Goal: Task Accomplishment & Management: Manage account settings

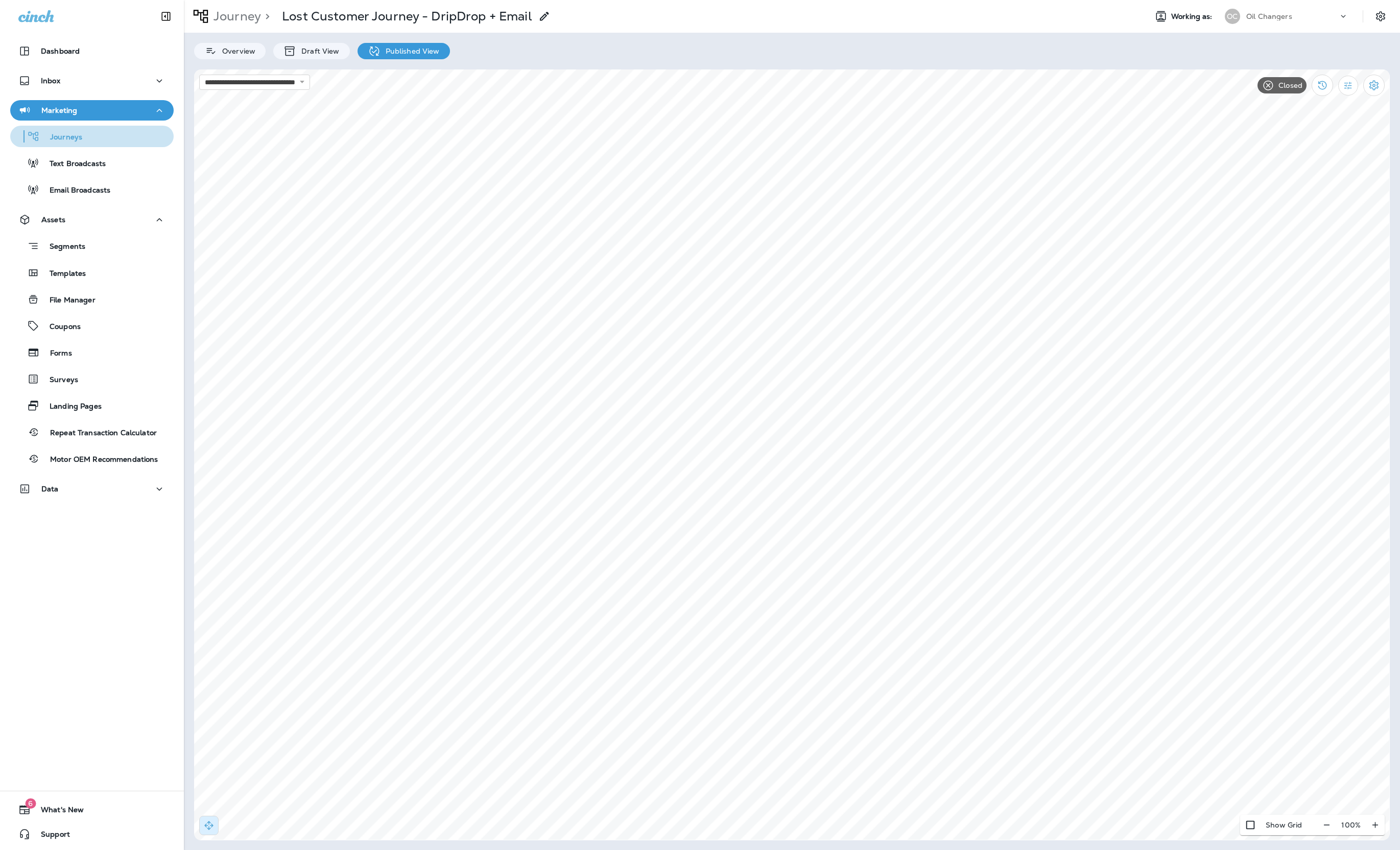
click at [89, 136] on div "Journeys" at bounding box center [92, 136] width 155 height 15
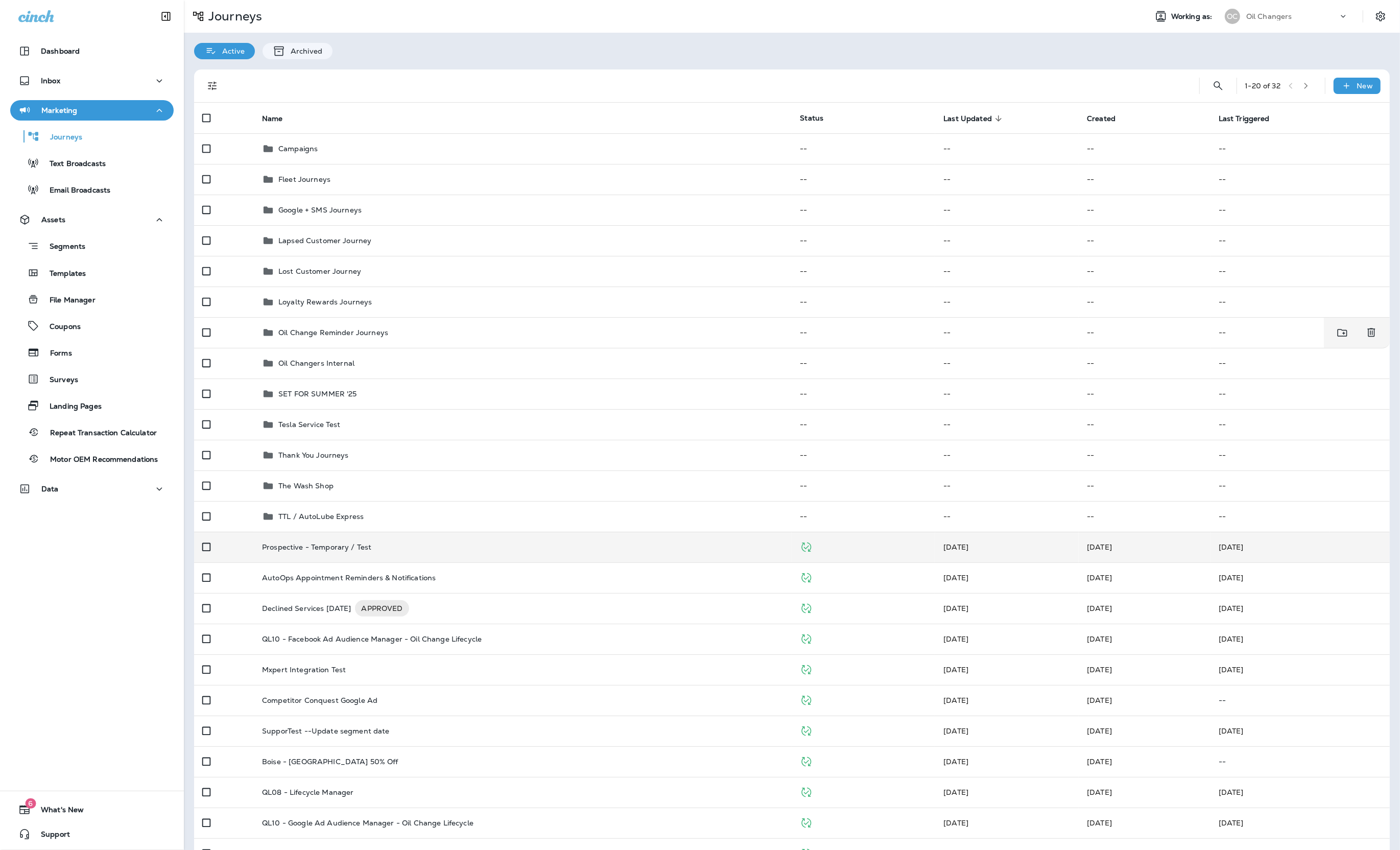
click at [503, 545] on div "Prospective - Temporary / Test" at bounding box center [523, 547] width 522 height 8
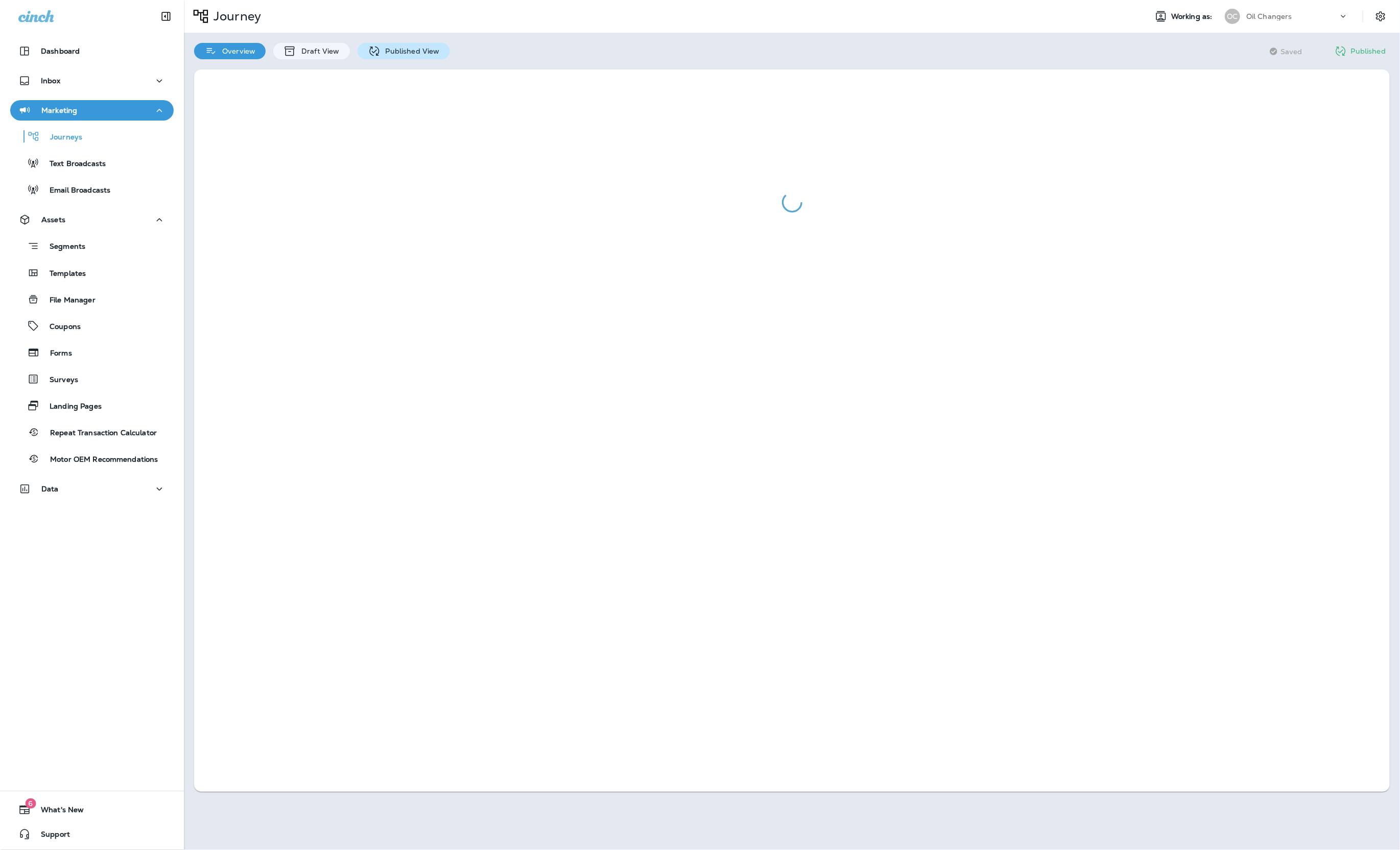
click at [389, 55] on p "Published View" at bounding box center [410, 51] width 59 height 8
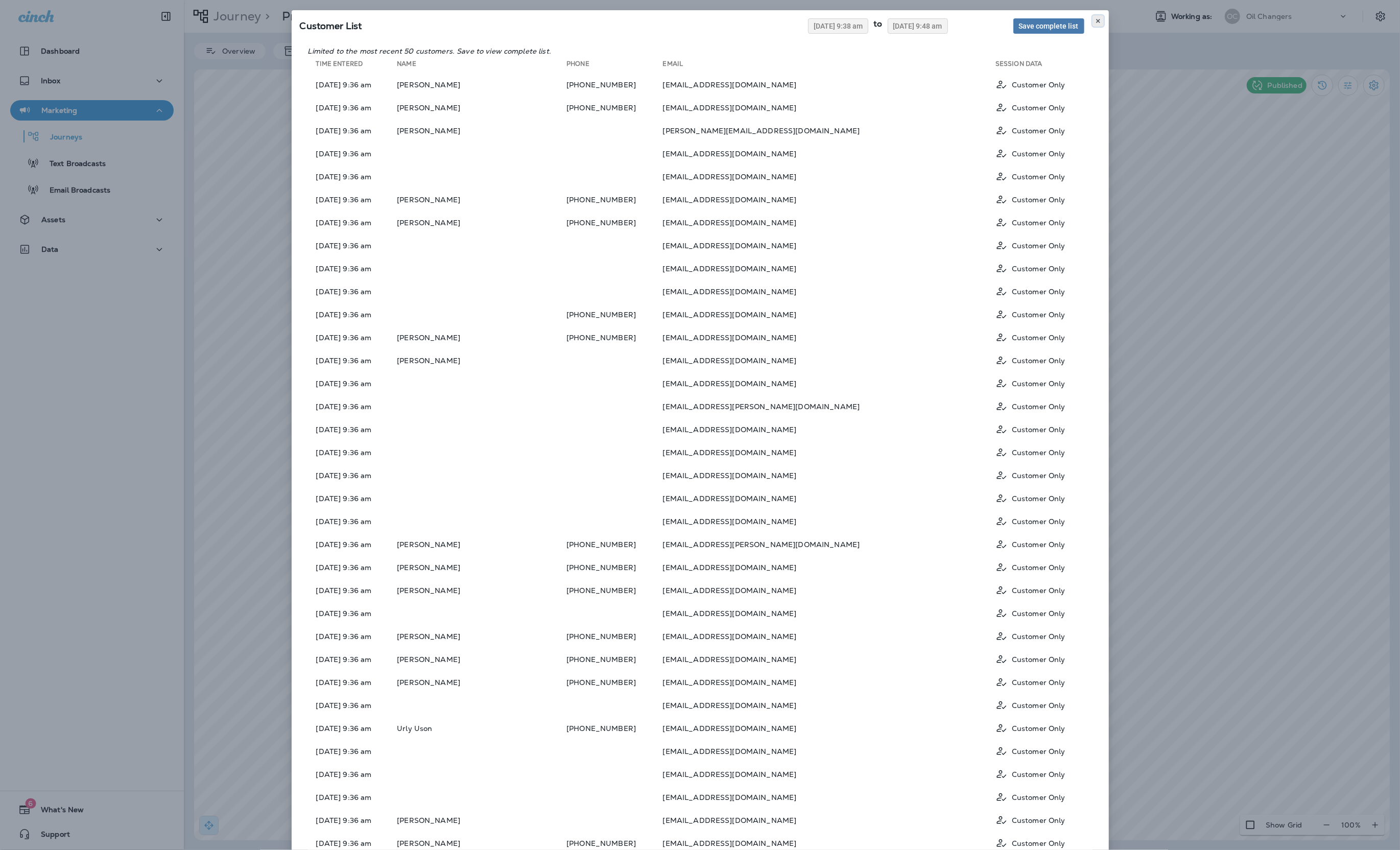
click at [1100, 16] on button at bounding box center [1098, 21] width 11 height 11
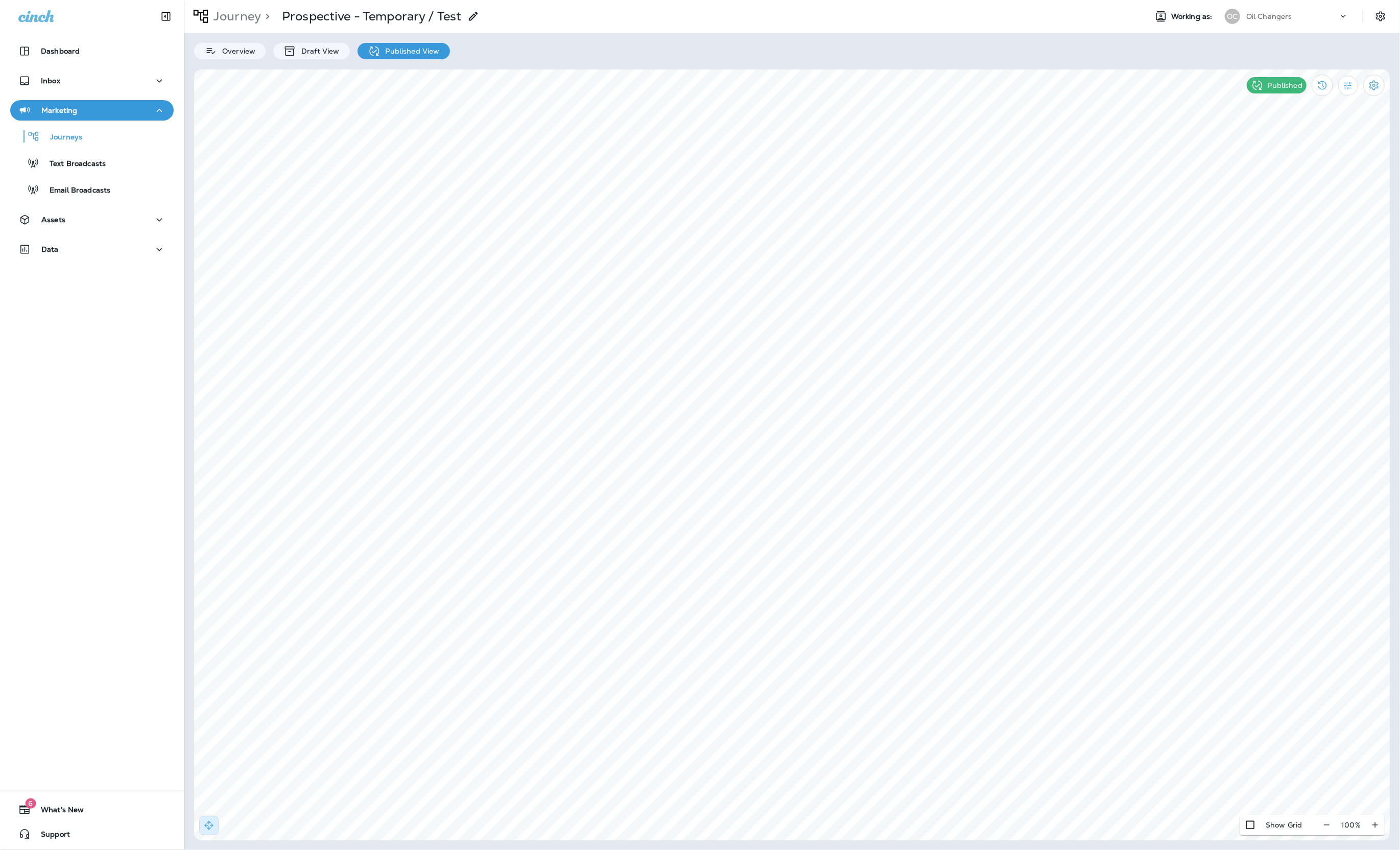
select select "*"
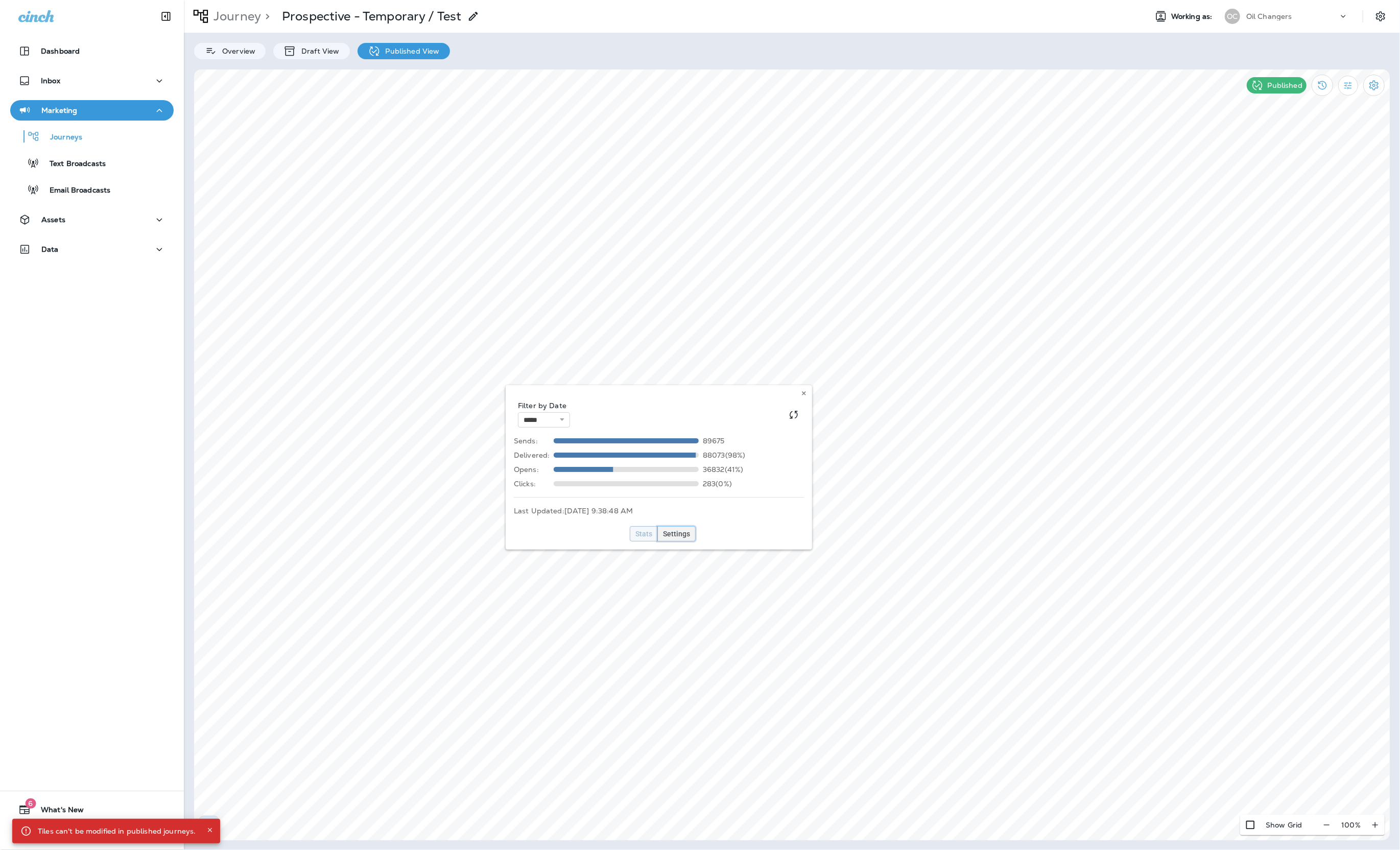
click at [678, 533] on span "Settings" at bounding box center [676, 534] width 27 height 7
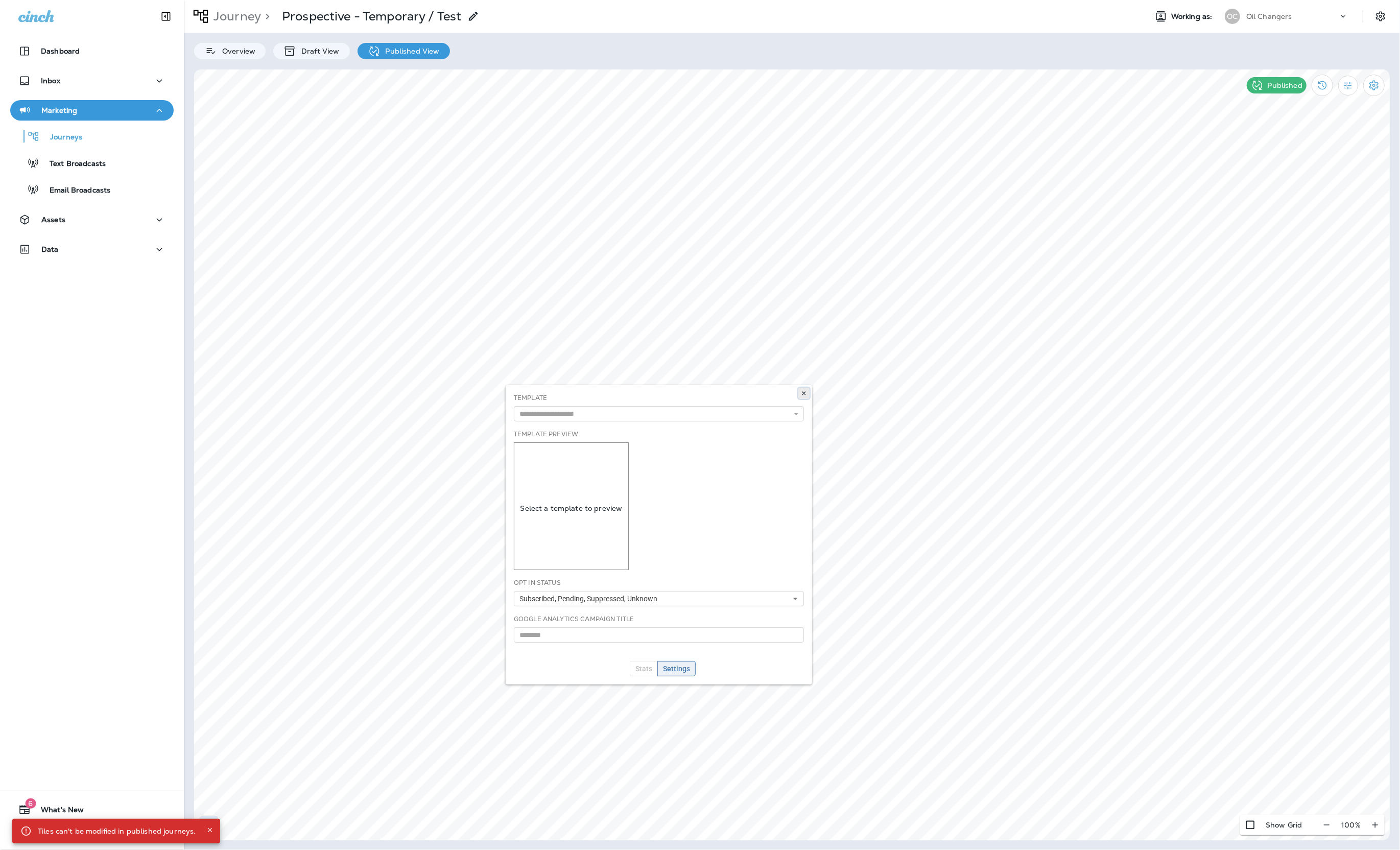
click at [805, 393] on icon at bounding box center [804, 393] width 6 height 6
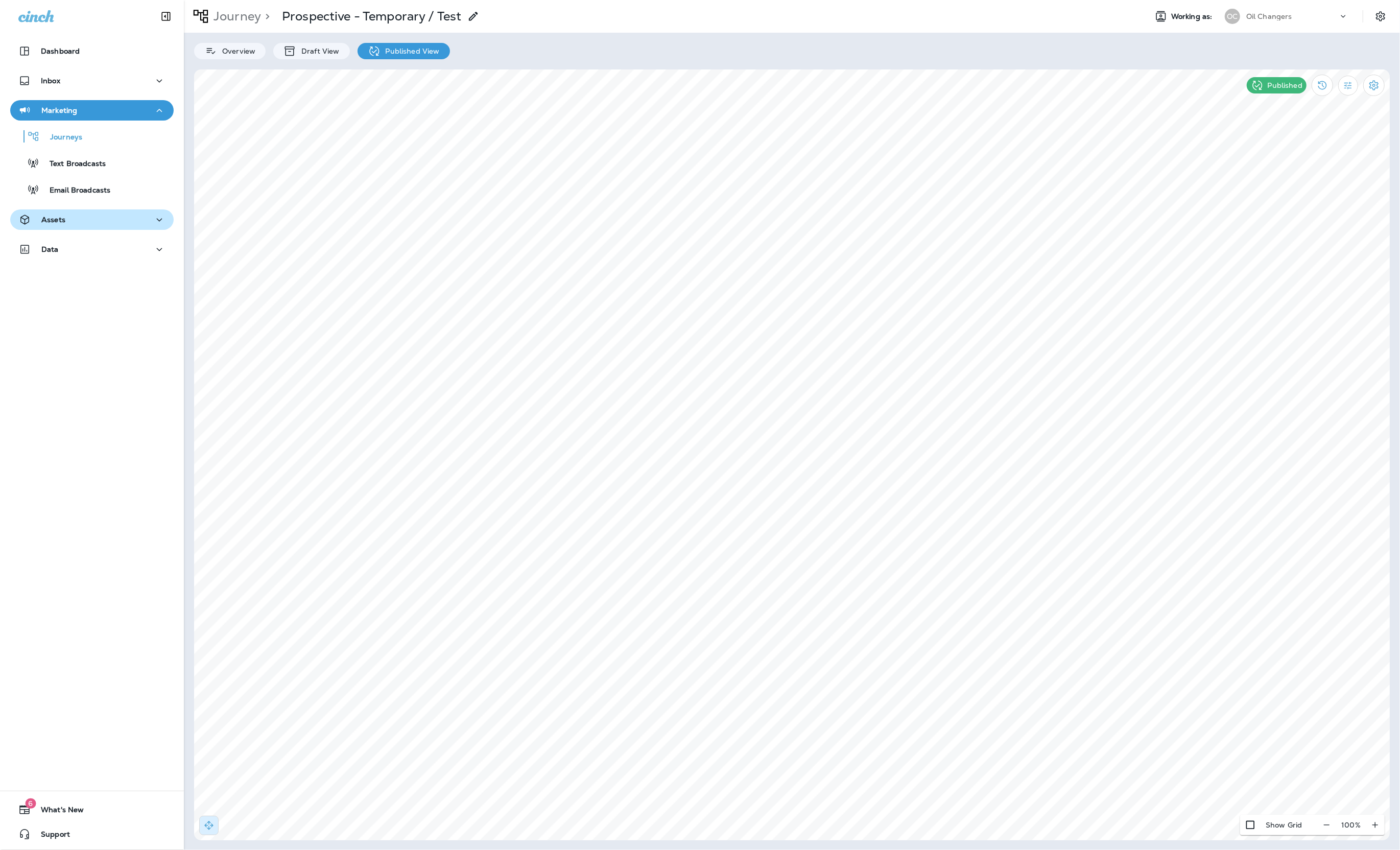
click at [89, 221] on div "Assets" at bounding box center [92, 220] width 147 height 13
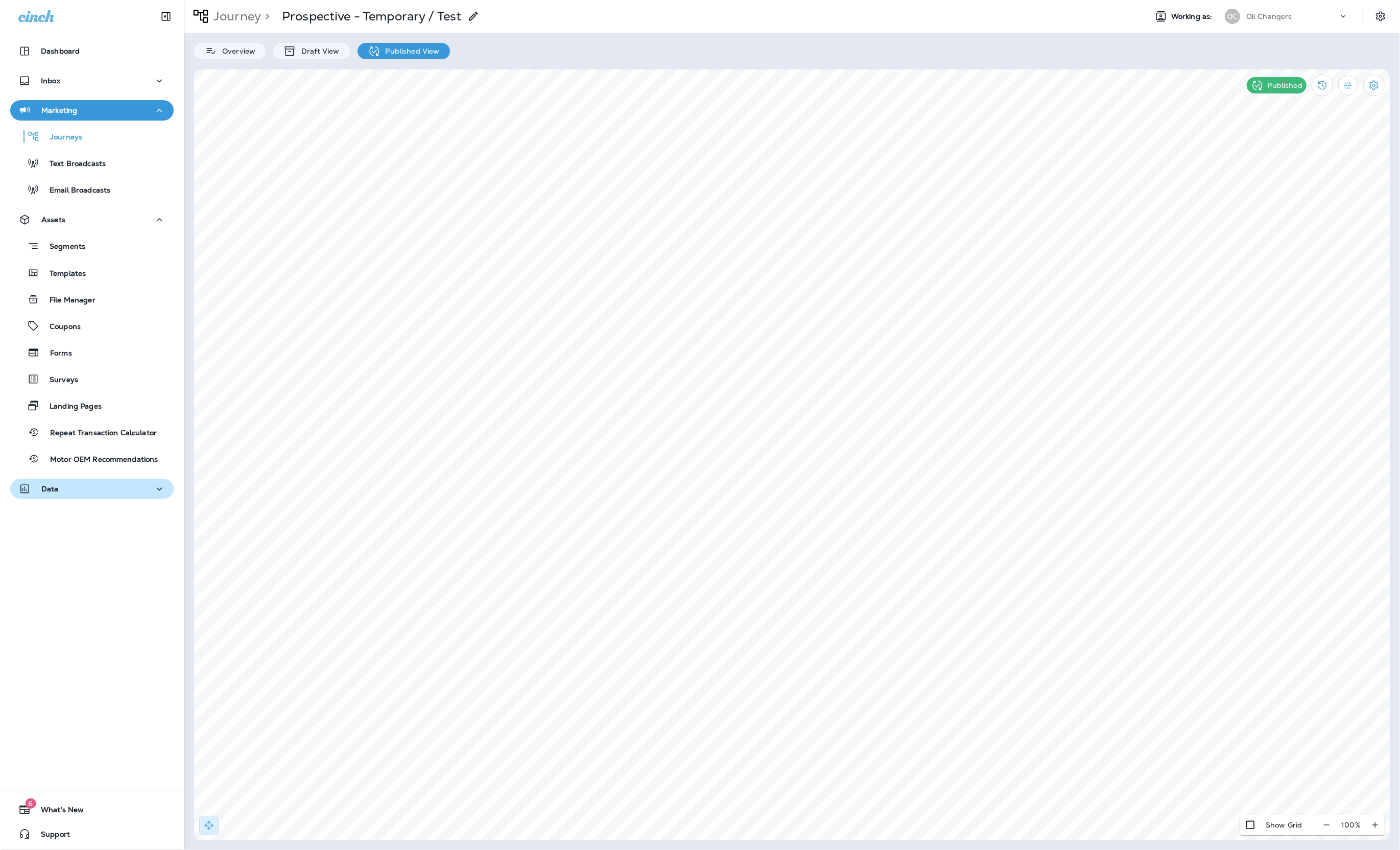
click at [75, 478] on div "Dashboard Inbox Marketing Journeys Text Broadcasts Email Broadcasts Assets Segm…" at bounding box center [92, 272] width 184 height 483
click at [69, 492] on div "Data" at bounding box center [92, 489] width 147 height 13
click at [89, 538] on div "Customers" at bounding box center [92, 541] width 155 height 15
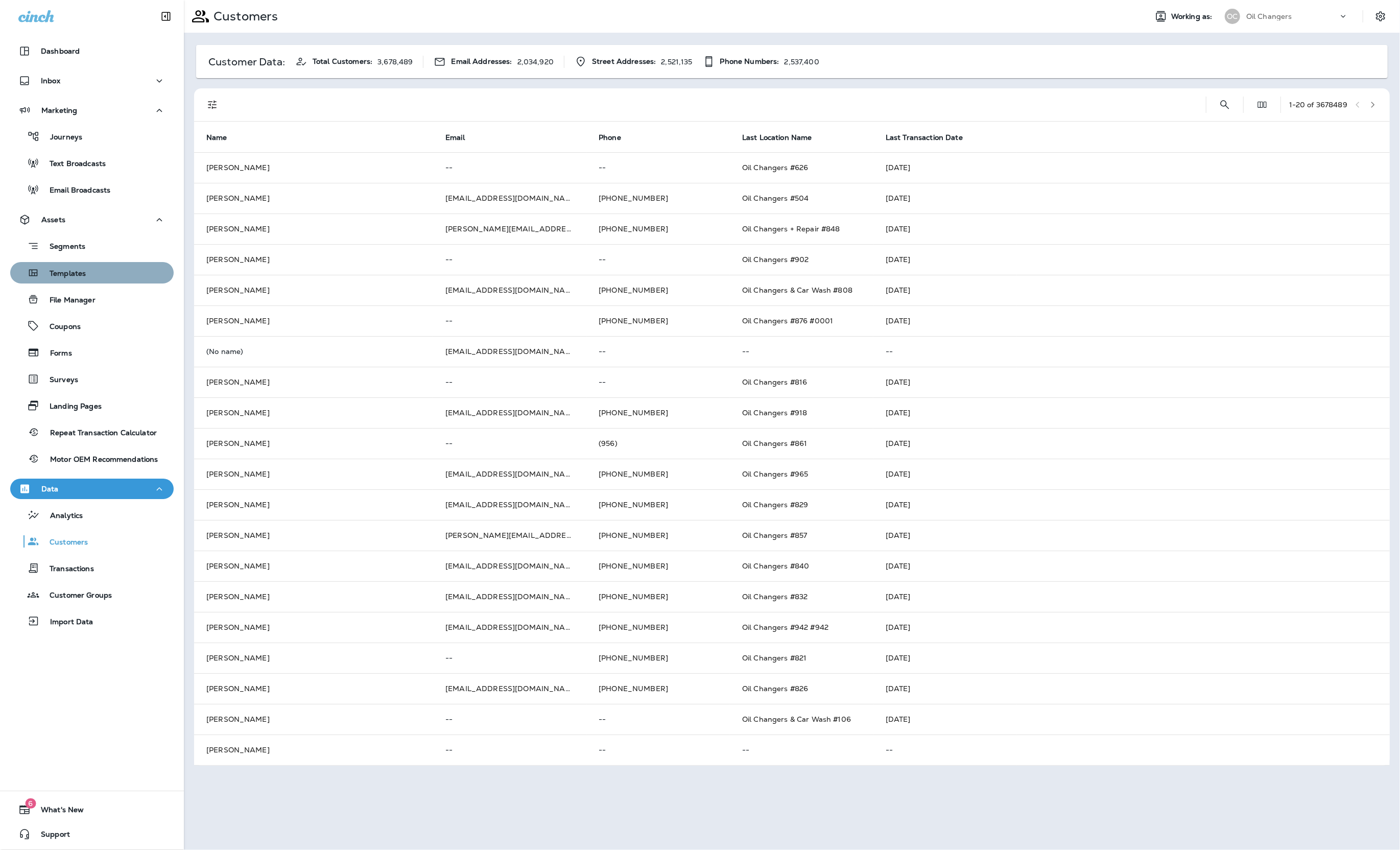
click at [84, 271] on p "Templates" at bounding box center [62, 274] width 46 height 10
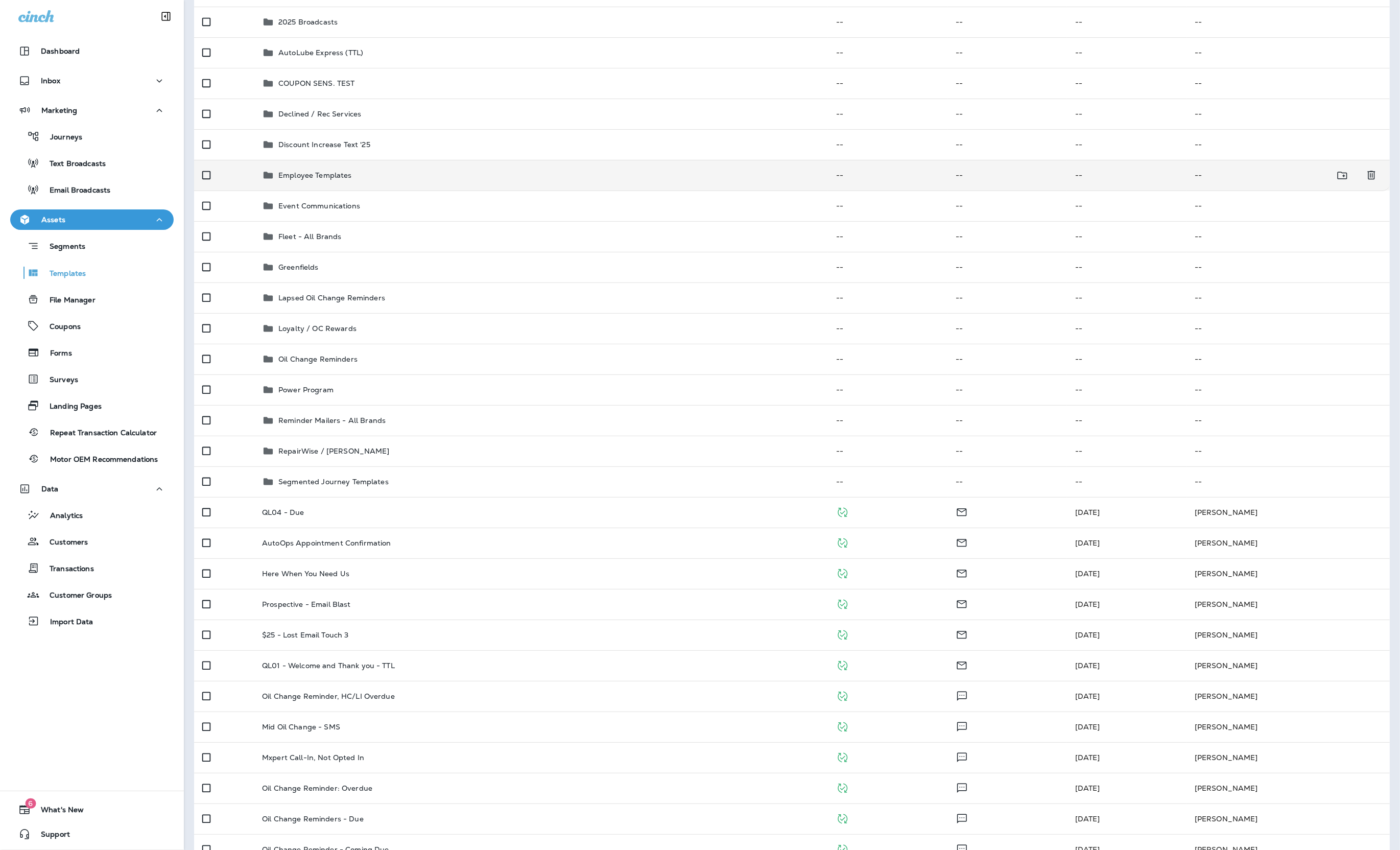
scroll to position [275, 0]
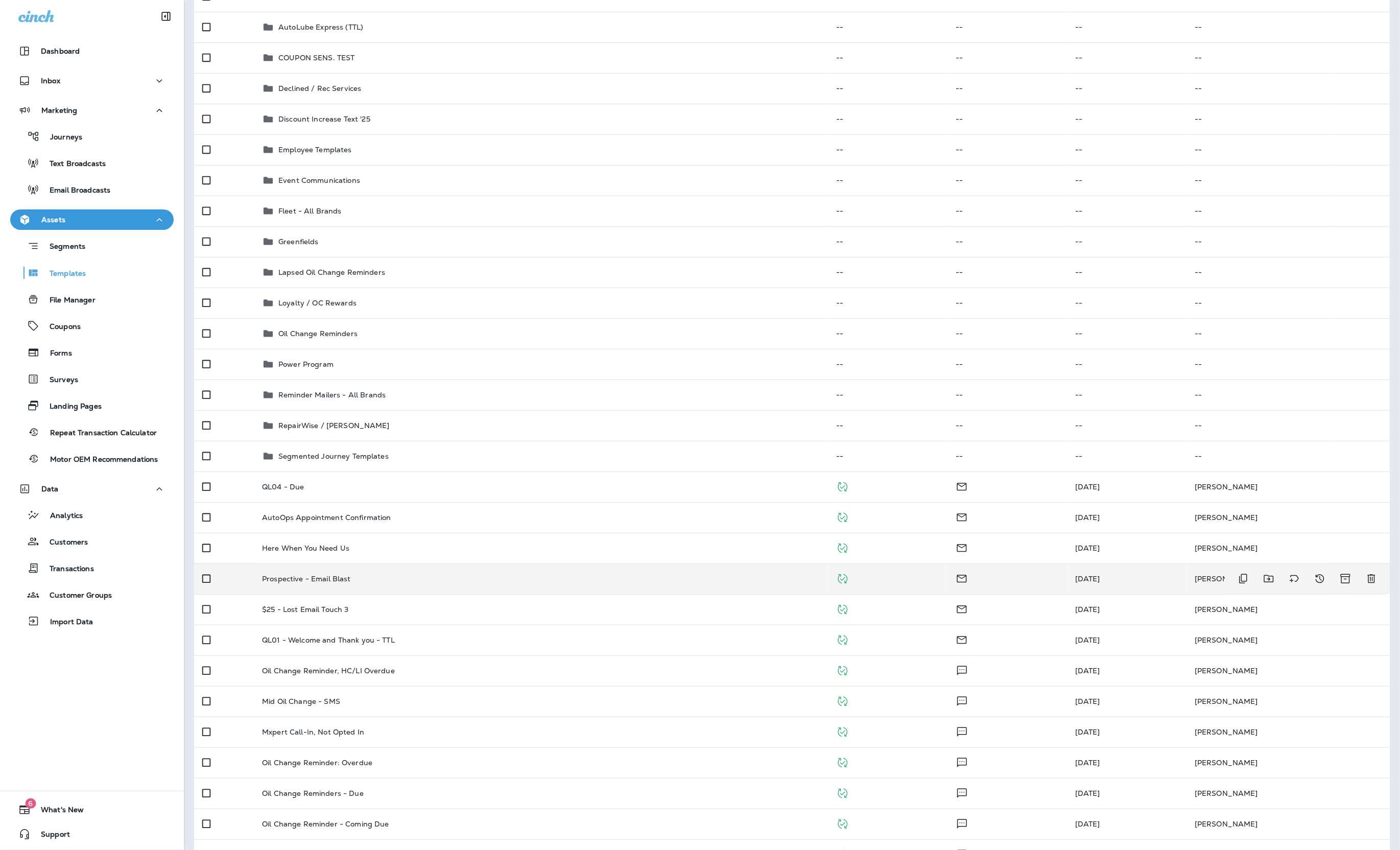
click at [425, 582] on div "Prospective - Email Blast" at bounding box center [540, 579] width 558 height 8
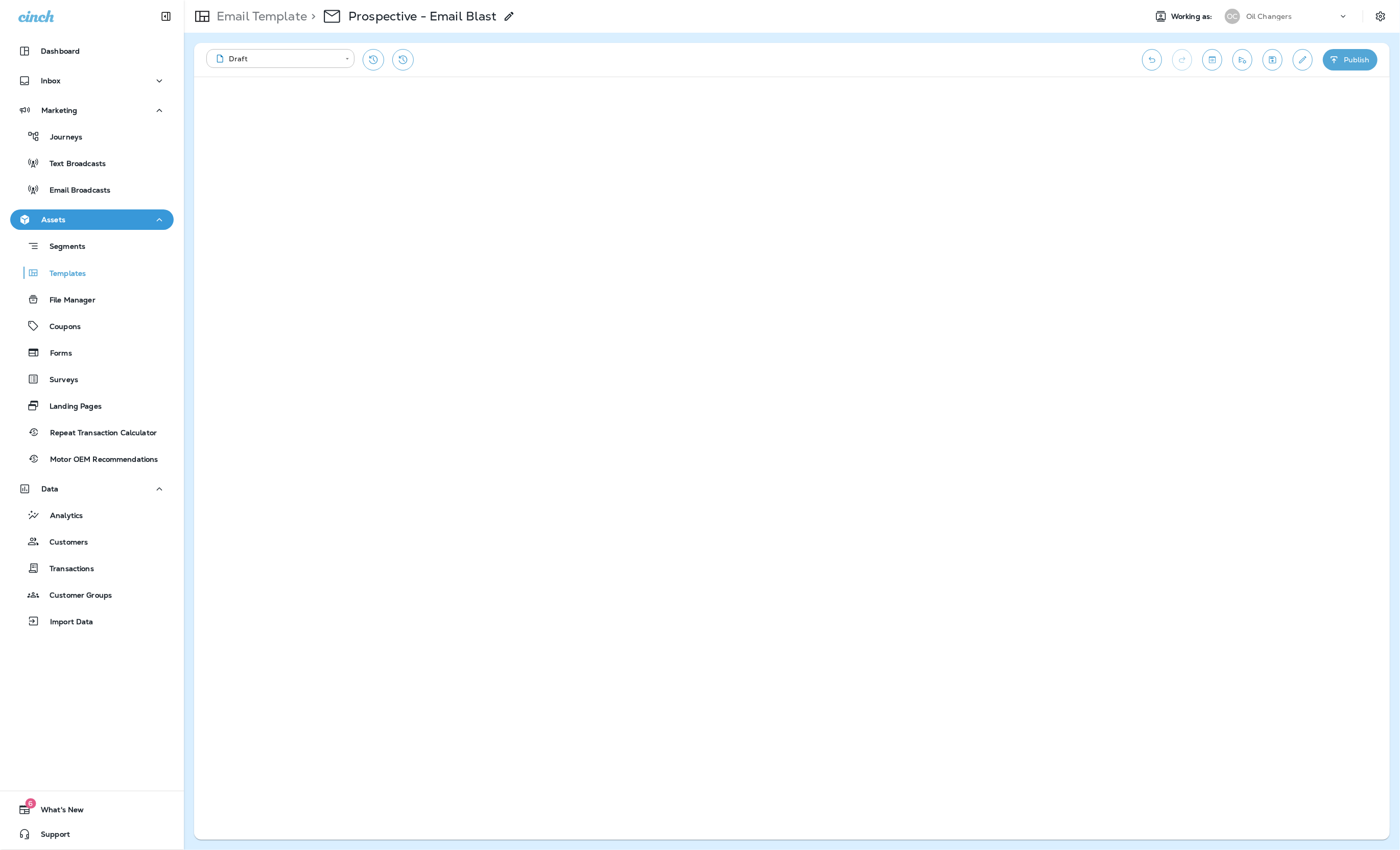
click at [511, 18] on icon at bounding box center [509, 16] width 12 height 12
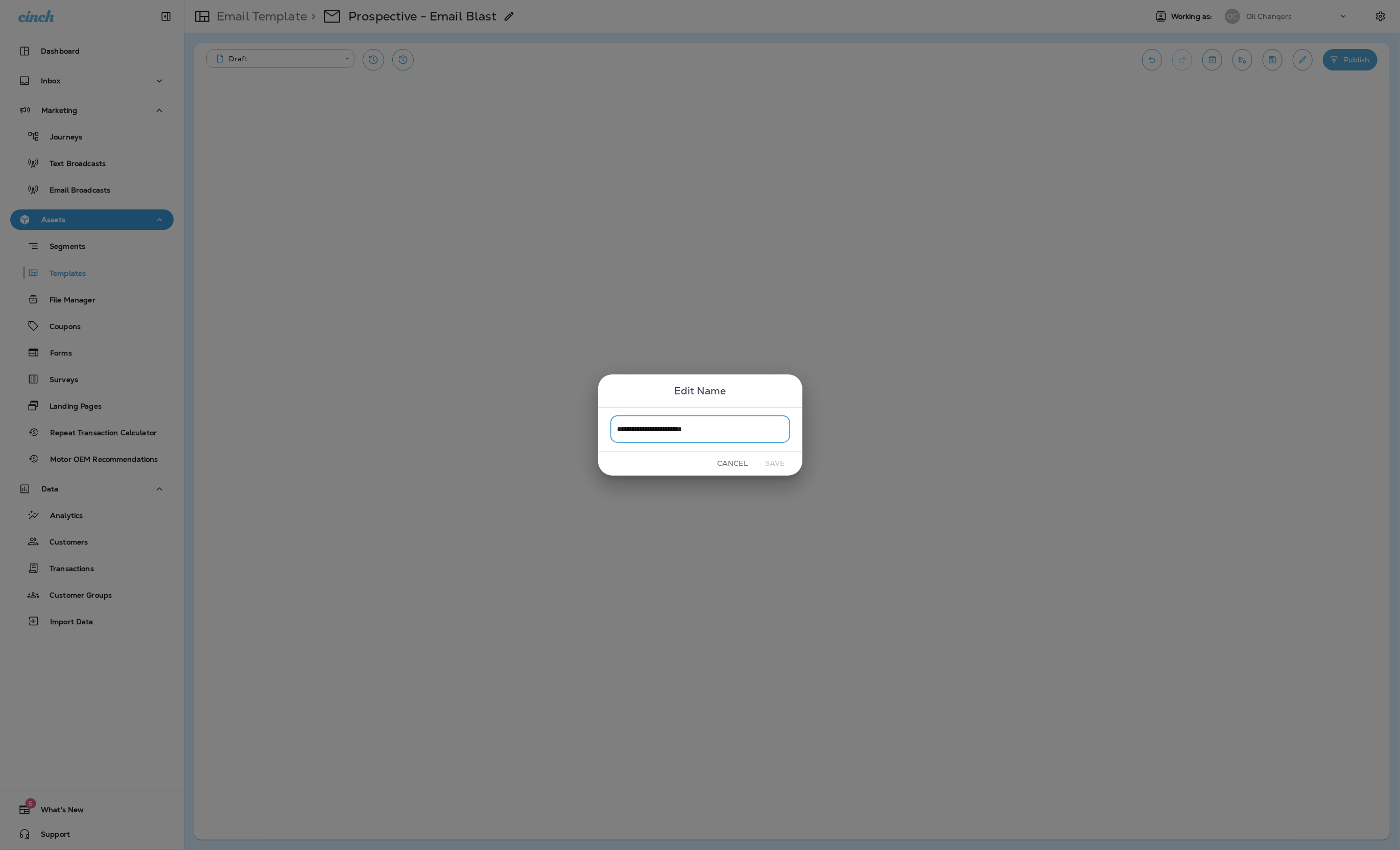
click at [735, 428] on input "**********" at bounding box center [700, 429] width 180 height 27
type input "**********"
click at [783, 464] on button "Save" at bounding box center [775, 464] width 38 height 16
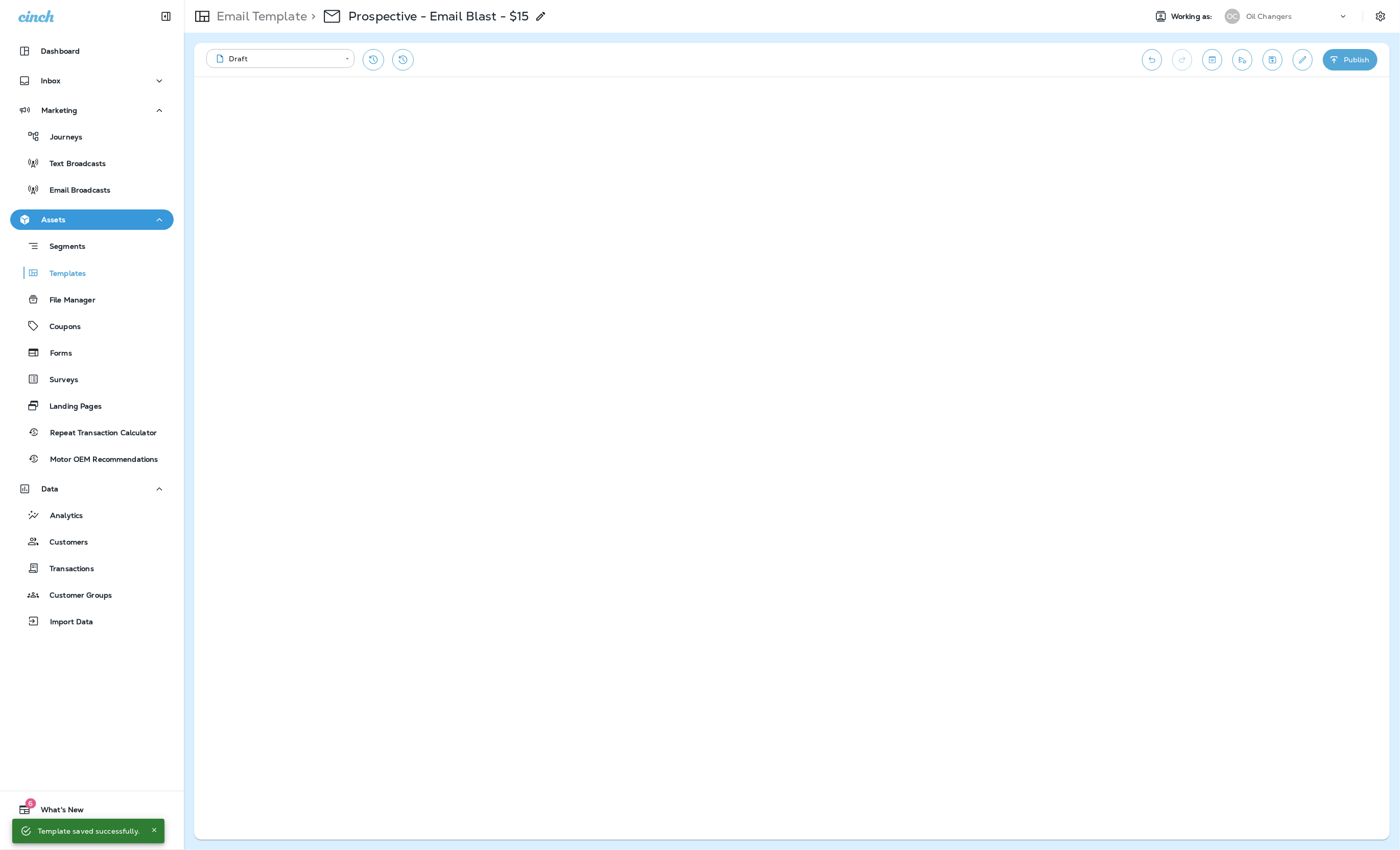
click at [1303, 62] on icon "Edit details" at bounding box center [1302, 60] width 11 height 10
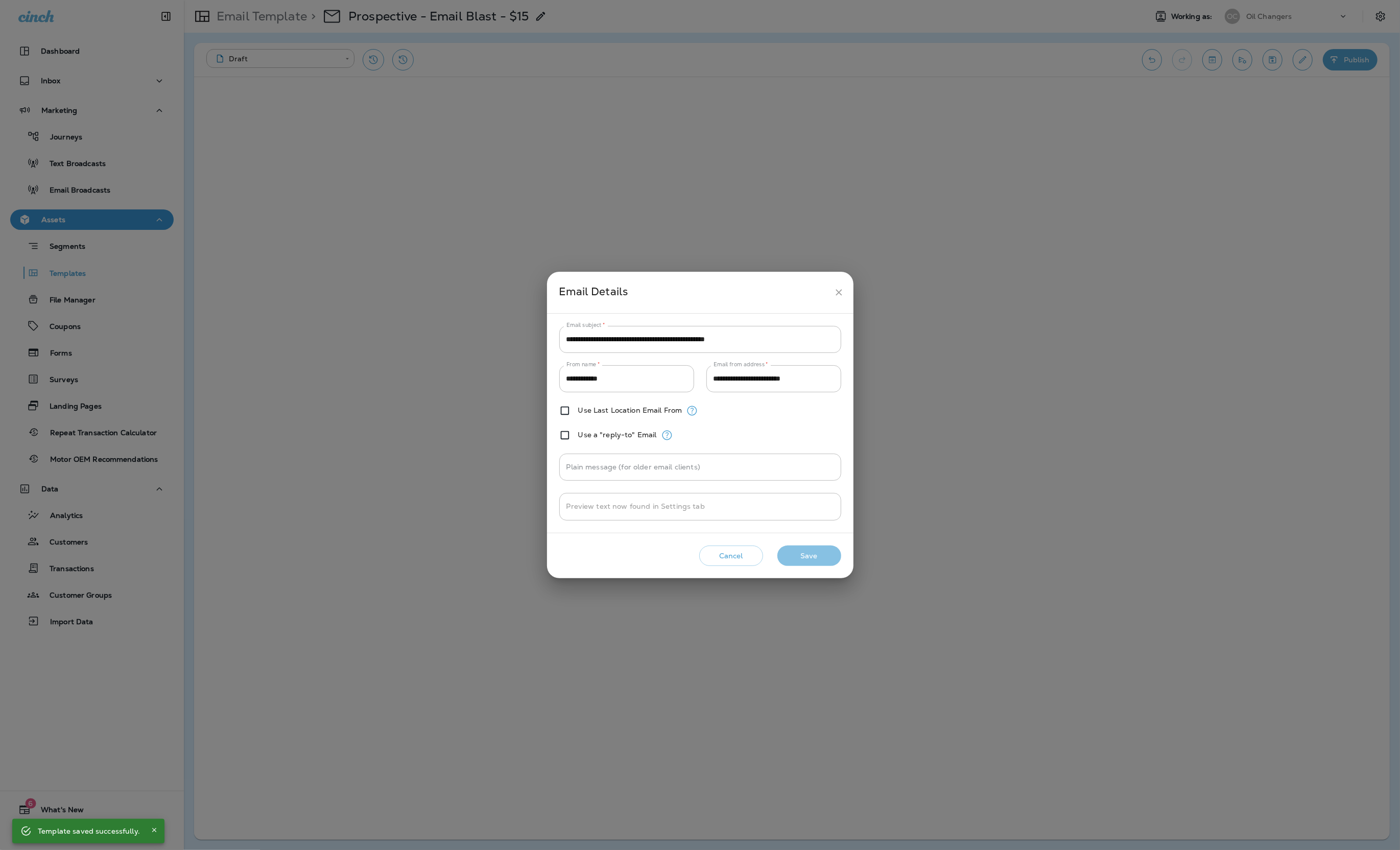
drag, startPoint x: 817, startPoint y: 563, endPoint x: 805, endPoint y: 544, distance: 22.5
click at [817, 563] on button "Save" at bounding box center [809, 556] width 64 height 21
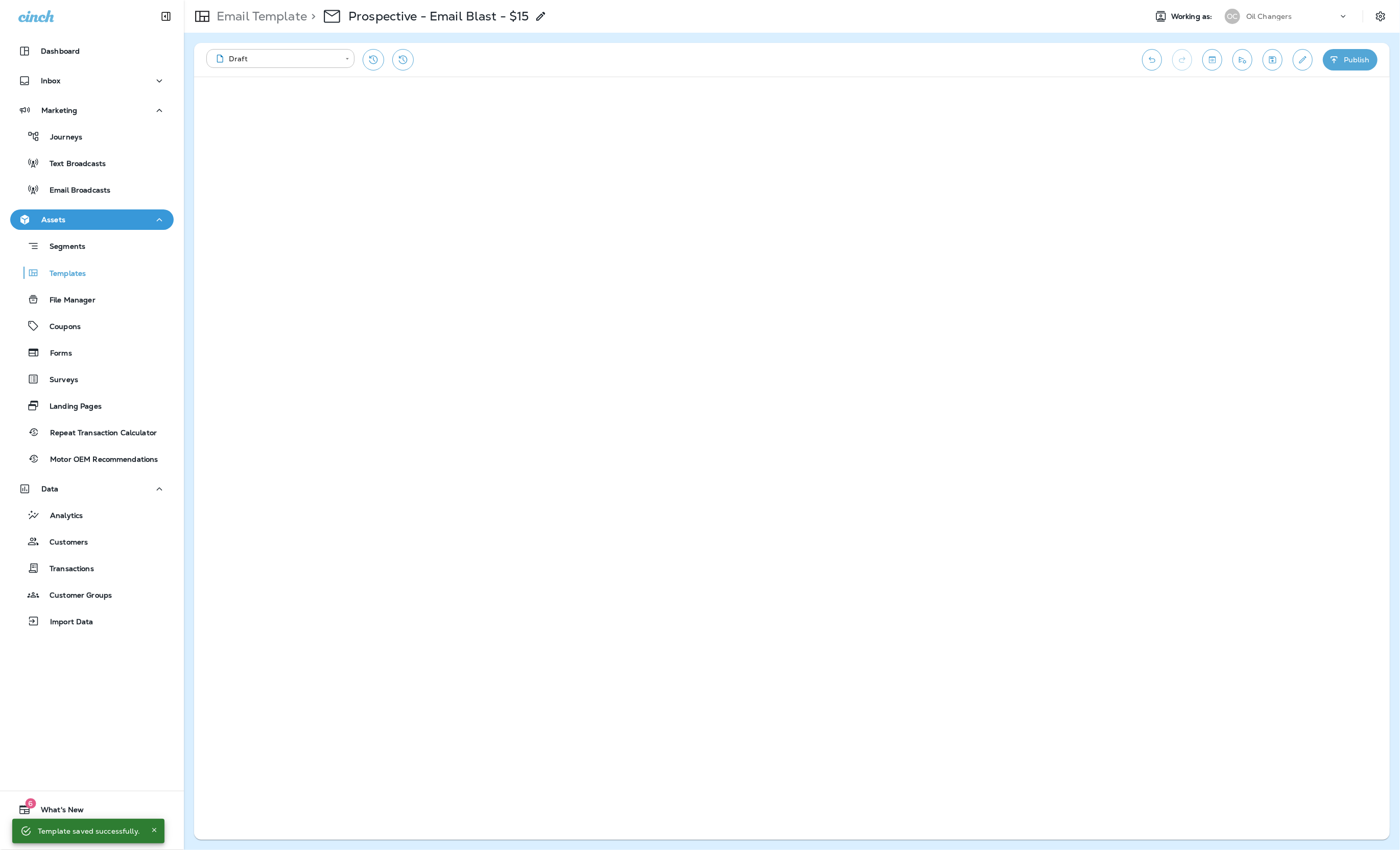
click at [1346, 59] on button "Publish" at bounding box center [1350, 60] width 55 height 22
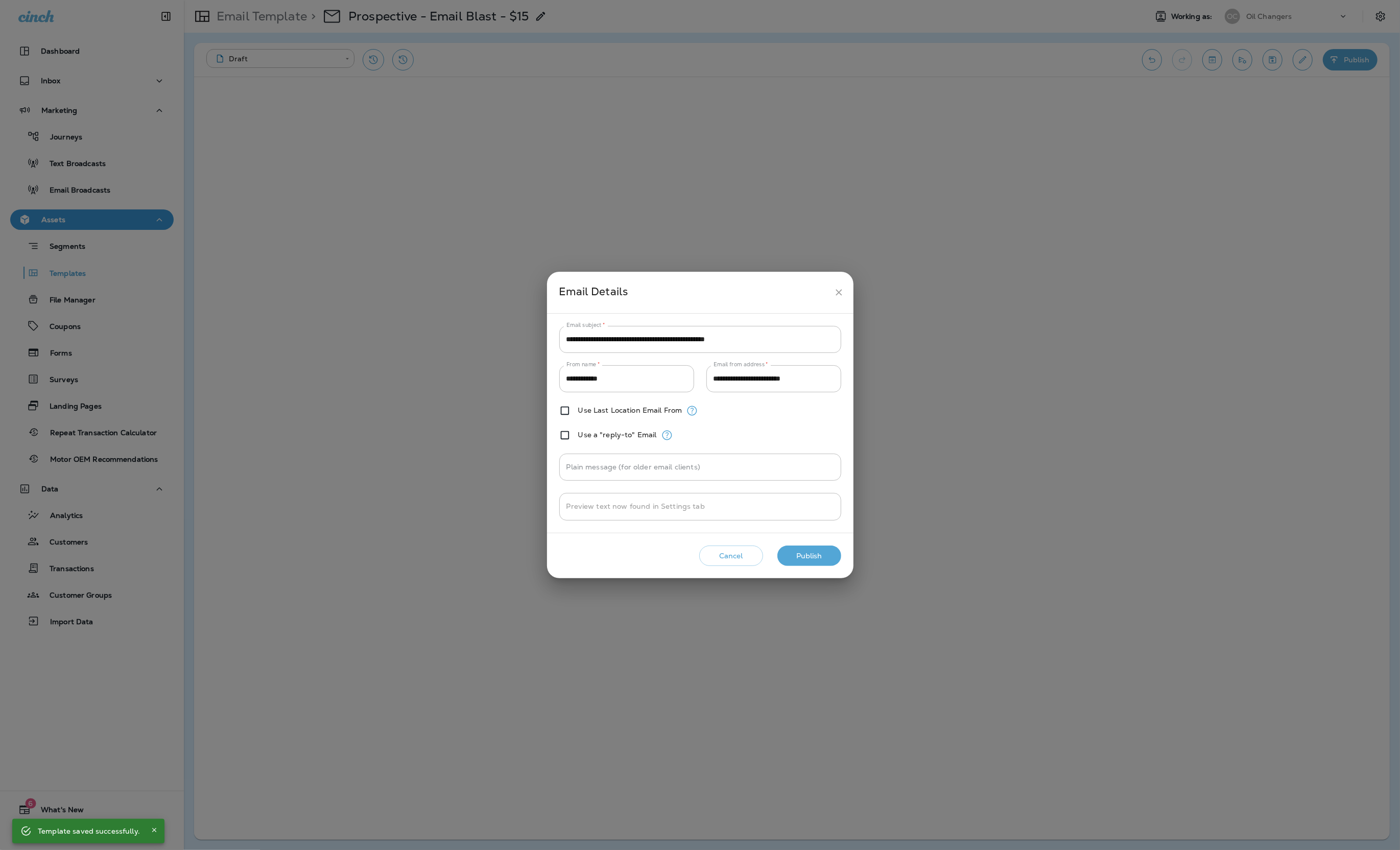
click at [816, 558] on button "Publish" at bounding box center [809, 556] width 64 height 21
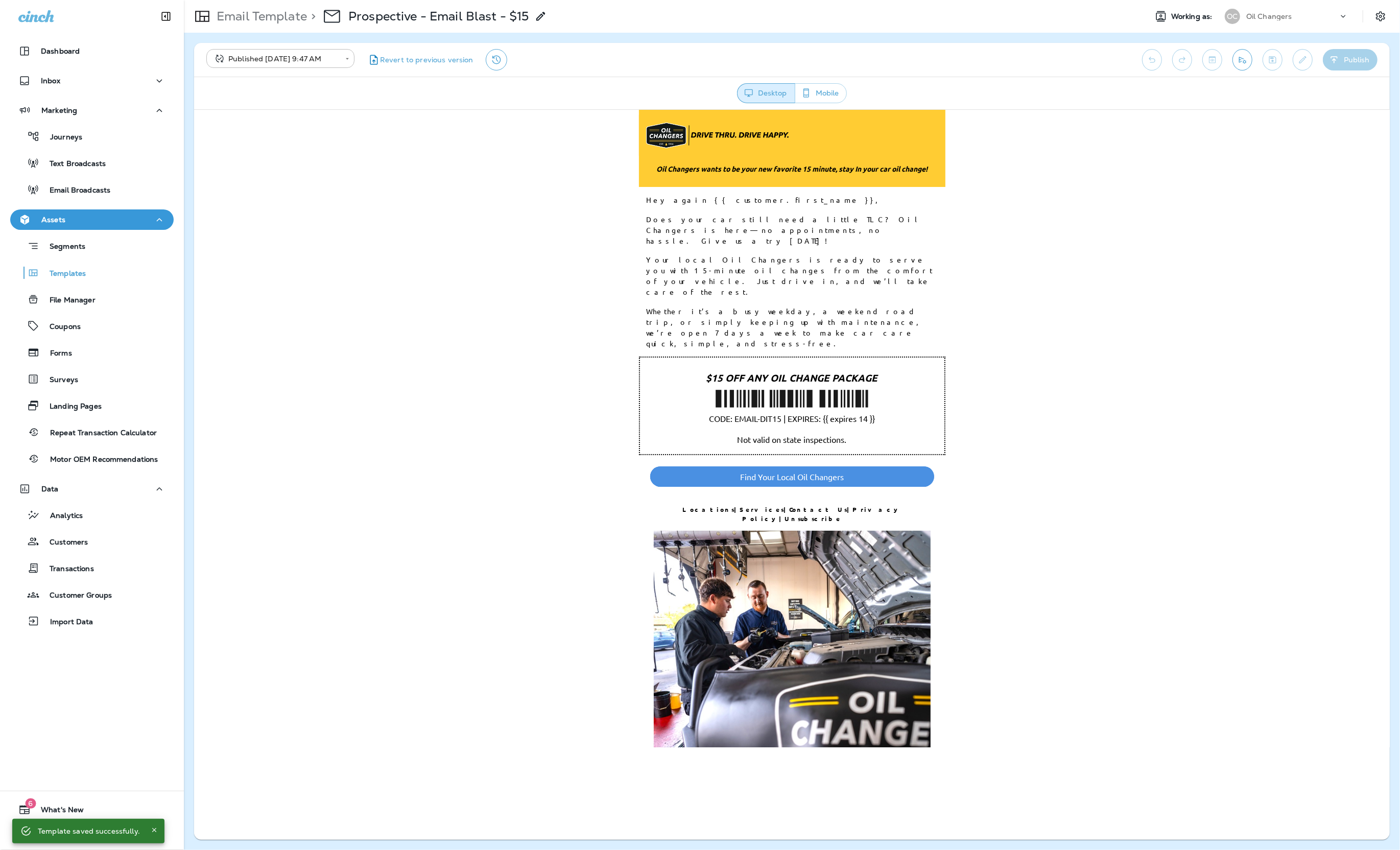
click at [1311, 22] on div "Oil Changers" at bounding box center [1292, 16] width 92 height 15
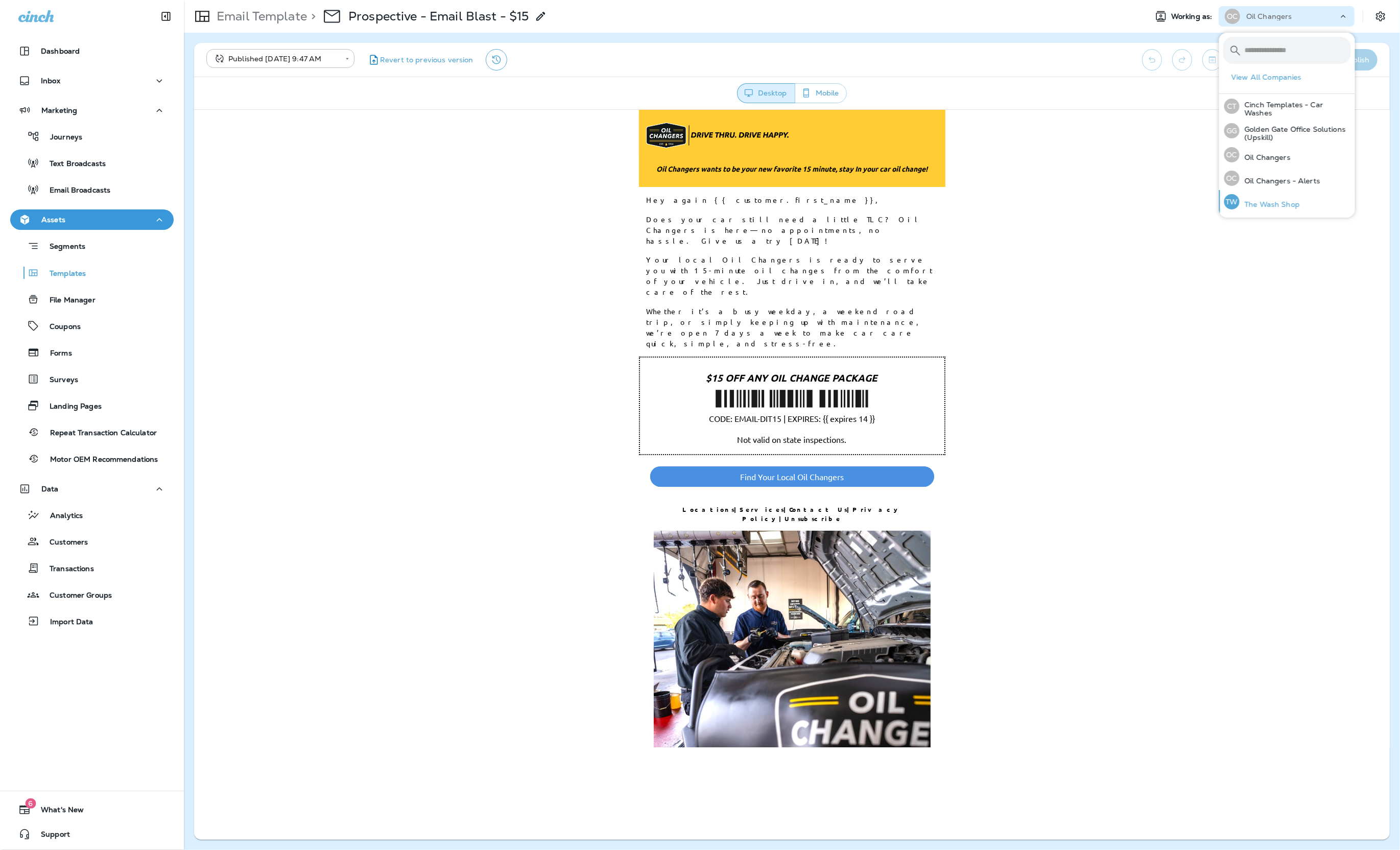
click at [1283, 200] on p "The Wash Shop" at bounding box center [1269, 204] width 60 height 8
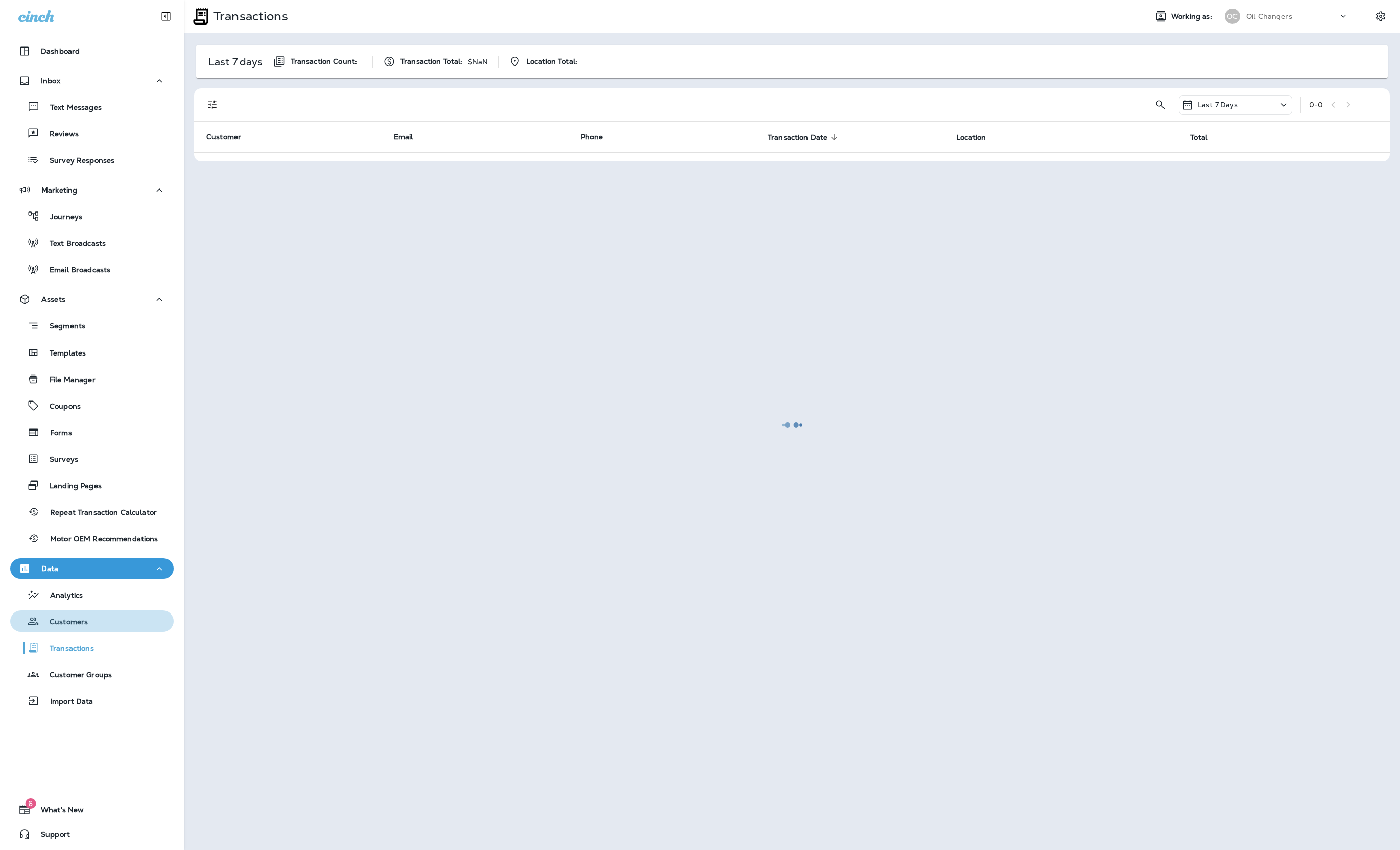
click at [79, 623] on p "Customers" at bounding box center [63, 622] width 49 height 10
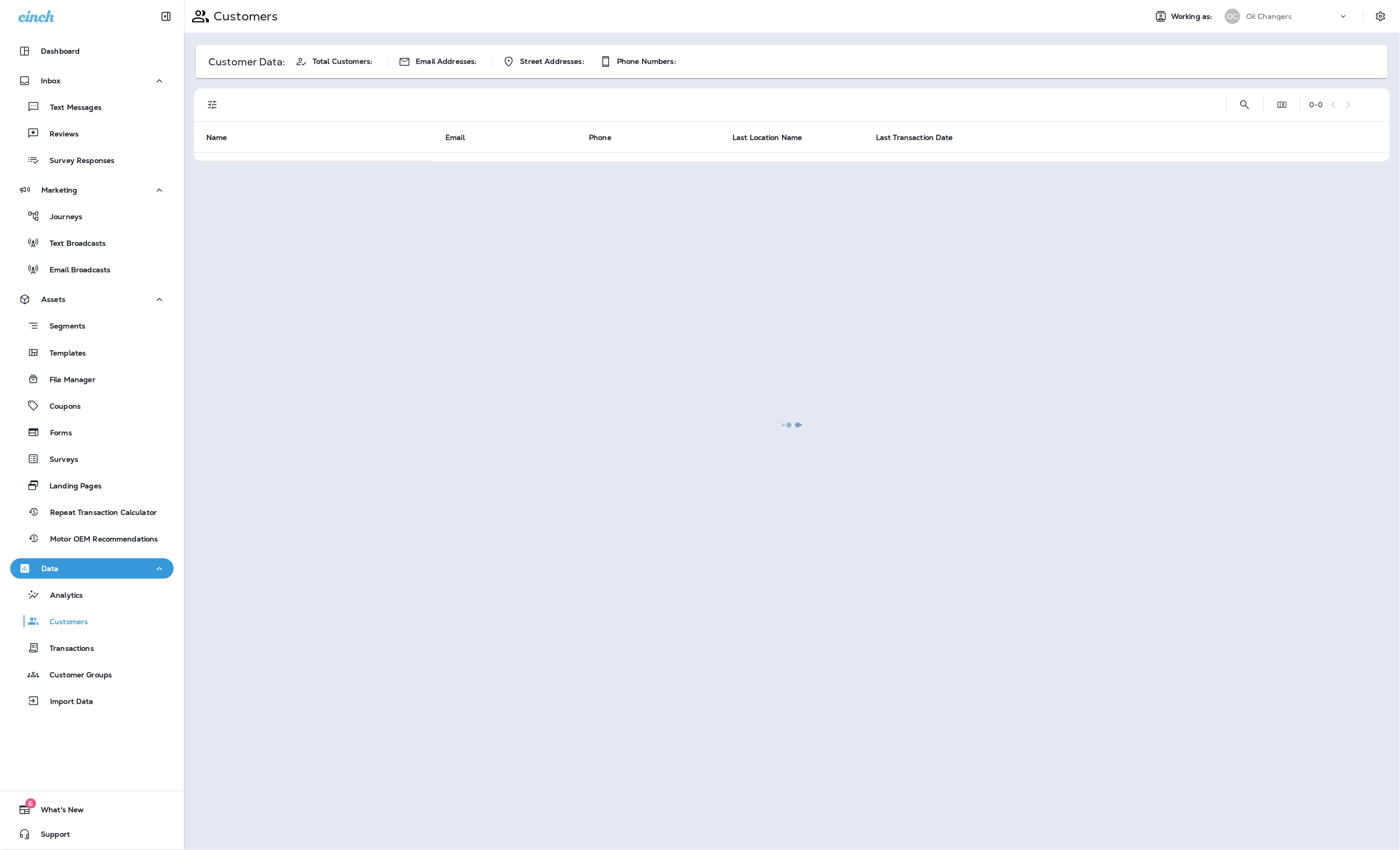
click at [1243, 107] on div at bounding box center [792, 425] width 1214 height 848
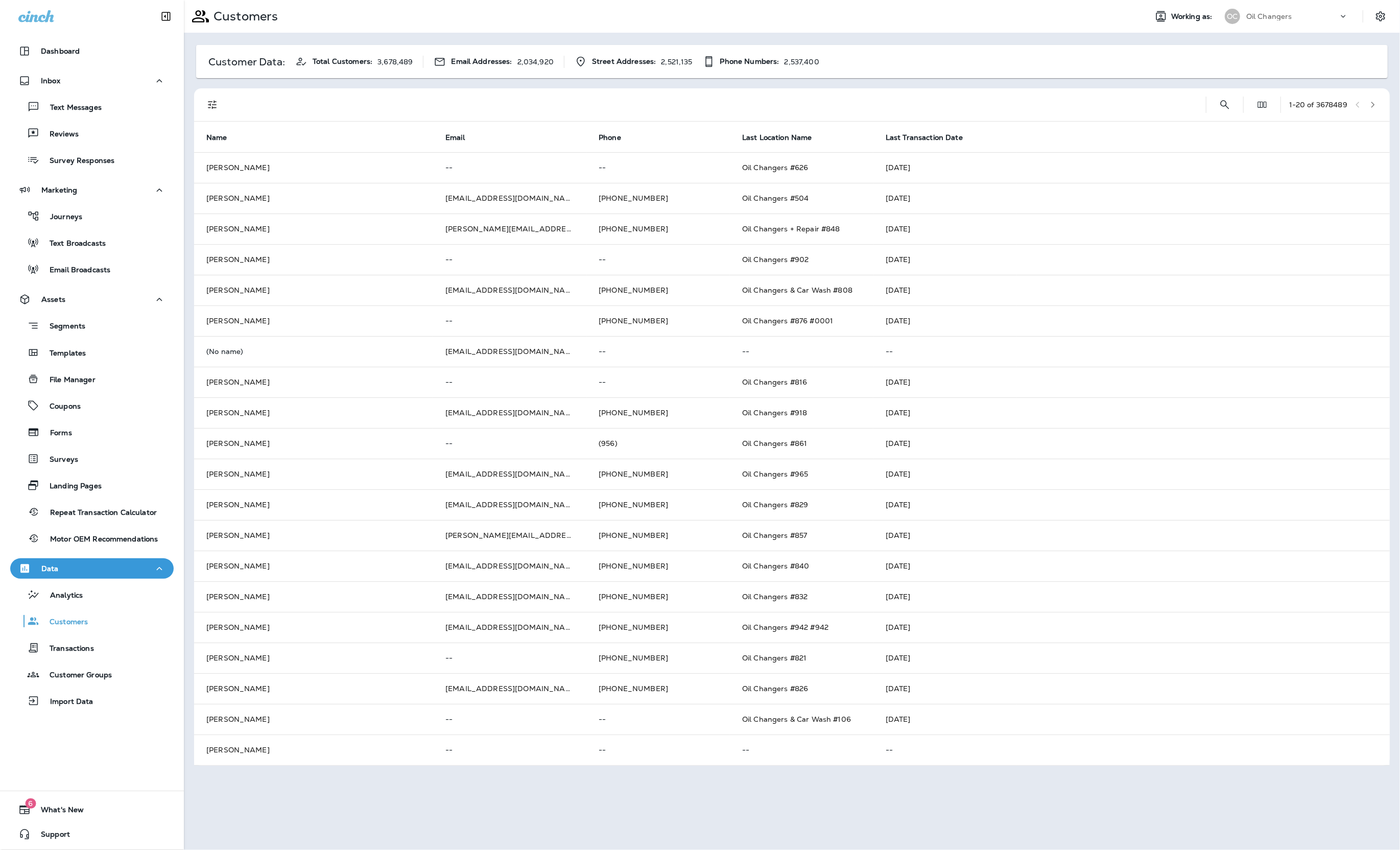
click at [1243, 107] on div "1 - 20 of 3678489" at bounding box center [794, 104] width 1183 height 33
click at [1203, 97] on div "1 - 20 of 3678489" at bounding box center [794, 104] width 1183 height 33
click at [1215, 99] on button "Search Customers" at bounding box center [1225, 105] width 21 height 21
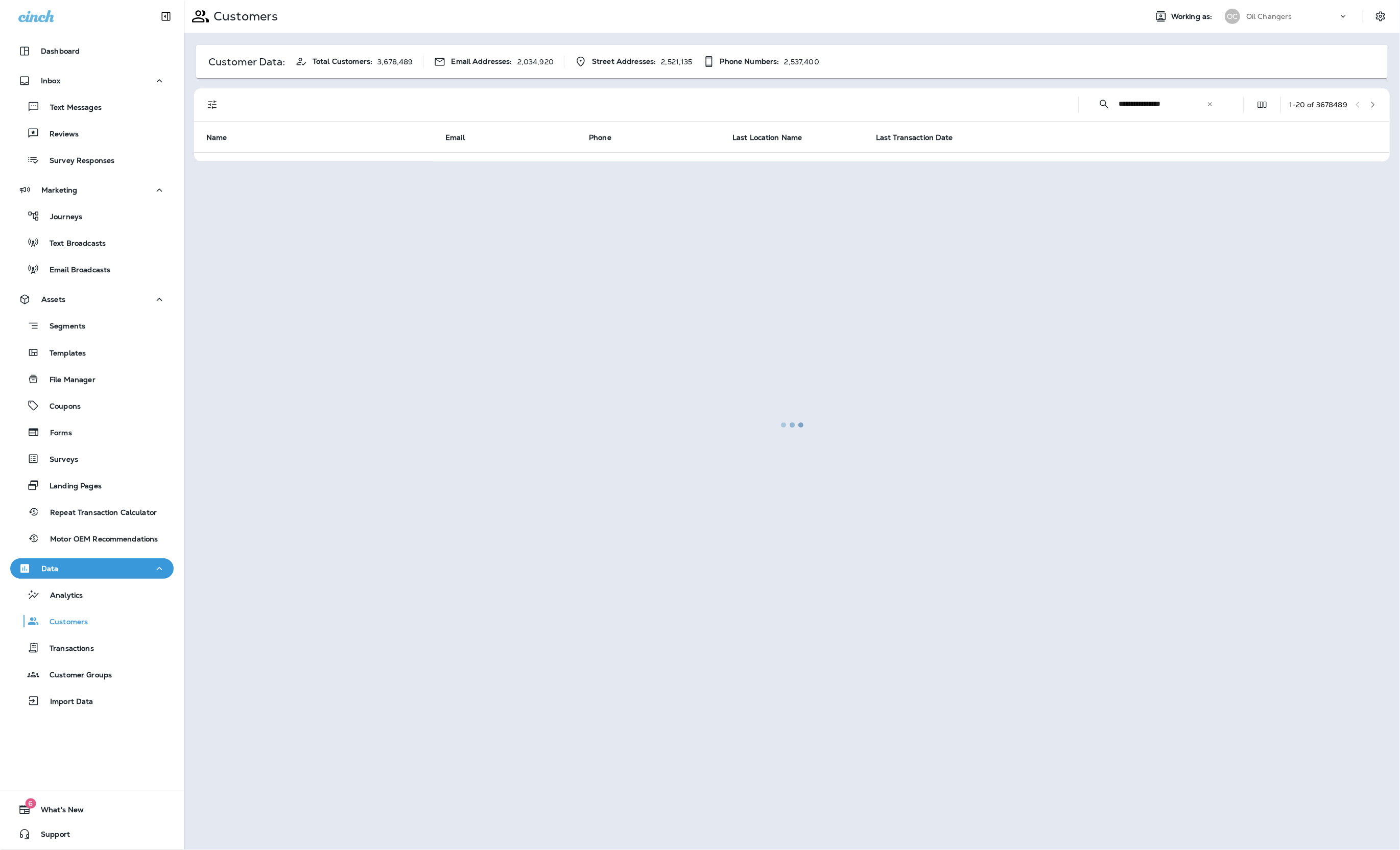
type input "**********"
click at [1184, 231] on div at bounding box center [792, 425] width 1214 height 848
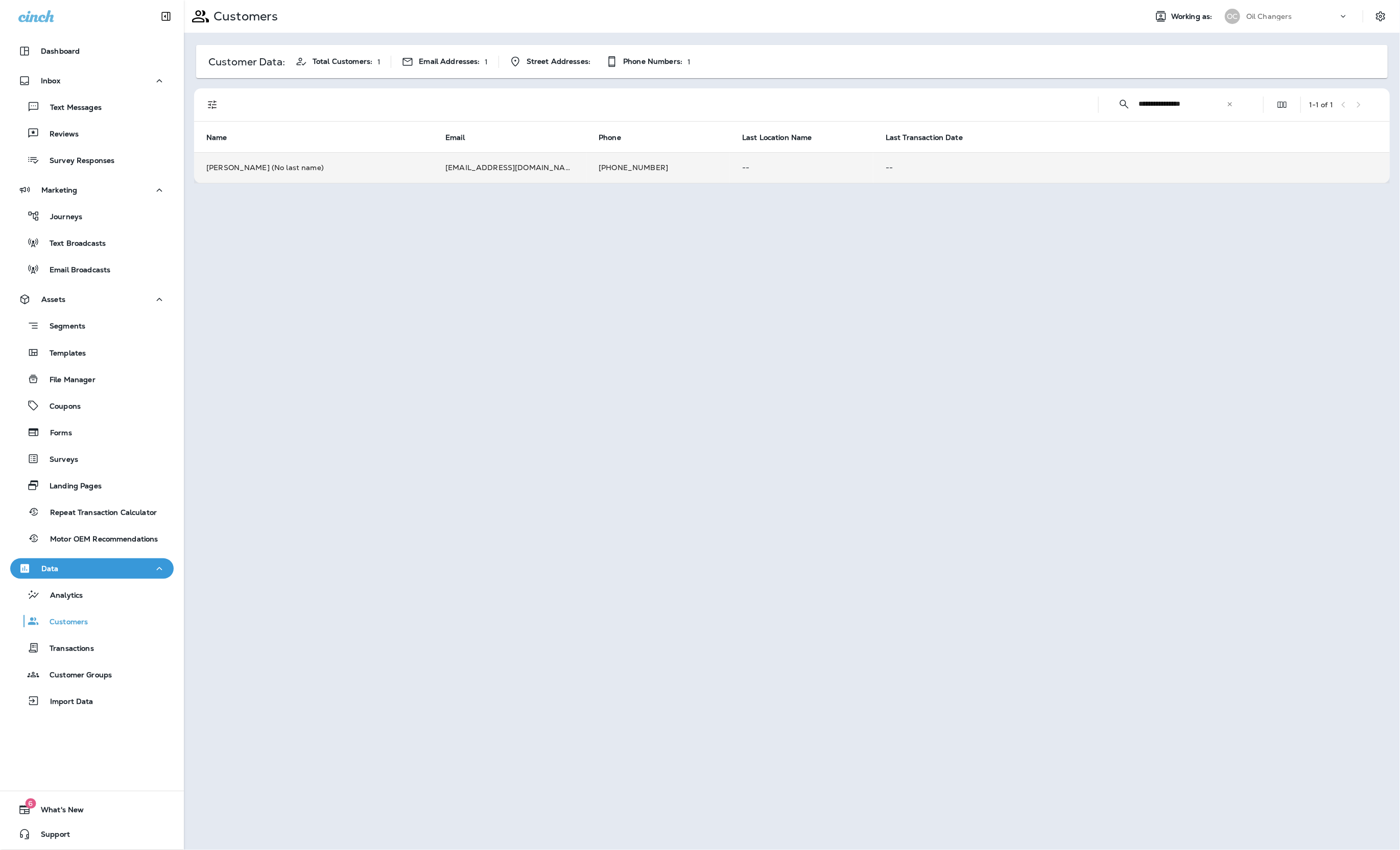
click at [586, 155] on td "+1 (408) 891-0044" at bounding box center [658, 168] width 144 height 31
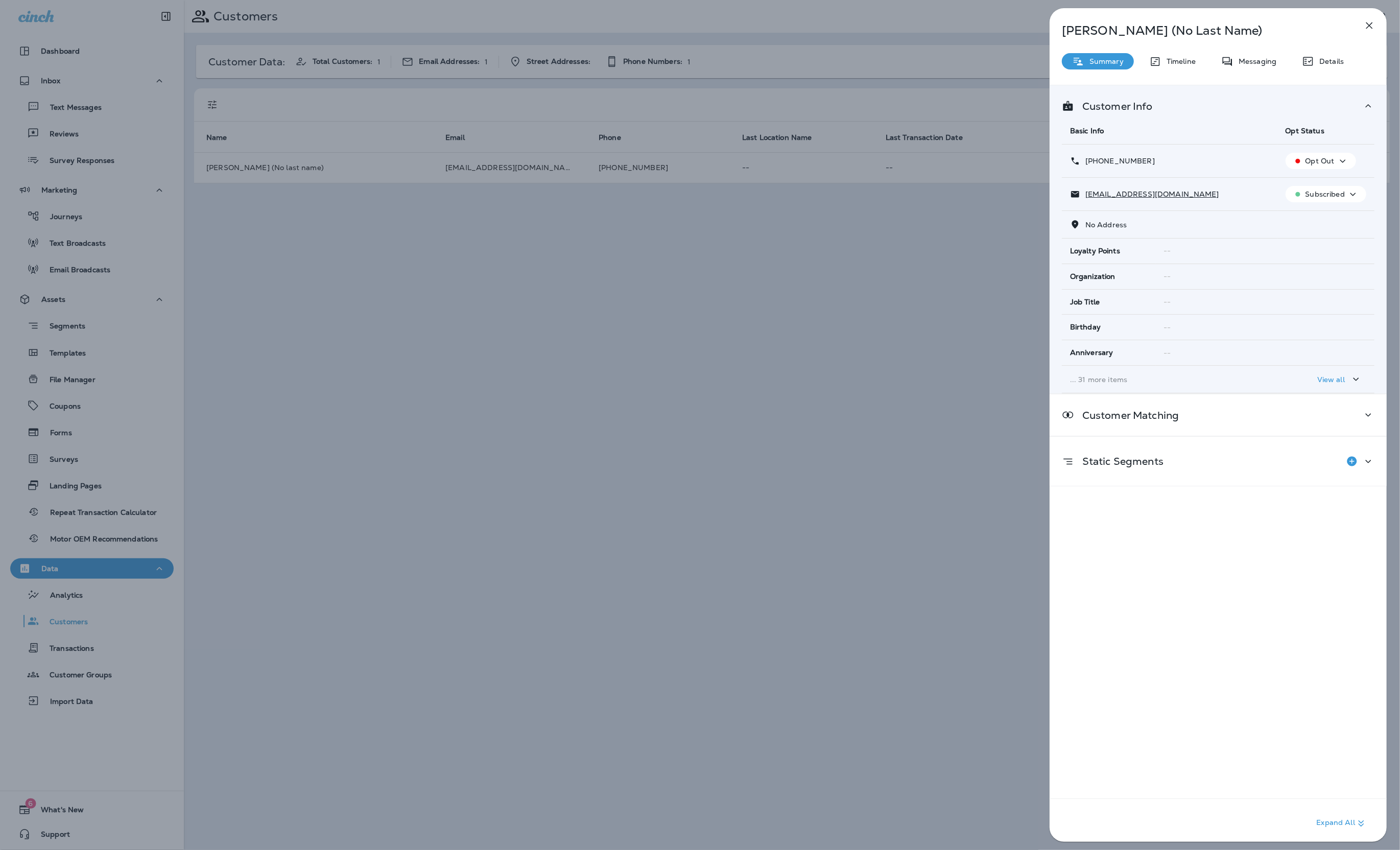
click at [1334, 58] on p "Details" at bounding box center [1329, 61] width 30 height 8
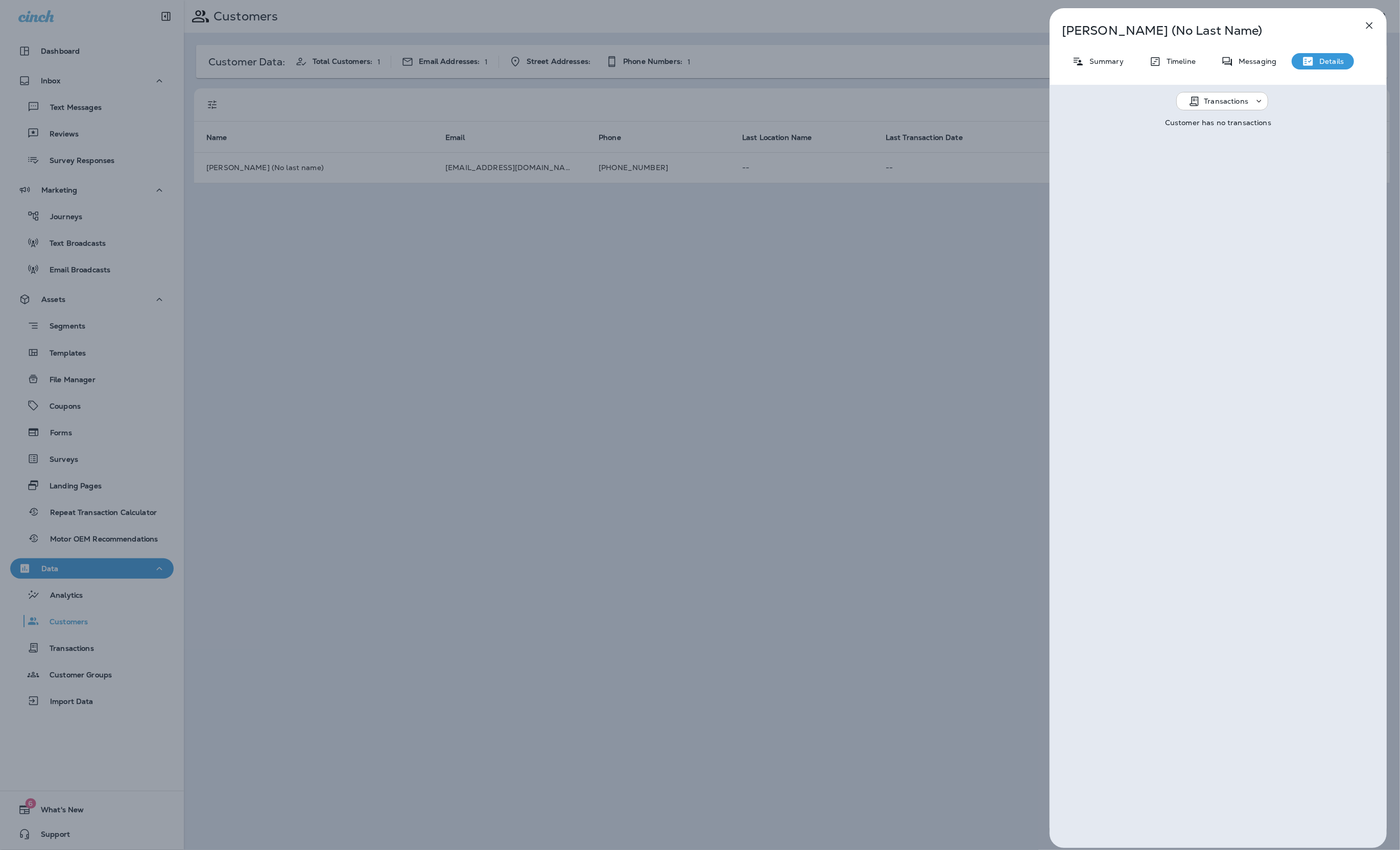
click at [987, 182] on div "Brandon (No Last Name) Summary Timeline Messaging Details Transactions Customer…" at bounding box center [700, 425] width 1400 height 850
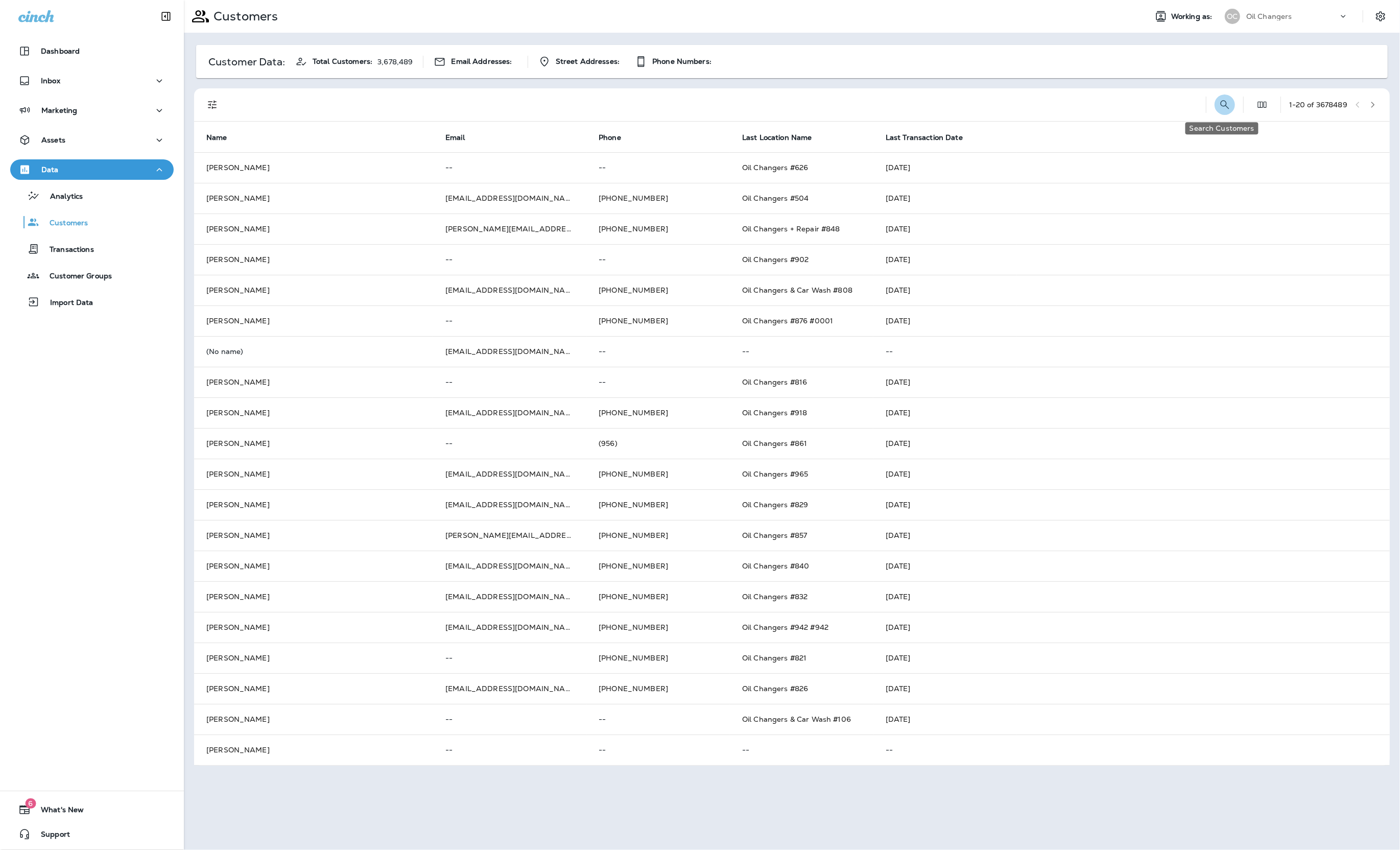
click at [1228, 107] on button "Search Customers" at bounding box center [1225, 105] width 21 height 21
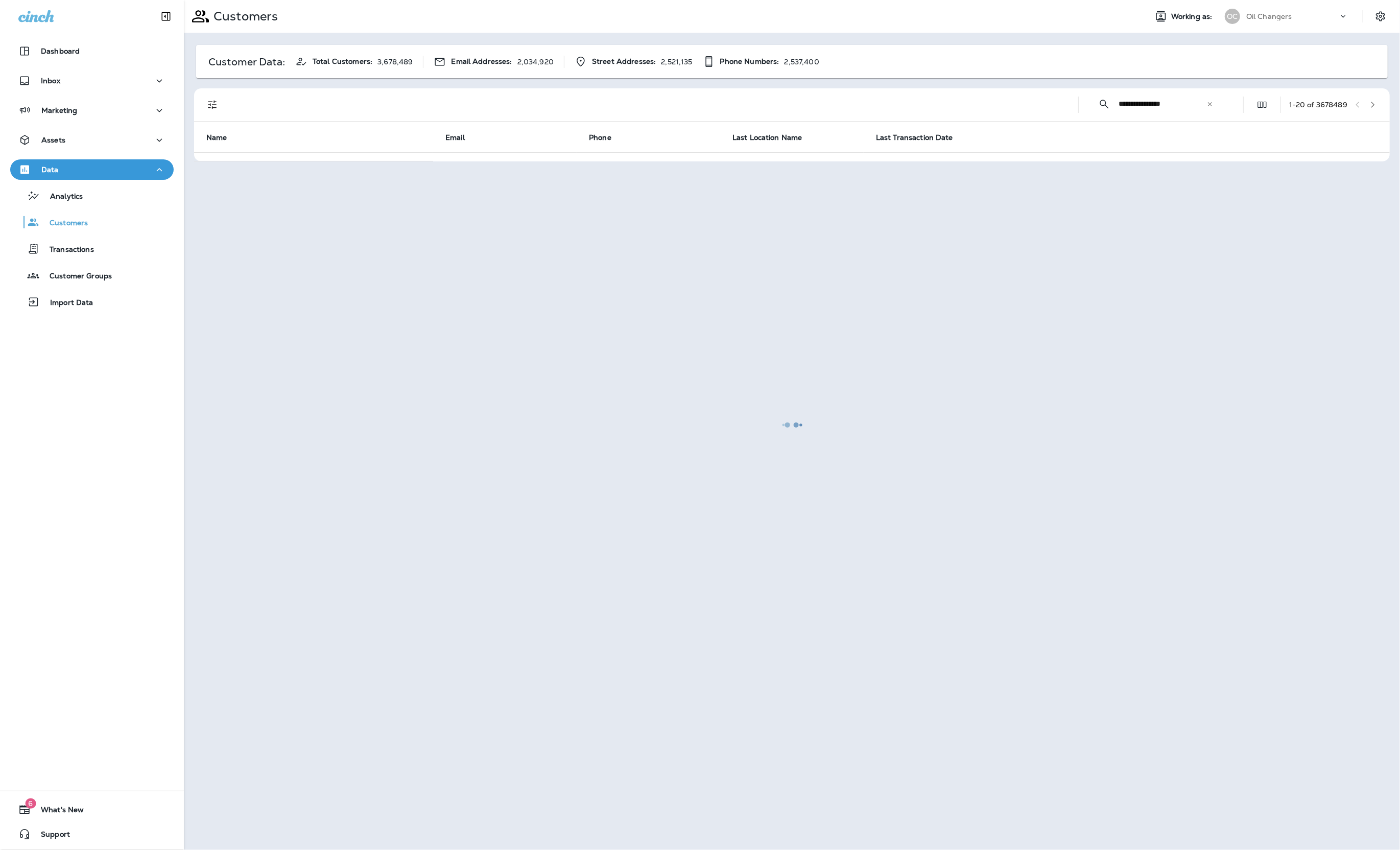
type input "**********"
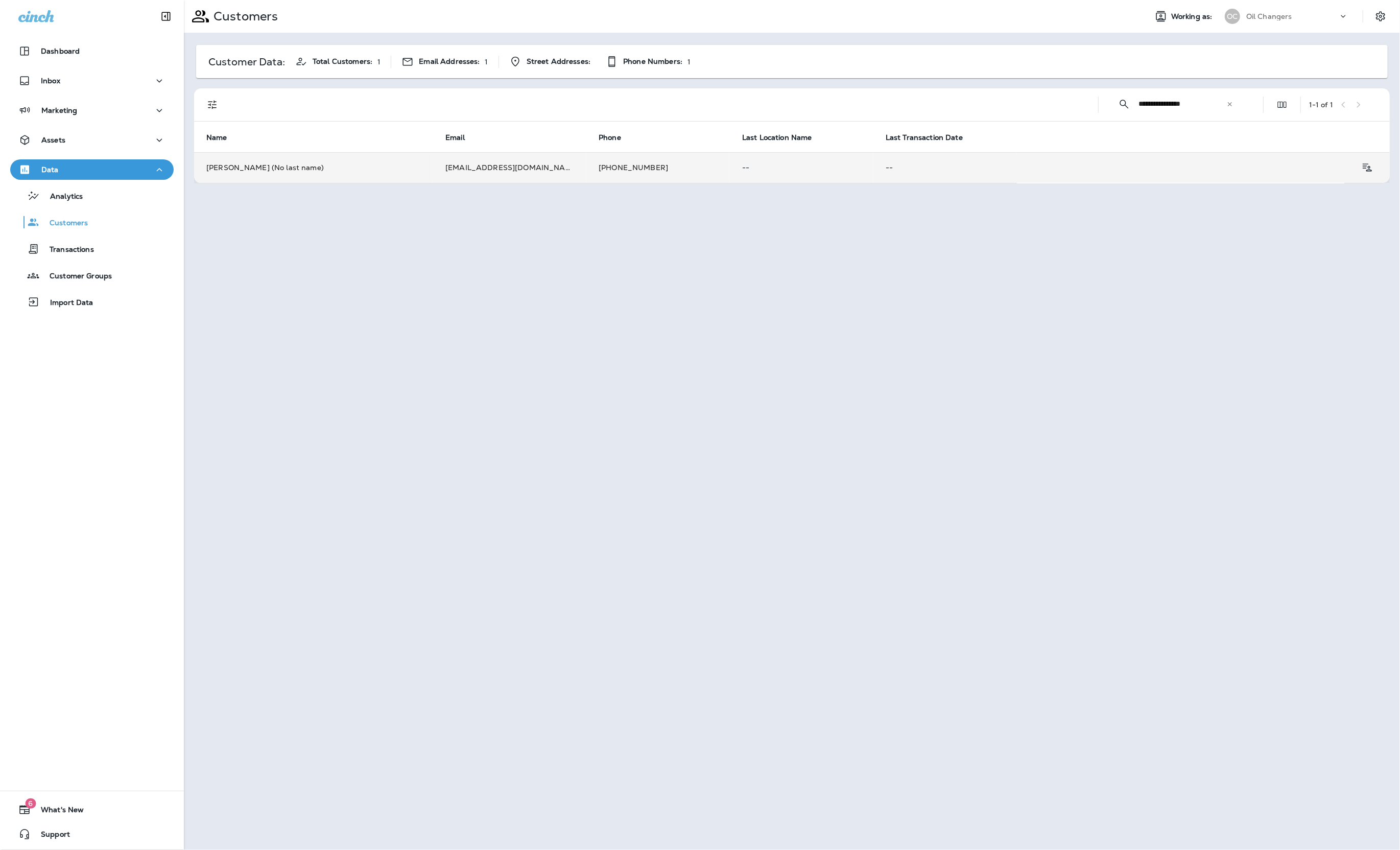
click at [368, 176] on td "Brandon (No last name)" at bounding box center [313, 168] width 239 height 31
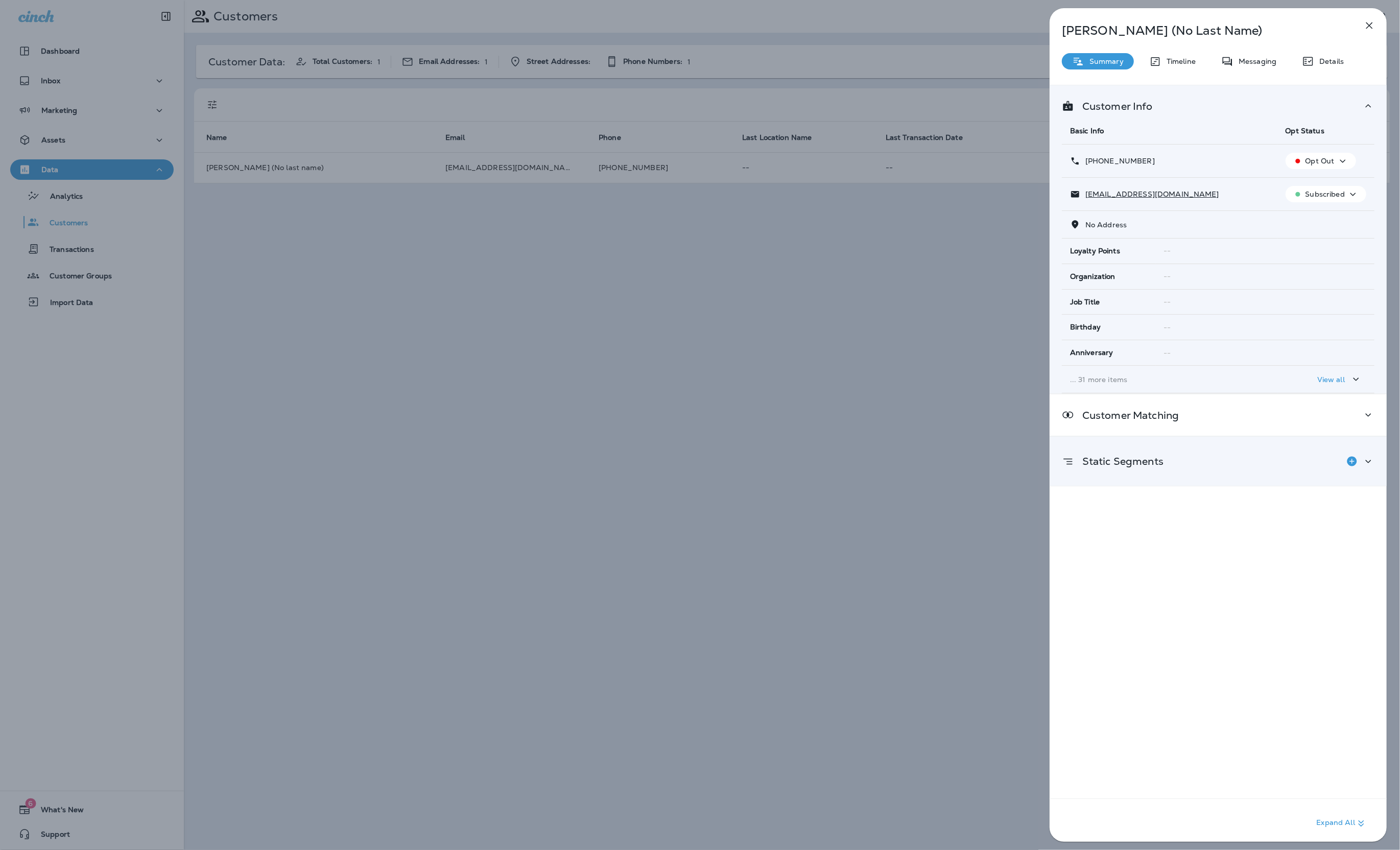
click at [1218, 477] on div "Static Segments" at bounding box center [1218, 462] width 337 height 49
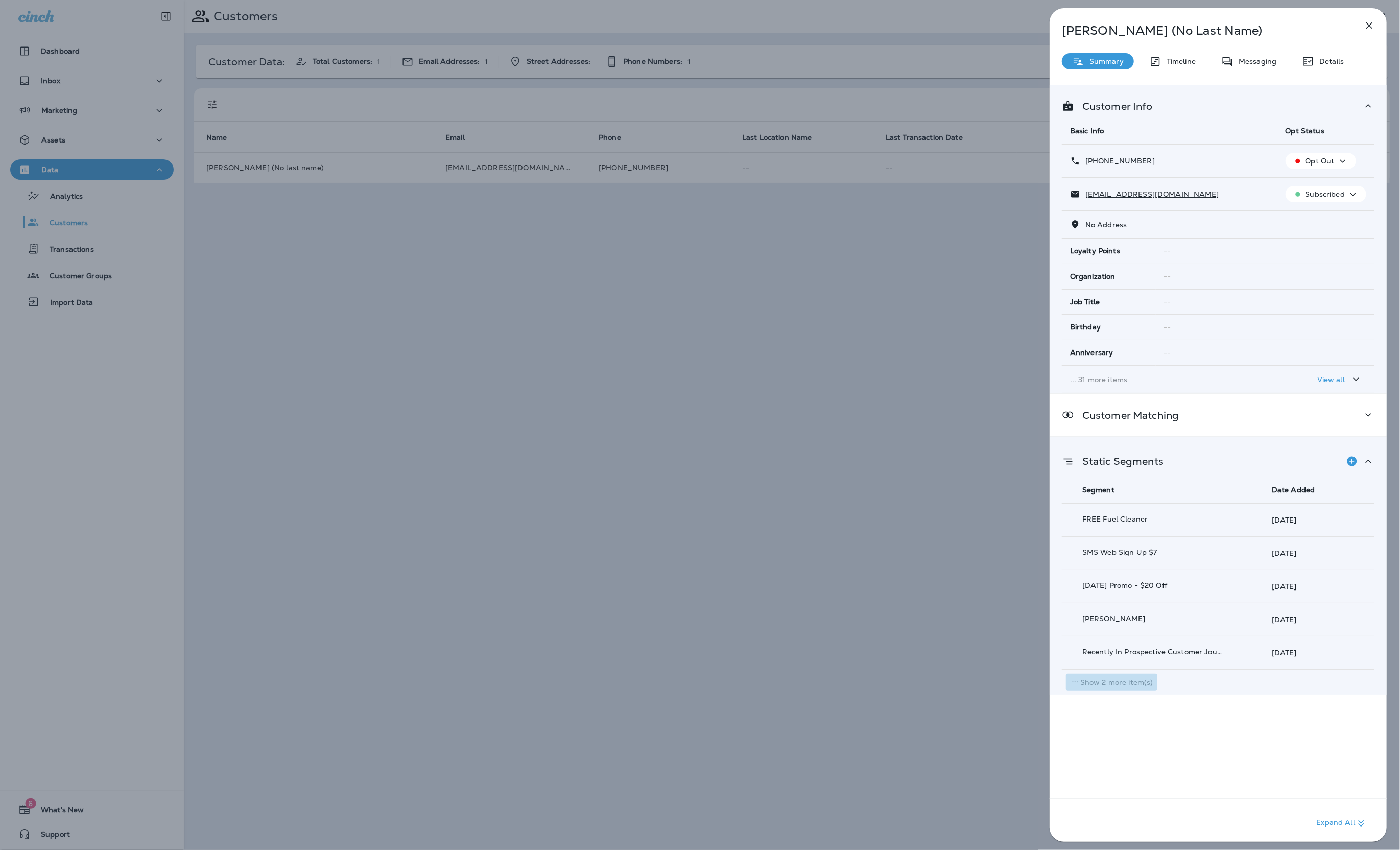
click at [1137, 684] on p "Show 2 more item(s)" at bounding box center [1117, 682] width 73 height 8
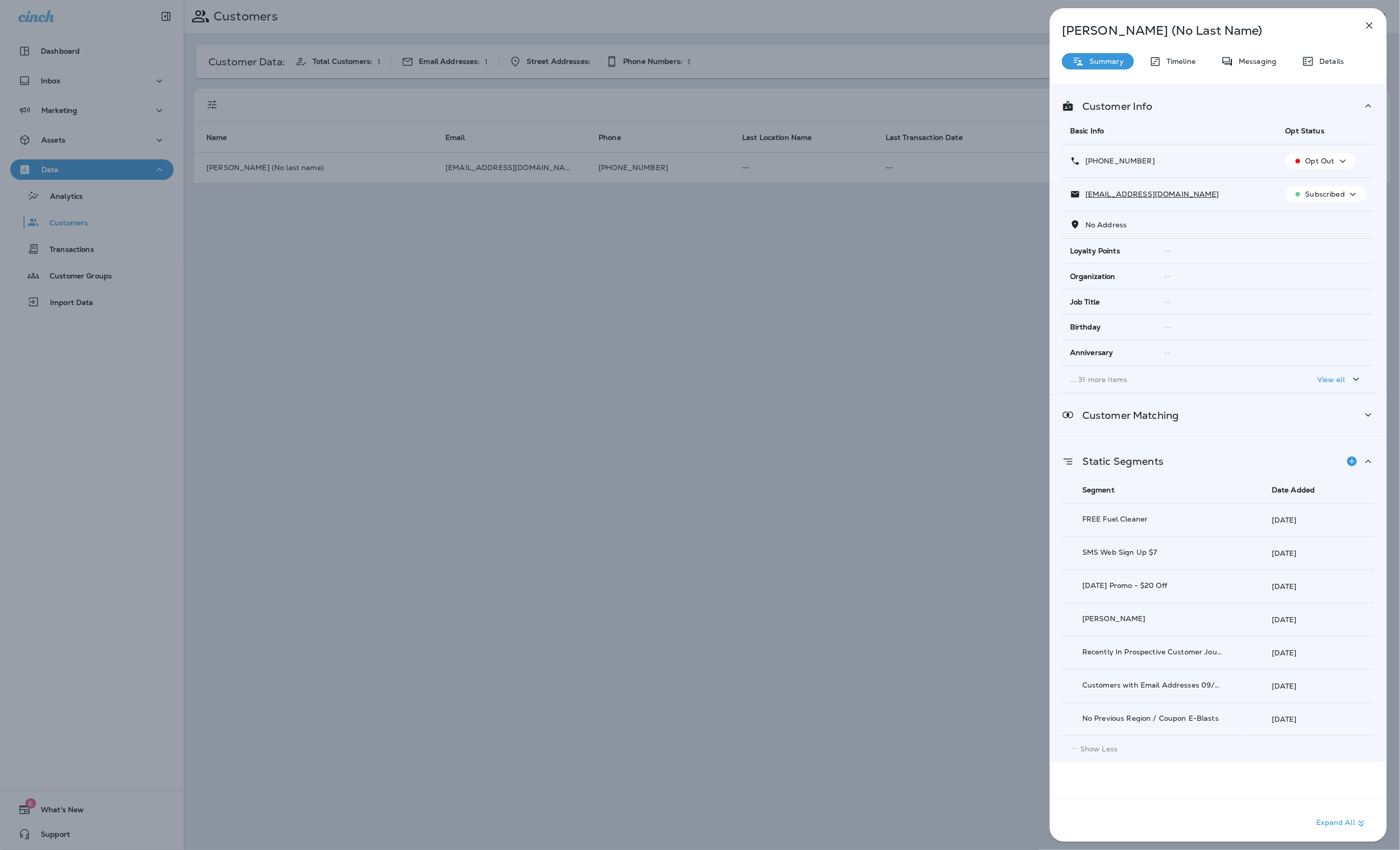
click at [1201, 412] on div "Customer Matching" at bounding box center [1218, 415] width 313 height 13
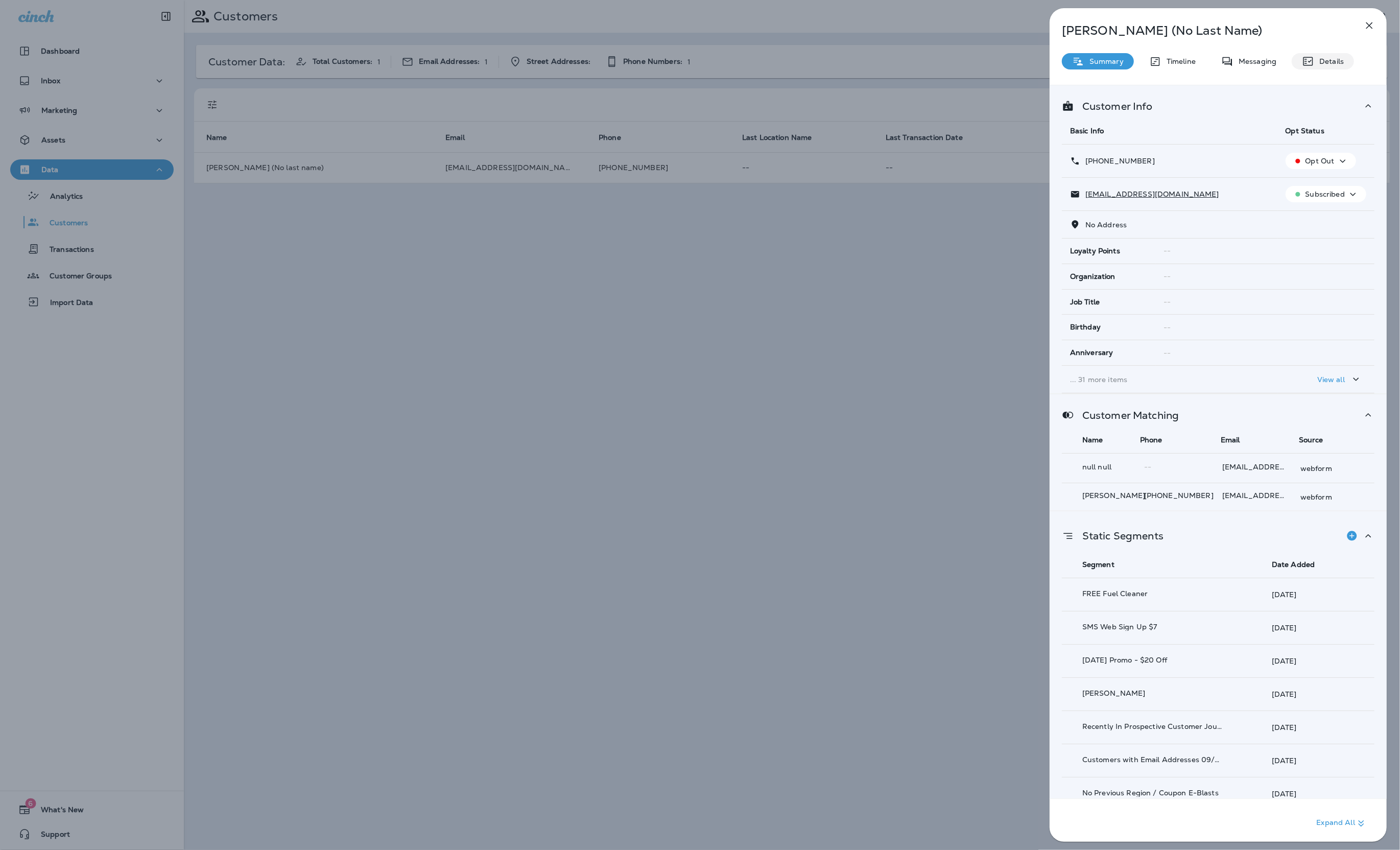
click at [1333, 60] on p "Details" at bounding box center [1329, 61] width 30 height 8
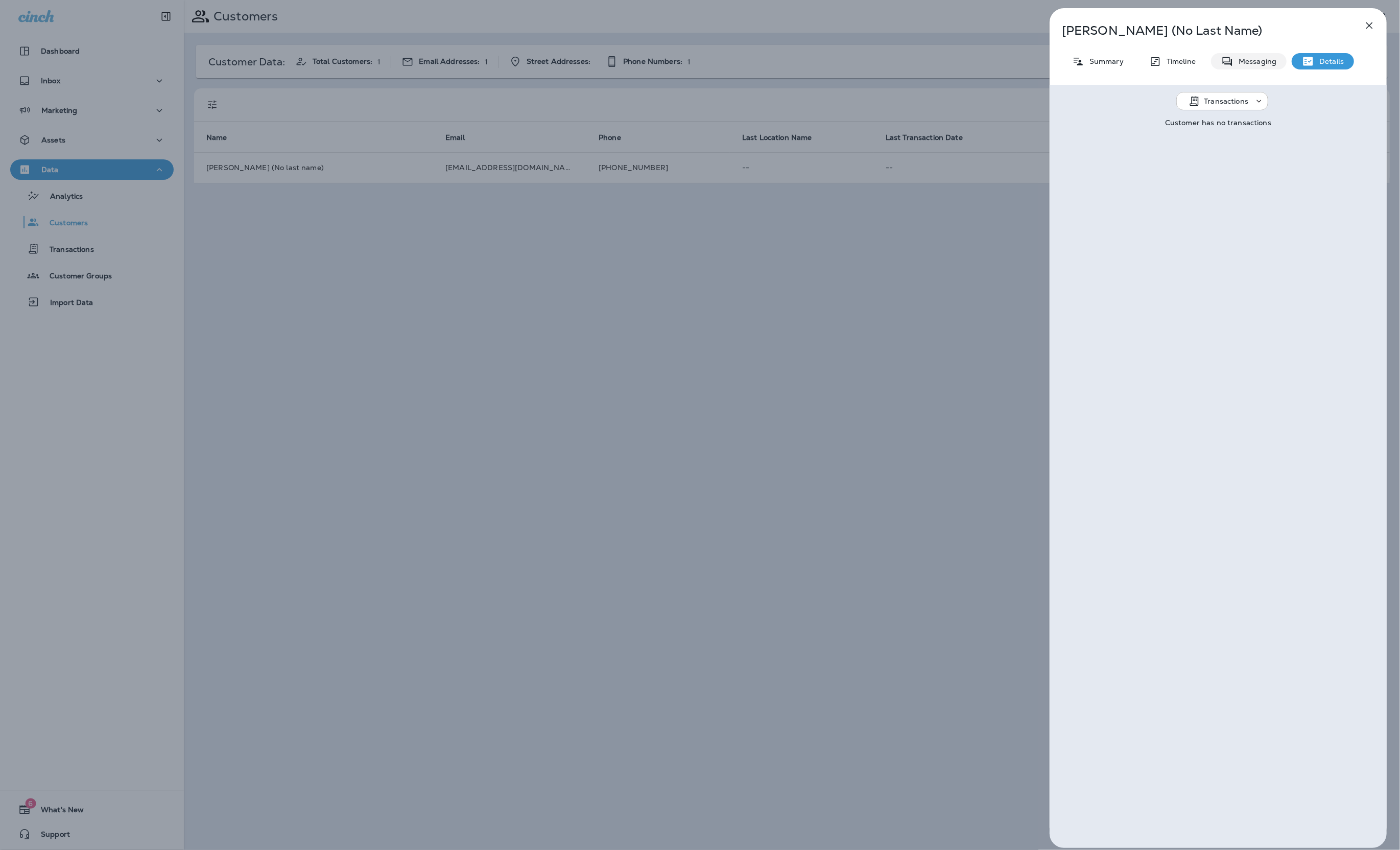
click at [1265, 65] on div "Messaging" at bounding box center [1248, 61] width 75 height 17
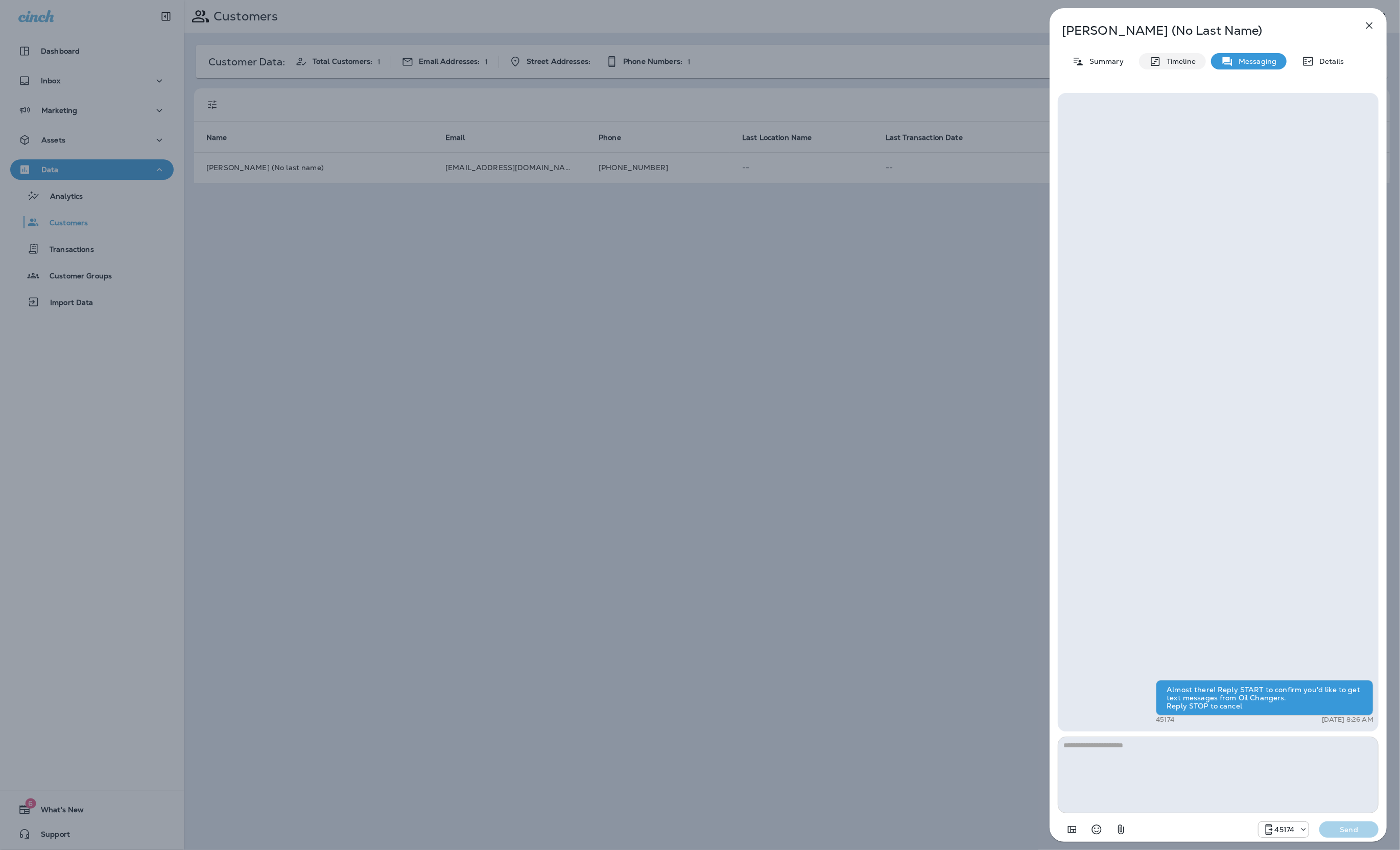
click at [1174, 63] on p "Timeline" at bounding box center [1179, 61] width 34 height 8
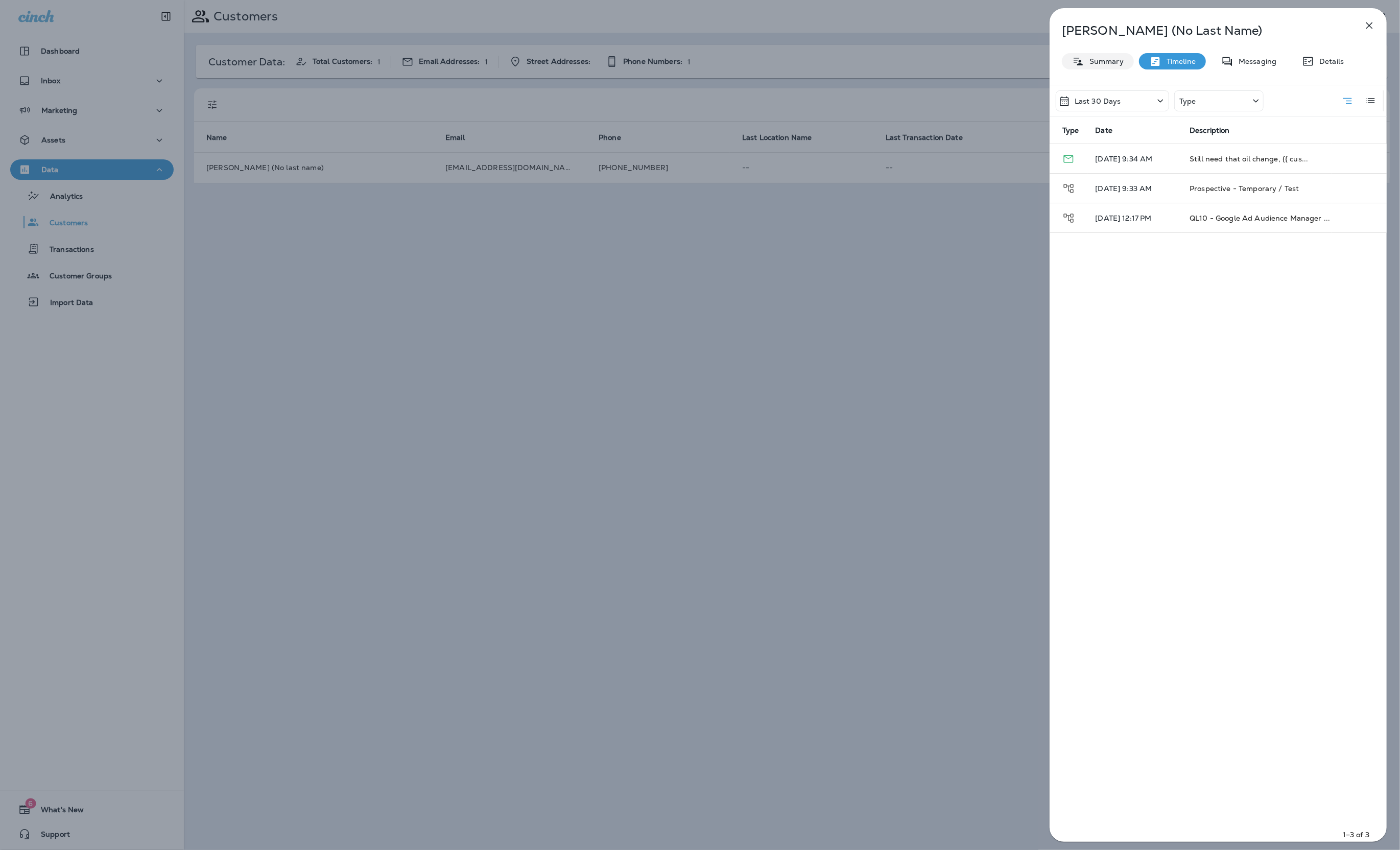
click at [1103, 64] on p "Summary" at bounding box center [1104, 61] width 39 height 8
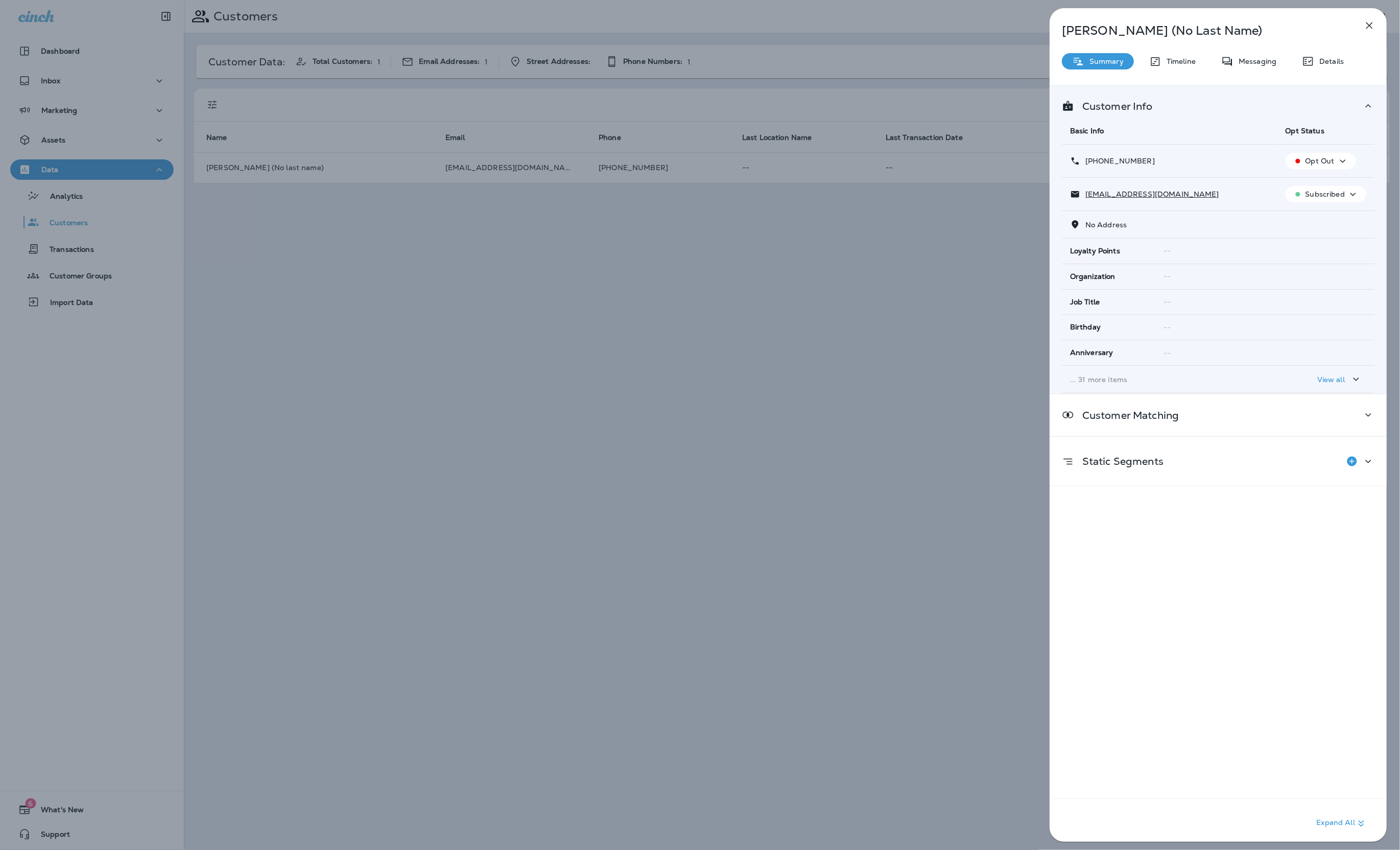
click at [1345, 371] on td "View all" at bounding box center [1326, 379] width 97 height 27
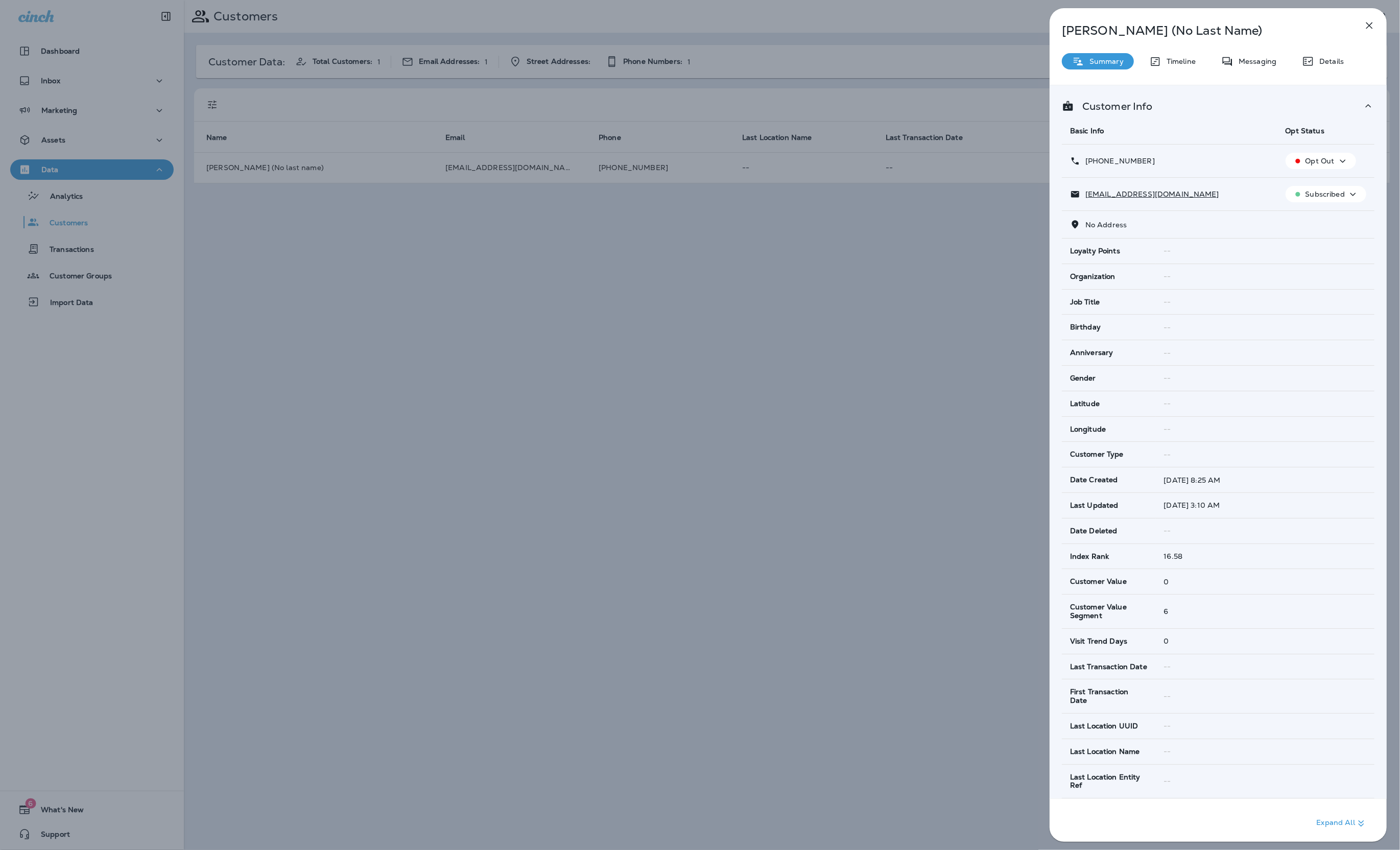
scroll to position [544, 0]
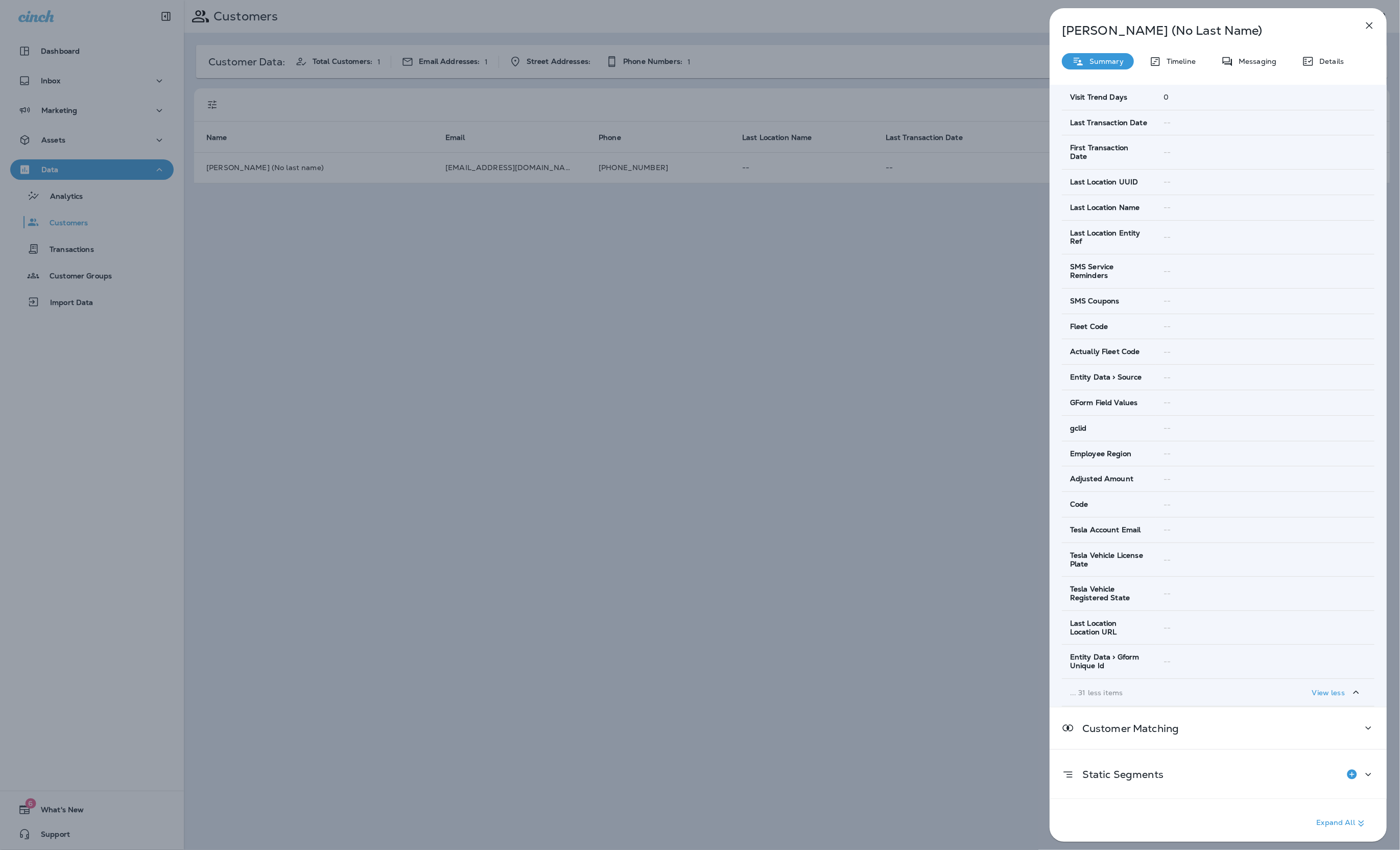
drag, startPoint x: 669, startPoint y: 288, endPoint x: 671, endPoint y: 293, distance: 5.4
click at [669, 288] on div "Brandon (No Last Name) Summary Timeline Messaging Details Customer Info Basic I…" at bounding box center [700, 425] width 1400 height 850
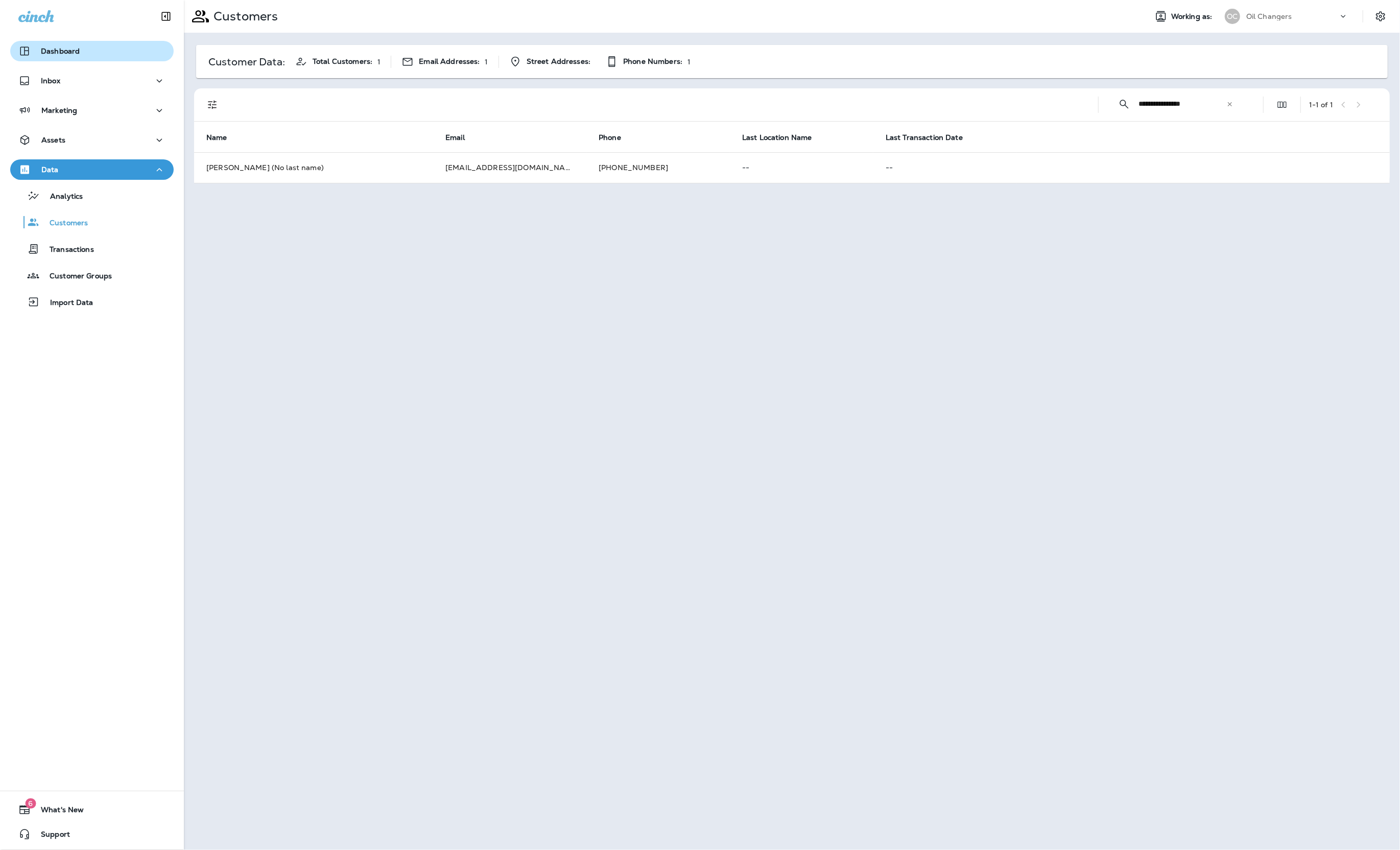
drag, startPoint x: 73, startPoint y: 71, endPoint x: 75, endPoint y: 50, distance: 21.1
click at [73, 69] on div "Dashboard Inbox Marketing Assets Data Analytics Customers Transactions Customer…" at bounding box center [92, 179] width 184 height 296
click at [76, 48] on p "Dashboard" at bounding box center [60, 51] width 39 height 8
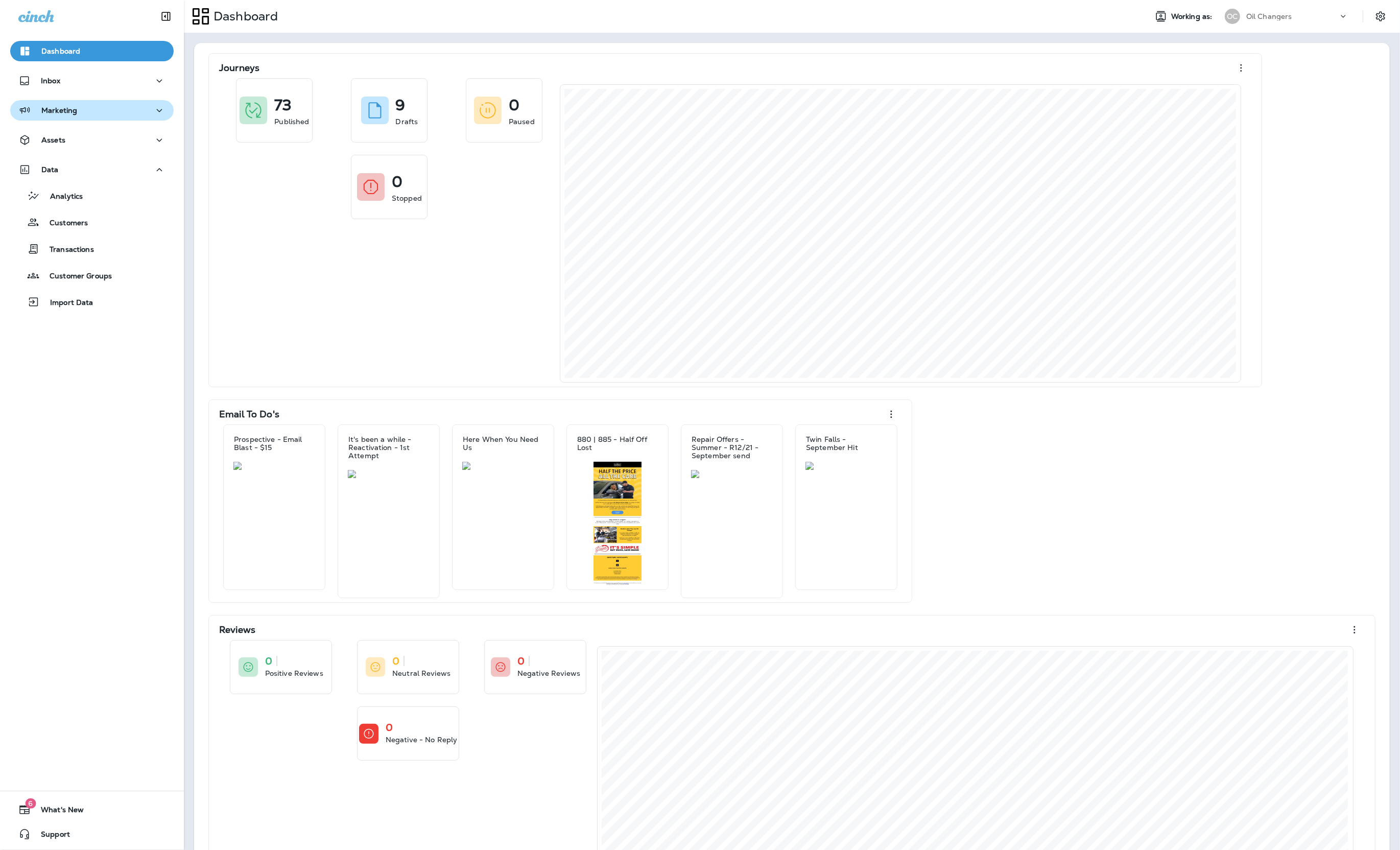
click at [102, 113] on div "Marketing" at bounding box center [92, 110] width 147 height 13
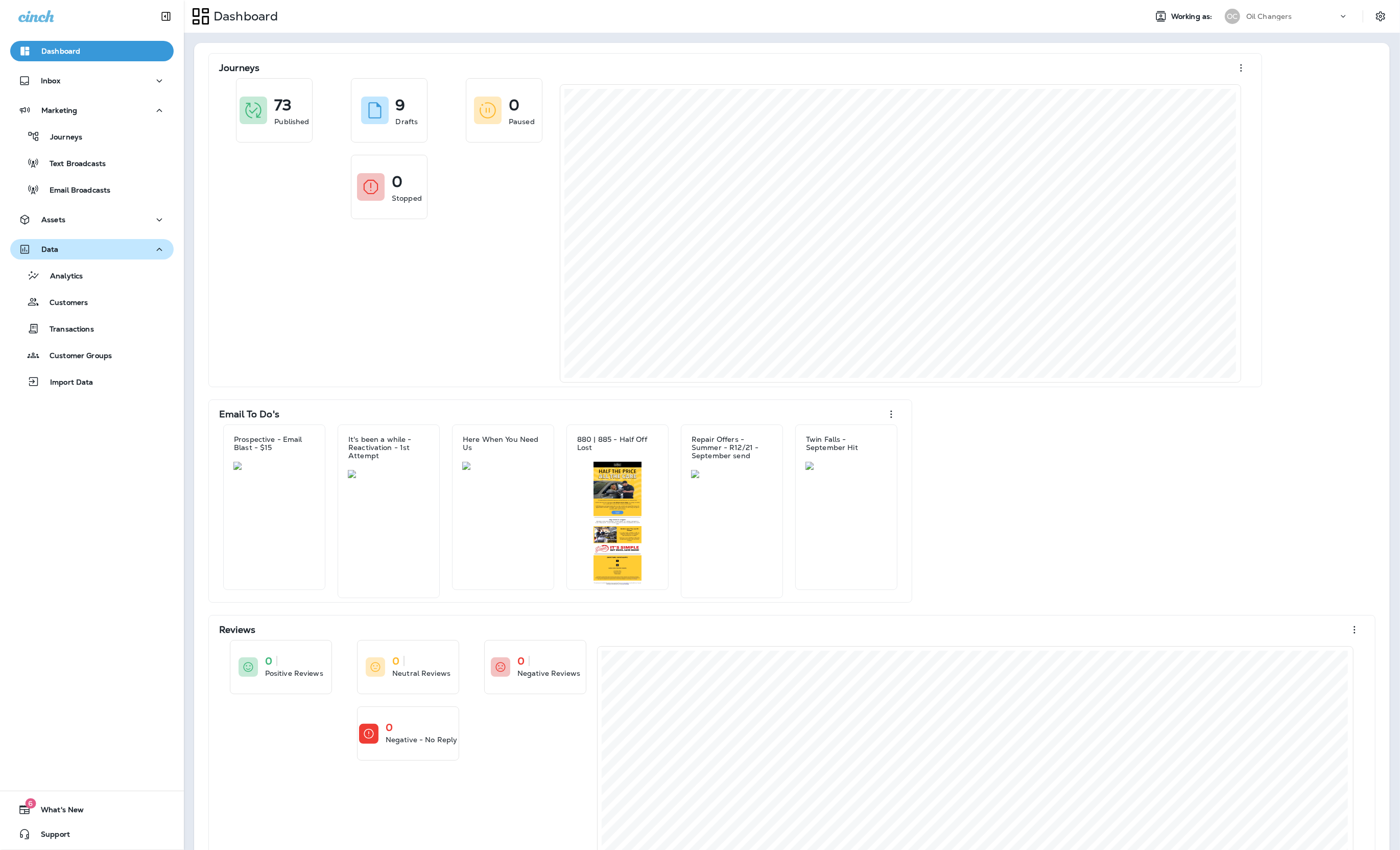
click at [94, 251] on div "Data" at bounding box center [92, 249] width 147 height 13
click at [93, 222] on div "Assets" at bounding box center [92, 220] width 147 height 13
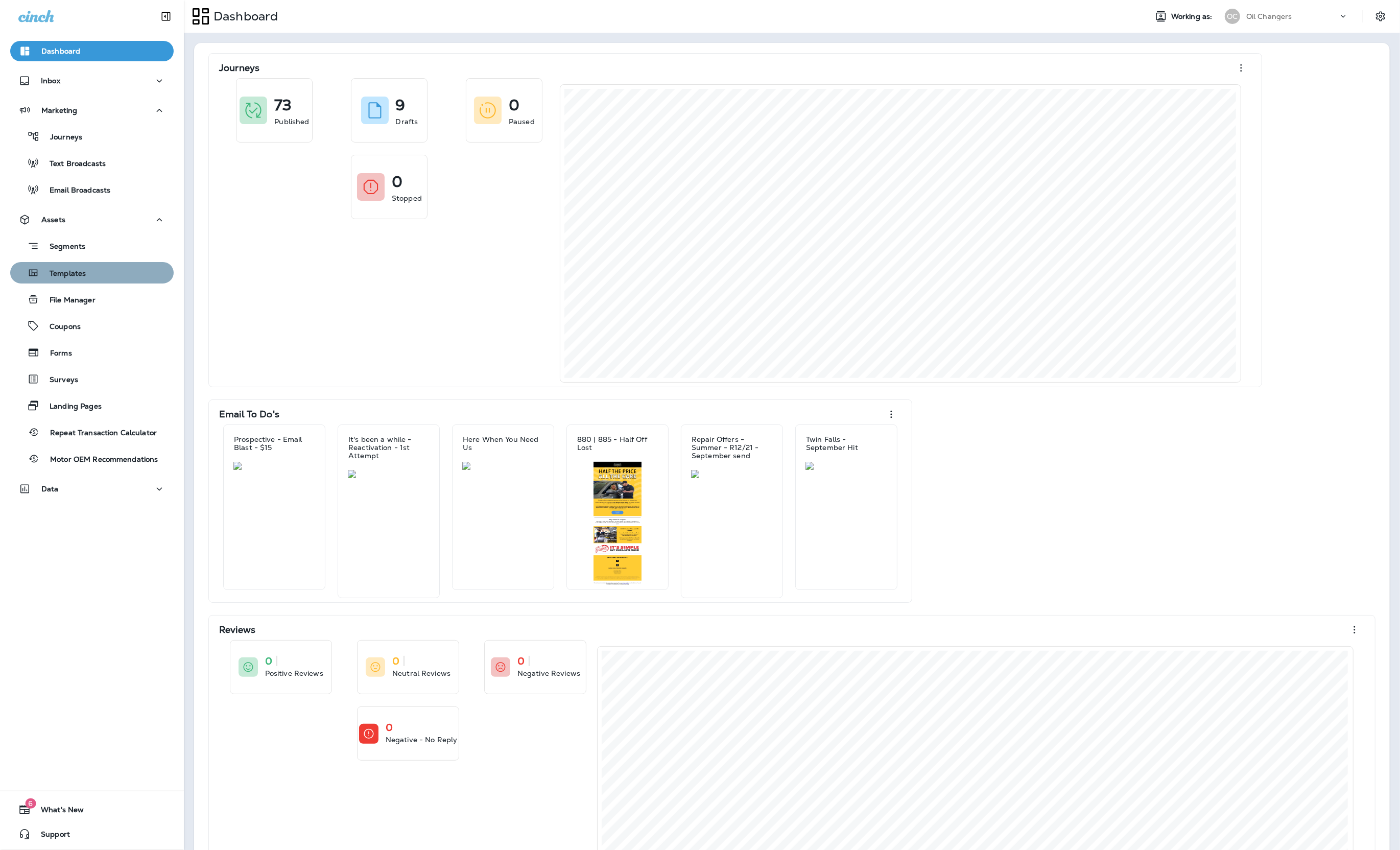
click at [97, 275] on div "Templates" at bounding box center [92, 272] width 155 height 15
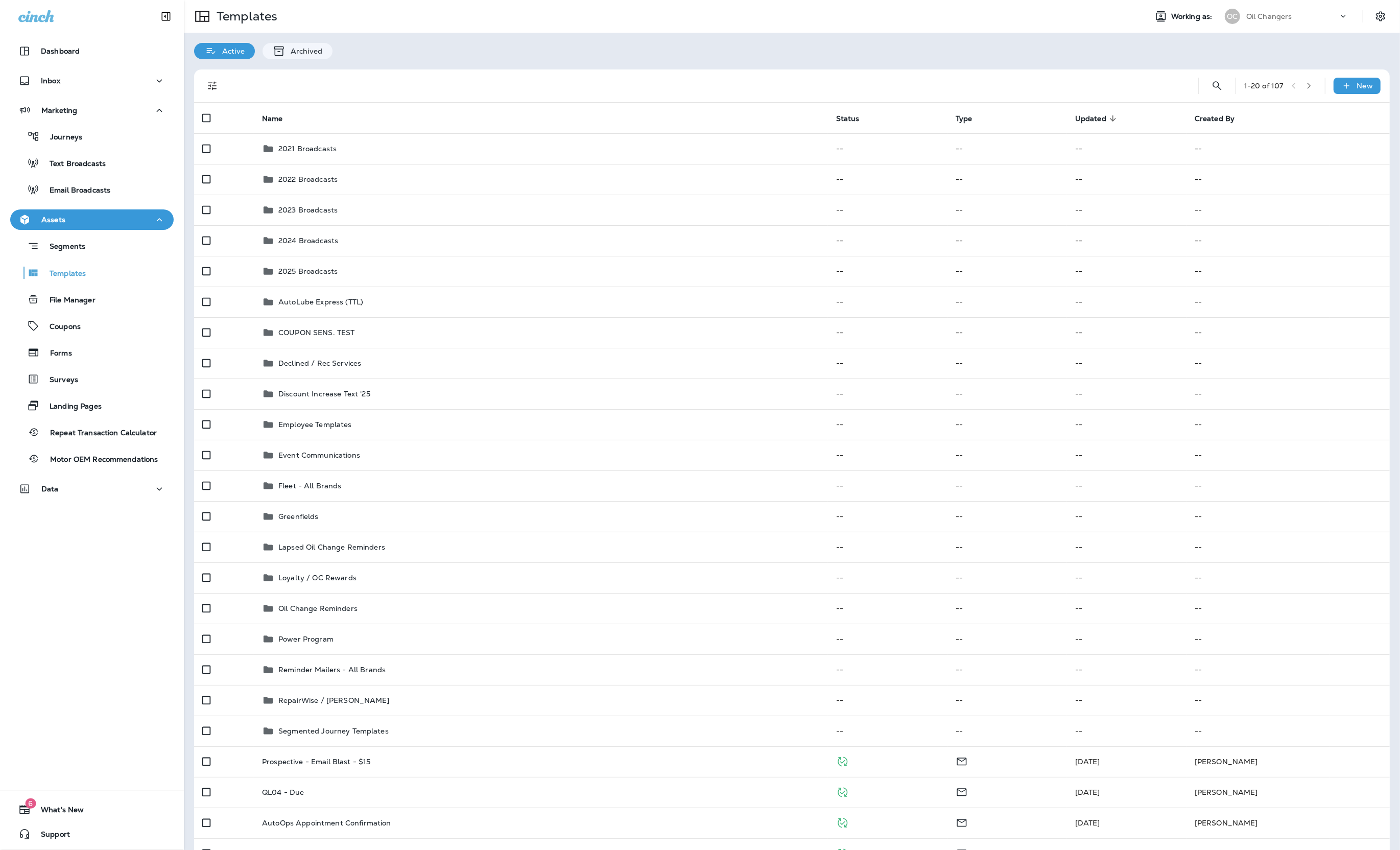
click at [1269, 22] on div "Oil Changers" at bounding box center [1292, 16] width 92 height 15
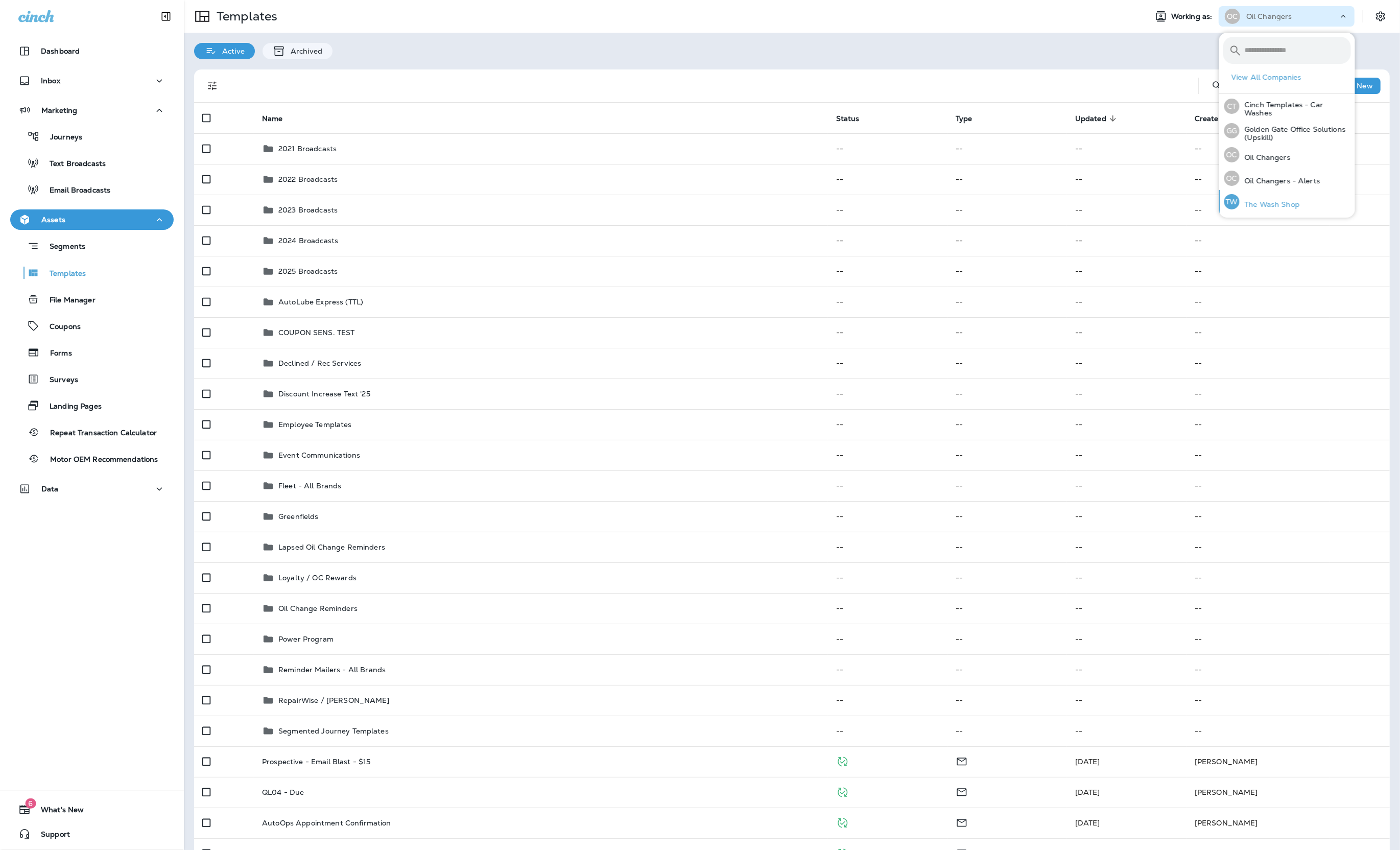
click at [1277, 196] on div "TW The Wash Shop" at bounding box center [1262, 201] width 83 height 23
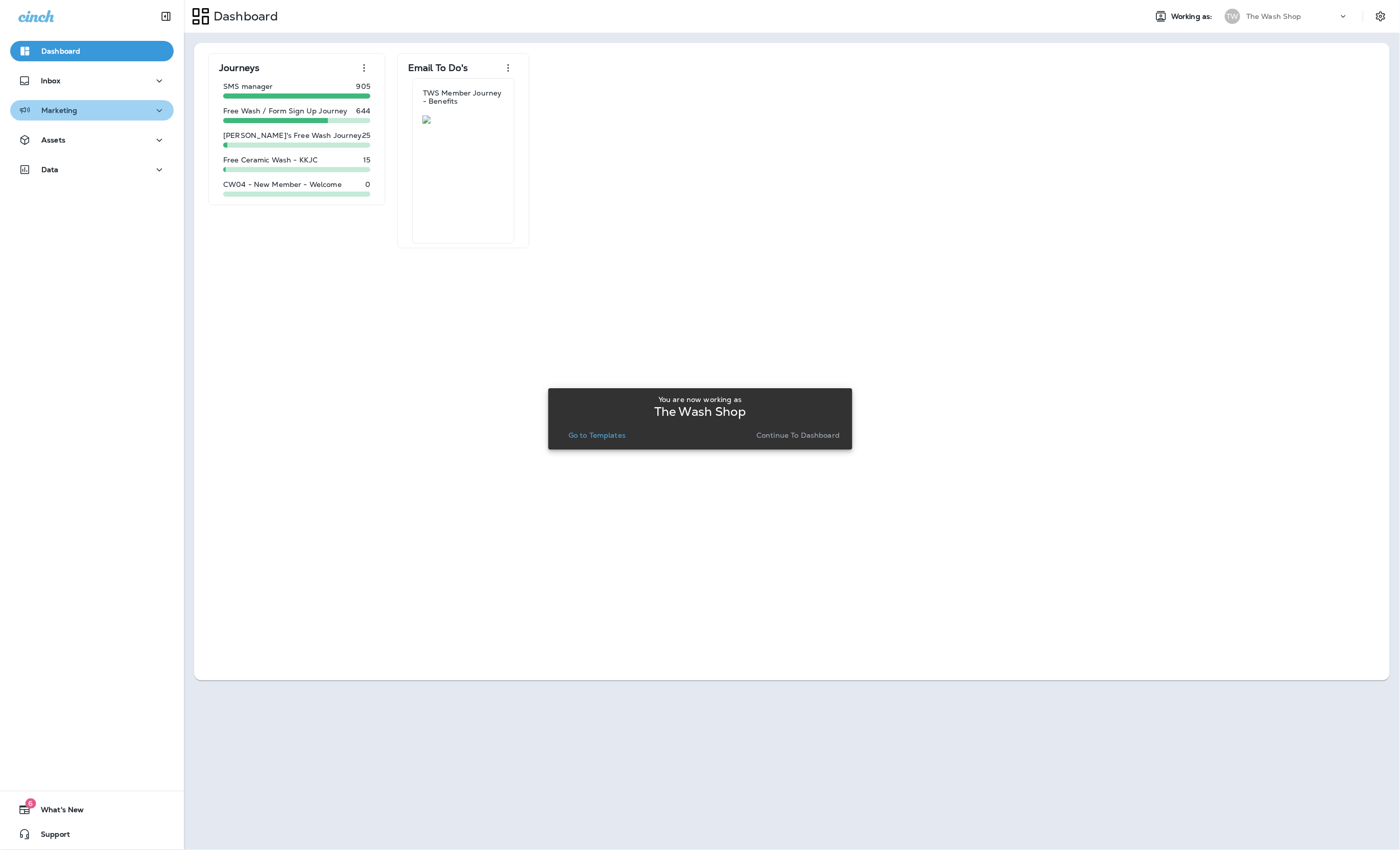
click at [69, 116] on div "Marketing" at bounding box center [47, 110] width 59 height 13
click at [96, 137] on div "Journeys" at bounding box center [92, 136] width 155 height 15
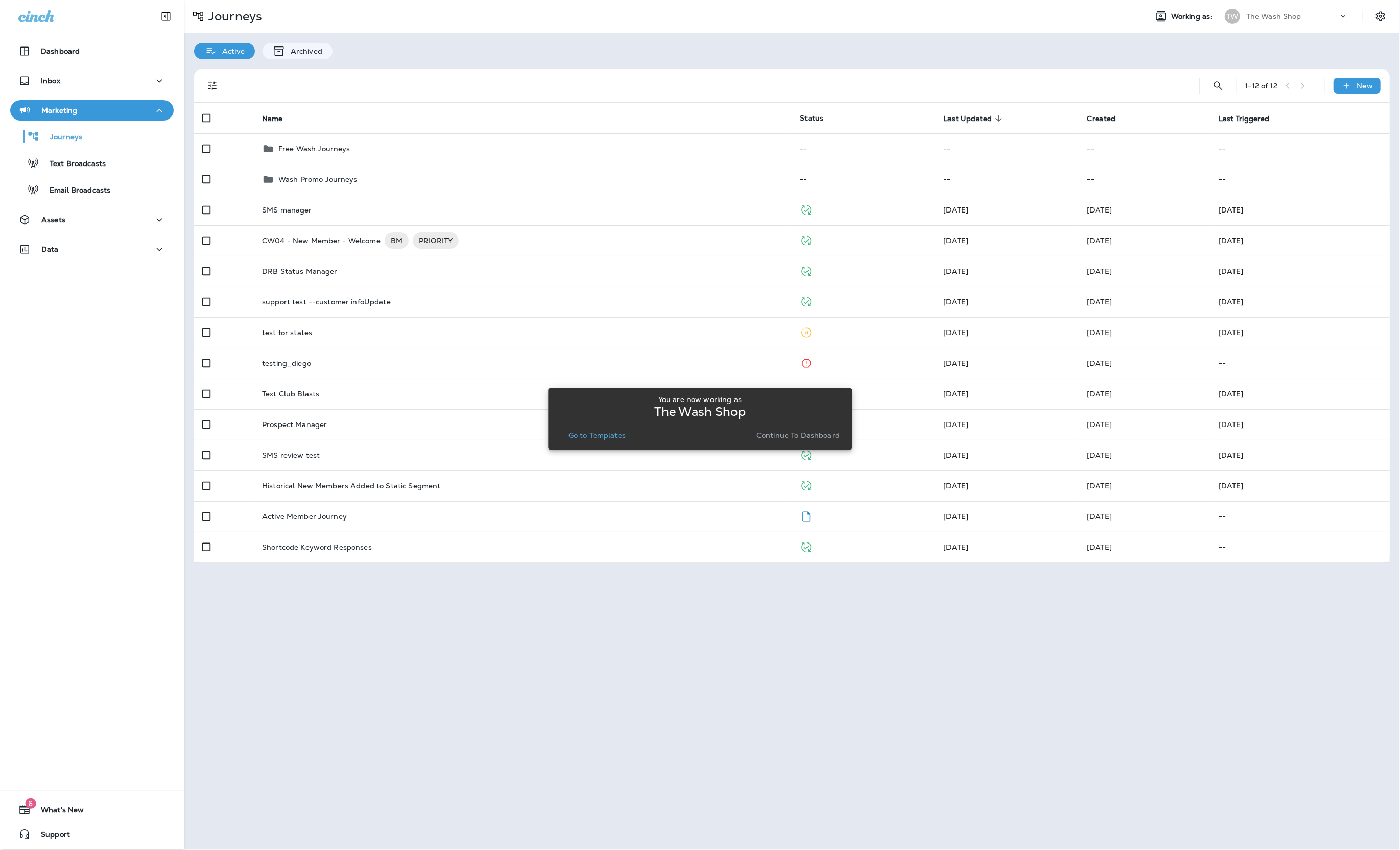
click at [1311, 23] on div "The Wash Shop" at bounding box center [1292, 16] width 92 height 15
click at [1310, 11] on div "The Wash Shop" at bounding box center [1292, 16] width 92 height 15
click at [1310, 31] on div "Journeys Working as: TW The Wash Shop" at bounding box center [792, 16] width 1216 height 33
click at [1290, 21] on div "The Wash Shop" at bounding box center [1292, 16] width 92 height 15
click at [1288, 149] on div "OC Oil Changers" at bounding box center [1257, 154] width 74 height 23
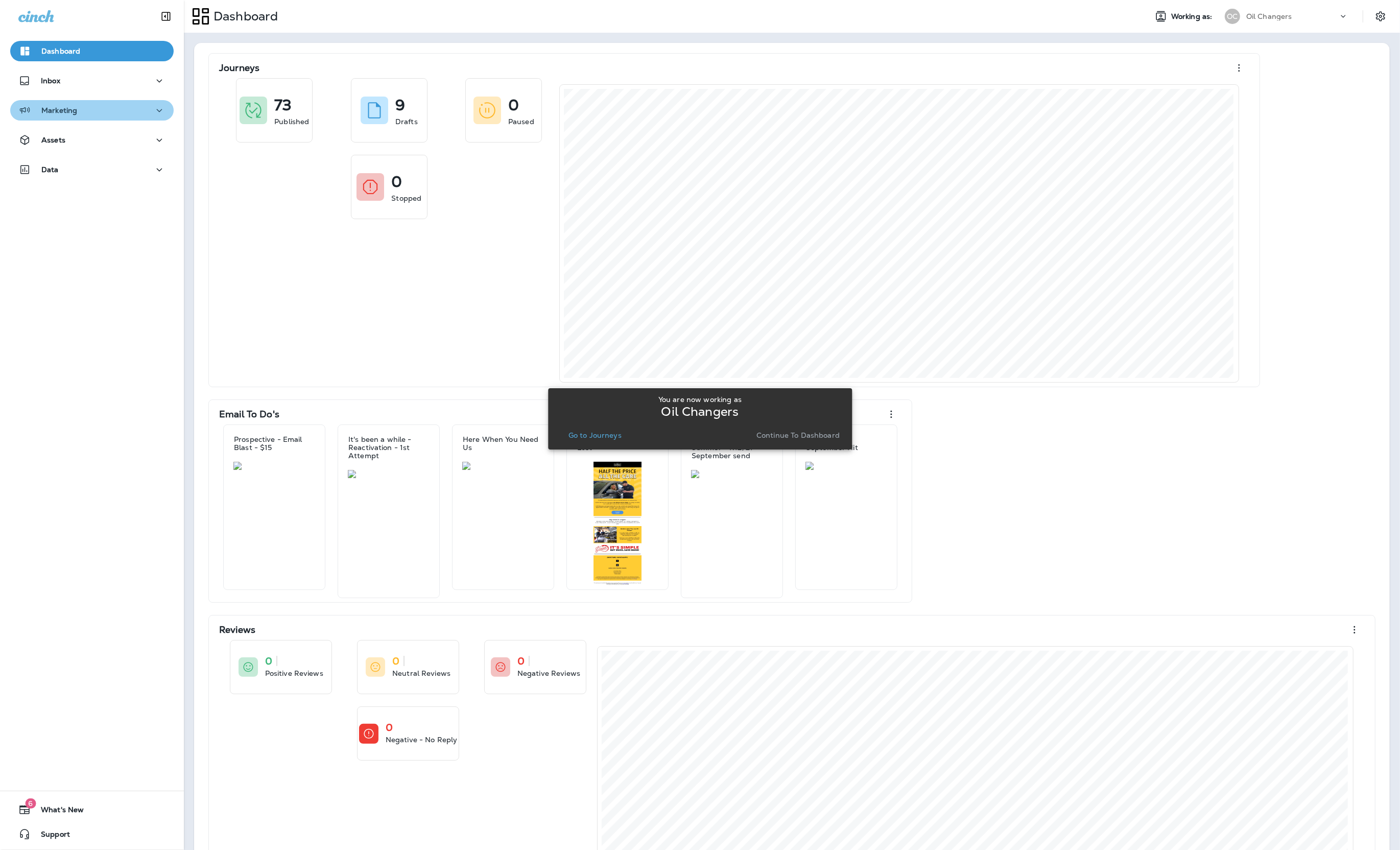
click at [116, 110] on div "Marketing" at bounding box center [92, 110] width 147 height 13
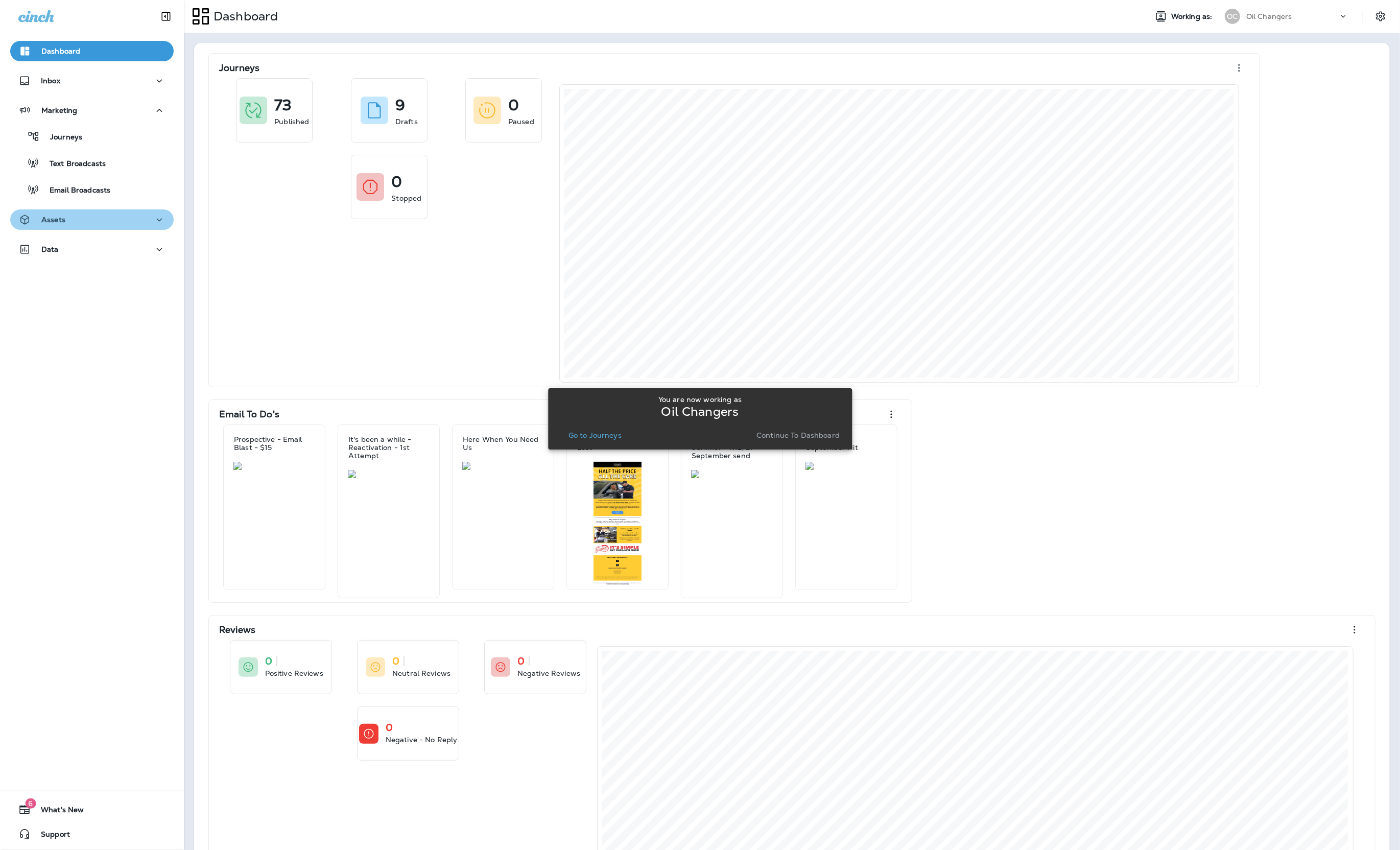
click at [58, 226] on button "Assets" at bounding box center [92, 220] width 164 height 21
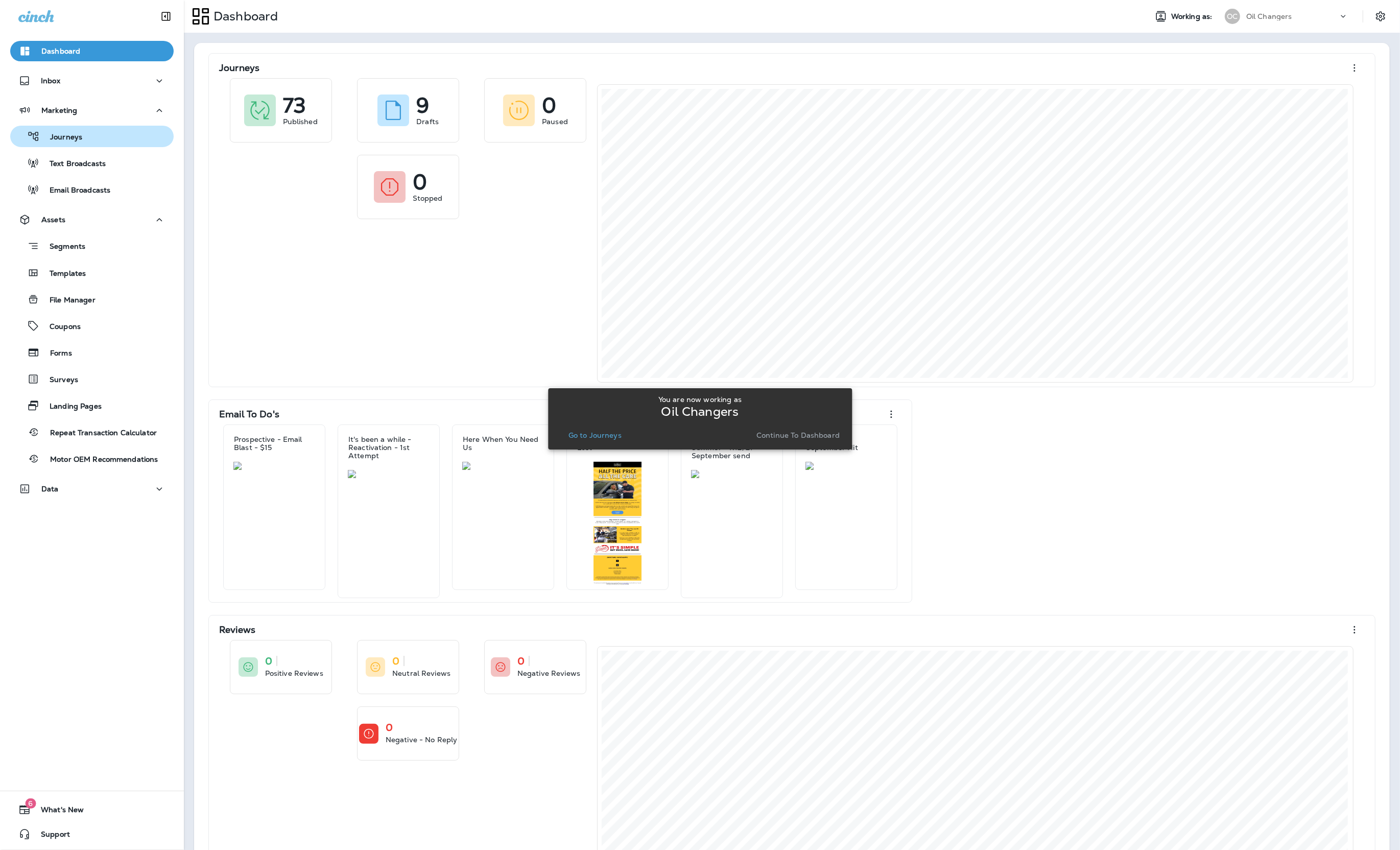
click at [59, 131] on div "Journeys" at bounding box center [48, 136] width 68 height 15
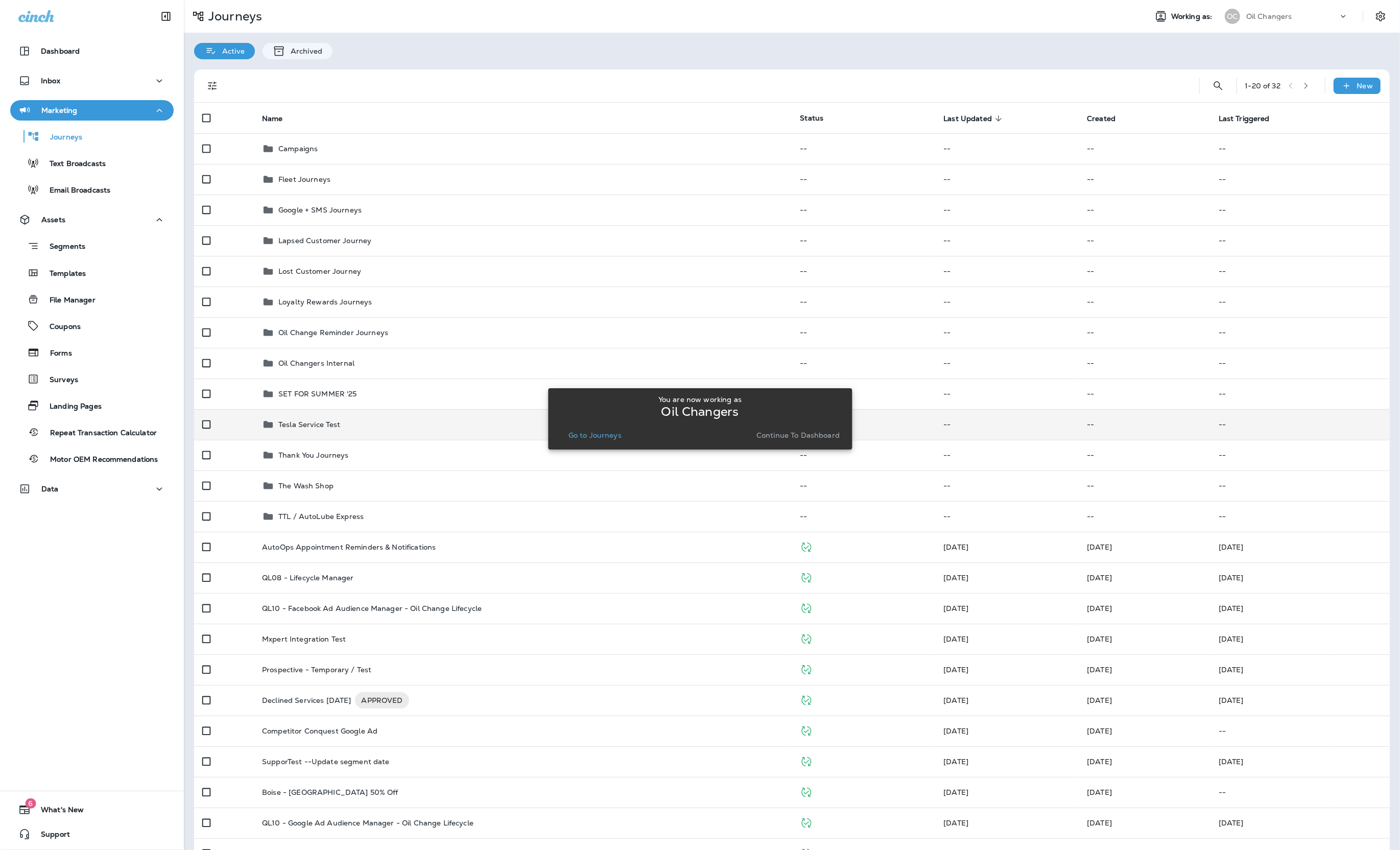
click at [588, 432] on p "Go to Journeys" at bounding box center [595, 435] width 53 height 8
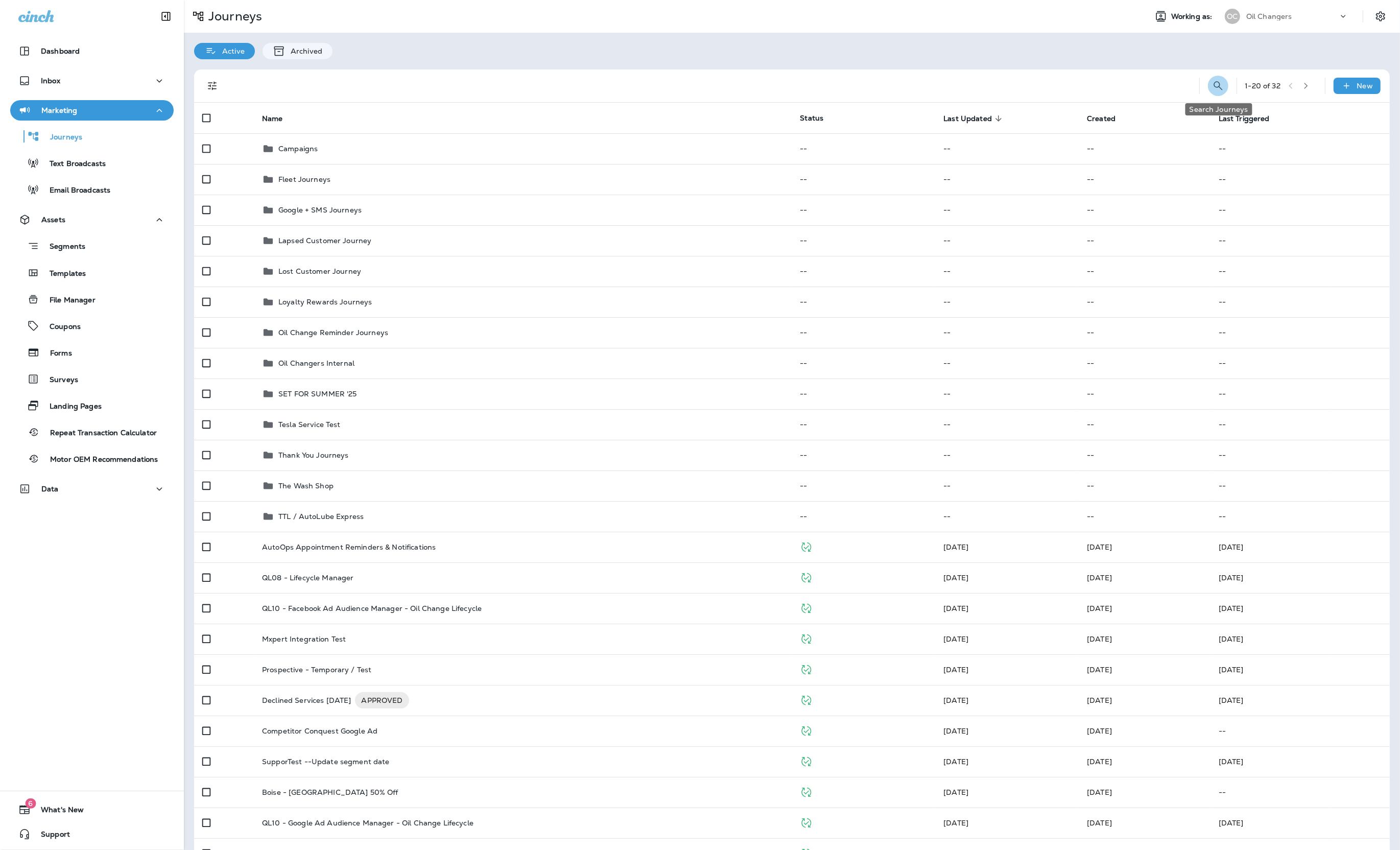
click at [1223, 82] on icon "Search Journeys" at bounding box center [1218, 85] width 12 height 12
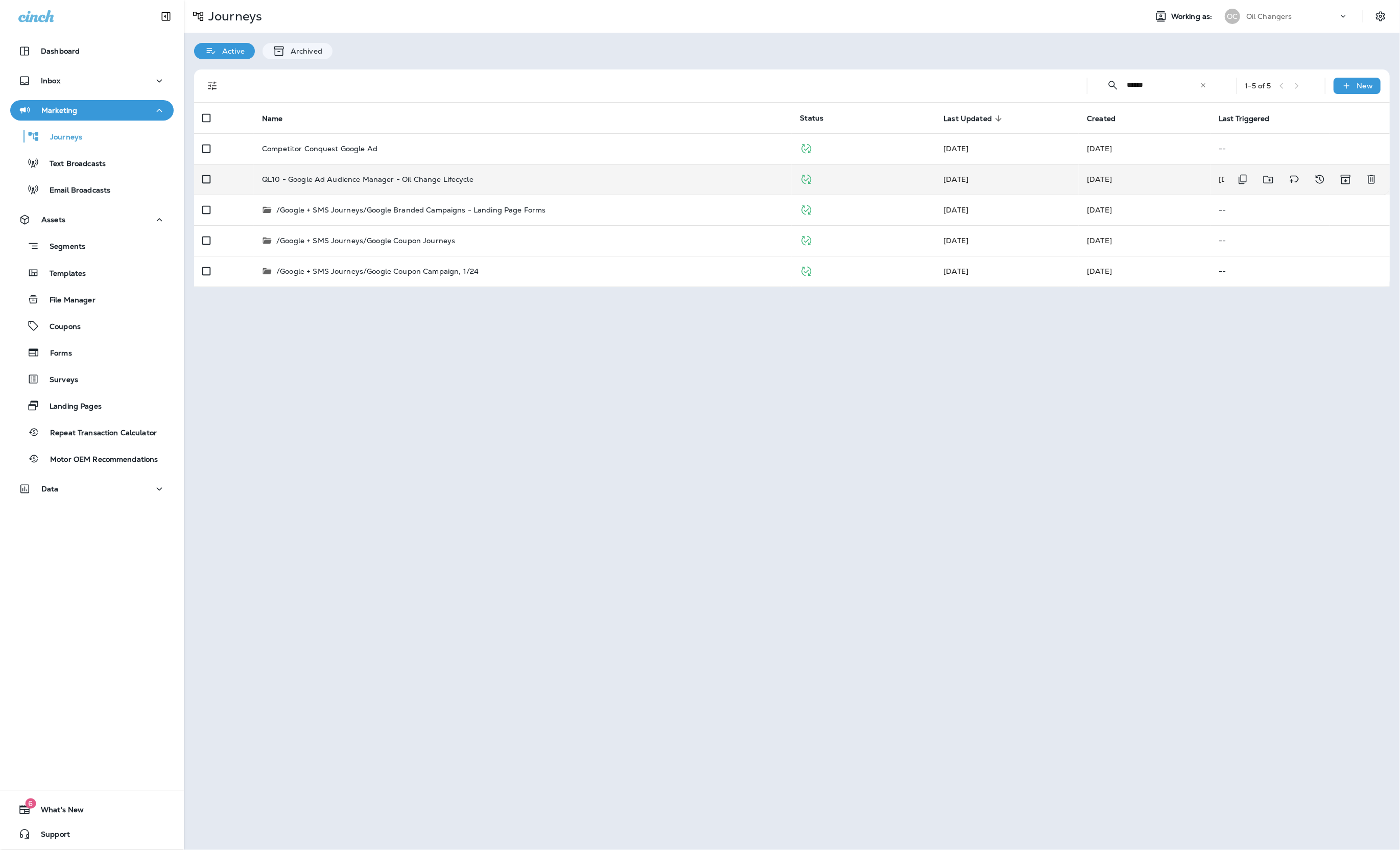
type input "******"
click at [654, 184] on td "QL10 - Google Ad Audience Manager - Oil Change Lifecycle" at bounding box center [523, 180] width 538 height 31
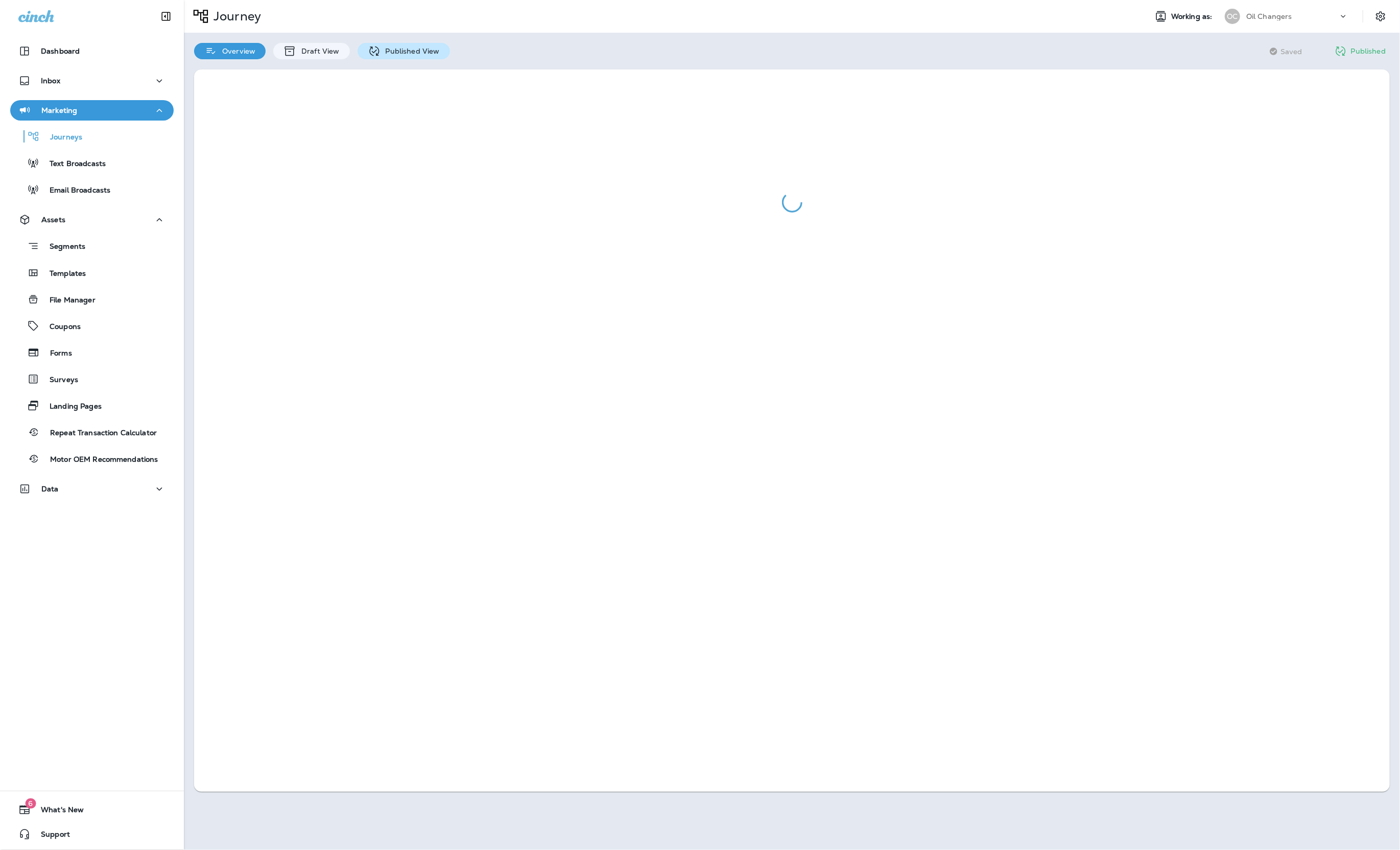
click at [384, 43] on div "Published View" at bounding box center [404, 51] width 93 height 17
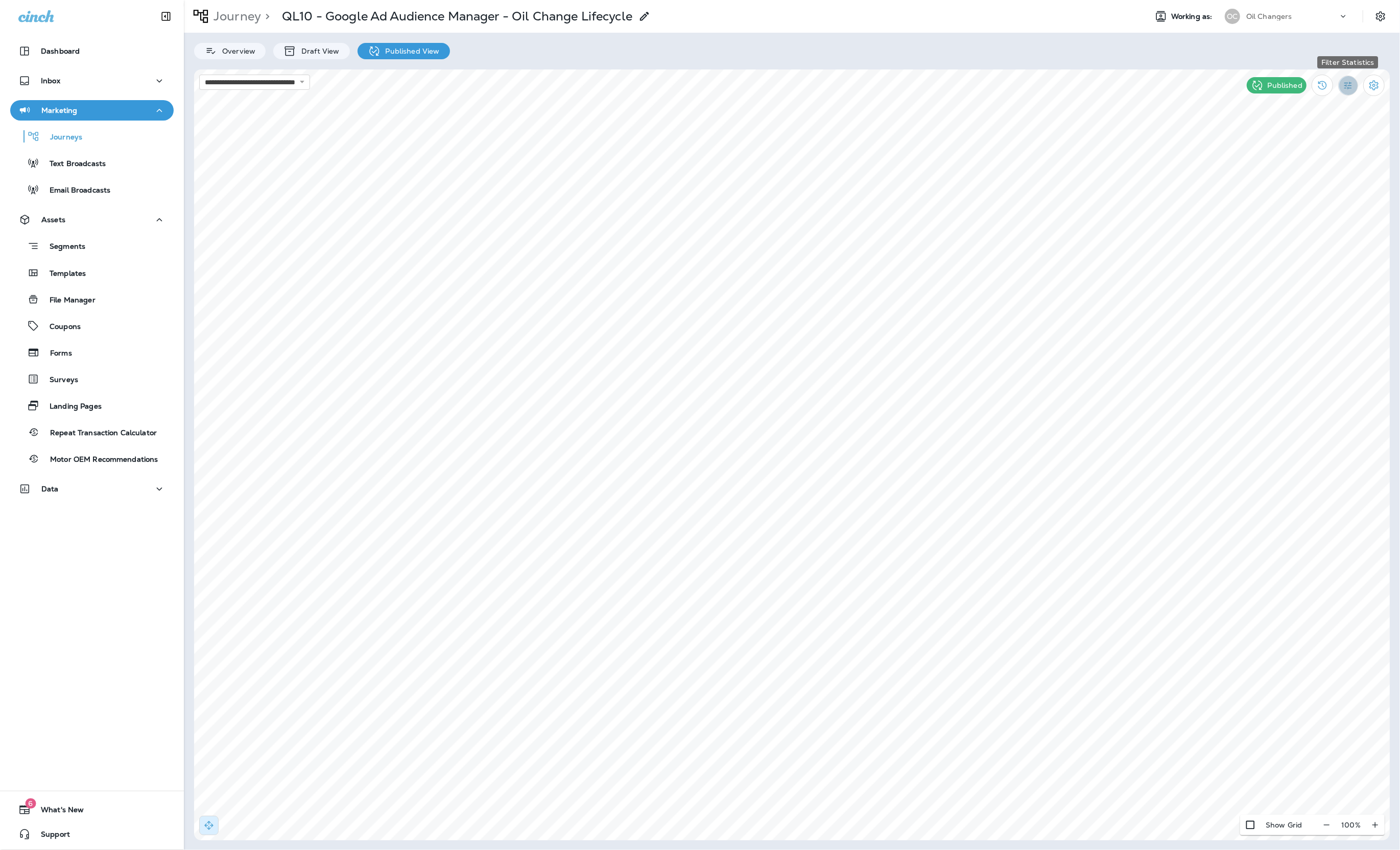
click at [1353, 91] on button "Filter Statistics" at bounding box center [1348, 85] width 20 height 20
type input "**********"
click at [890, 146] on icon at bounding box center [889, 147] width 6 height 6
type input "**********"
click at [797, 164] on div "**********" at bounding box center [801, 303] width 194 height 328
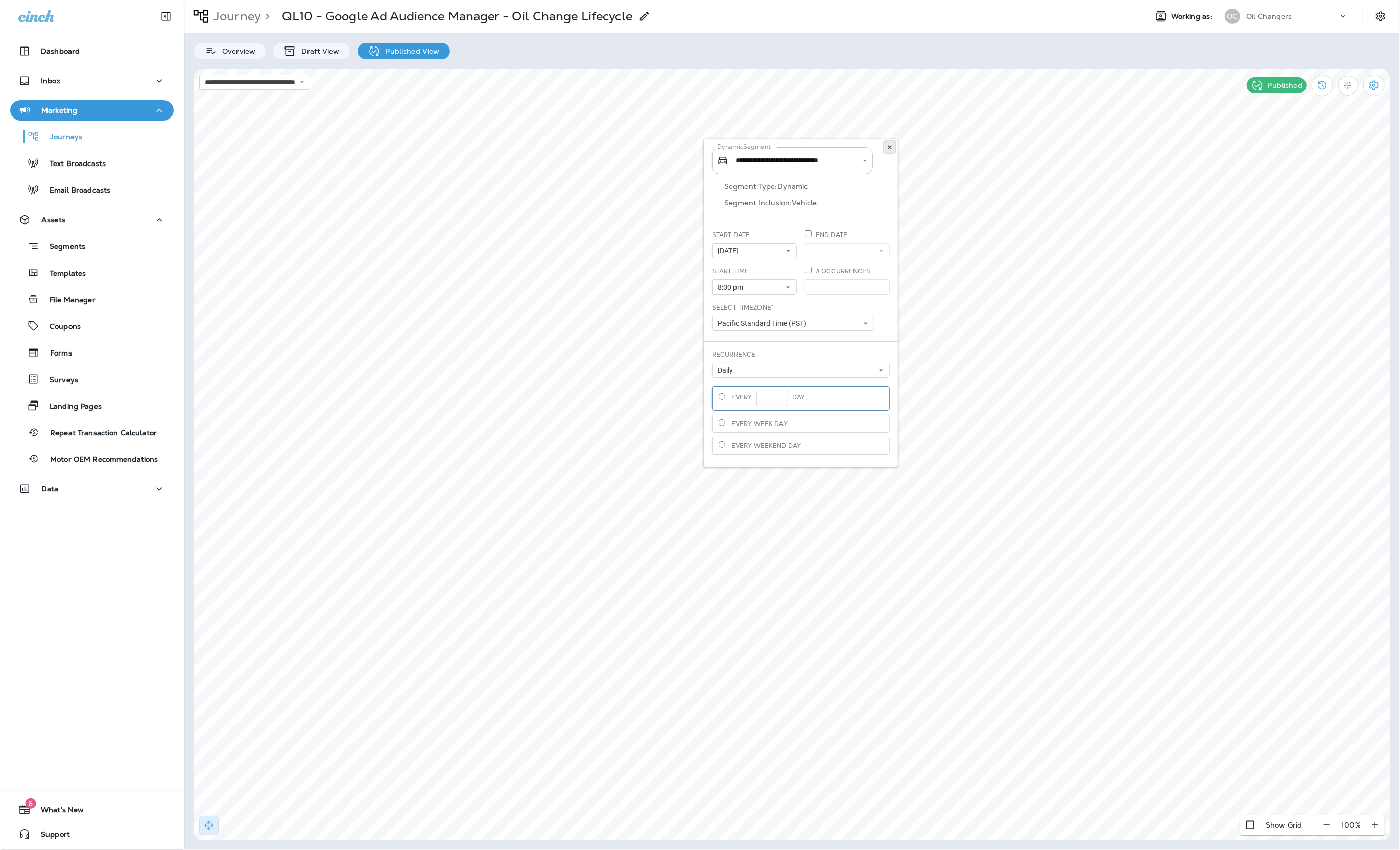
click at [892, 150] on button at bounding box center [890, 147] width 11 height 11
type input "**********"
click at [771, 465] on icon at bounding box center [770, 467] width 6 height 6
click at [1244, 475] on icon at bounding box center [1246, 473] width 6 height 6
click at [1223, 475] on icon at bounding box center [1226, 473] width 6 height 6
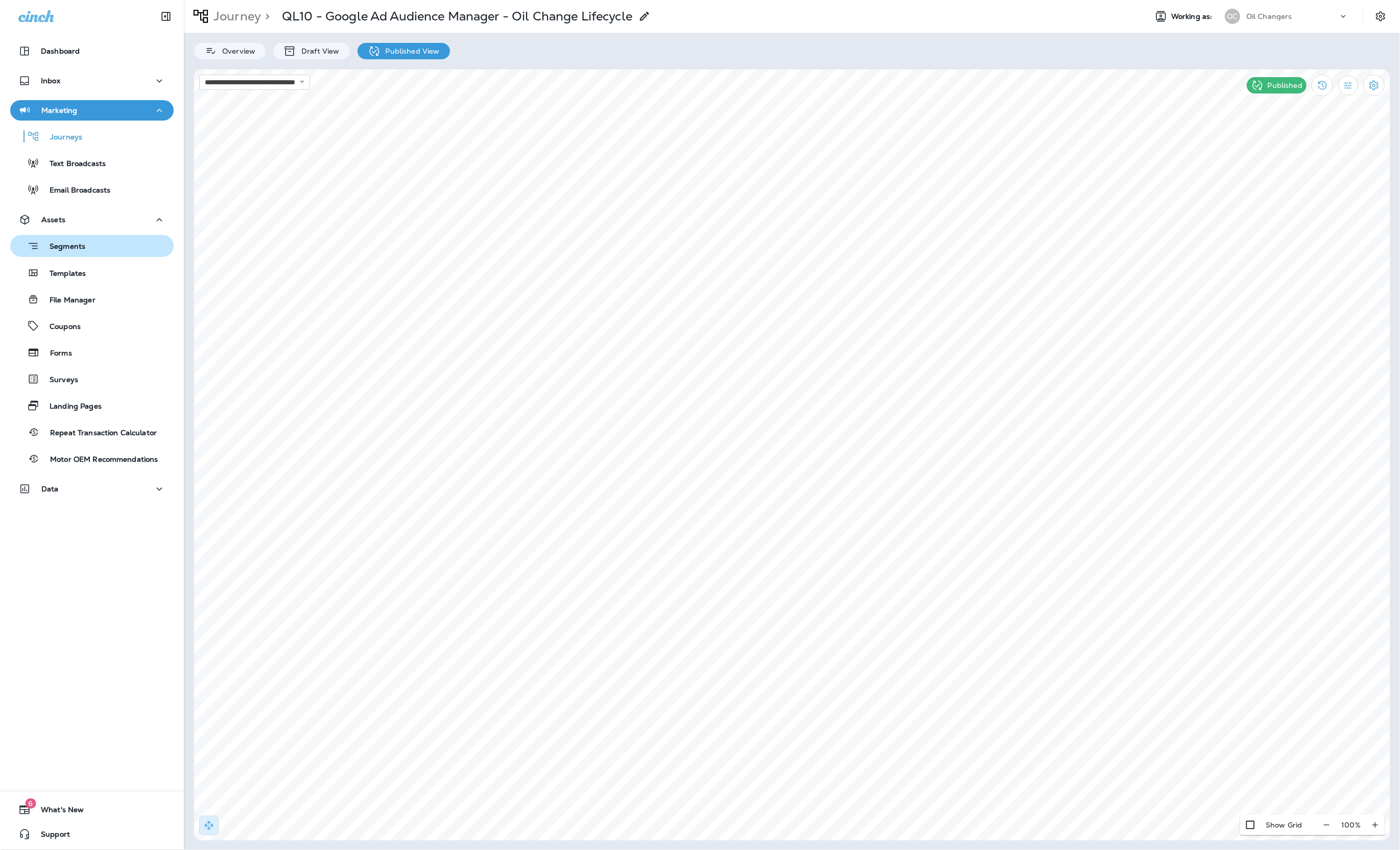
click at [74, 242] on p "Segments" at bounding box center [62, 247] width 46 height 10
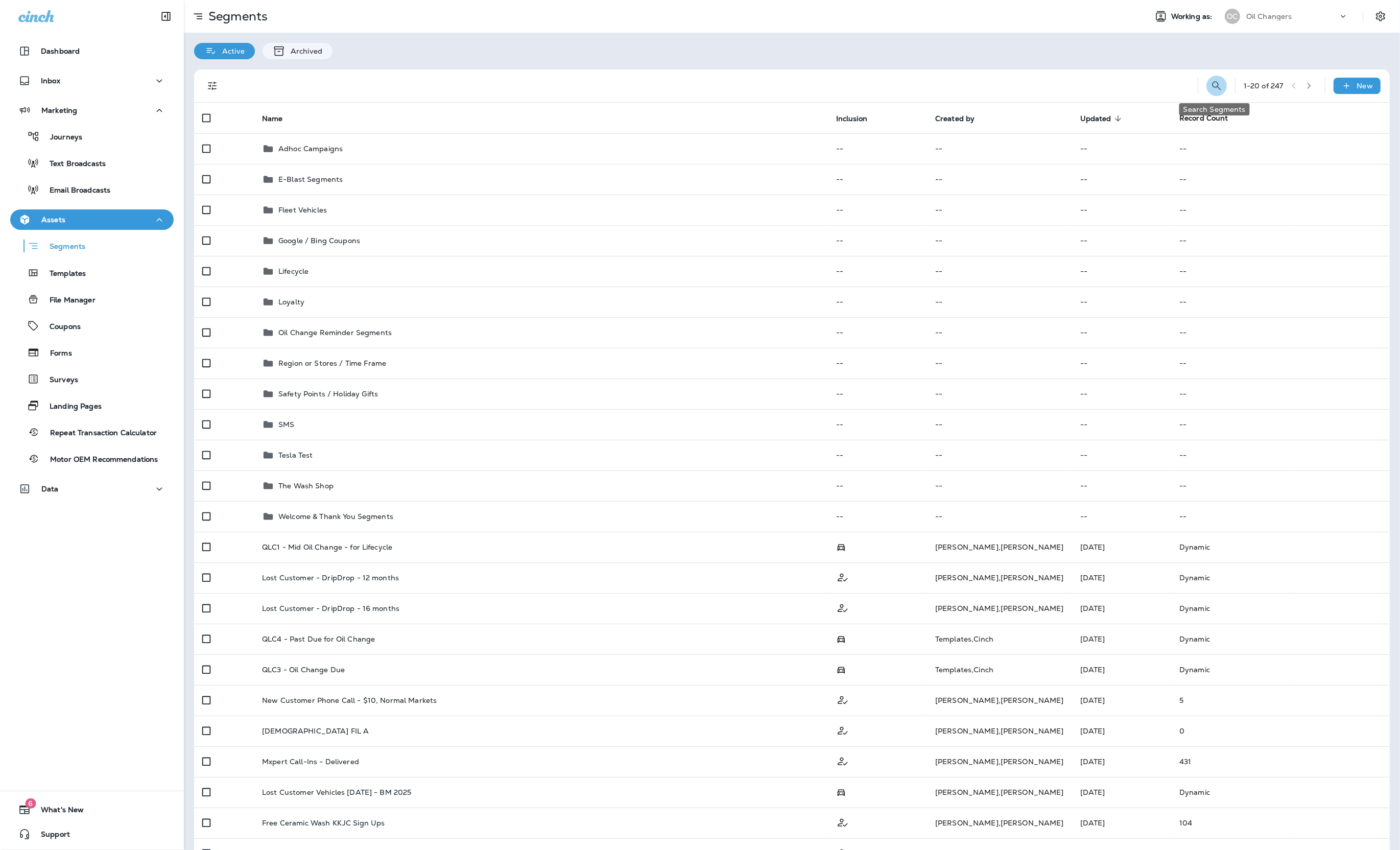
click at [1210, 80] on icon "Search Segments" at bounding box center [1216, 85] width 12 height 12
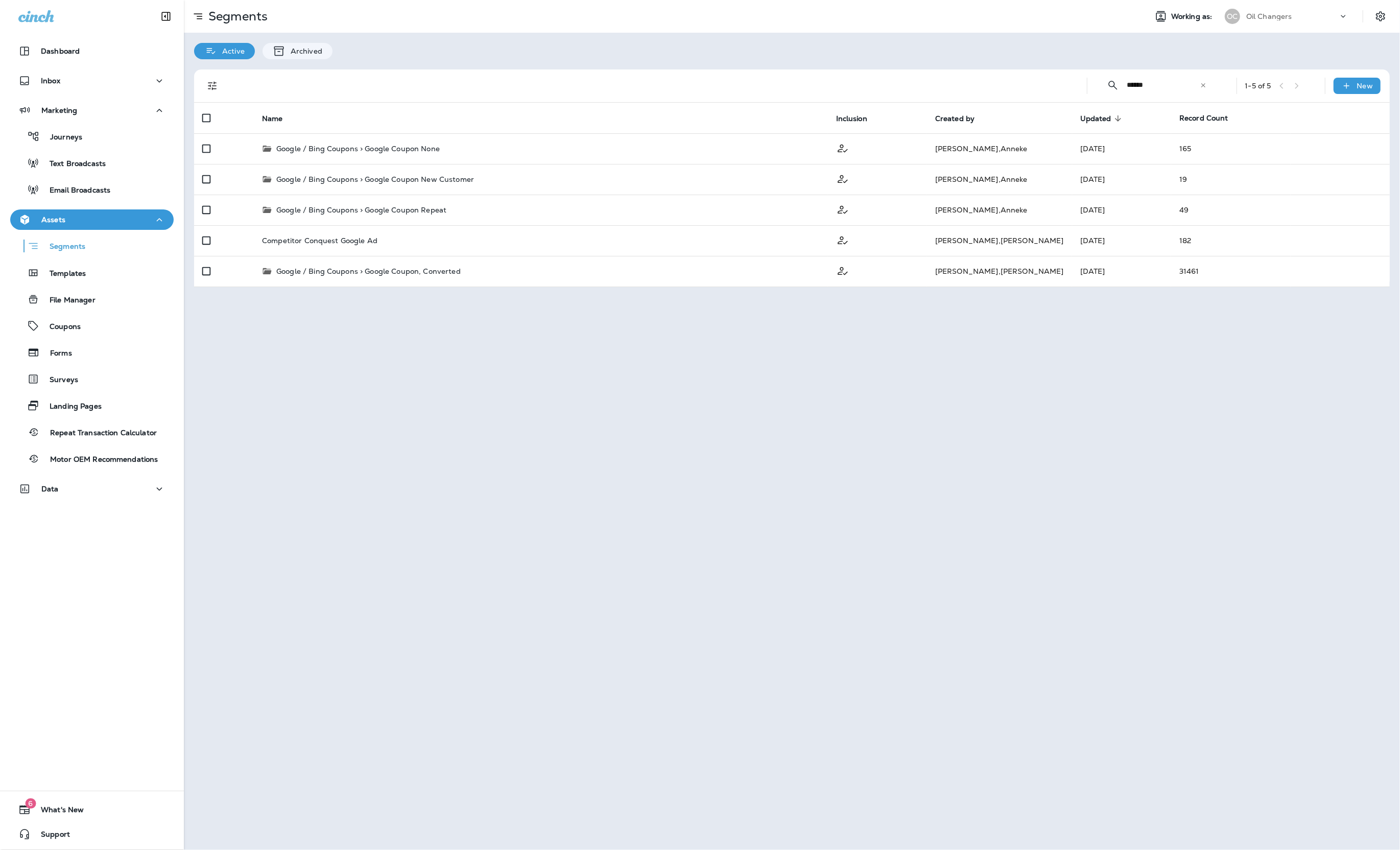
click at [1194, 87] on input "******" at bounding box center [1163, 85] width 73 height 27
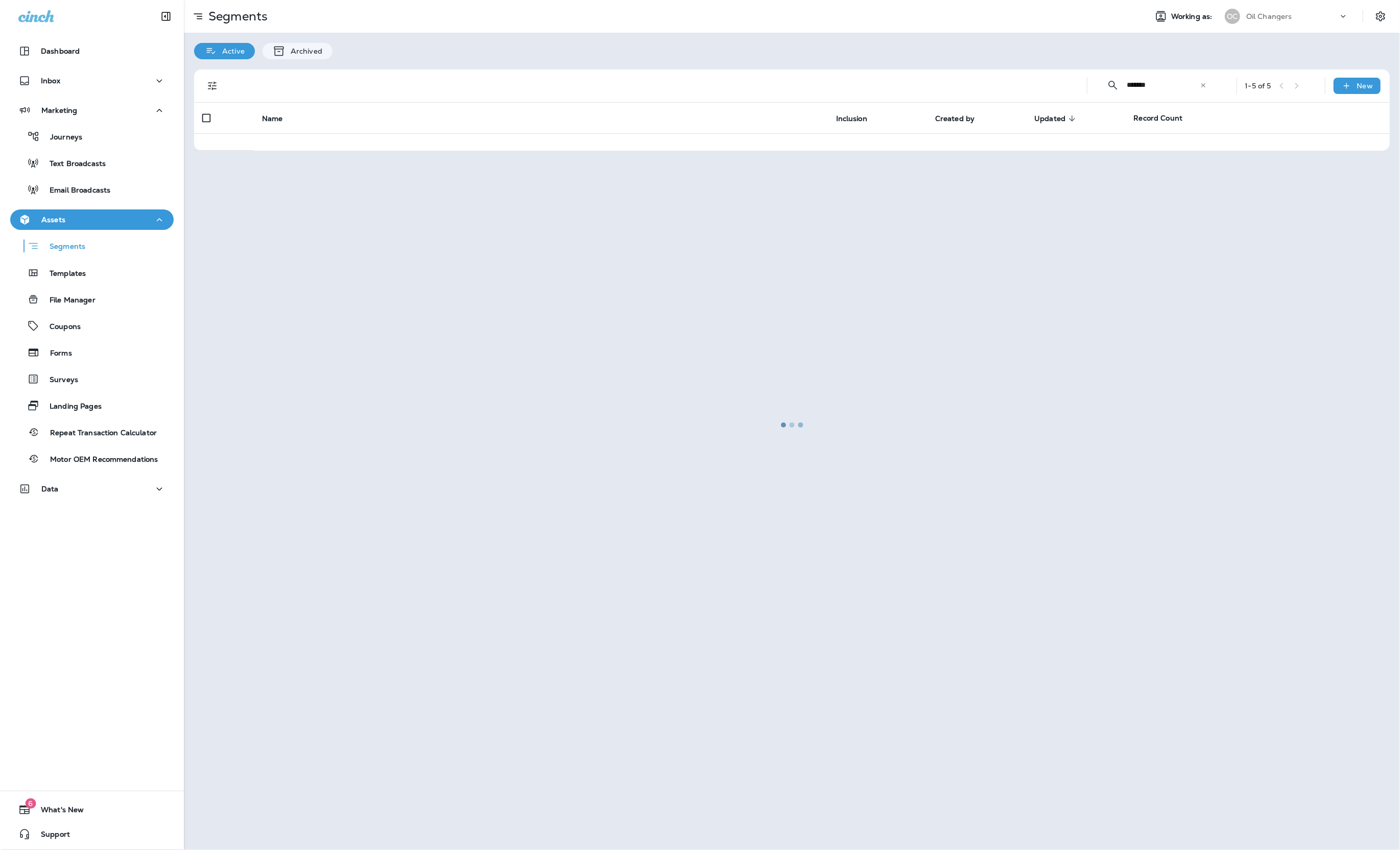
click at [1181, 86] on input "*******" at bounding box center [1163, 85] width 73 height 27
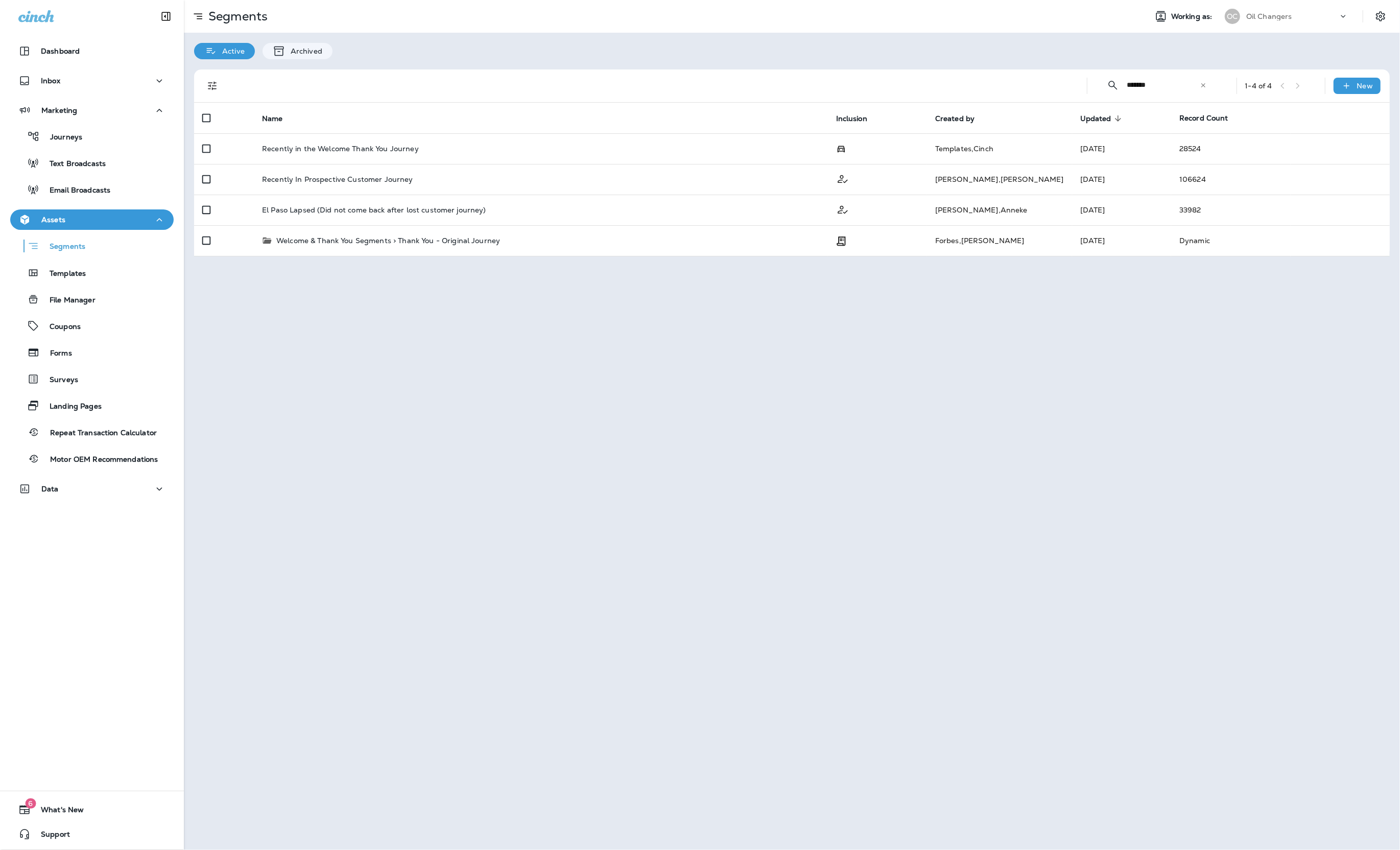
click at [1181, 86] on input "*******" at bounding box center [1163, 85] width 73 height 27
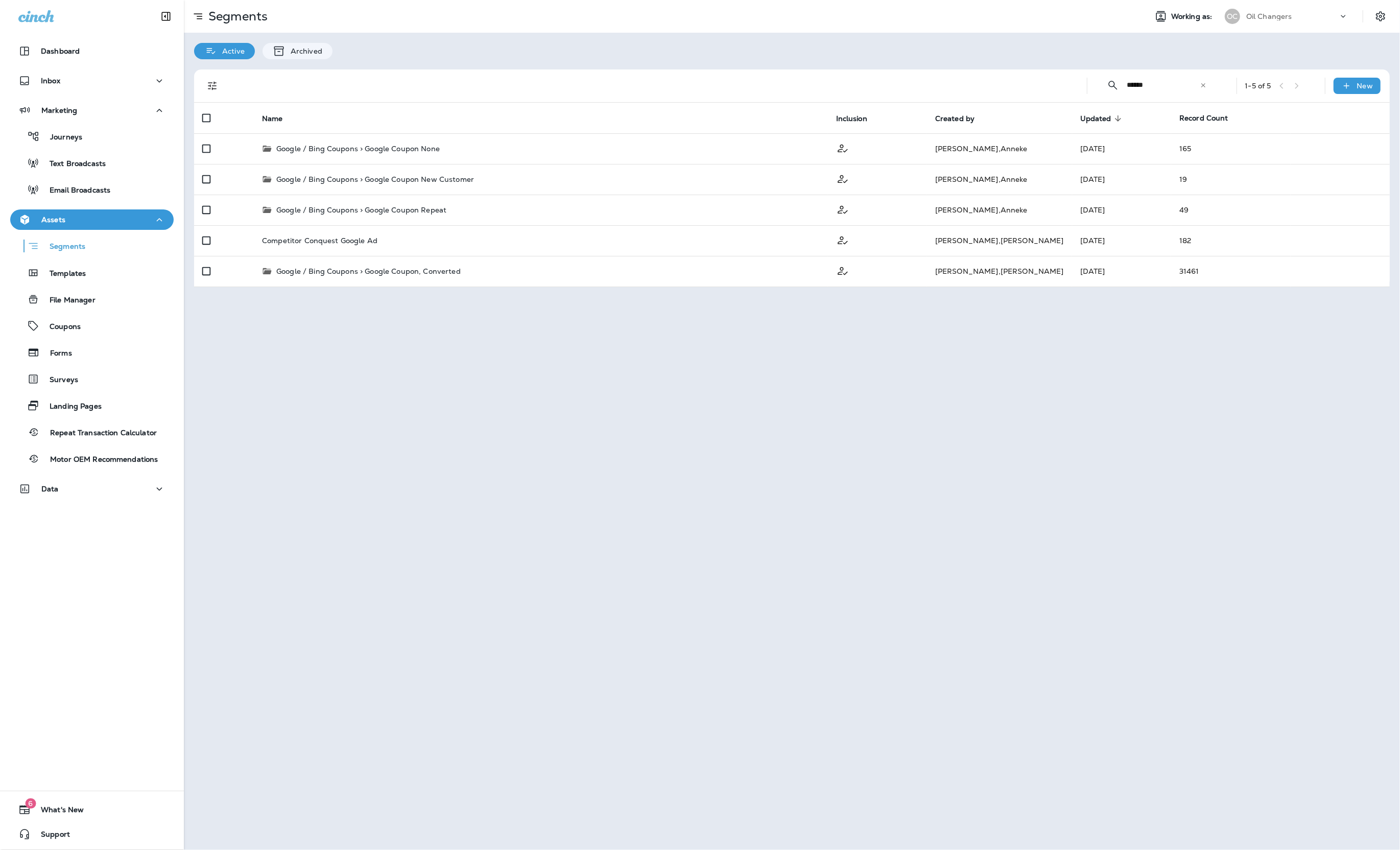
type input "******"
drag, startPoint x: 81, startPoint y: 139, endPoint x: 92, endPoint y: 136, distance: 11.4
click at [81, 139] on div "Journeys" at bounding box center [92, 136] width 155 height 15
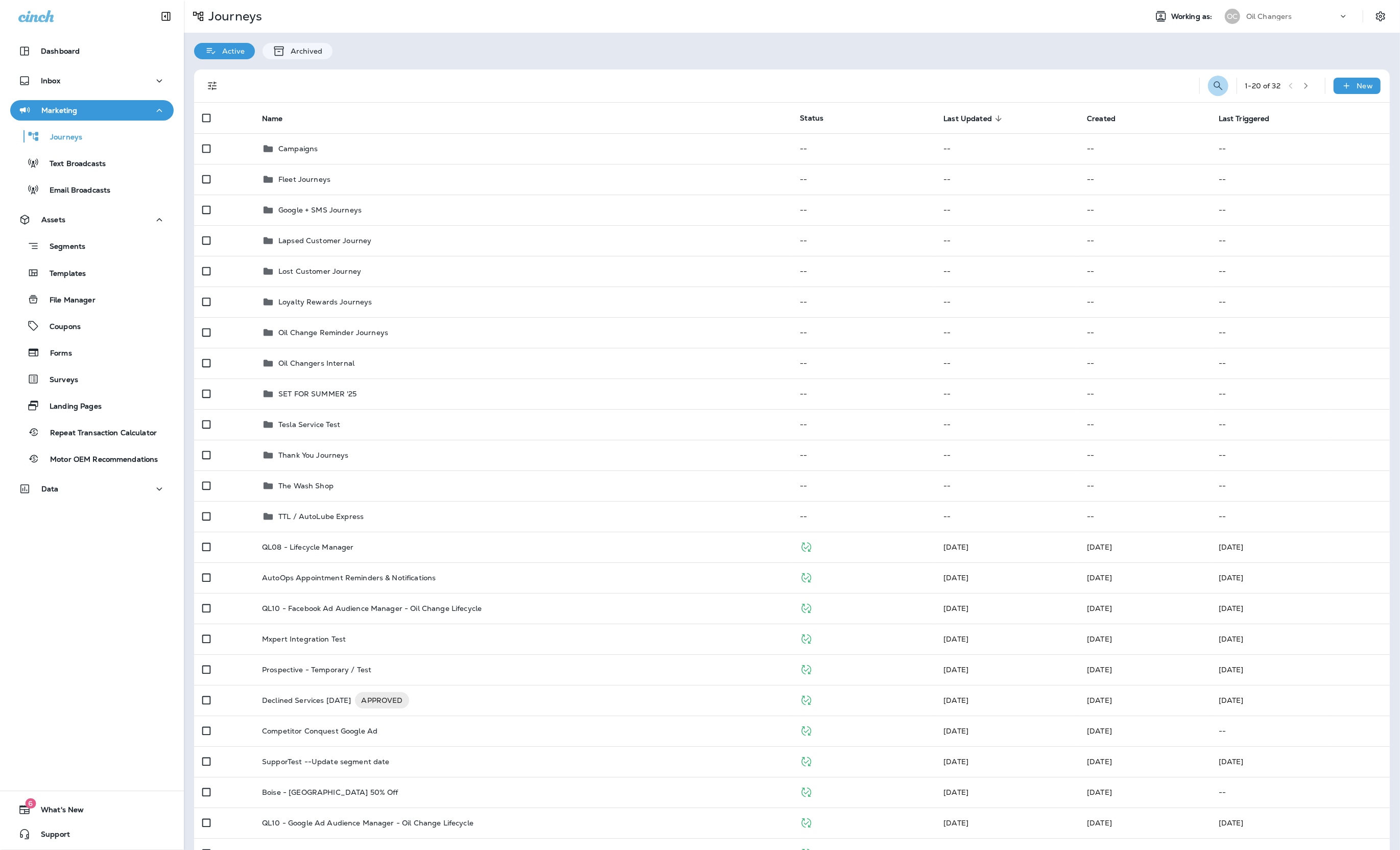
click at [1212, 84] on icon "Search Journeys" at bounding box center [1218, 85] width 12 height 12
click at [1196, 89] on input "text" at bounding box center [1172, 85] width 91 height 27
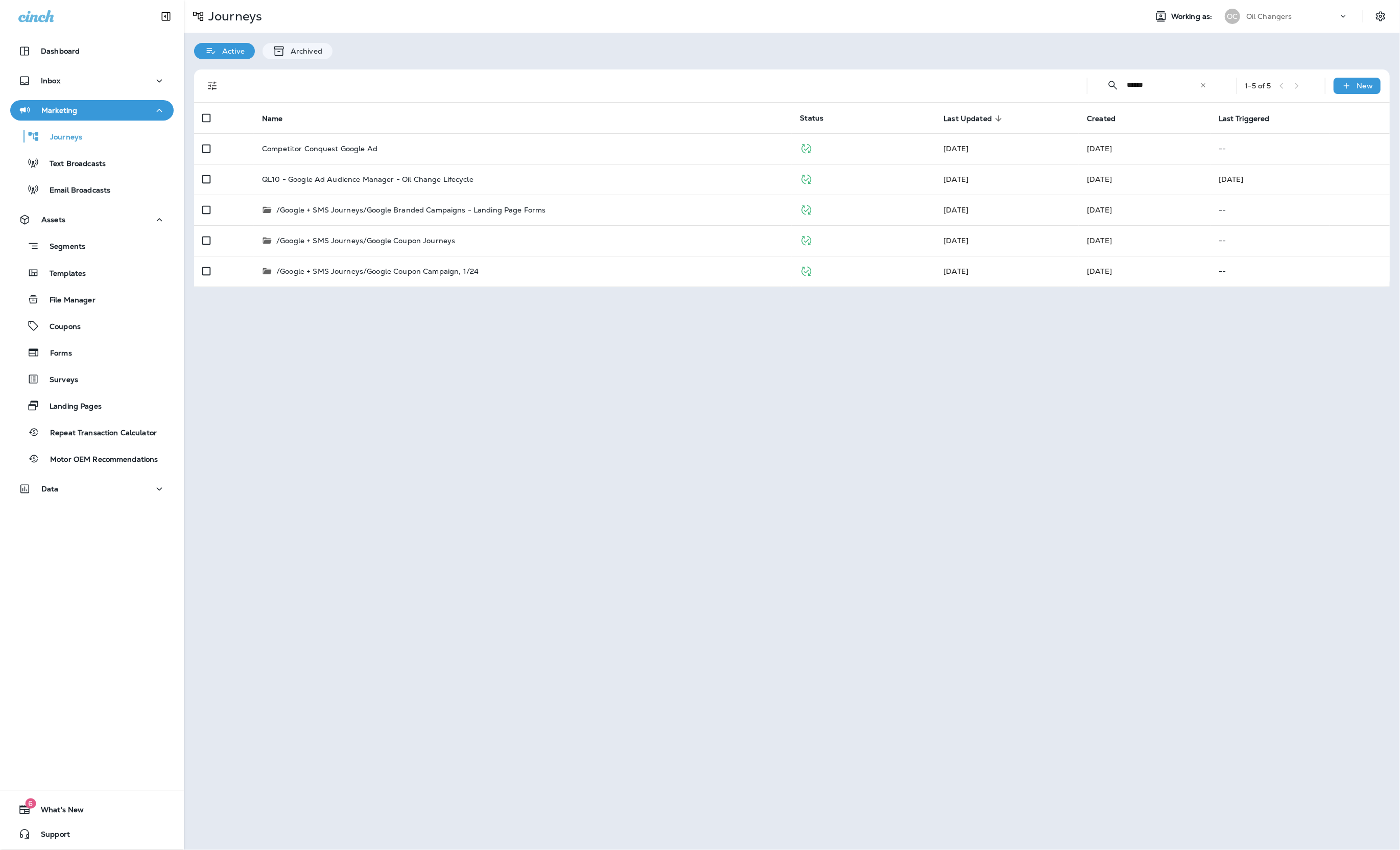
type input "******"
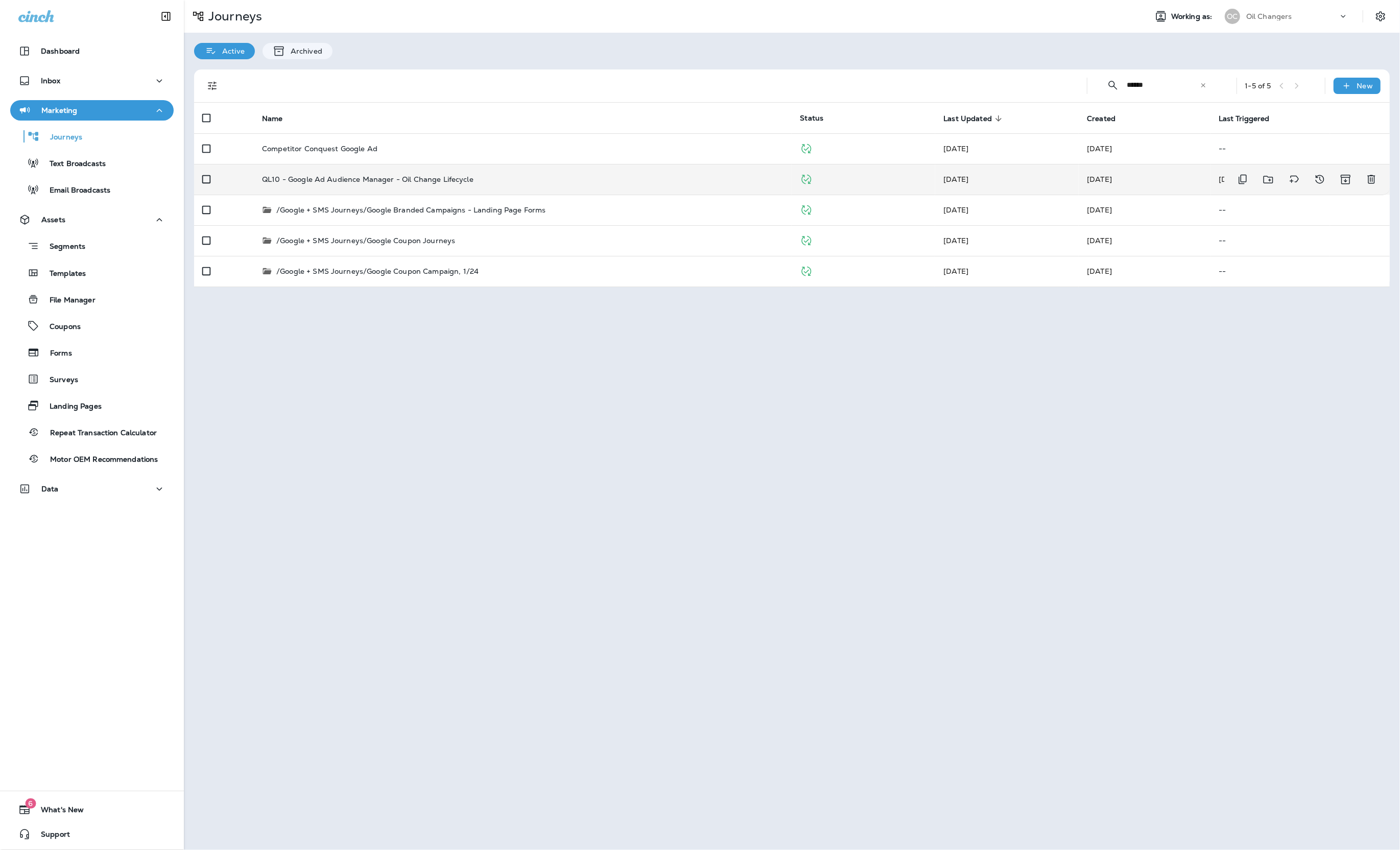
click at [554, 177] on div "QL10 - Google Ad Audience Manager - Oil Change Lifecycle" at bounding box center [523, 179] width 522 height 8
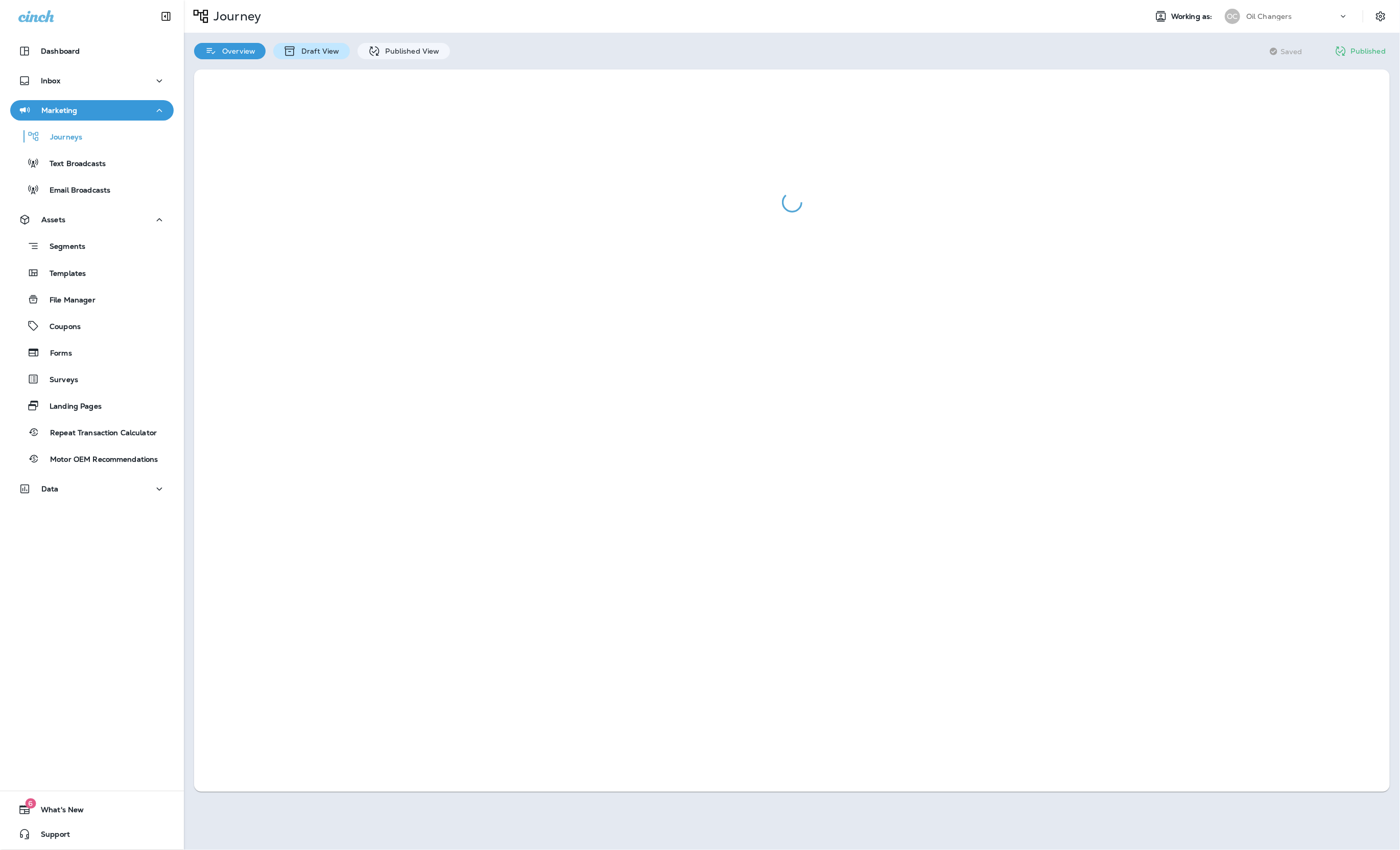
click at [344, 53] on div "Draft View" at bounding box center [311, 51] width 76 height 17
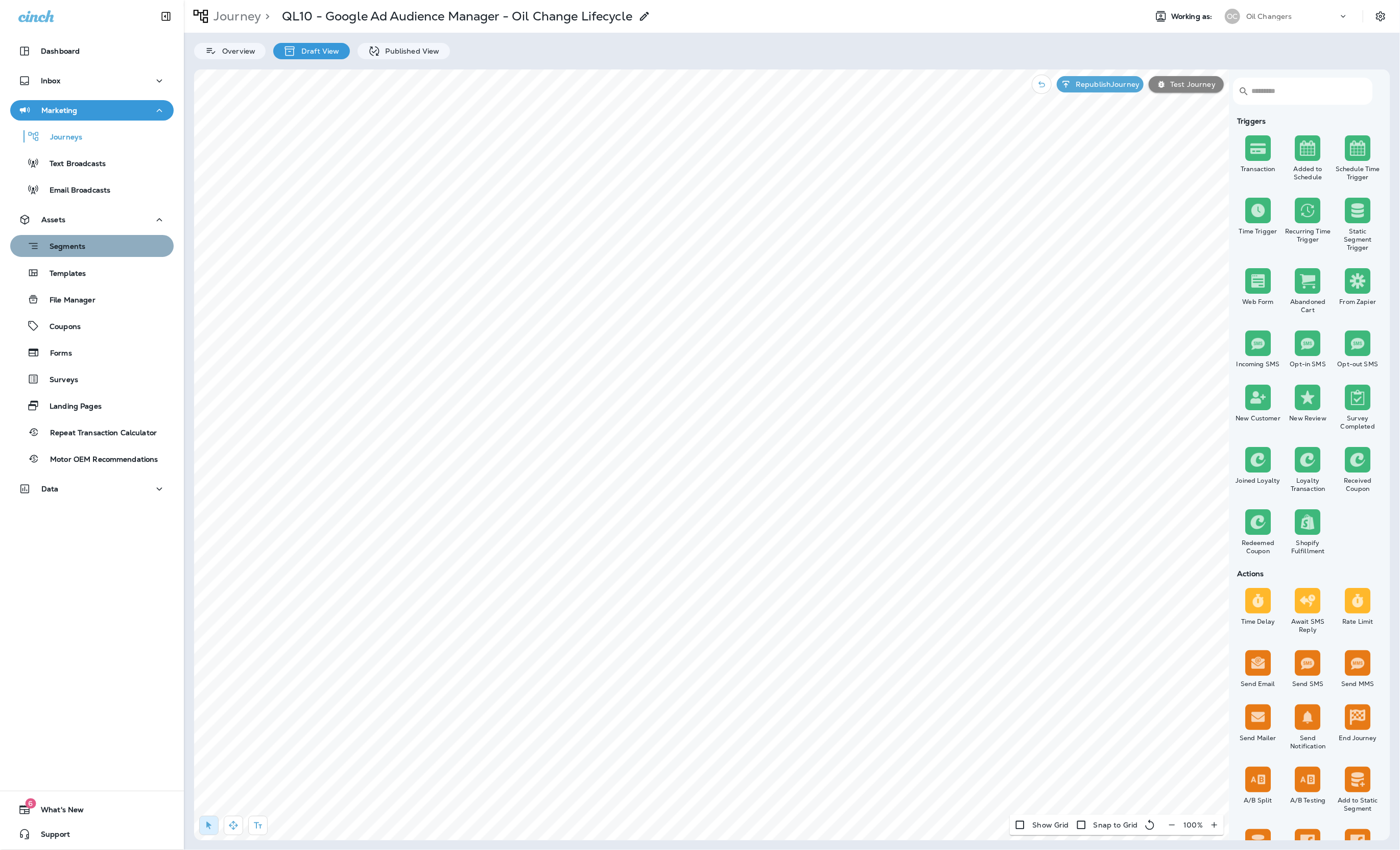
click at [97, 240] on div "Segments" at bounding box center [92, 246] width 155 height 16
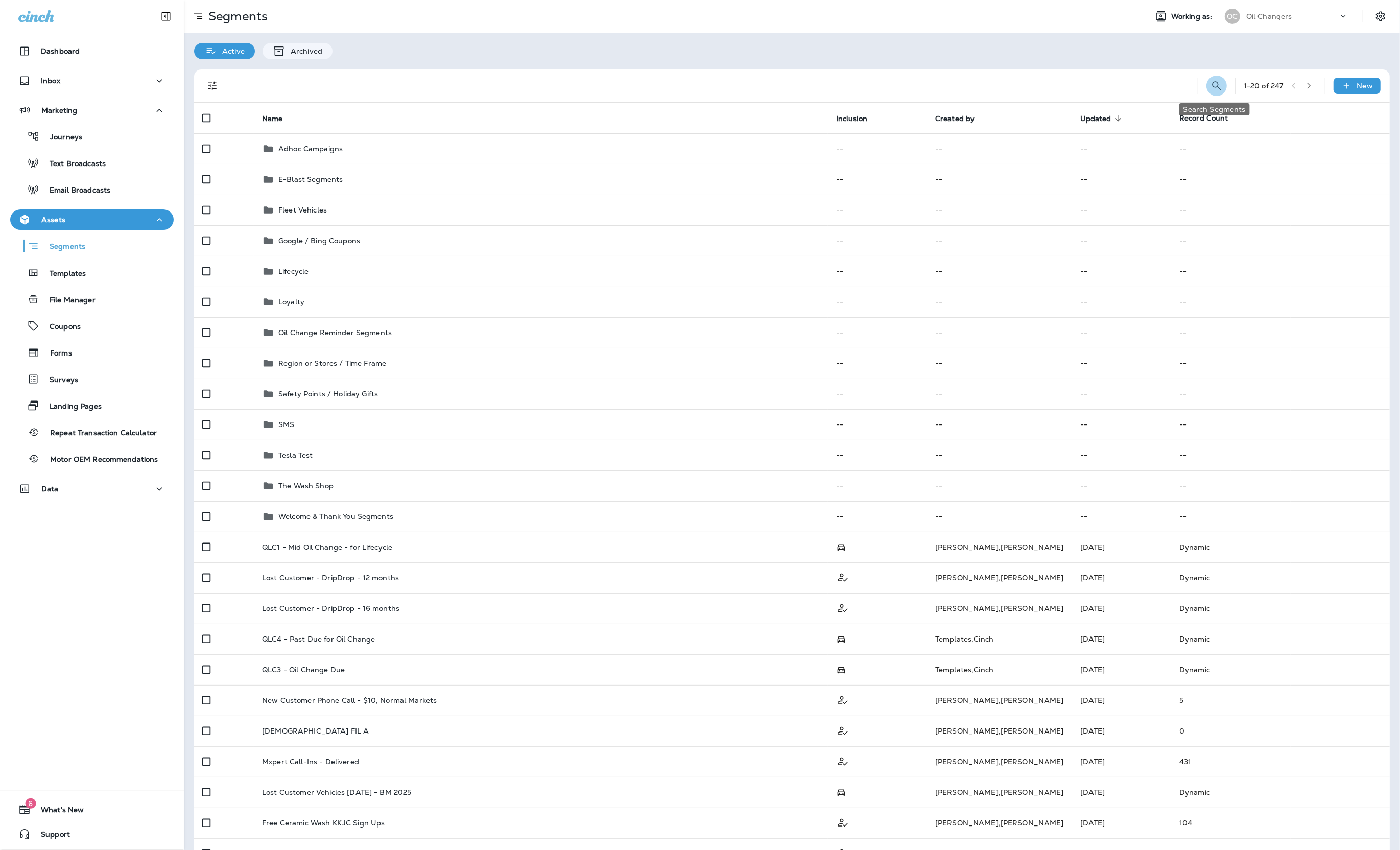
click at [1216, 91] on icon "Search Segments" at bounding box center [1216, 85] width 12 height 12
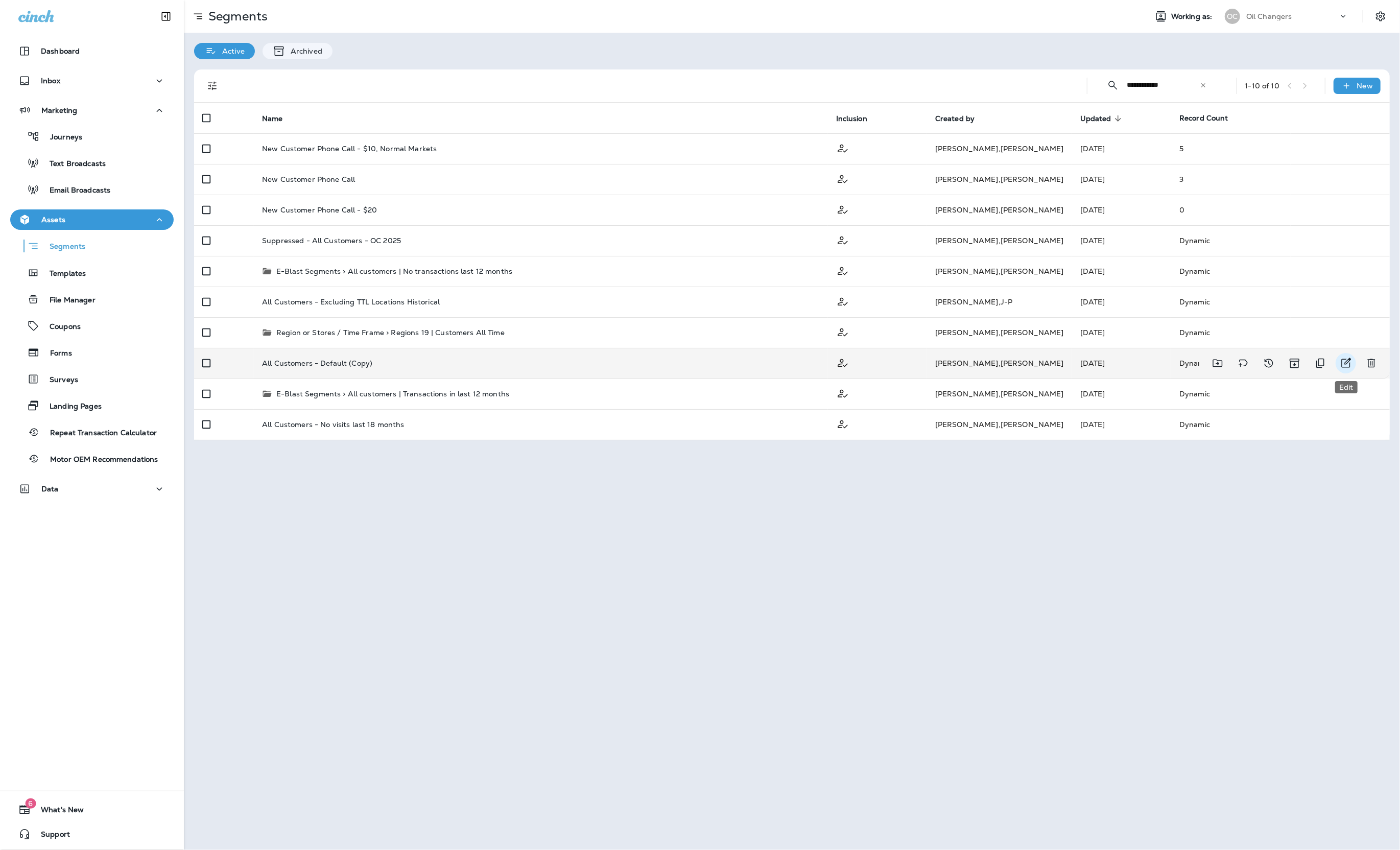
type input "**********"
click at [1339, 367] on icon "Edit" at bounding box center [1345, 363] width 12 height 12
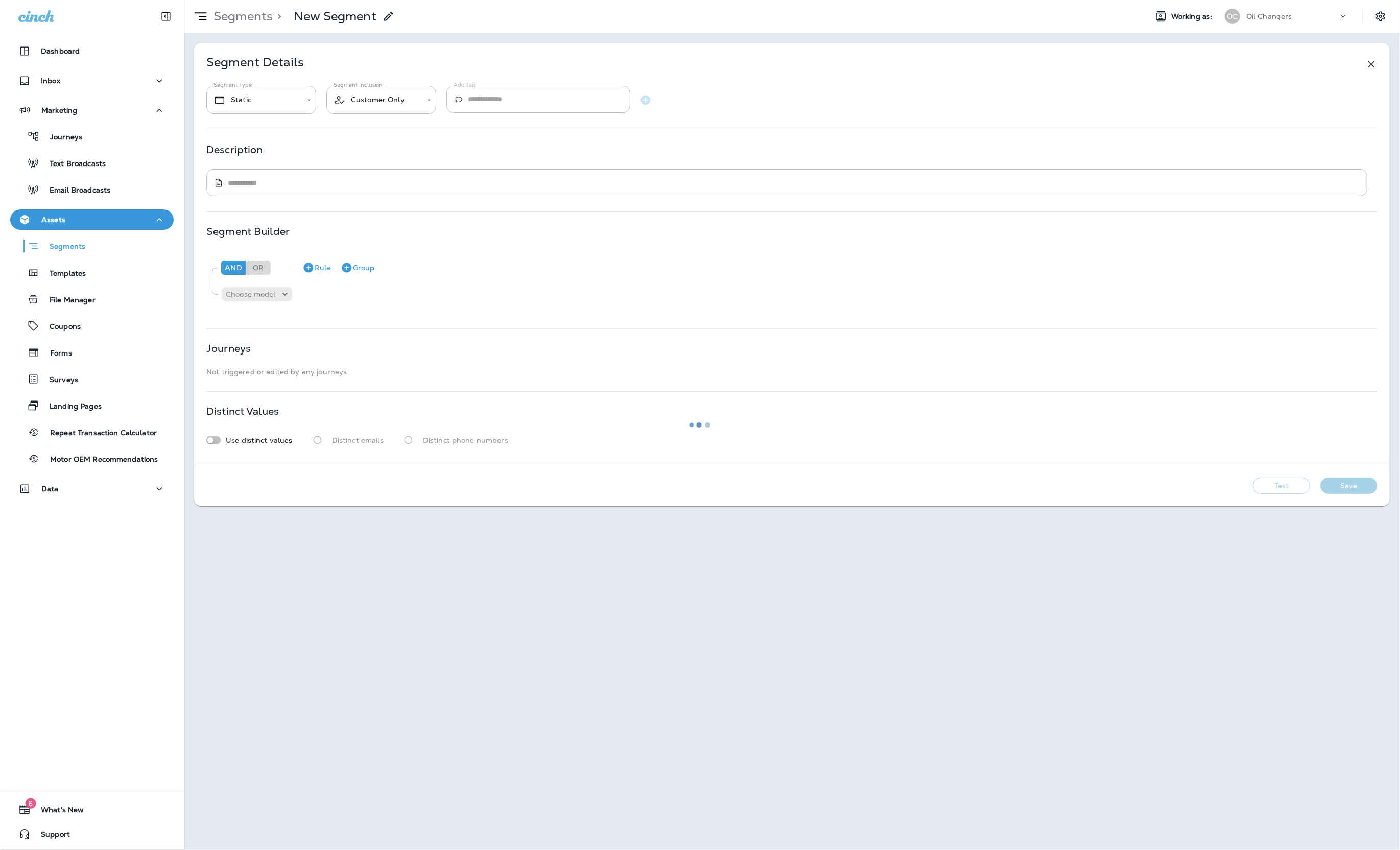
type input "*******"
type textarea "**********"
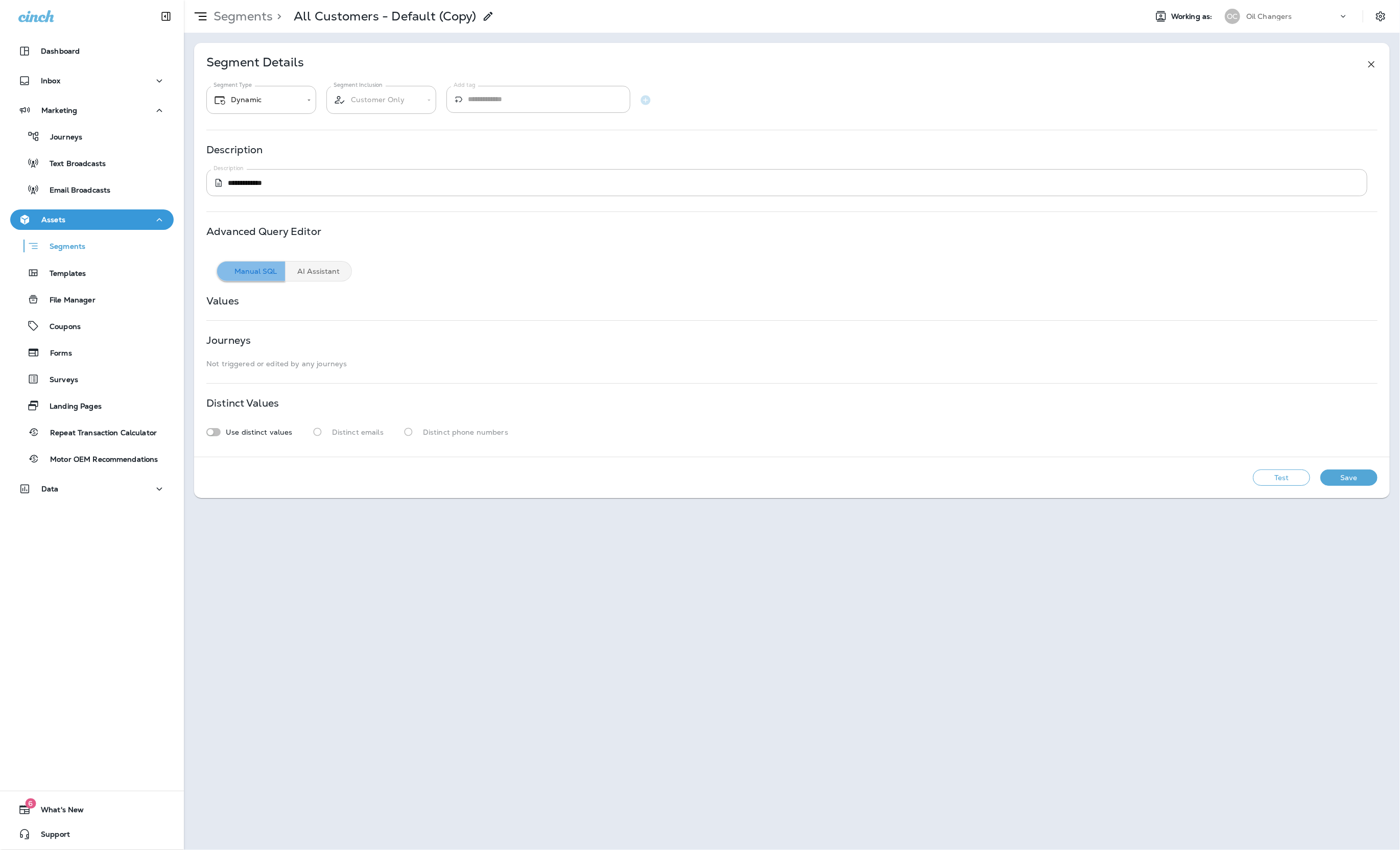
click at [260, 273] on button "Manual SQL" at bounding box center [251, 271] width 69 height 21
click at [94, 239] on div "Segments" at bounding box center [92, 246] width 155 height 16
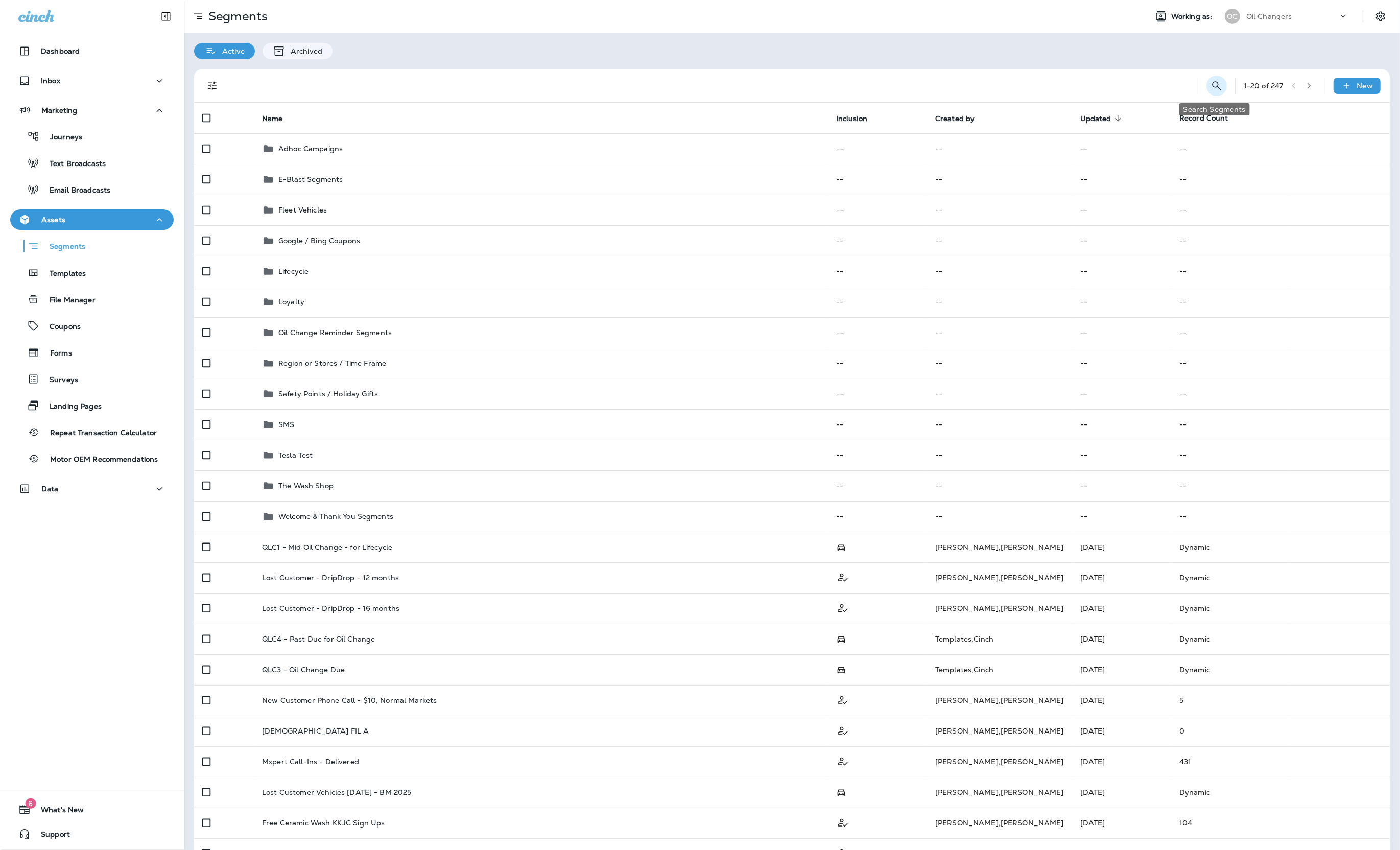
click at [1211, 85] on icon "Search Segments" at bounding box center [1216, 85] width 12 height 12
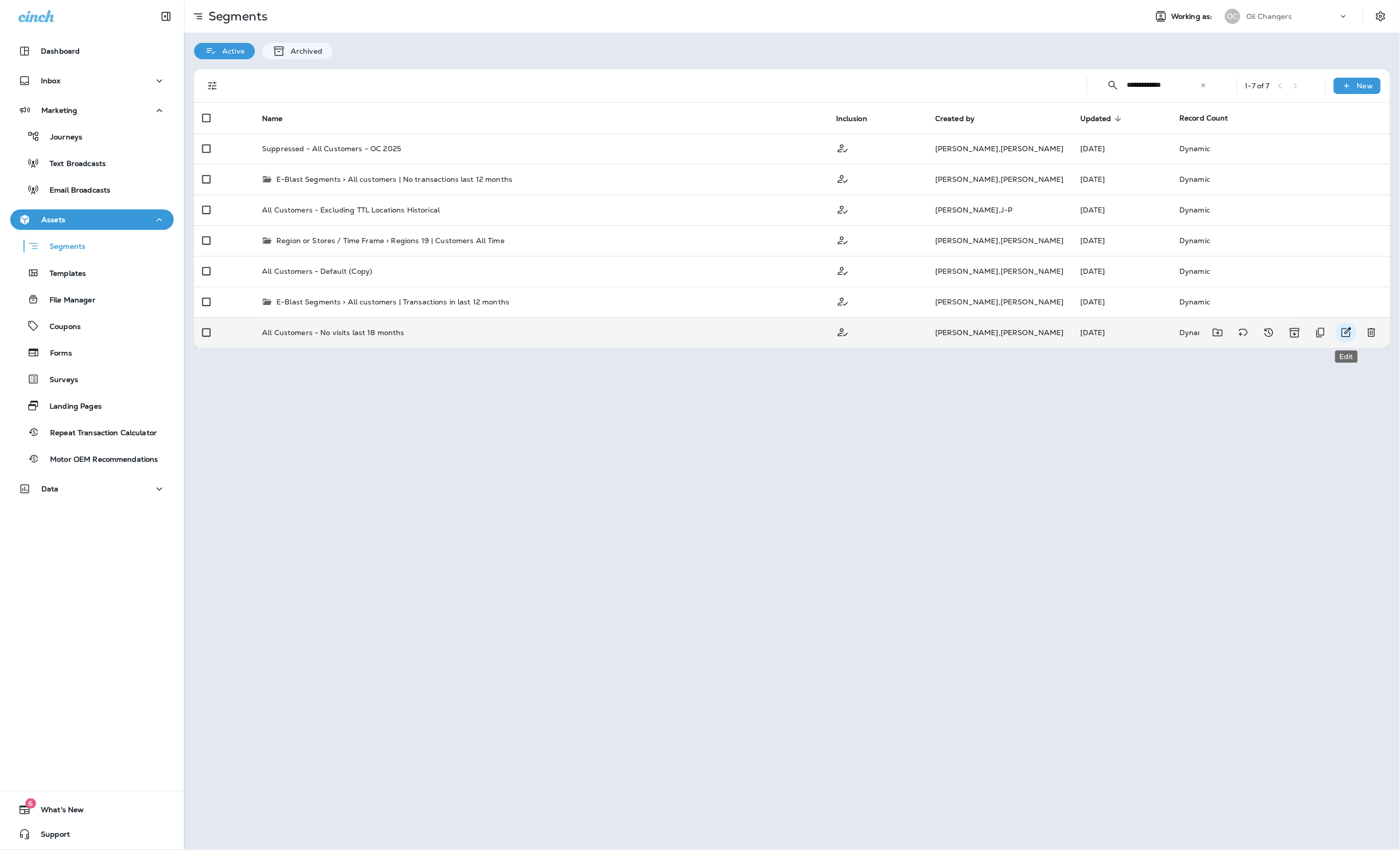
type input "**********"
click at [1350, 335] on icon "Edit" at bounding box center [1345, 332] width 12 height 12
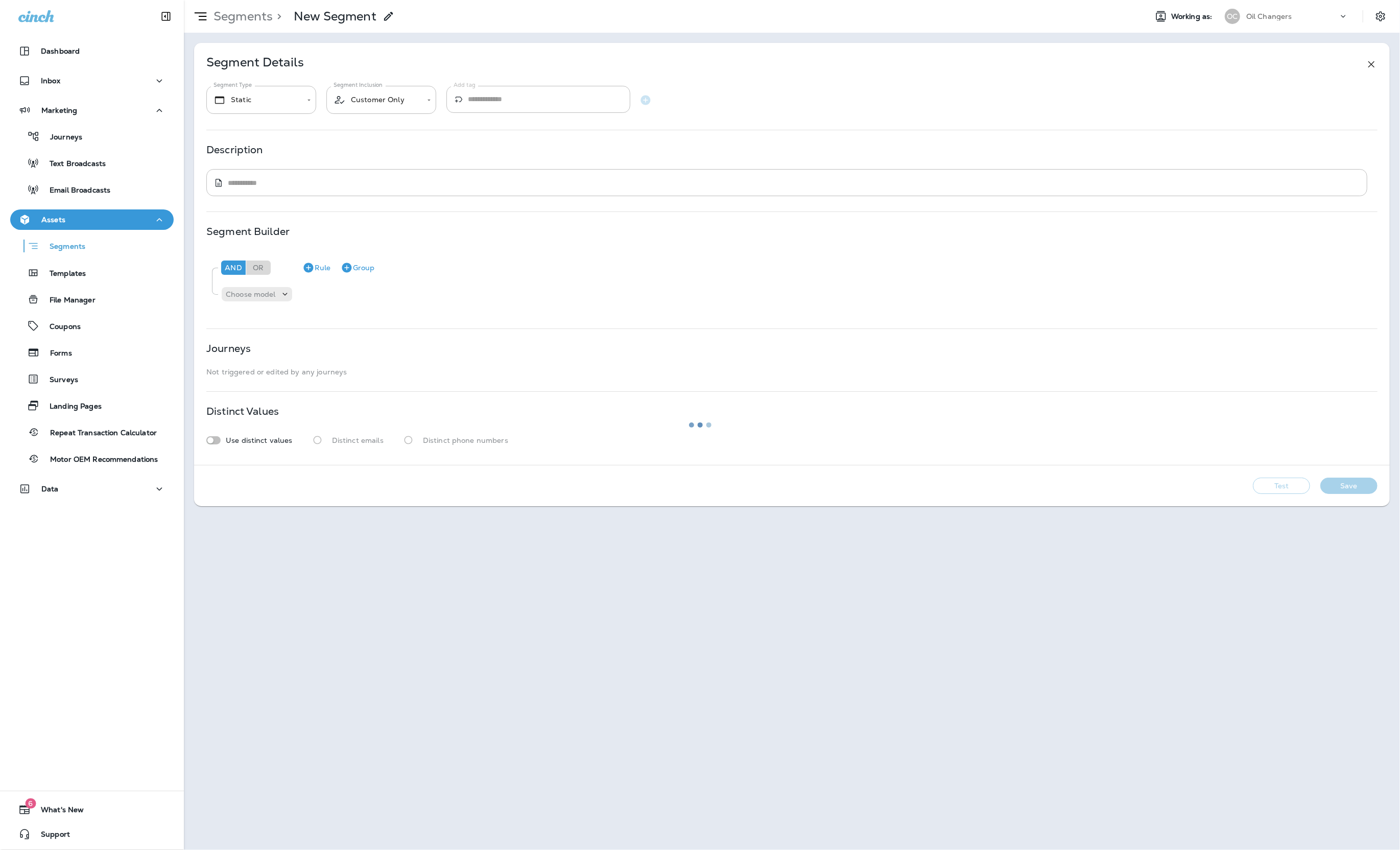
type input "*******"
click at [413, 297] on p "is before" at bounding box center [404, 294] width 30 height 8
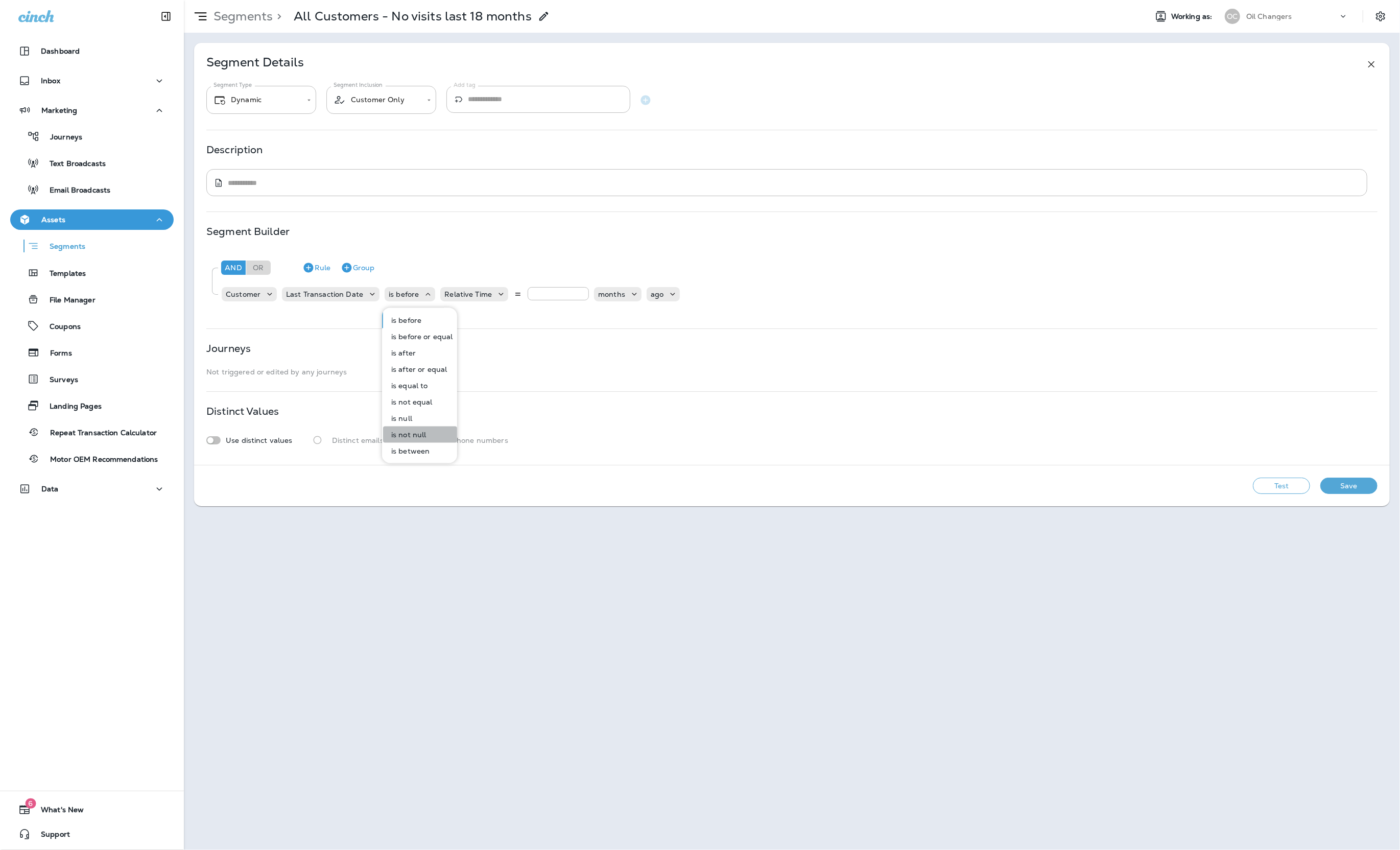
click at [419, 433] on p "is not null" at bounding box center [407, 435] width 39 height 8
click at [324, 292] on p "Last Transaction Date" at bounding box center [324, 294] width 77 height 8
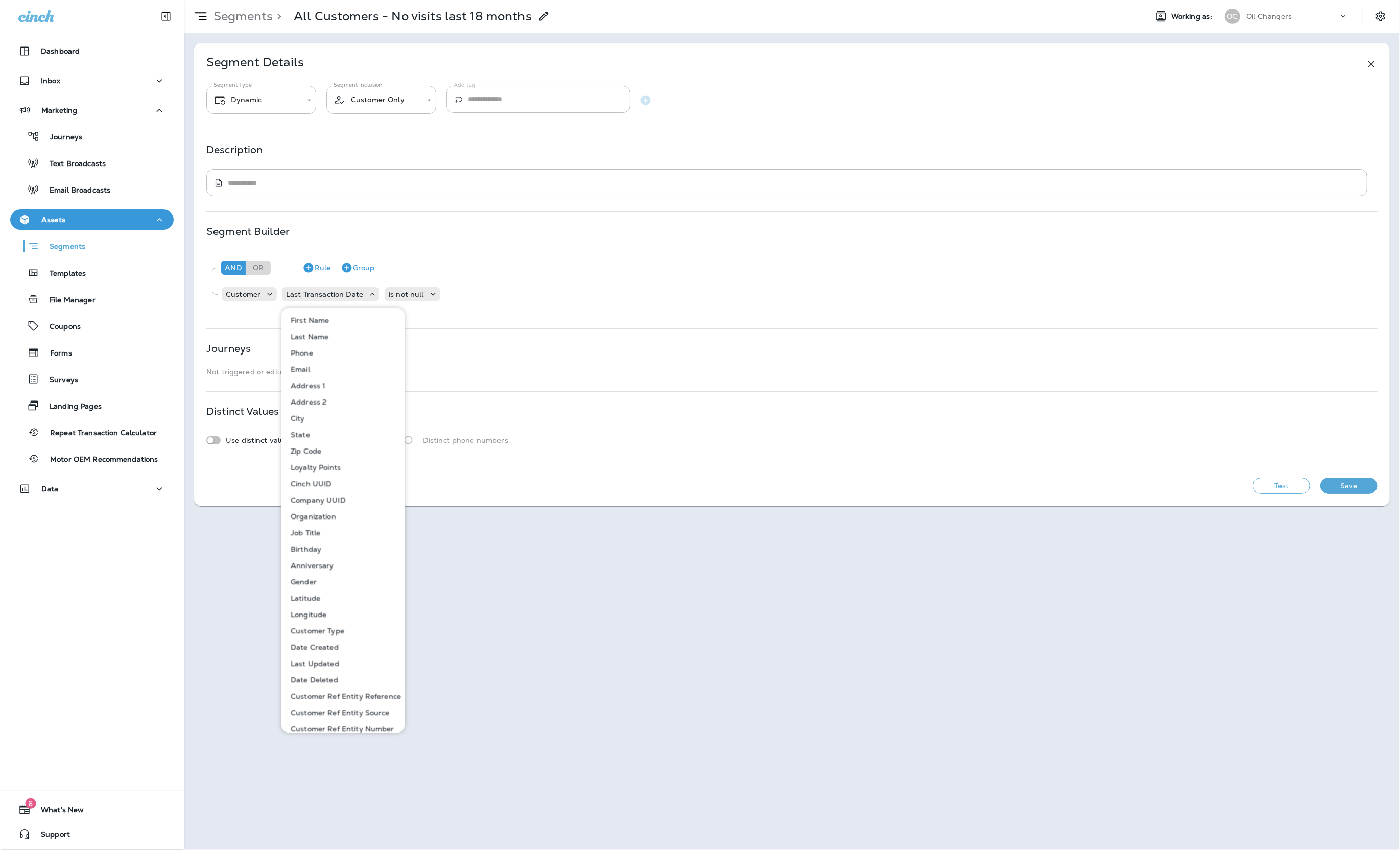
scroll to position [417, 0]
click at [510, 299] on div "Customer Last Transaction Date is not null" at bounding box center [797, 295] width 1152 height 21
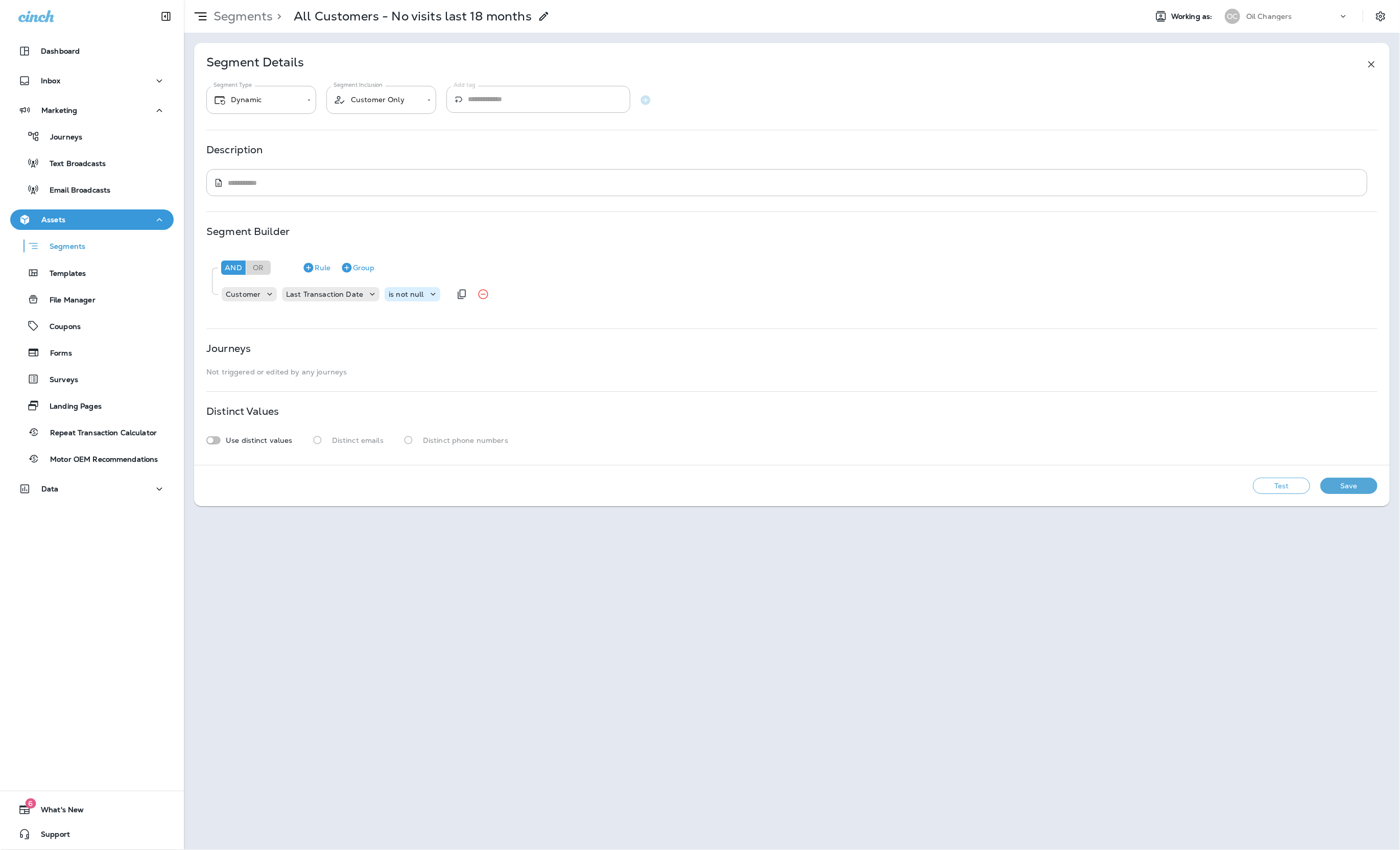
click at [417, 296] on p "is not null" at bounding box center [407, 294] width 35 height 8
drag, startPoint x: 409, startPoint y: 353, endPoint x: 417, endPoint y: 341, distance: 14.4
click at [409, 352] on p "is after" at bounding box center [401, 353] width 29 height 8
click at [461, 299] on p "Choose query type" at bounding box center [472, 294] width 67 height 8
drag, startPoint x: 471, startPoint y: 322, endPoint x: 483, endPoint y: 317, distance: 13.0
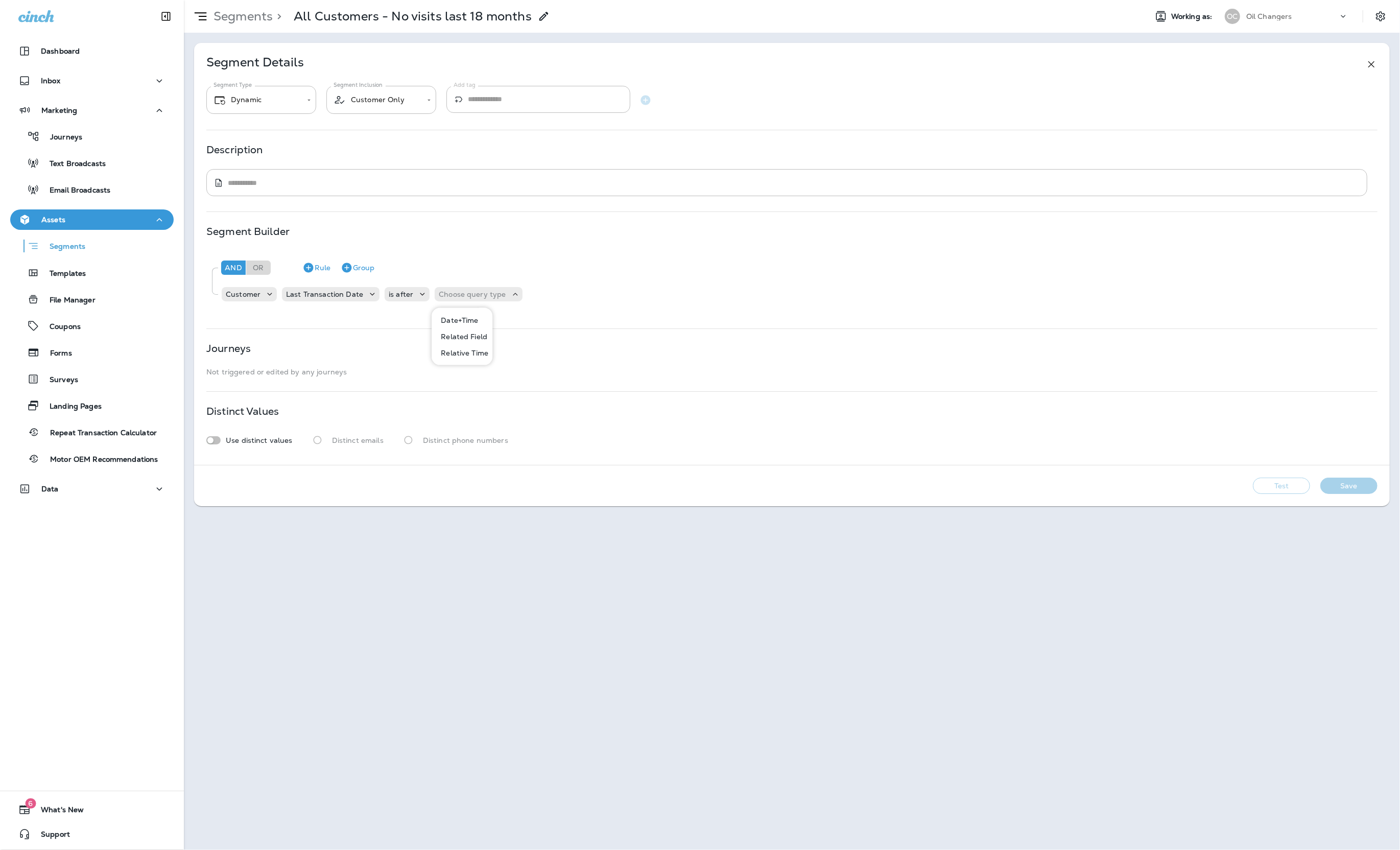
click at [471, 322] on p "Date+Time" at bounding box center [458, 320] width 41 height 8
click at [532, 297] on p "Choose Date" at bounding box center [538, 294] width 45 height 8
click at [450, 285] on div "Customer Last Transaction Date is after Date+Time Choose Date" at bounding box center [407, 295] width 372 height 21
drag, startPoint x: 451, startPoint y: 295, endPoint x: 452, endPoint y: 300, distance: 5.1
click at [451, 296] on p "Date+Time" at bounding box center [457, 294] width 37 height 8
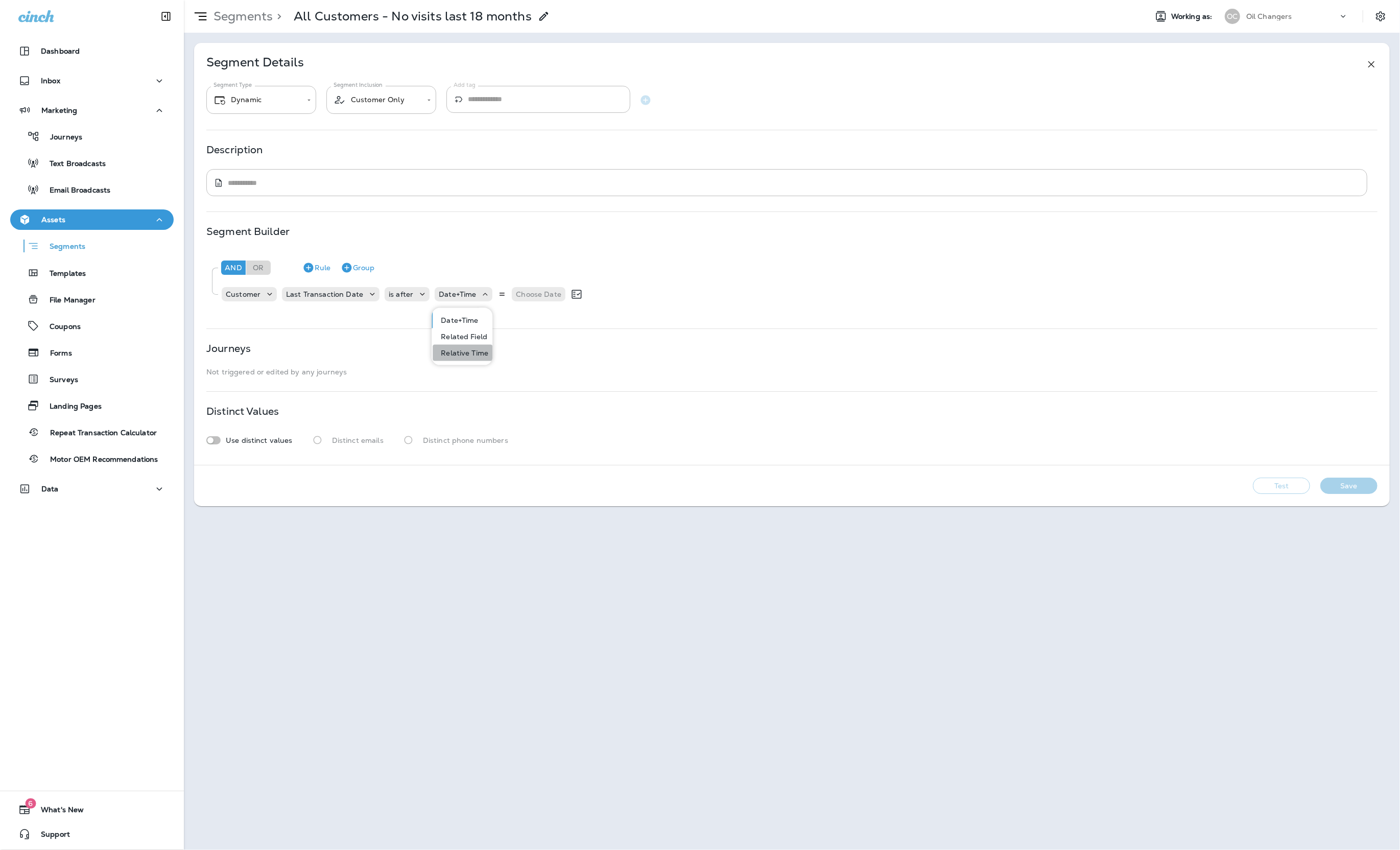
drag, startPoint x: 459, startPoint y: 351, endPoint x: 466, endPoint y: 346, distance: 8.6
click at [459, 351] on p "Relative Time" at bounding box center [463, 353] width 51 height 8
type input "*"
click at [592, 299] on p "Choose unit" at bounding box center [614, 294] width 42 height 8
drag, startPoint x: 611, startPoint y: 370, endPoint x: 638, endPoint y: 337, distance: 42.6
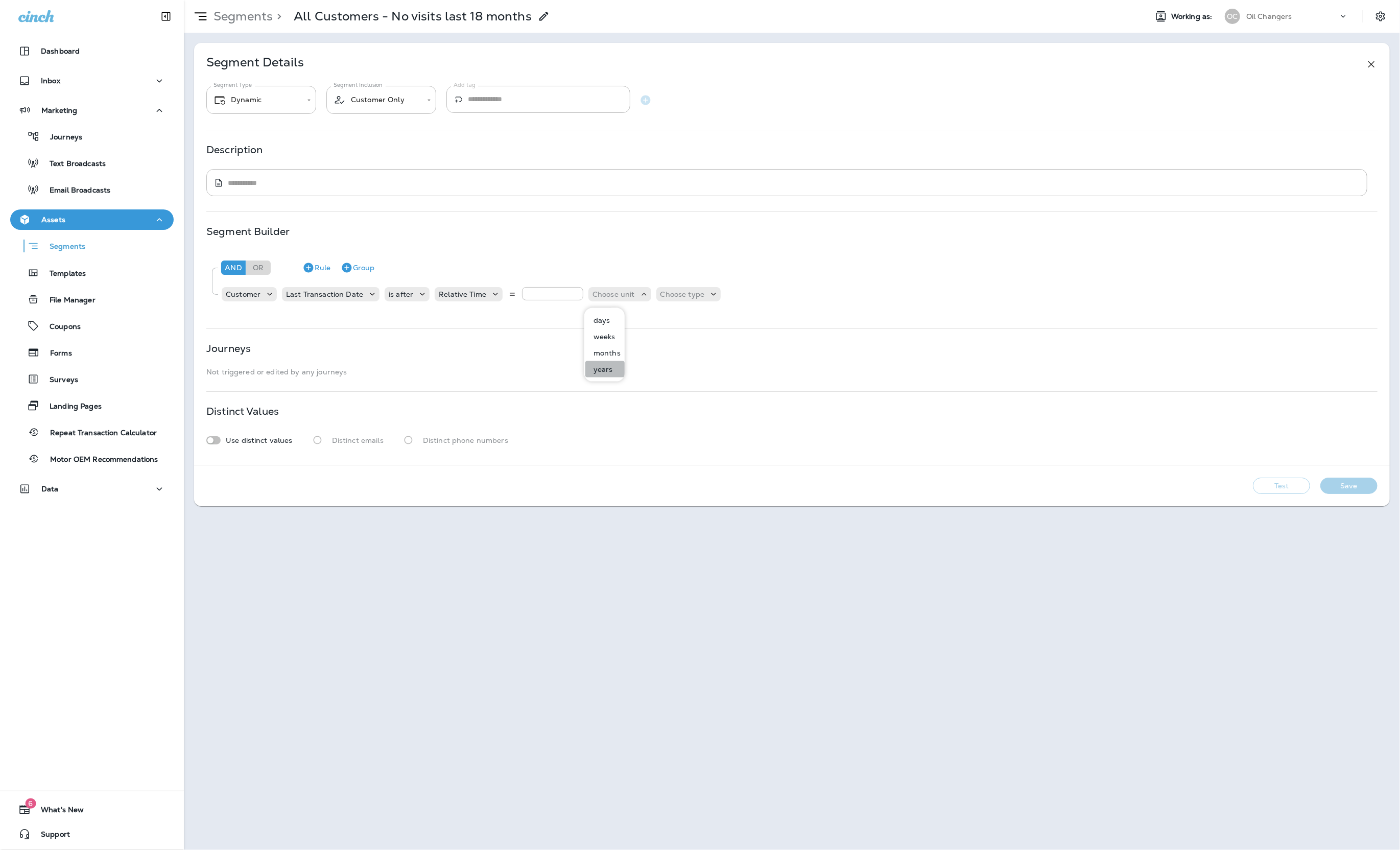
click at [611, 369] on button "years" at bounding box center [604, 369] width 39 height 17
click at [667, 301] on div "Choose type" at bounding box center [665, 294] width 65 height 14
click at [659, 317] on button "ago" at bounding box center [653, 320] width 46 height 17
click at [681, 235] on div "Segment Builder" at bounding box center [792, 231] width 1171 height 8
click at [542, 13] on icon at bounding box center [543, 16] width 12 height 12
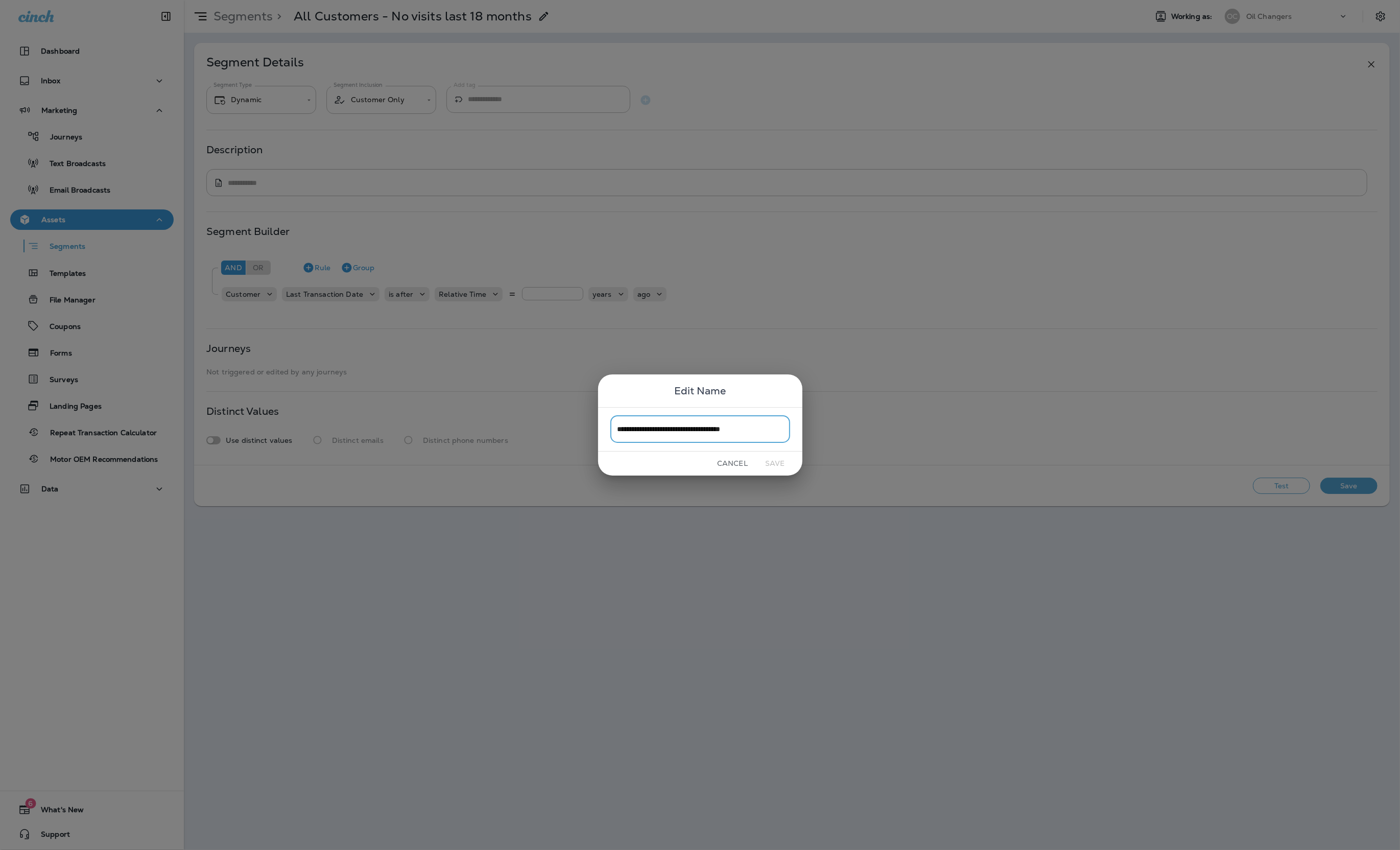
click at [709, 427] on input "**********" at bounding box center [700, 429] width 180 height 27
drag, startPoint x: 674, startPoint y: 431, endPoint x: 928, endPoint y: 441, distance: 254.2
click at [928, 441] on div "**********" at bounding box center [700, 425] width 1400 height 850
drag, startPoint x: 749, startPoint y: 429, endPoint x: 804, endPoint y: 430, distance: 55.0
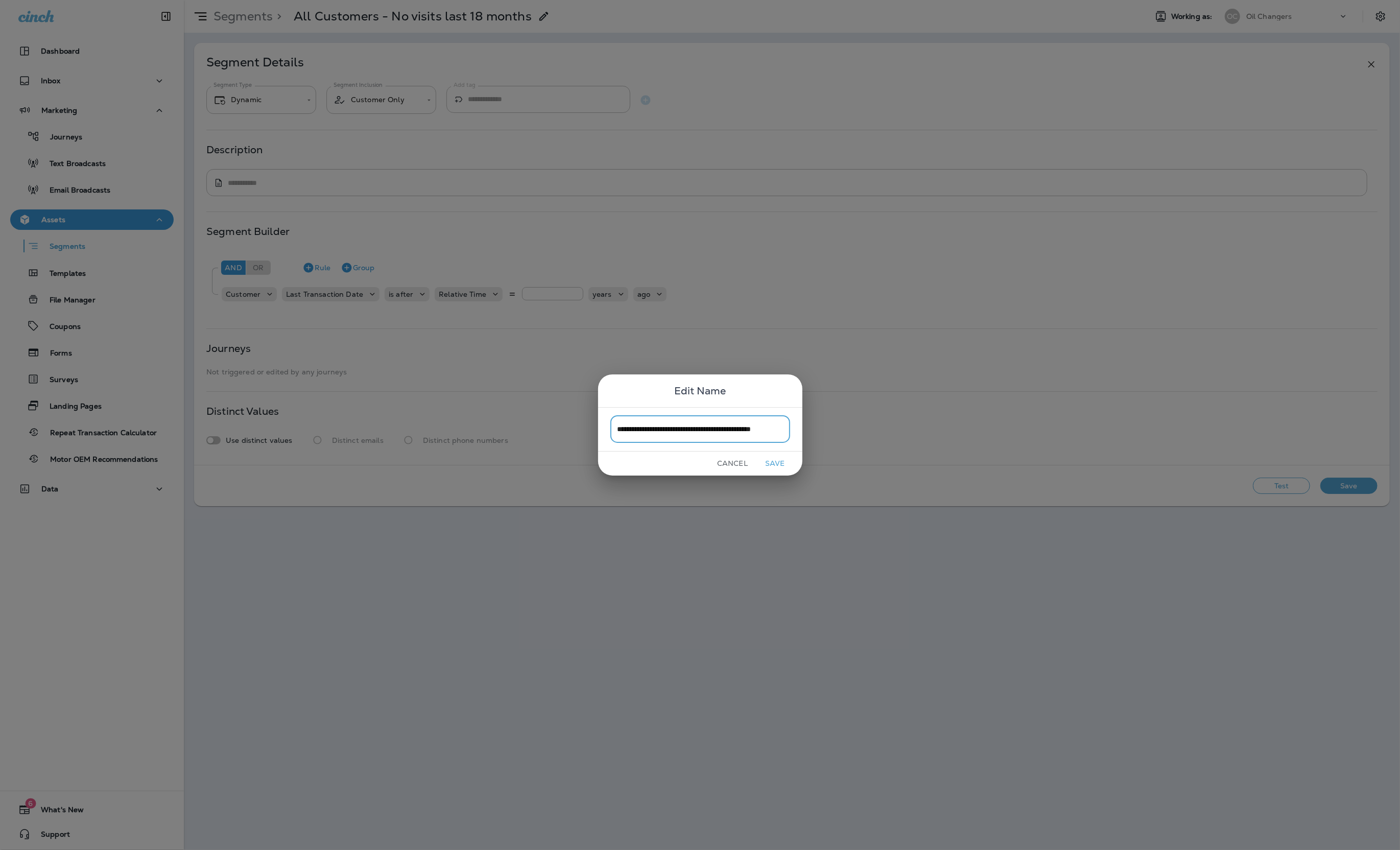
click at [804, 430] on div "**********" at bounding box center [700, 425] width 1400 height 850
type input "**********"
click at [785, 461] on button "Save" at bounding box center [775, 464] width 38 height 16
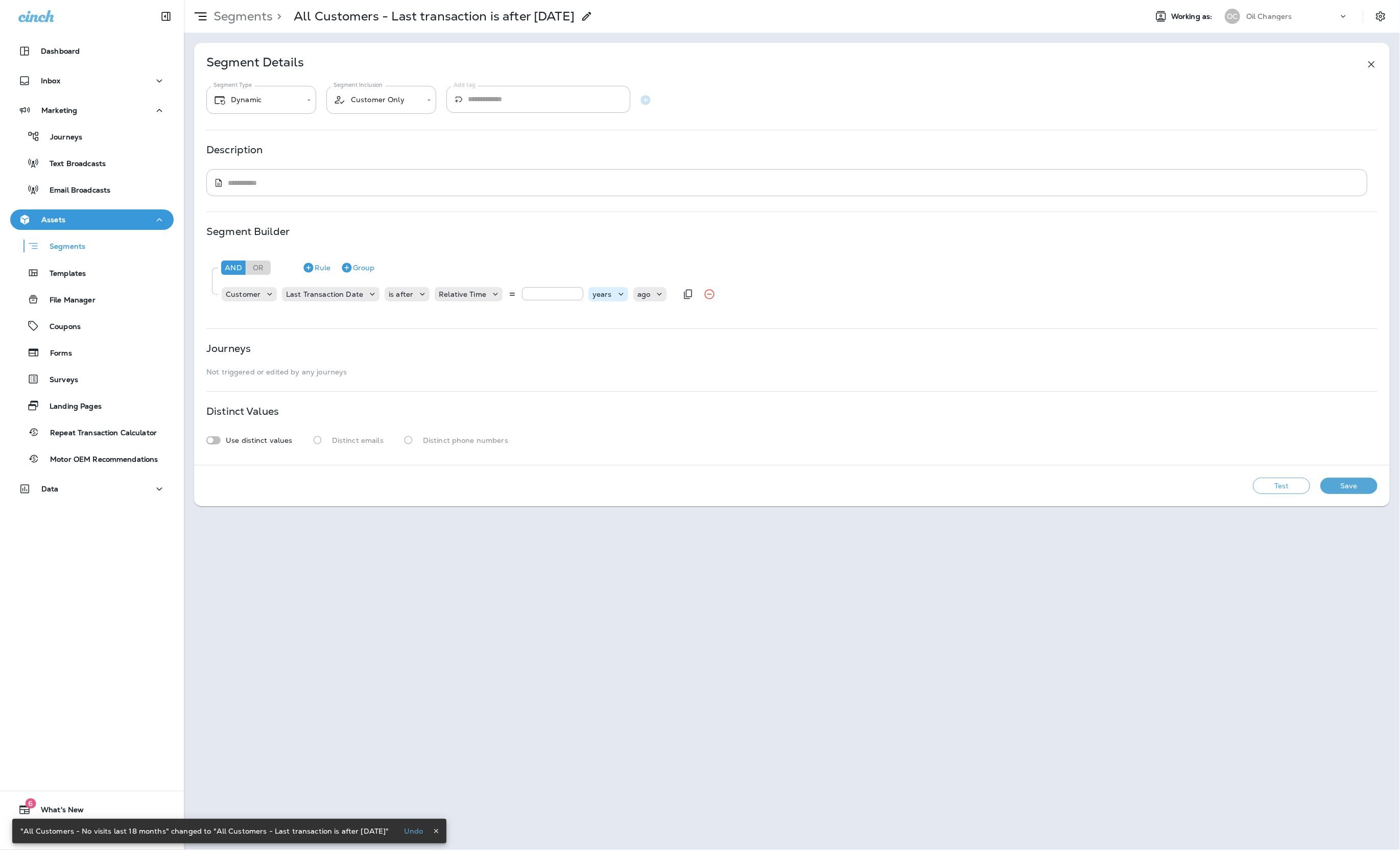
drag, startPoint x: 580, startPoint y: 294, endPoint x: 594, endPoint y: 295, distance: 14.0
click at [580, 294] on div "* years ago" at bounding box center [594, 294] width 145 height 14
click at [595, 295] on p "years" at bounding box center [602, 294] width 19 height 8
drag, startPoint x: 603, startPoint y: 349, endPoint x: 596, endPoint y: 329, distance: 21.2
click at [603, 349] on p "months" at bounding box center [605, 353] width 31 height 8
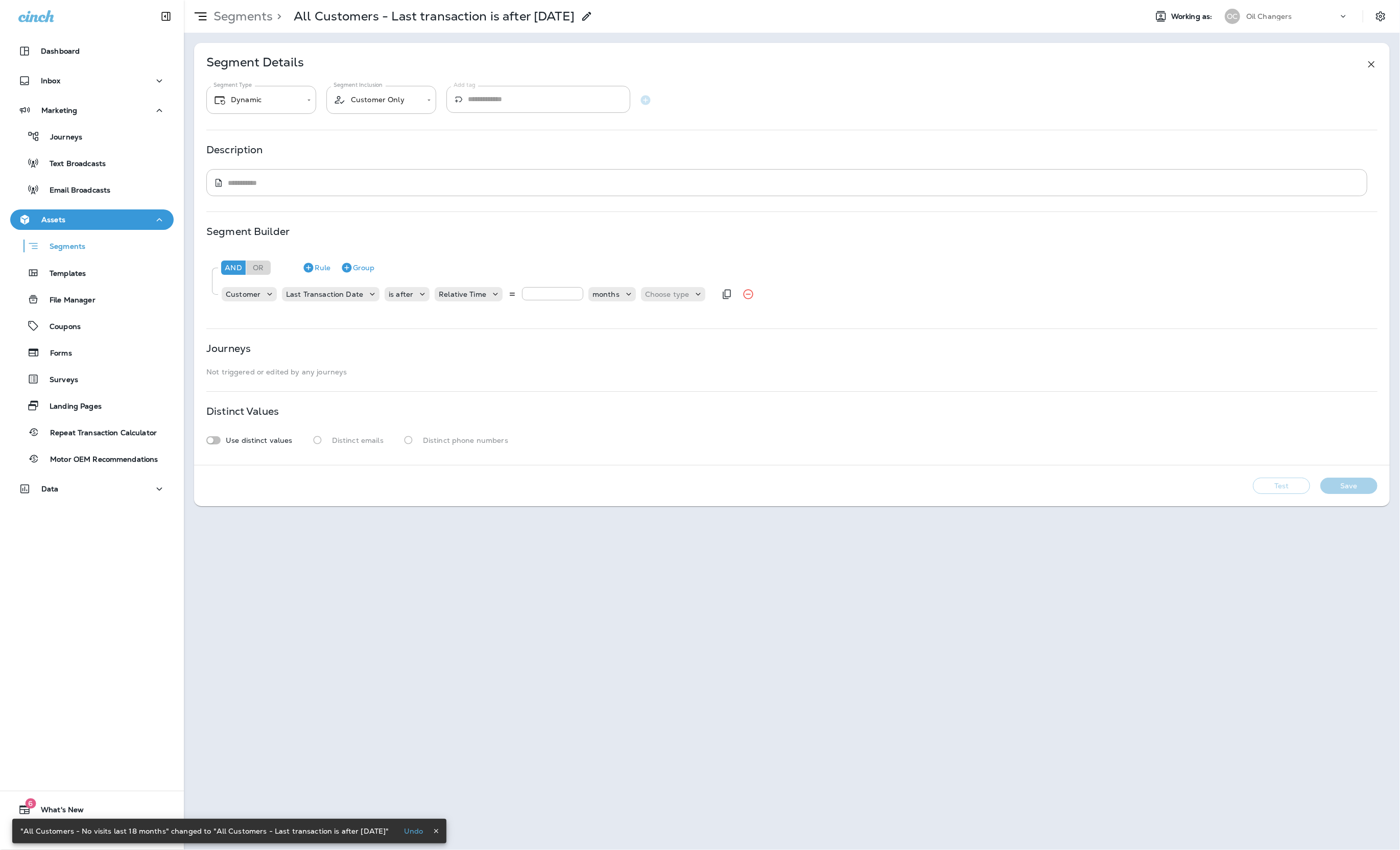
click at [552, 295] on input "*" at bounding box center [552, 293] width 61 height 13
type input "**"
click at [673, 232] on div "Segment Builder" at bounding box center [792, 231] width 1171 height 8
drag, startPoint x: 657, startPoint y: 292, endPoint x: 659, endPoint y: 299, distance: 7.3
click at [657, 292] on p "Choose type" at bounding box center [667, 294] width 45 height 8
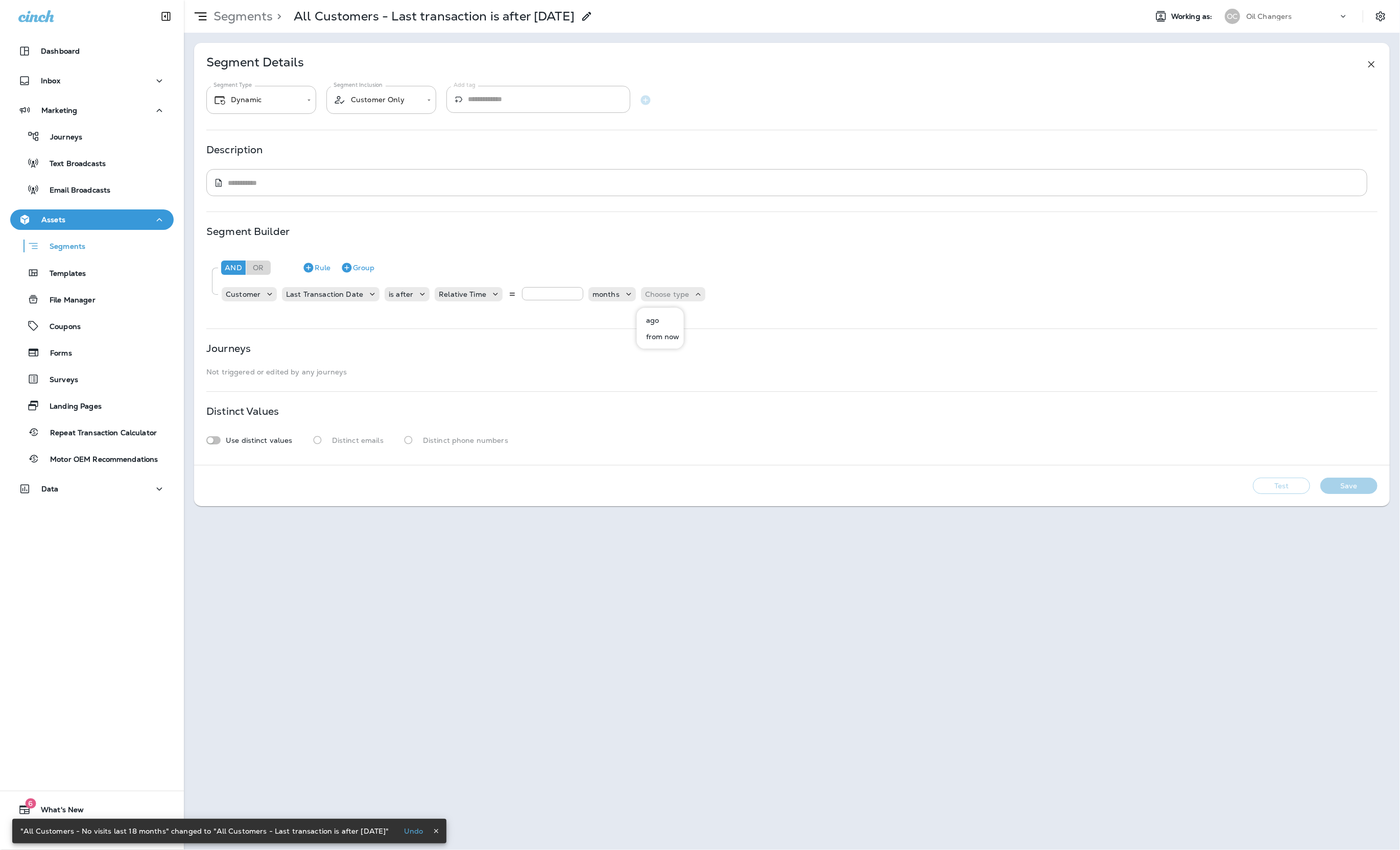
click at [670, 317] on button "ago" at bounding box center [661, 320] width 46 height 17
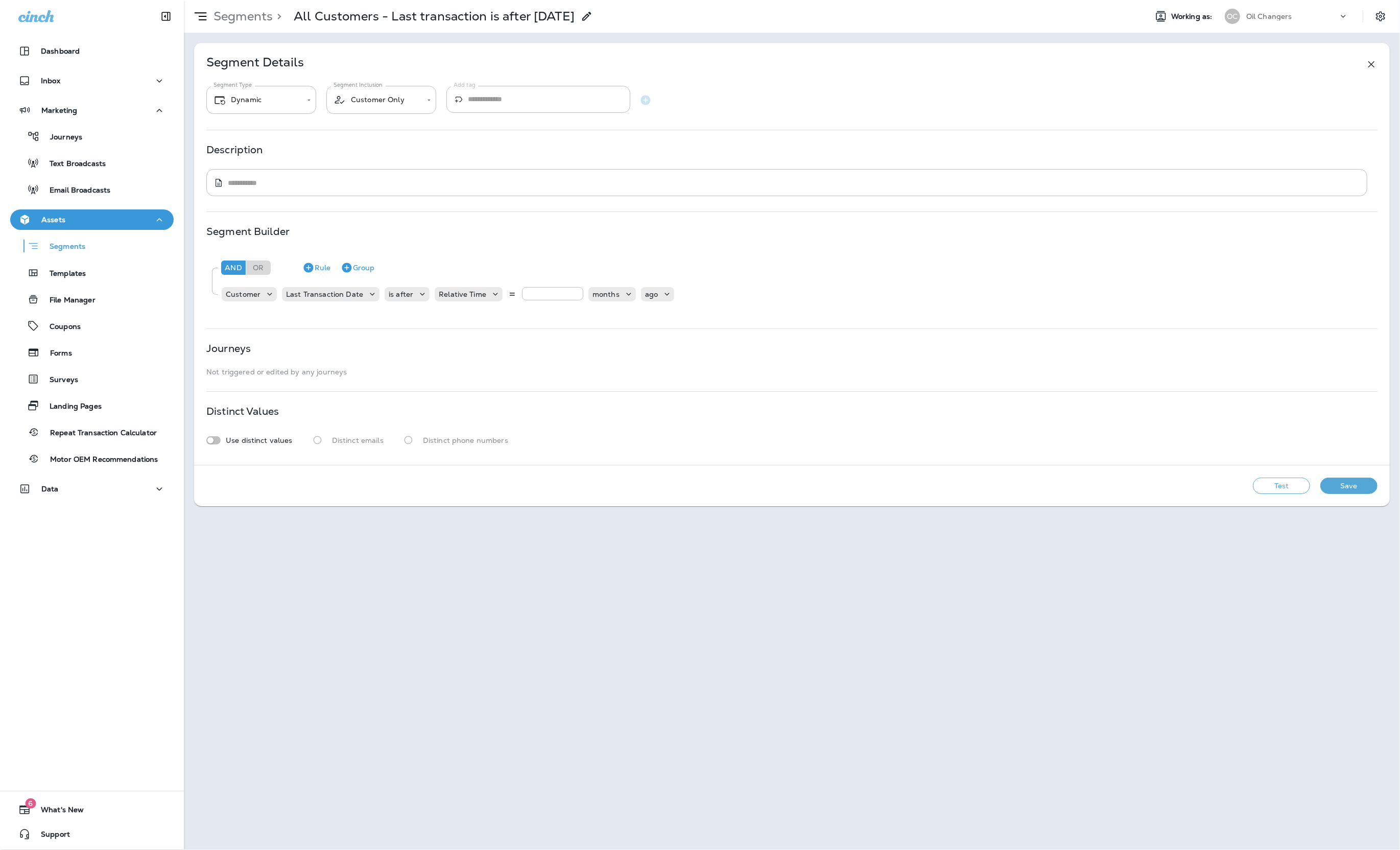
click at [792, 245] on div "Segment Builder And Or Rule Group Customer Last Transaction Date is after Relat…" at bounding box center [792, 270] width 1171 height 86
click at [1361, 487] on button "Save" at bounding box center [1349, 486] width 57 height 17
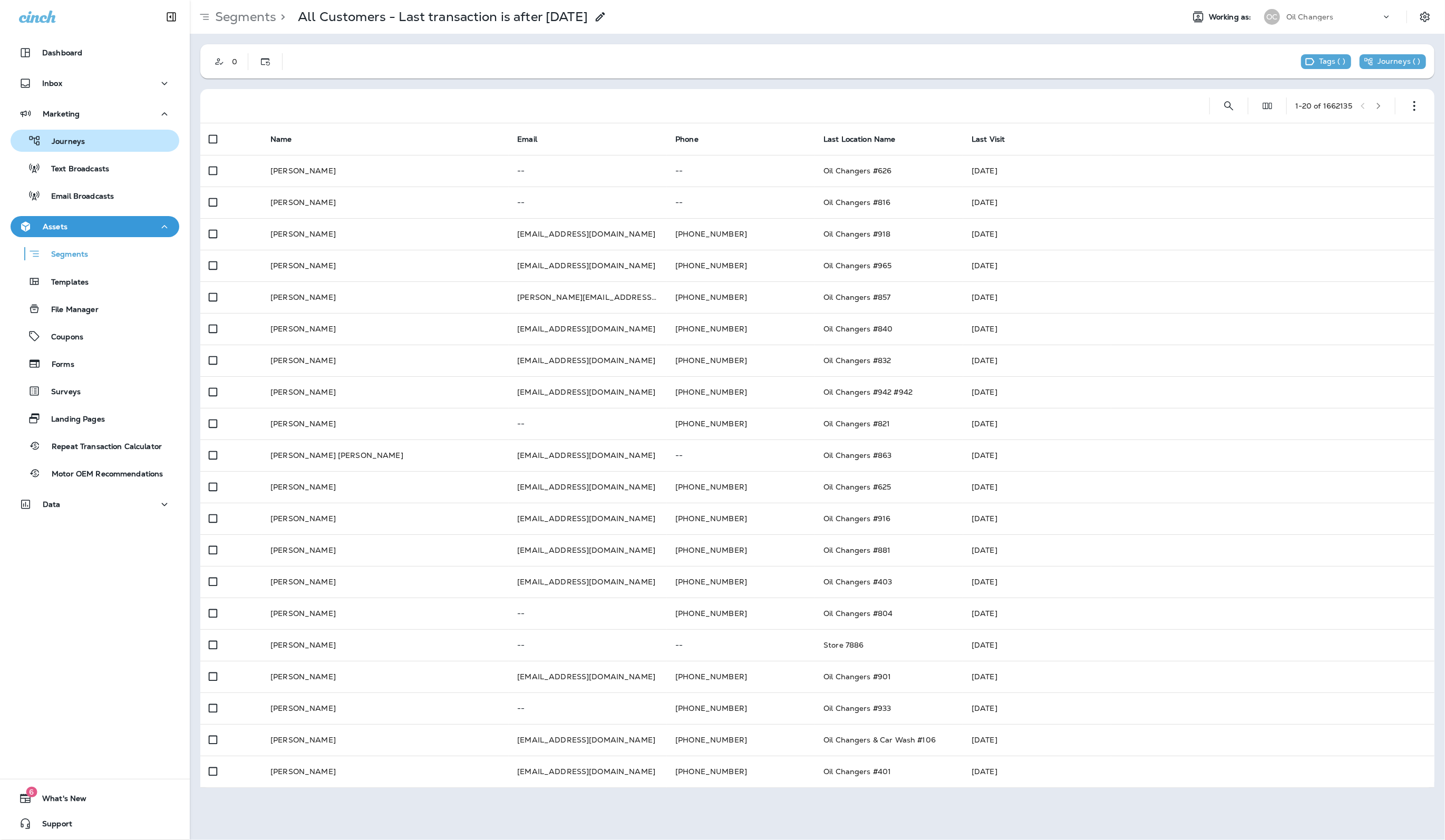
click at [81, 151] on button "Journeys" at bounding box center [95, 141] width 169 height 22
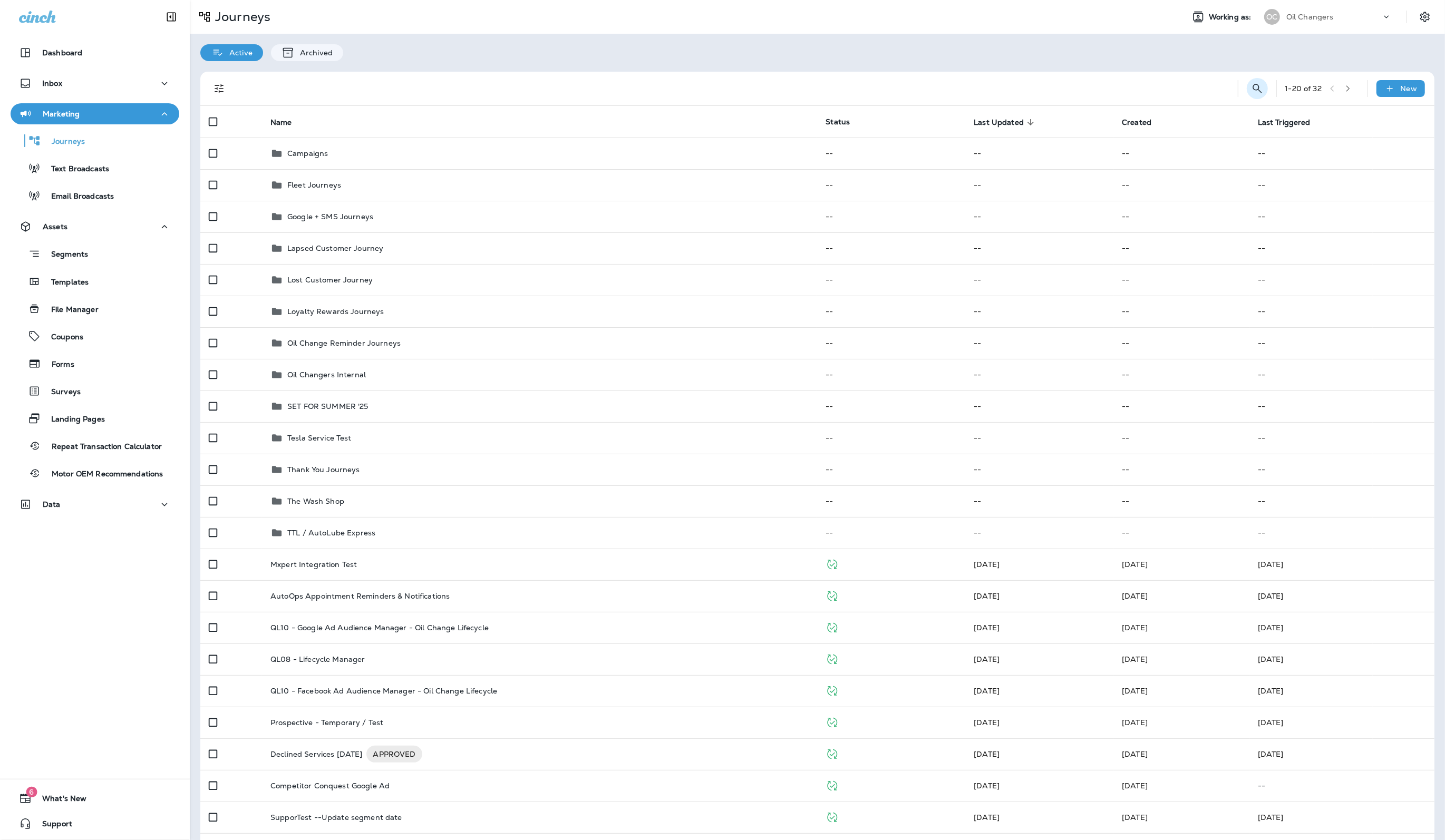
click at [1267, 87] on button "Search Journeys" at bounding box center [1257, 89] width 21 height 21
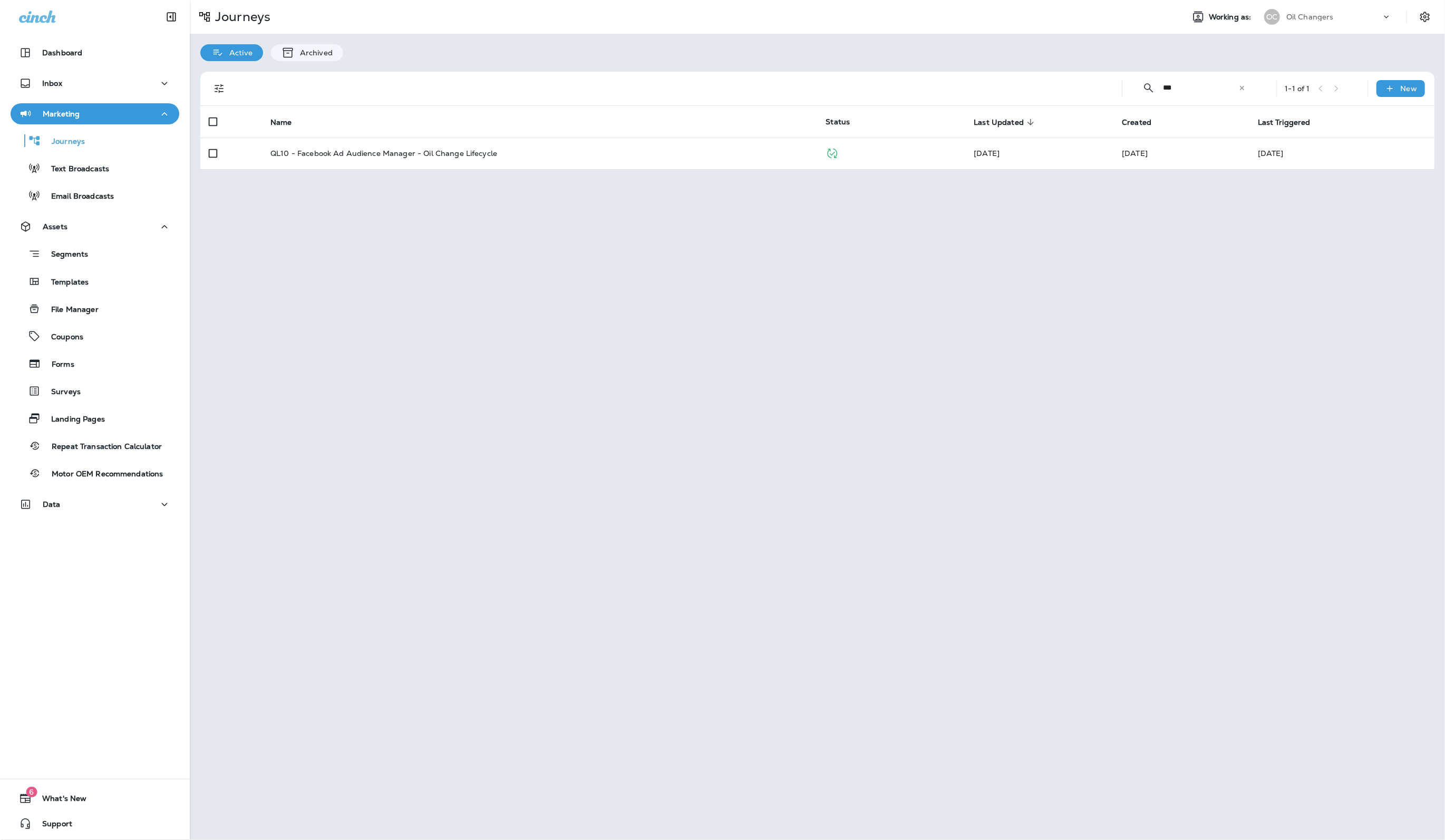
type input "********"
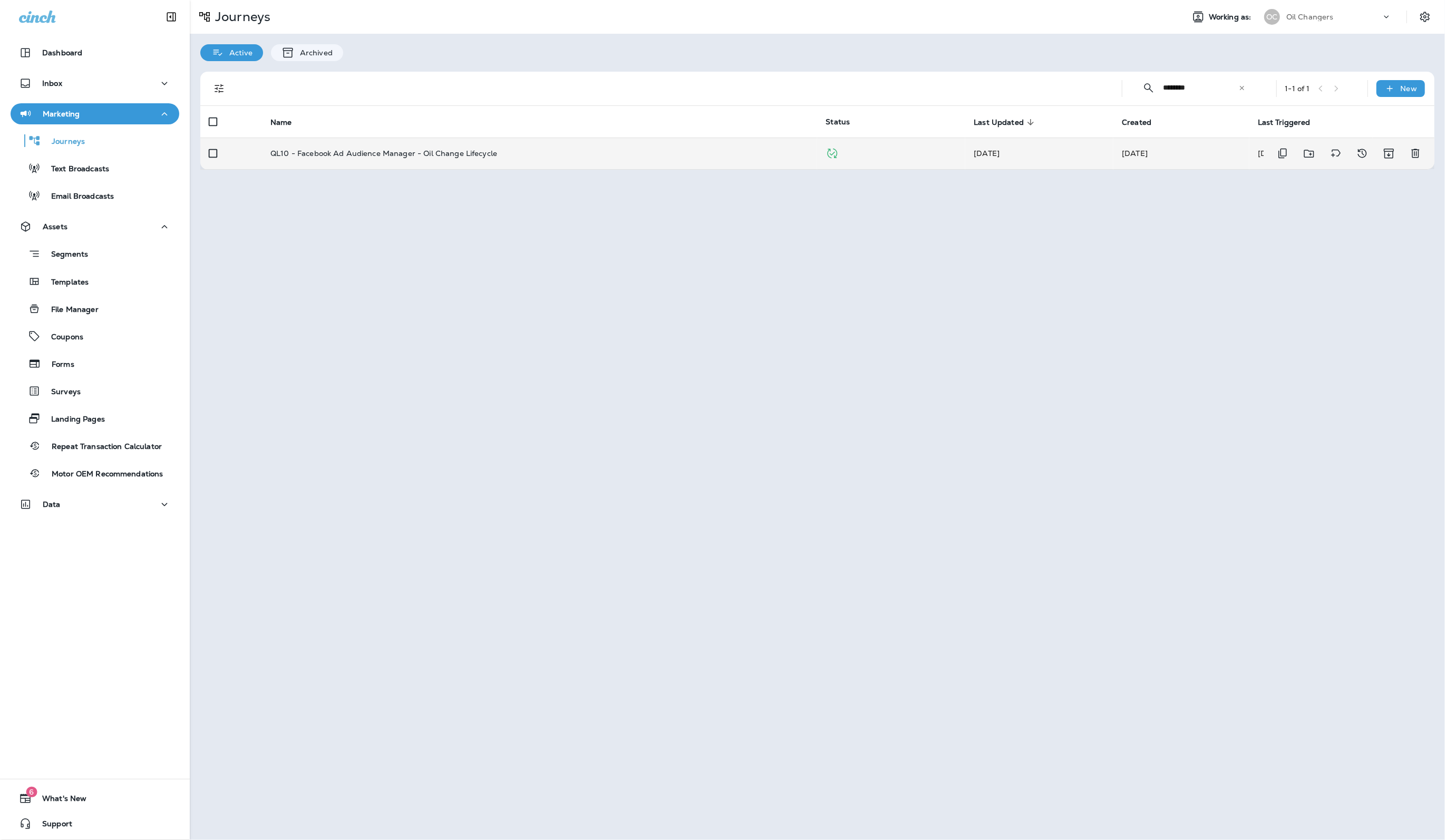
click at [392, 160] on td "QL10 - Facebook Ad Audience Manager - Oil Change Lifecycle" at bounding box center [540, 153] width 555 height 32
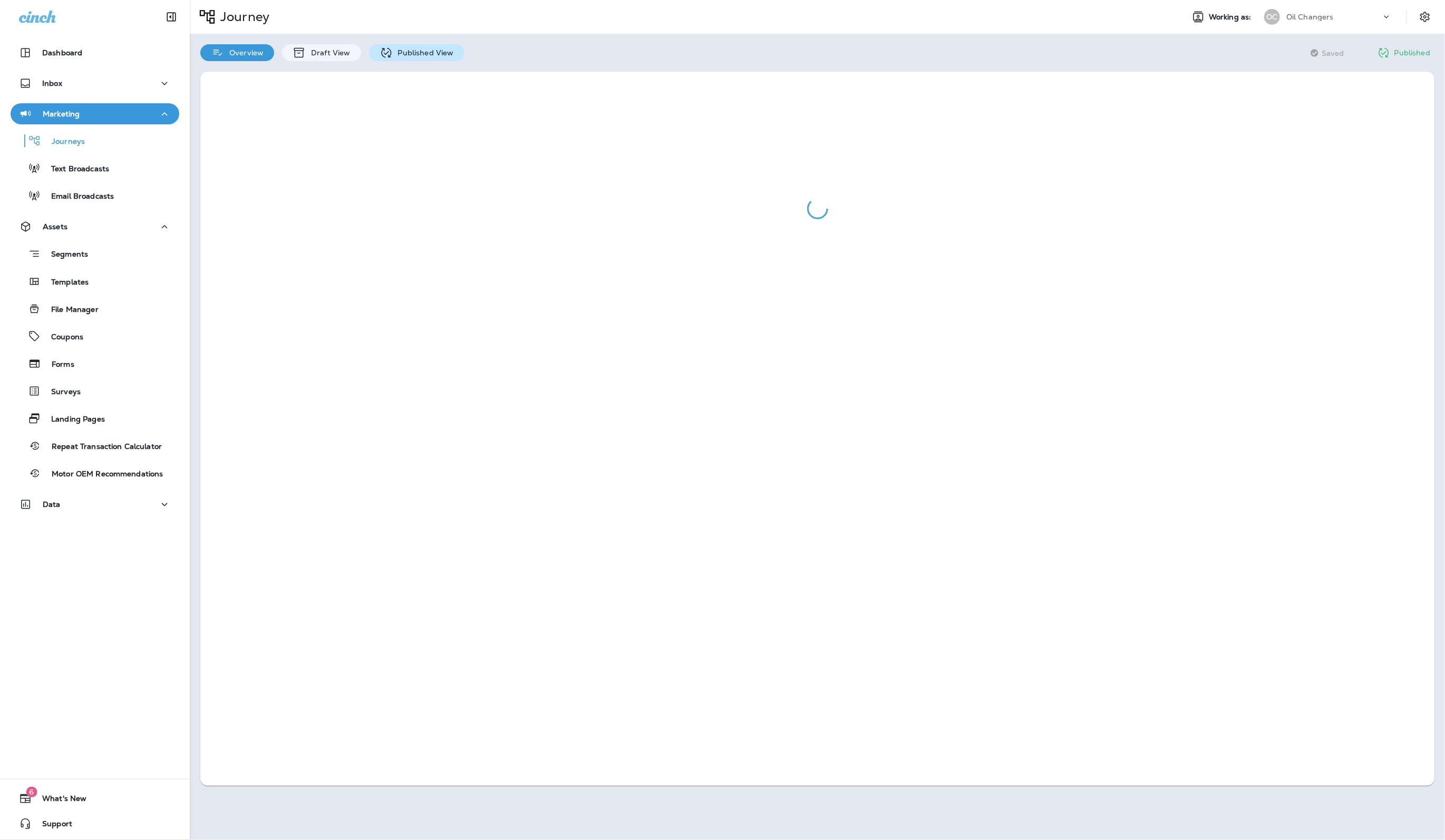
click at [394, 44] on div "Published View" at bounding box center [417, 53] width 96 height 17
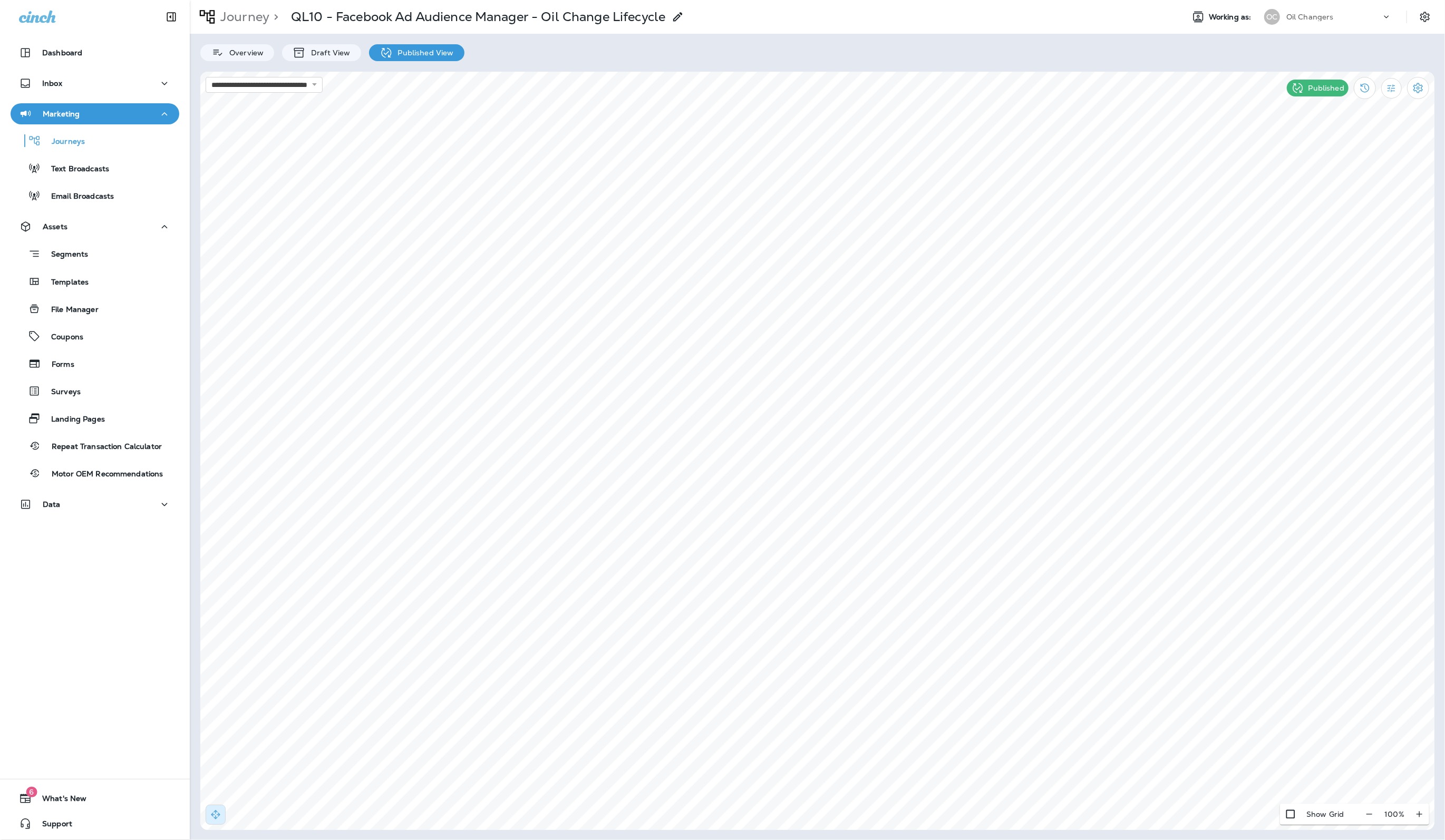
click at [303, 77] on div "**********" at bounding box center [261, 84] width 122 height 16
click at [303, 81] on select "**********" at bounding box center [264, 84] width 117 height 16
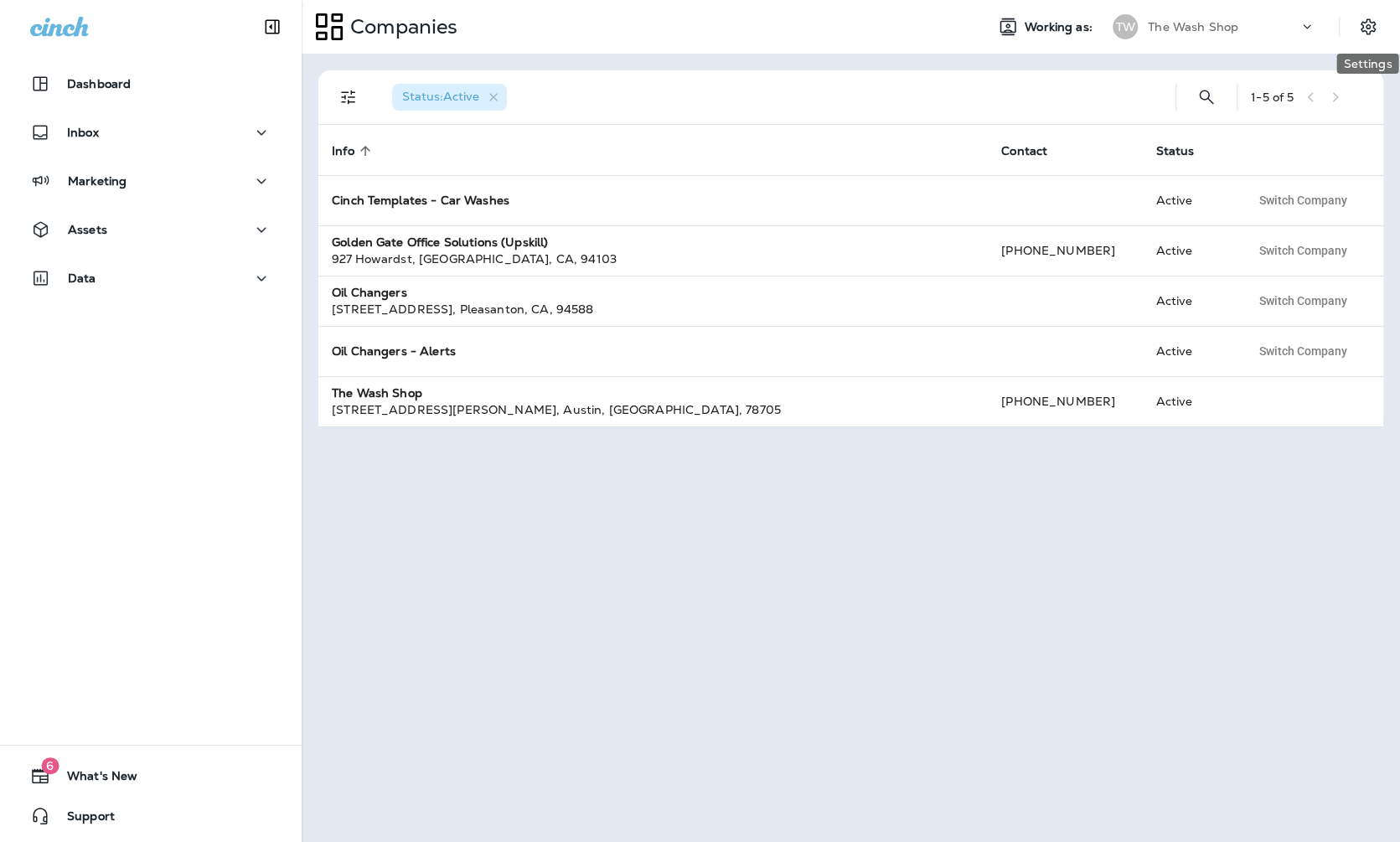
drag, startPoint x: 1209, startPoint y: 17, endPoint x: 1220, endPoint y: 38, distance: 23.7
click at [1210, 17] on div "The Wash Shop" at bounding box center [1223, 26] width 151 height 25
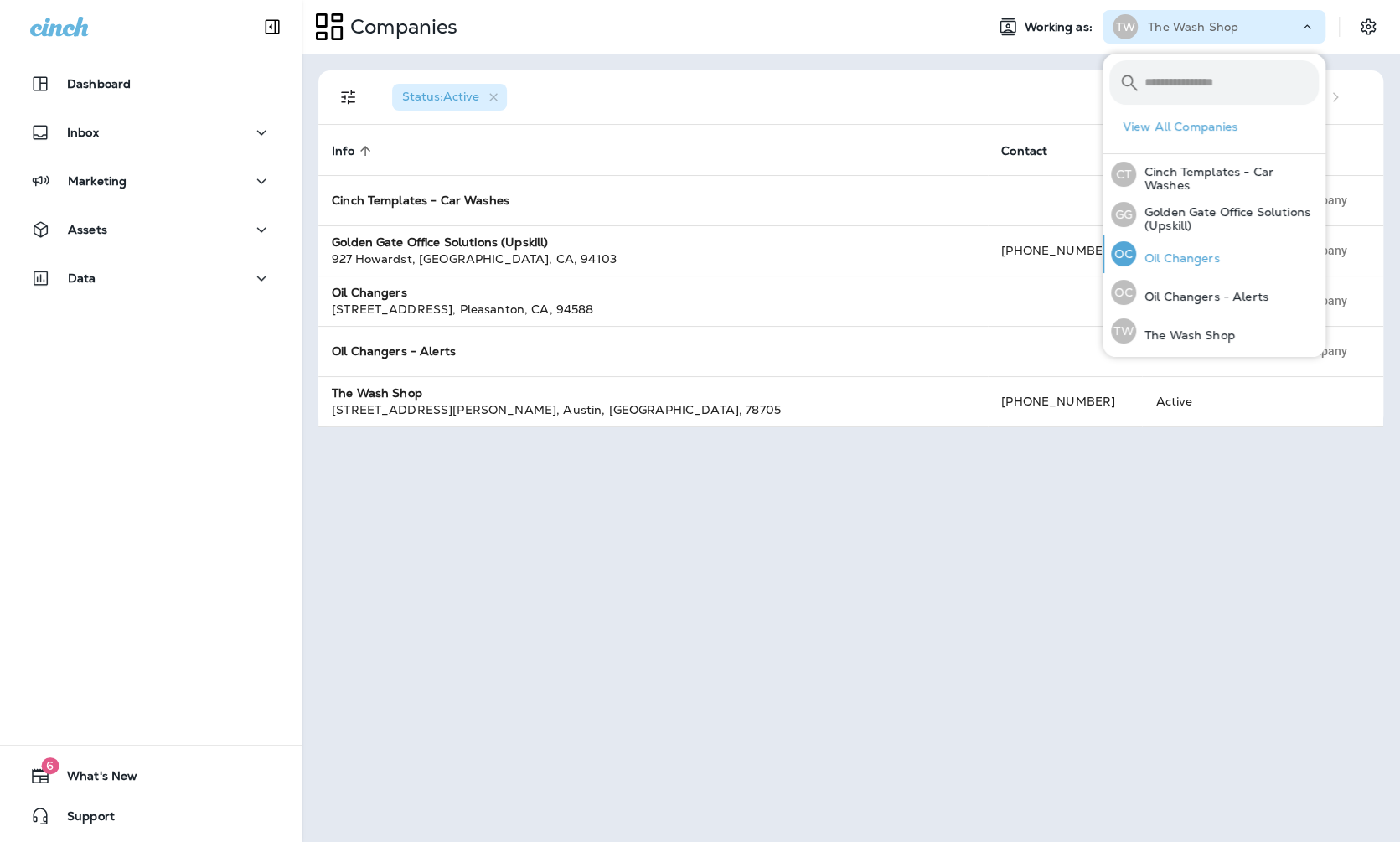
click at [1228, 261] on button "OC Oil Changers" at bounding box center [1214, 253] width 223 height 38
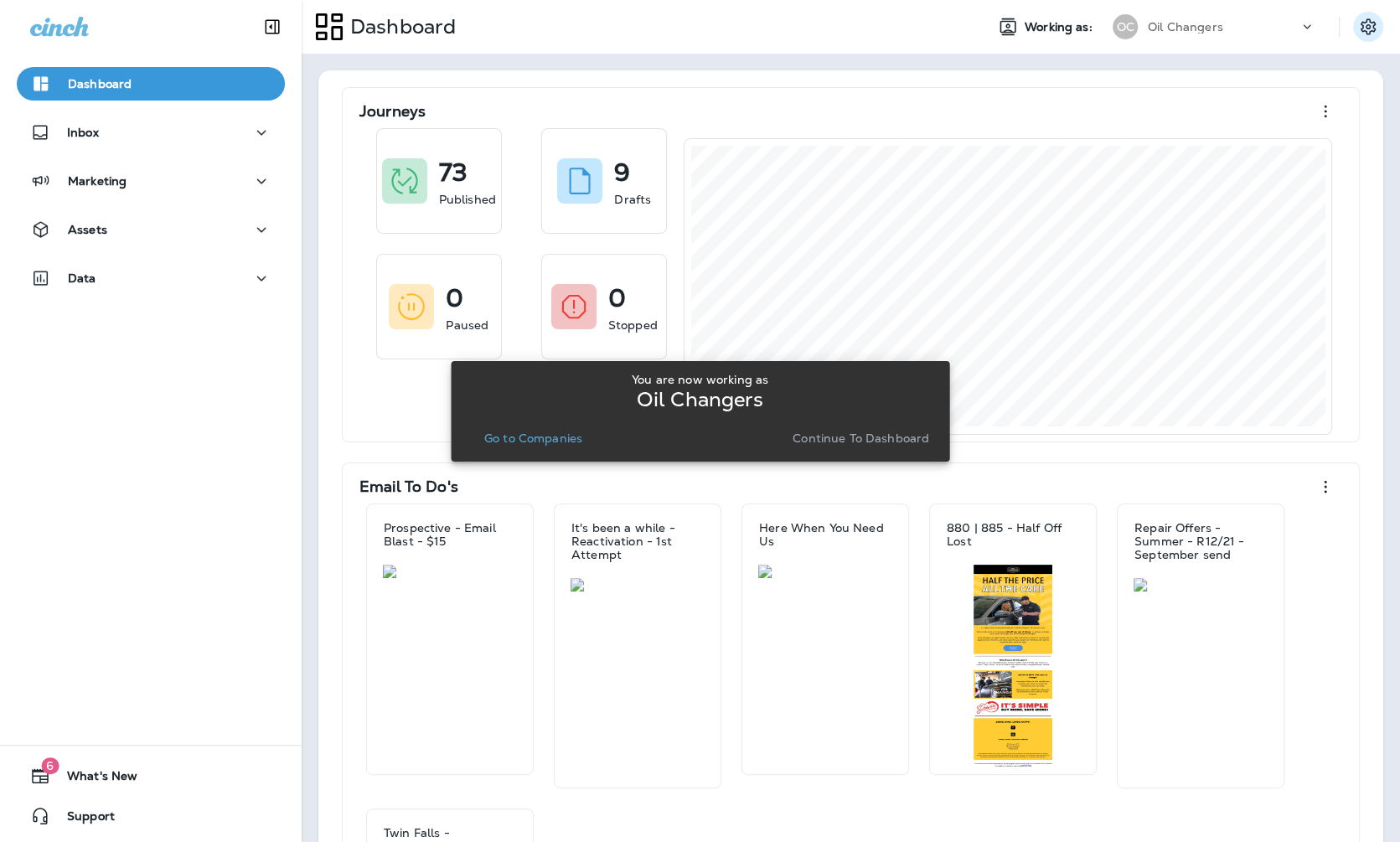
click at [1387, 35] on div at bounding box center [1377, 27] width 47 height 30
click at [1372, 34] on icon "Settings" at bounding box center [1368, 26] width 20 height 20
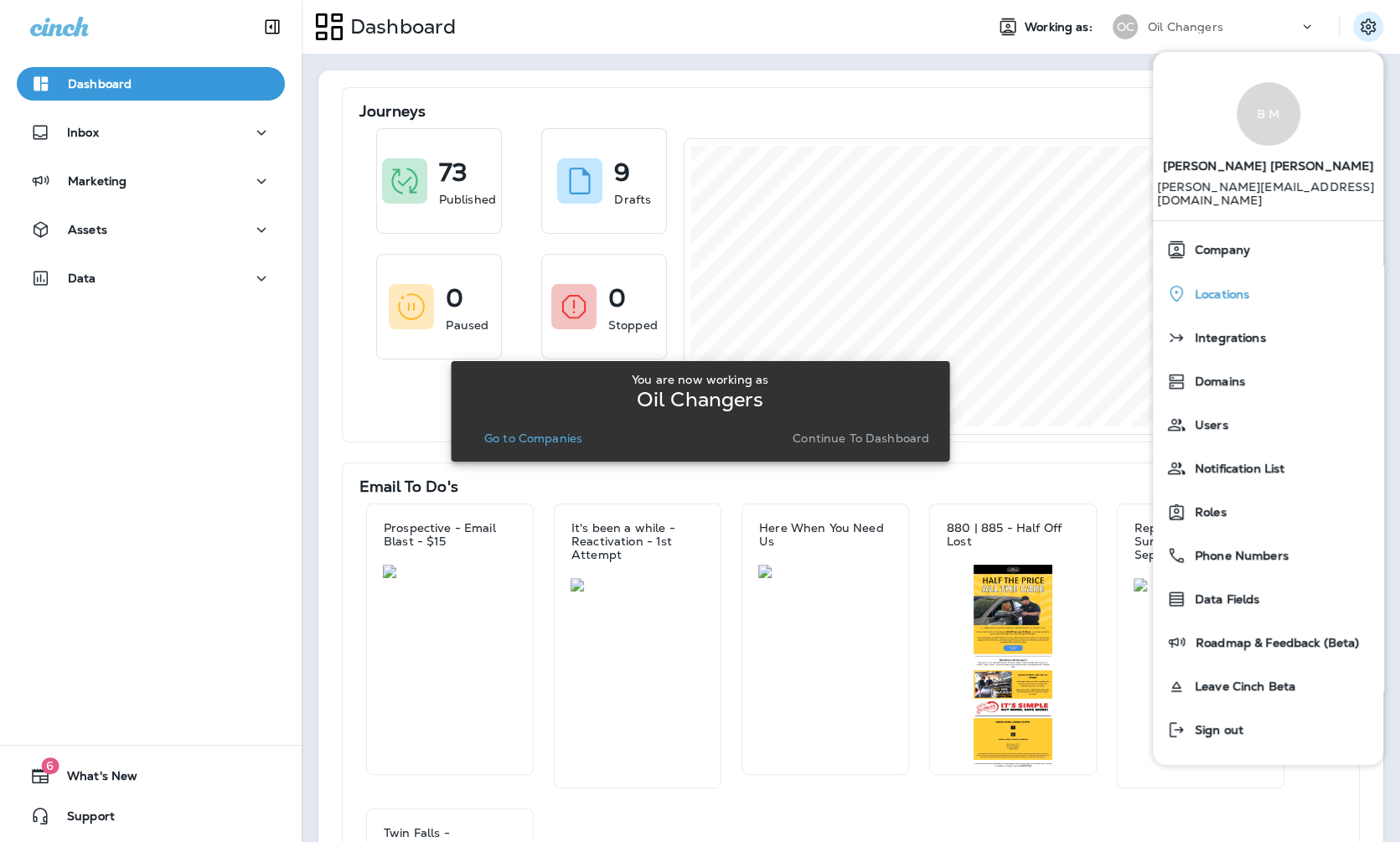
click at [1252, 288] on div "Locations" at bounding box center [1268, 294] width 217 height 35
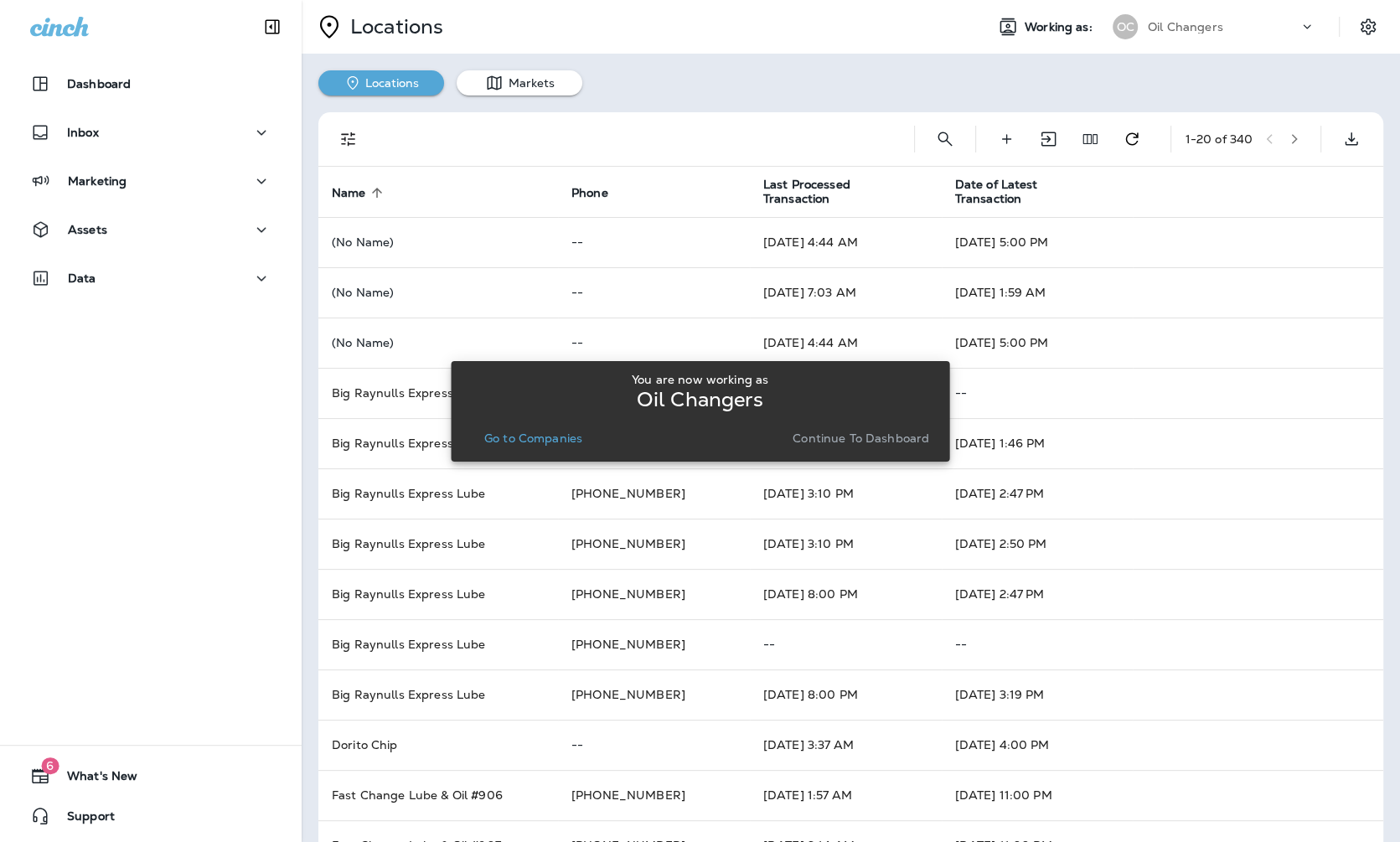
click at [937, 132] on div "You are now working as Oil Changers Go to Companies Continue to Dashboard" at bounding box center [699, 411] width 498 height 822
click at [936, 136] on div "You are now working as Oil Changers Go to Companies Continue to Dashboard" at bounding box center [699, 411] width 498 height 822
click at [944, 137] on div "You are now working as Oil Changers Go to Companies Continue to Dashboard" at bounding box center [699, 411] width 498 height 822
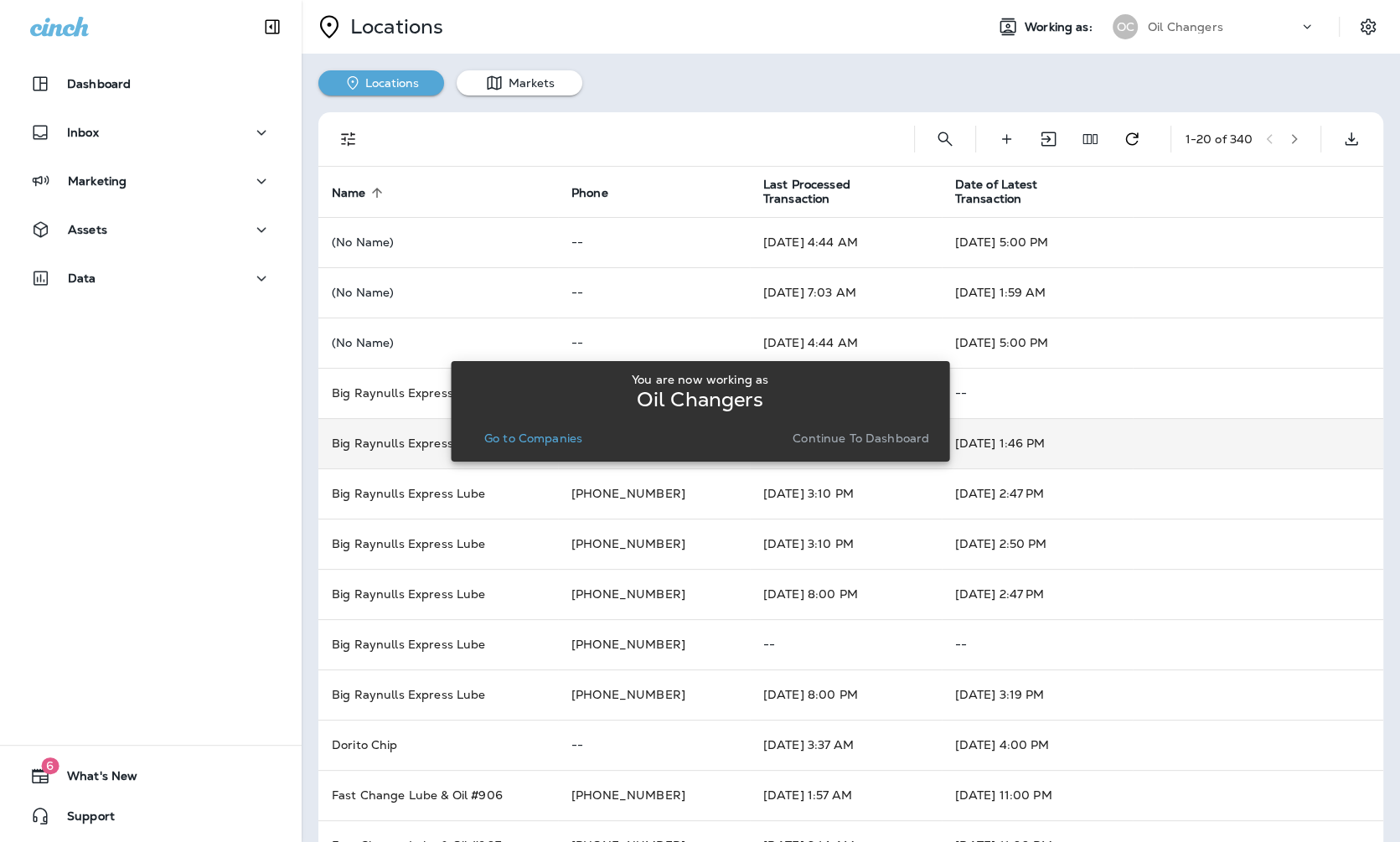
drag, startPoint x: 555, startPoint y: 444, endPoint x: 586, endPoint y: 420, distance: 39.2
click at [555, 444] on p "Go to Companies" at bounding box center [533, 438] width 98 height 13
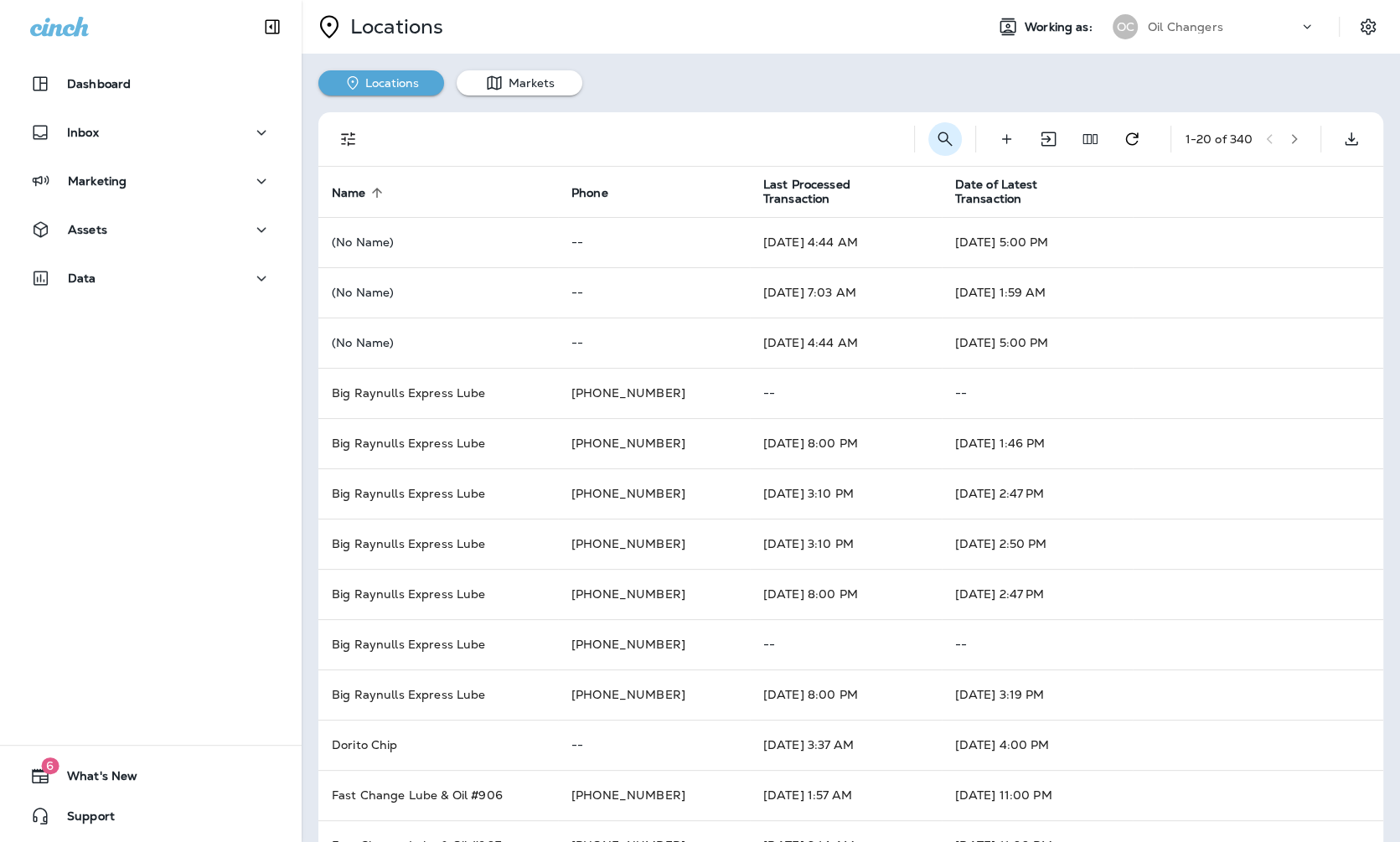
click at [944, 133] on icon "Search Locations" at bounding box center [945, 139] width 20 height 20
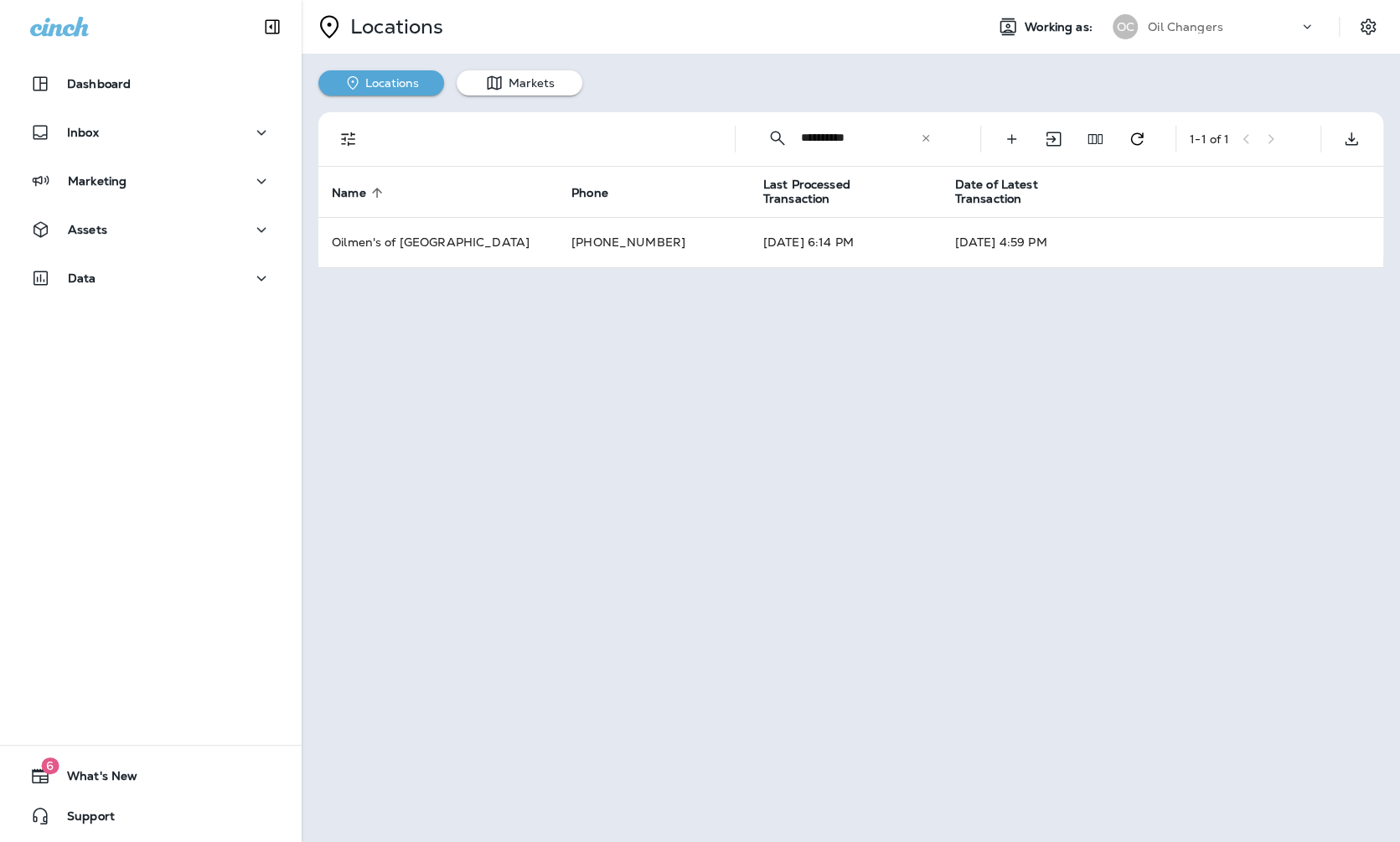
click at [867, 139] on input "**********" at bounding box center [860, 137] width 119 height 44
click at [867, 140] on input "**********" at bounding box center [860, 137] width 119 height 44
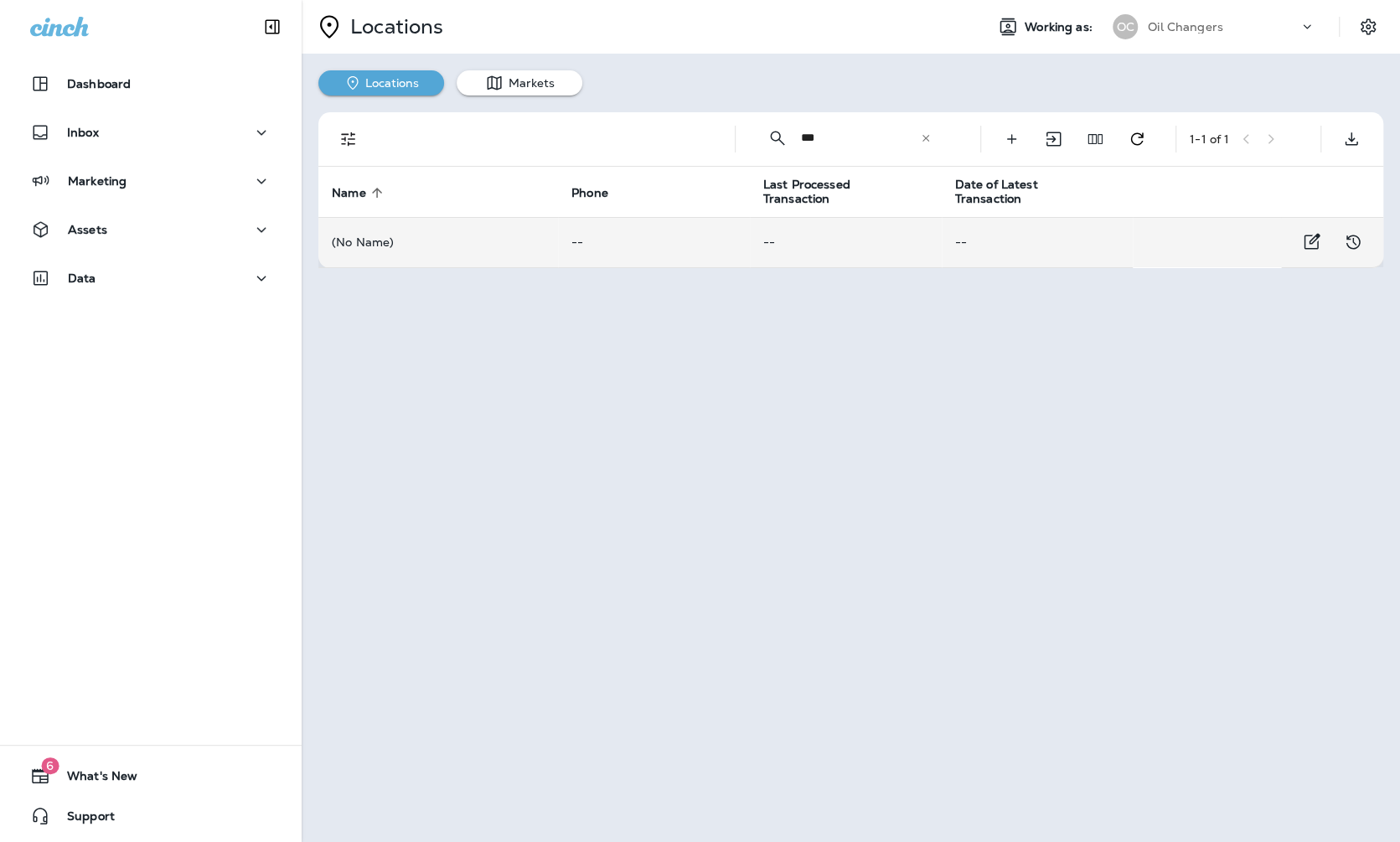
type input "***"
click at [793, 231] on td "--" at bounding box center [845, 242] width 192 height 51
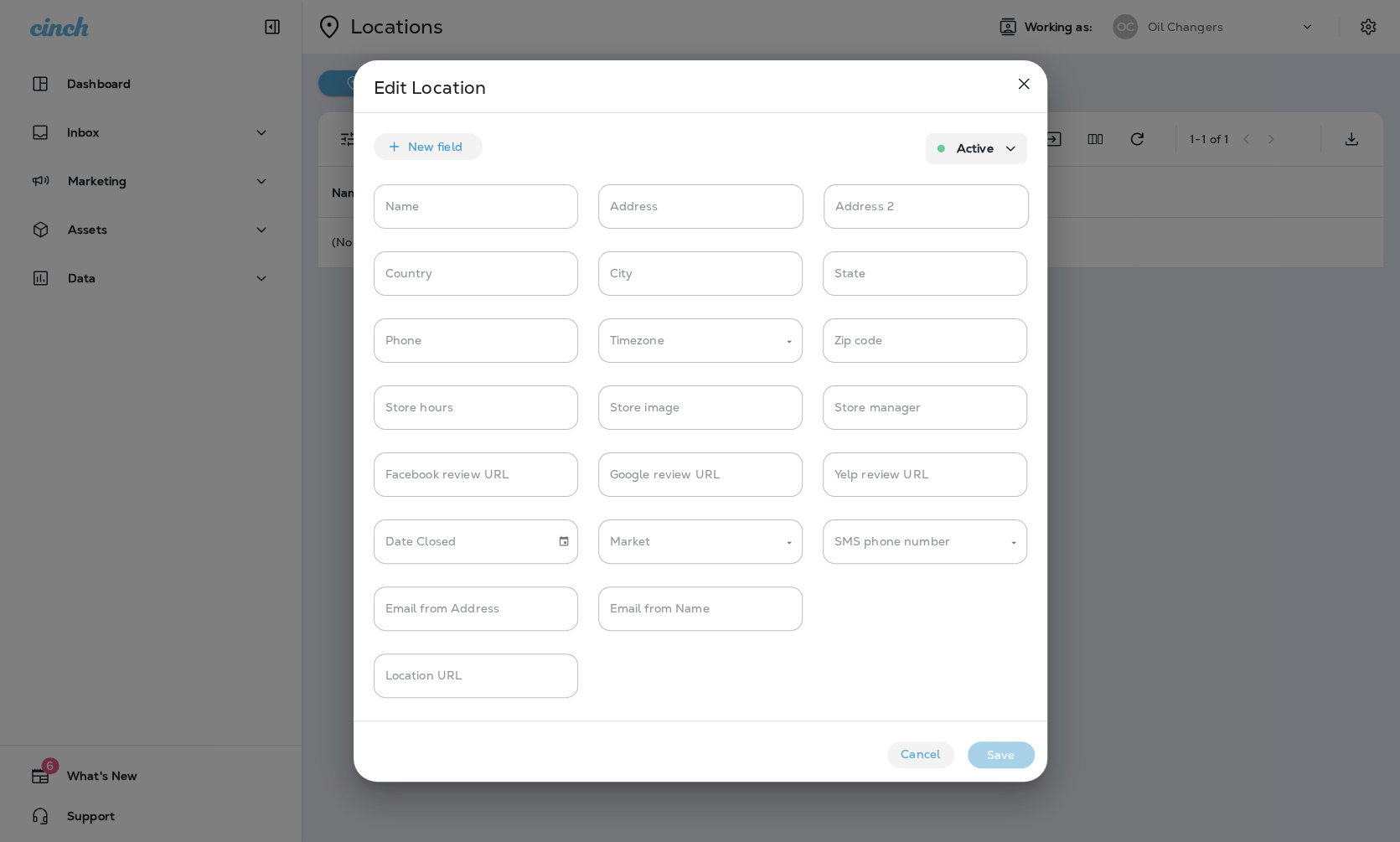
click at [462, 196] on input "Name" at bounding box center [476, 206] width 205 height 44
type input "**********"
click at [663, 597] on input "Email from Name" at bounding box center [701, 608] width 205 height 44
click at [537, 661] on input "Location URL" at bounding box center [476, 676] width 205 height 44
paste input "**********"
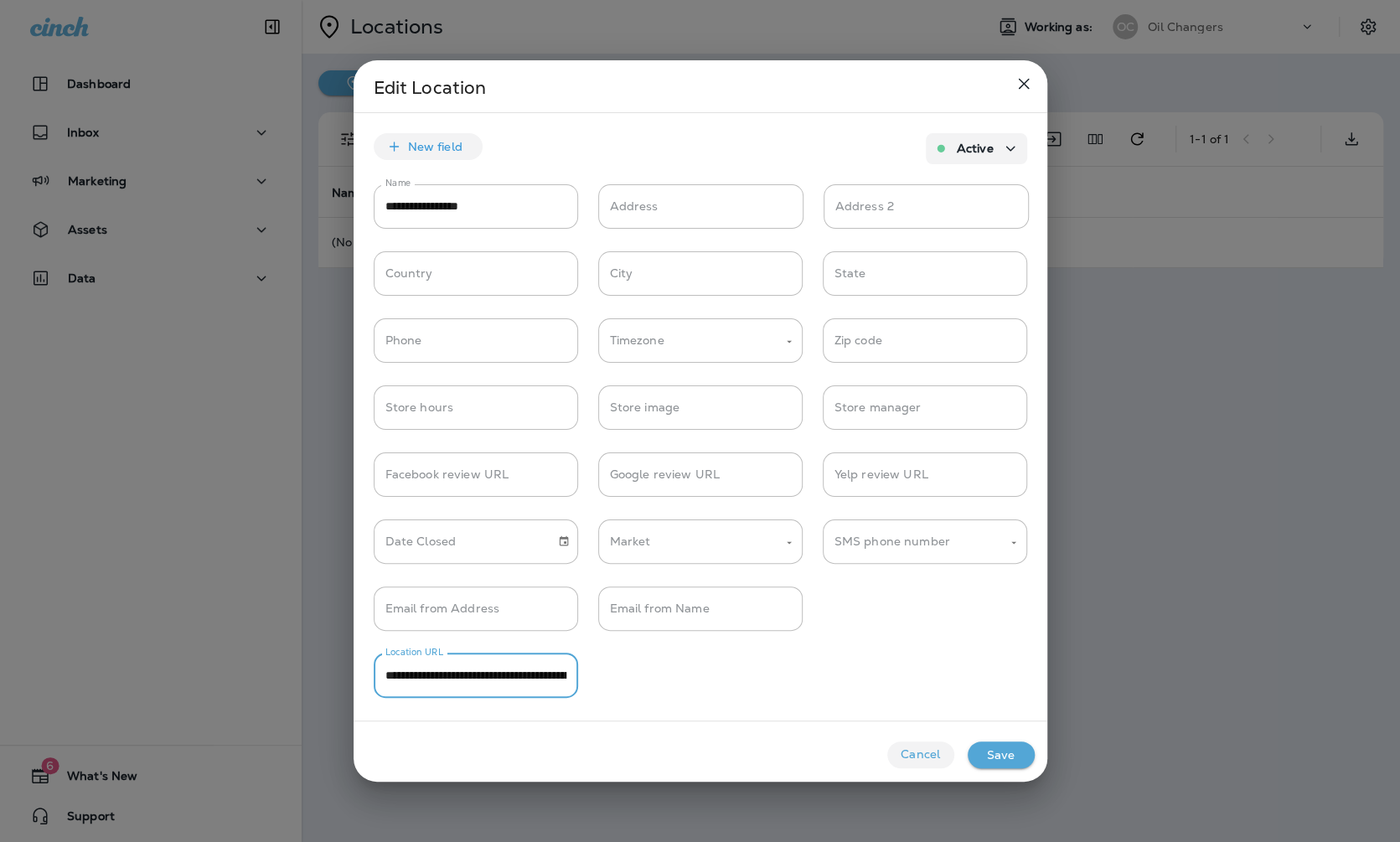
scroll to position [0, 115]
type input "**********"
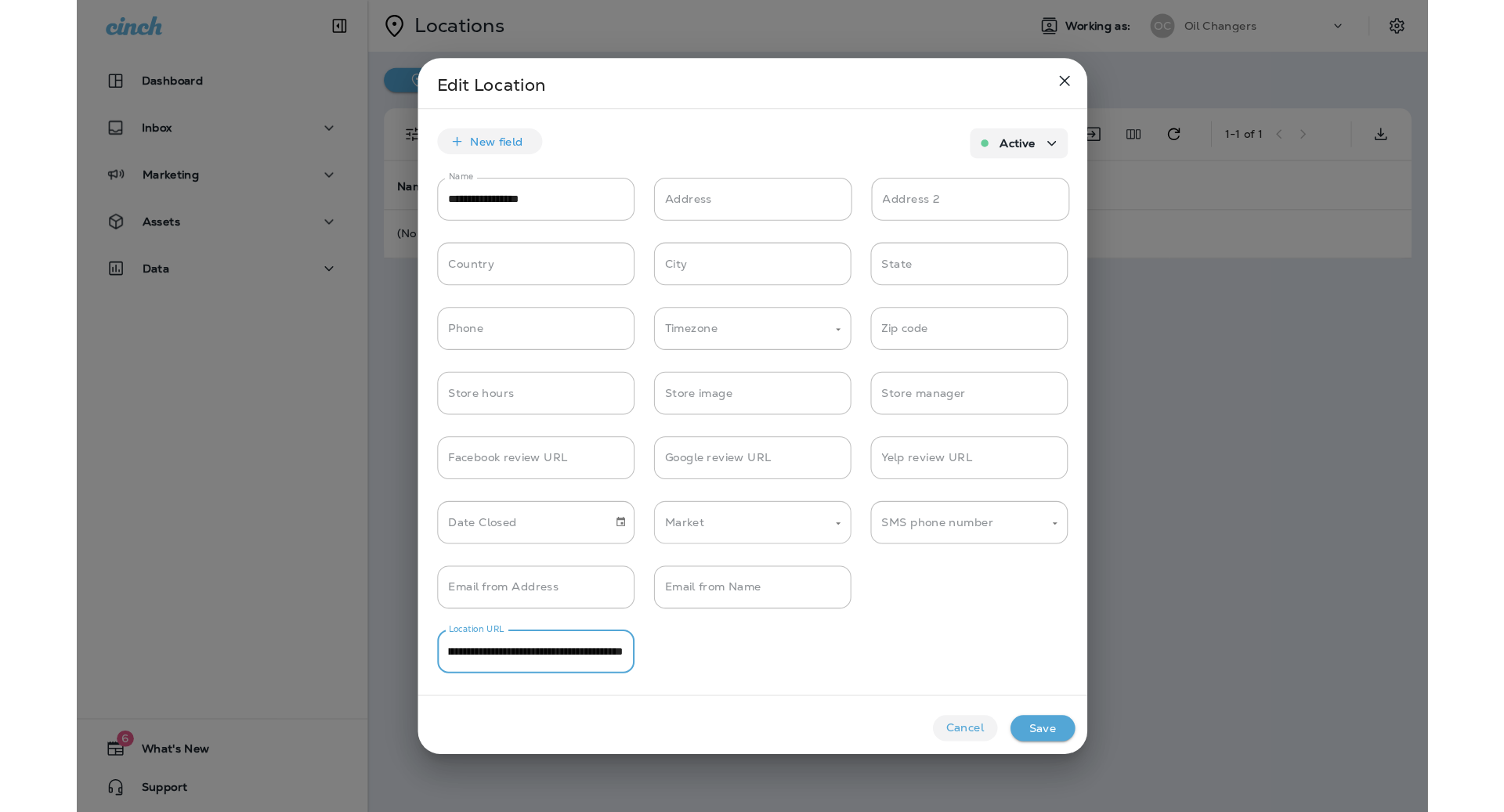
scroll to position [0, 0]
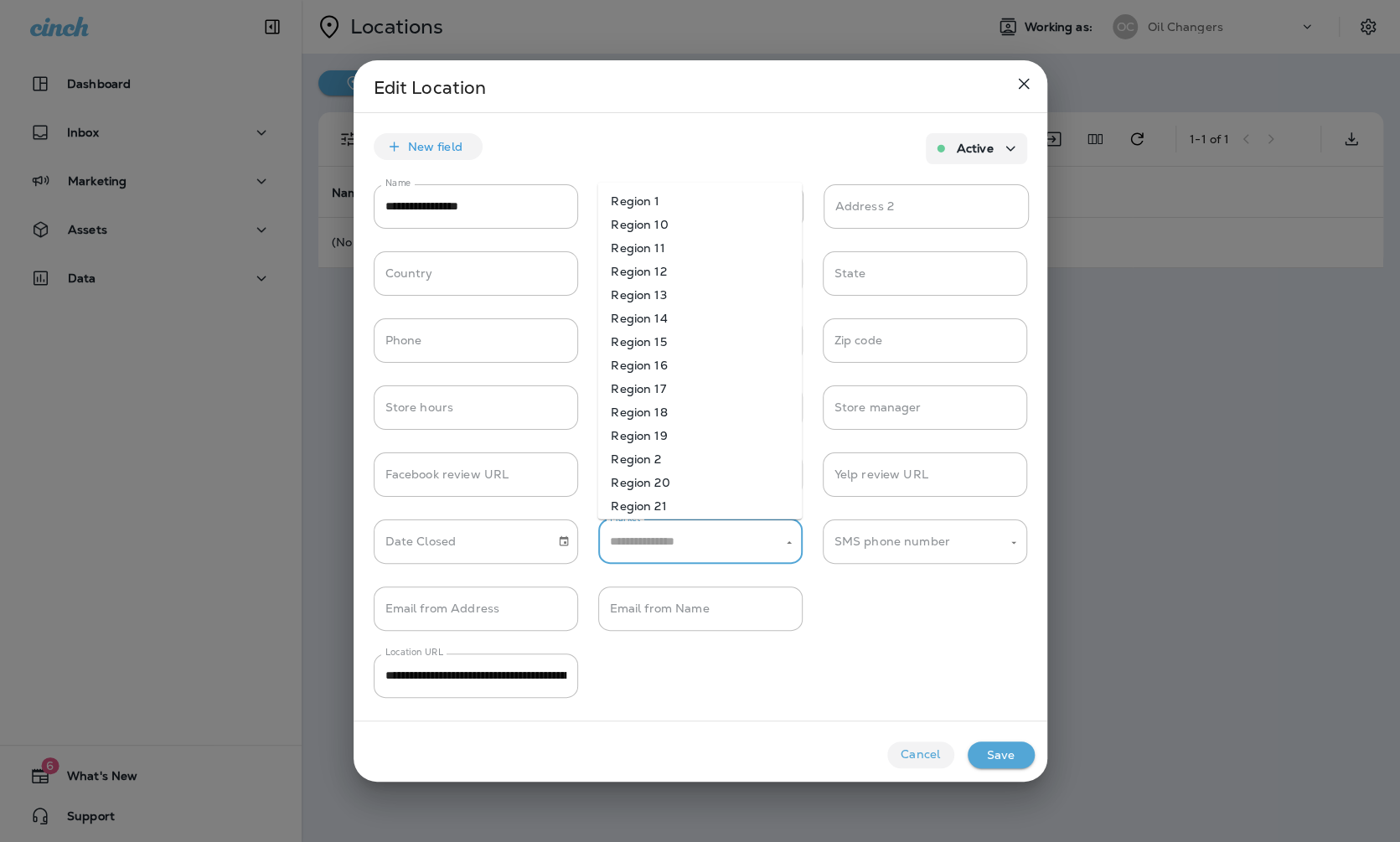
click at [660, 552] on input "Market" at bounding box center [688, 542] width 164 height 29
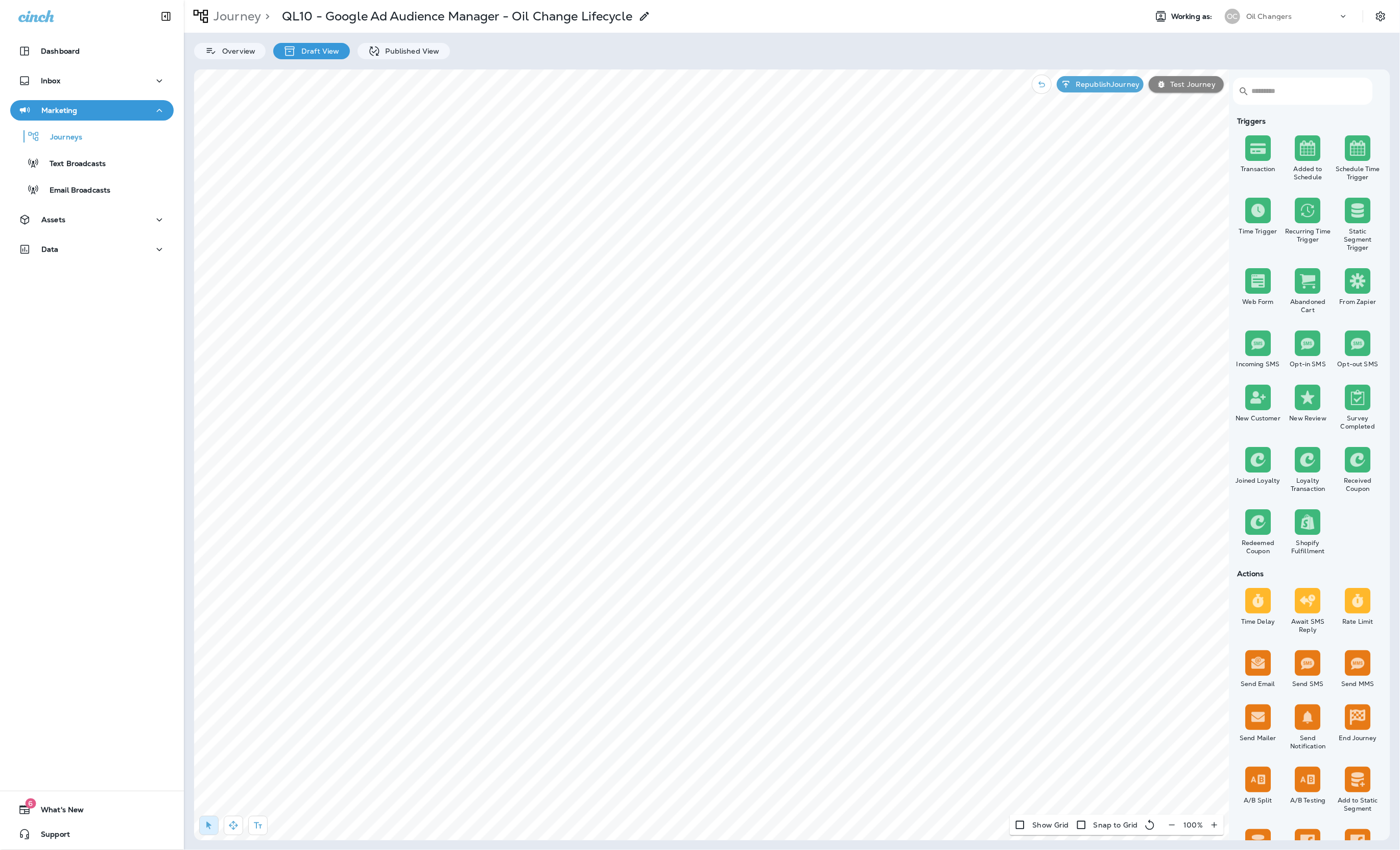
click at [111, 206] on div "Dashboard Inbox Marketing Journeys Text Broadcasts Email Broadcasts Assets Data" at bounding box center [92, 152] width 184 height 243
click at [117, 212] on button "Assets" at bounding box center [92, 220] width 164 height 21
drag, startPoint x: 124, startPoint y: 240, endPoint x: 130, endPoint y: 239, distance: 6.1
click at [127, 240] on div "Segments" at bounding box center [92, 246] width 155 height 16
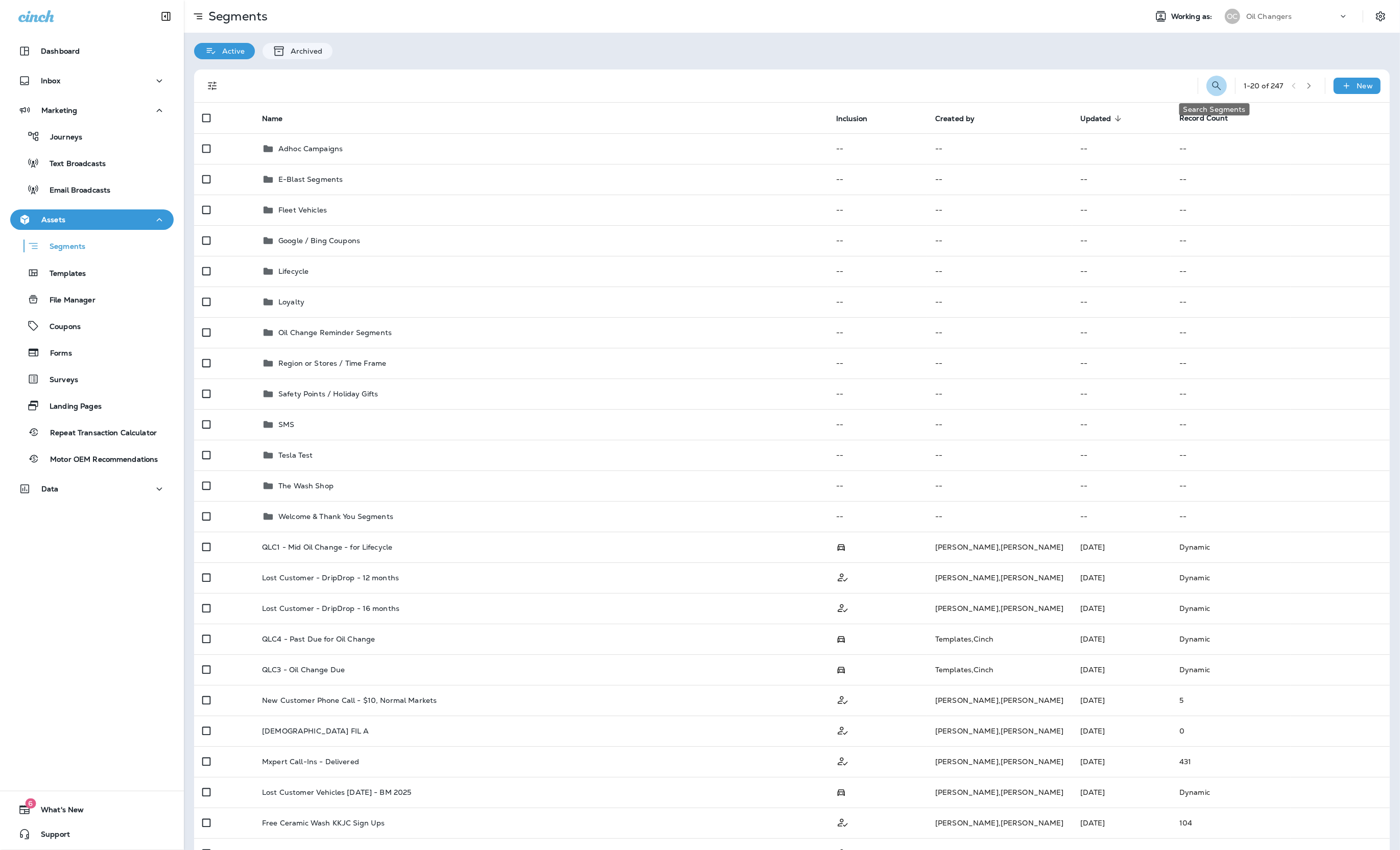
click at [1218, 84] on icon "Search Segments" at bounding box center [1216, 85] width 12 height 12
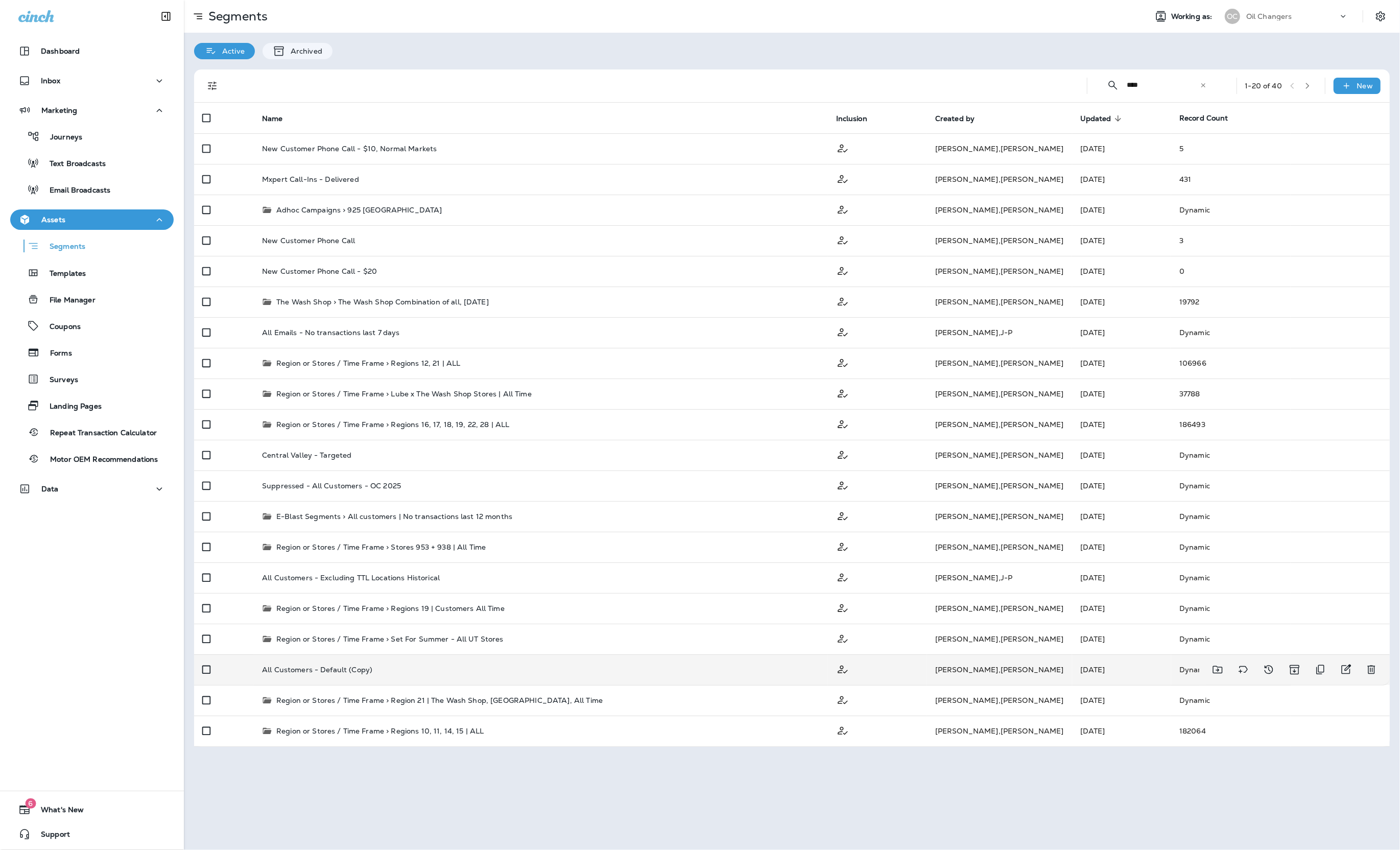
type input "***"
click at [981, 670] on td "[PERSON_NAME]" at bounding box center [1000, 670] width 145 height 31
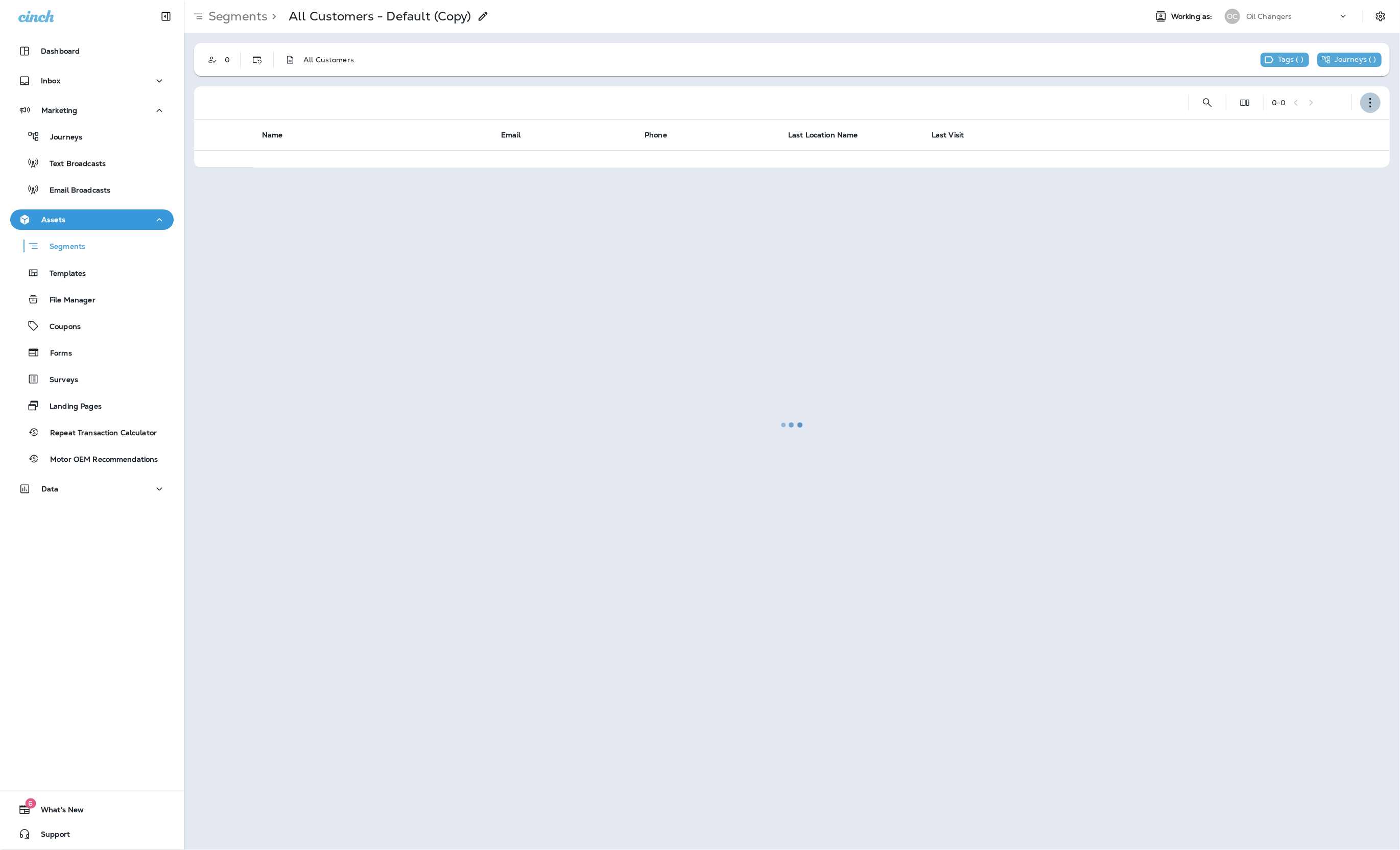
drag, startPoint x: 1368, startPoint y: 97, endPoint x: 1367, endPoint y: 112, distance: 15.0
click at [1368, 97] on button "button" at bounding box center [1370, 103] width 21 height 21
click at [1358, 132] on button "Edit Segment" at bounding box center [1319, 129] width 122 height 25
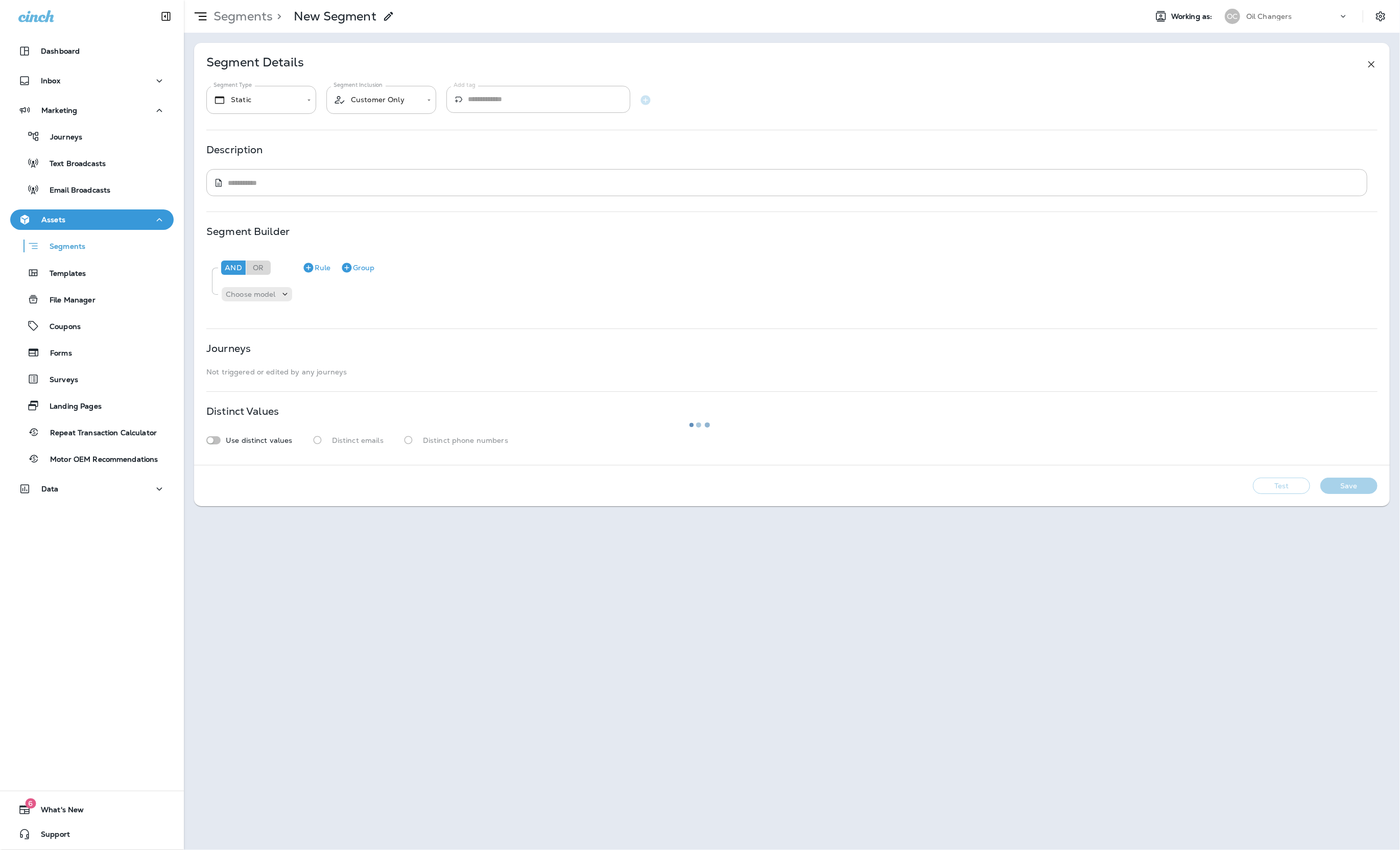
type input "*******"
type textarea "**********"
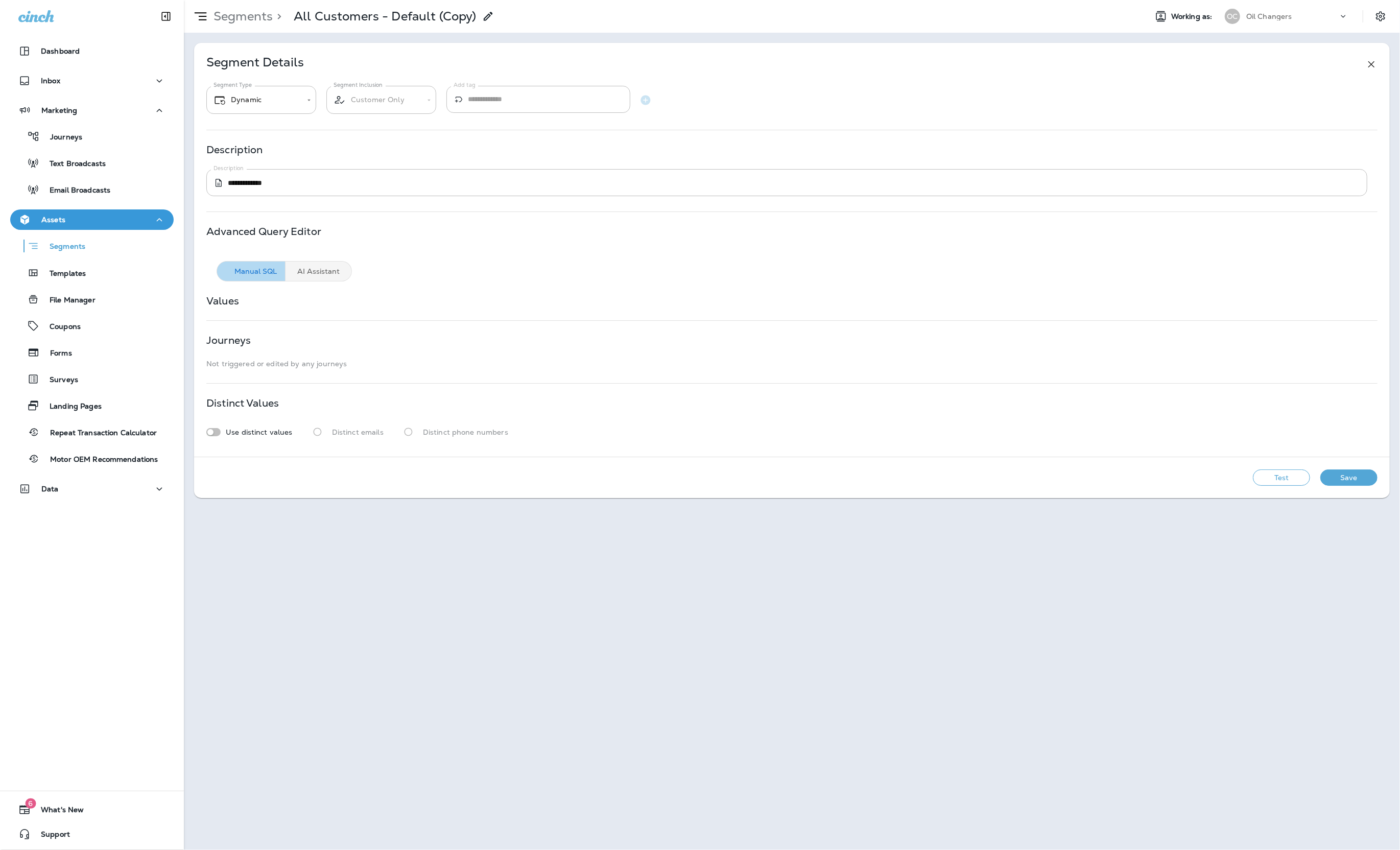
click at [1373, 64] on icon at bounding box center [1371, 64] width 12 height 12
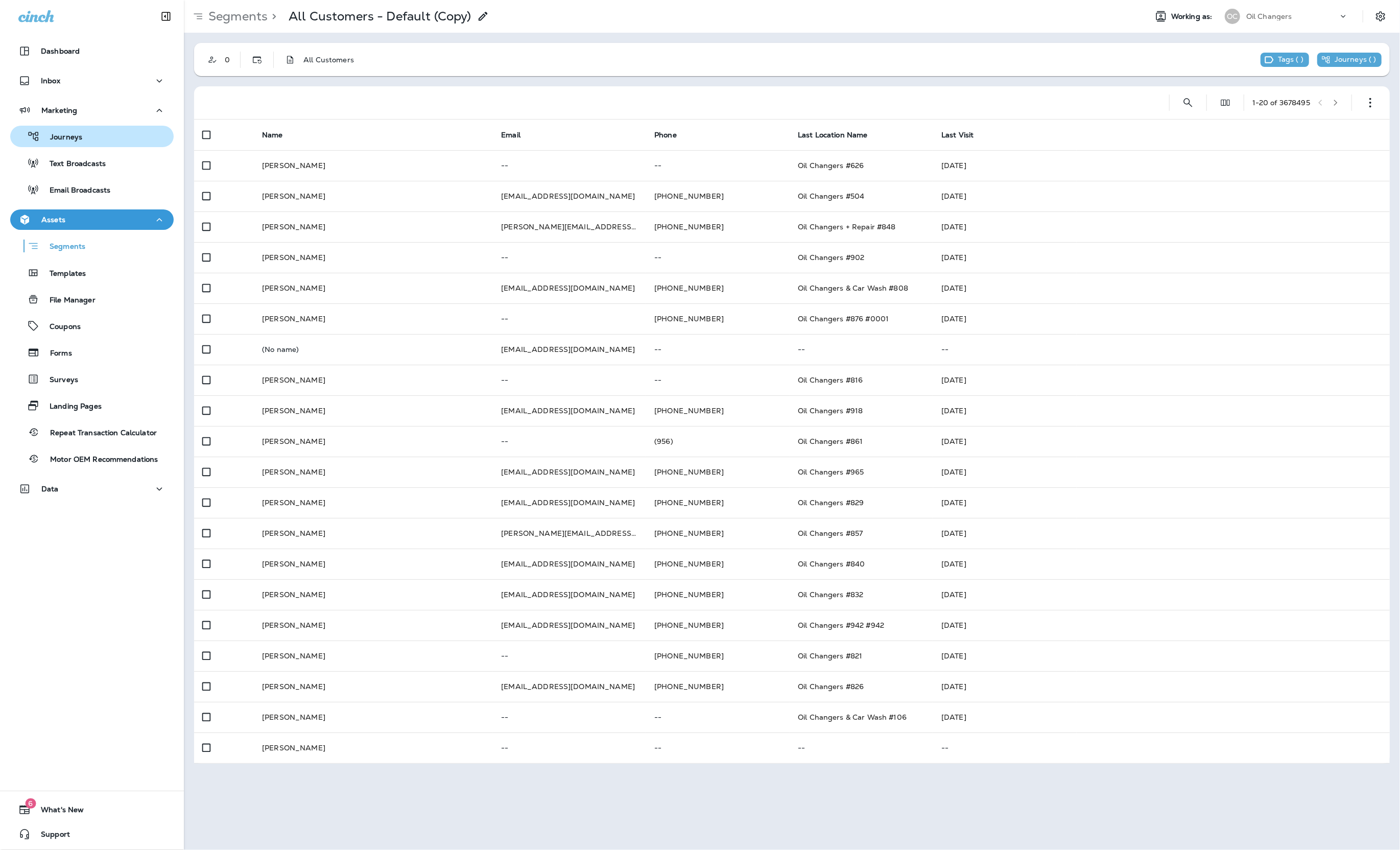
click at [107, 134] on div "Journeys" at bounding box center [92, 136] width 155 height 15
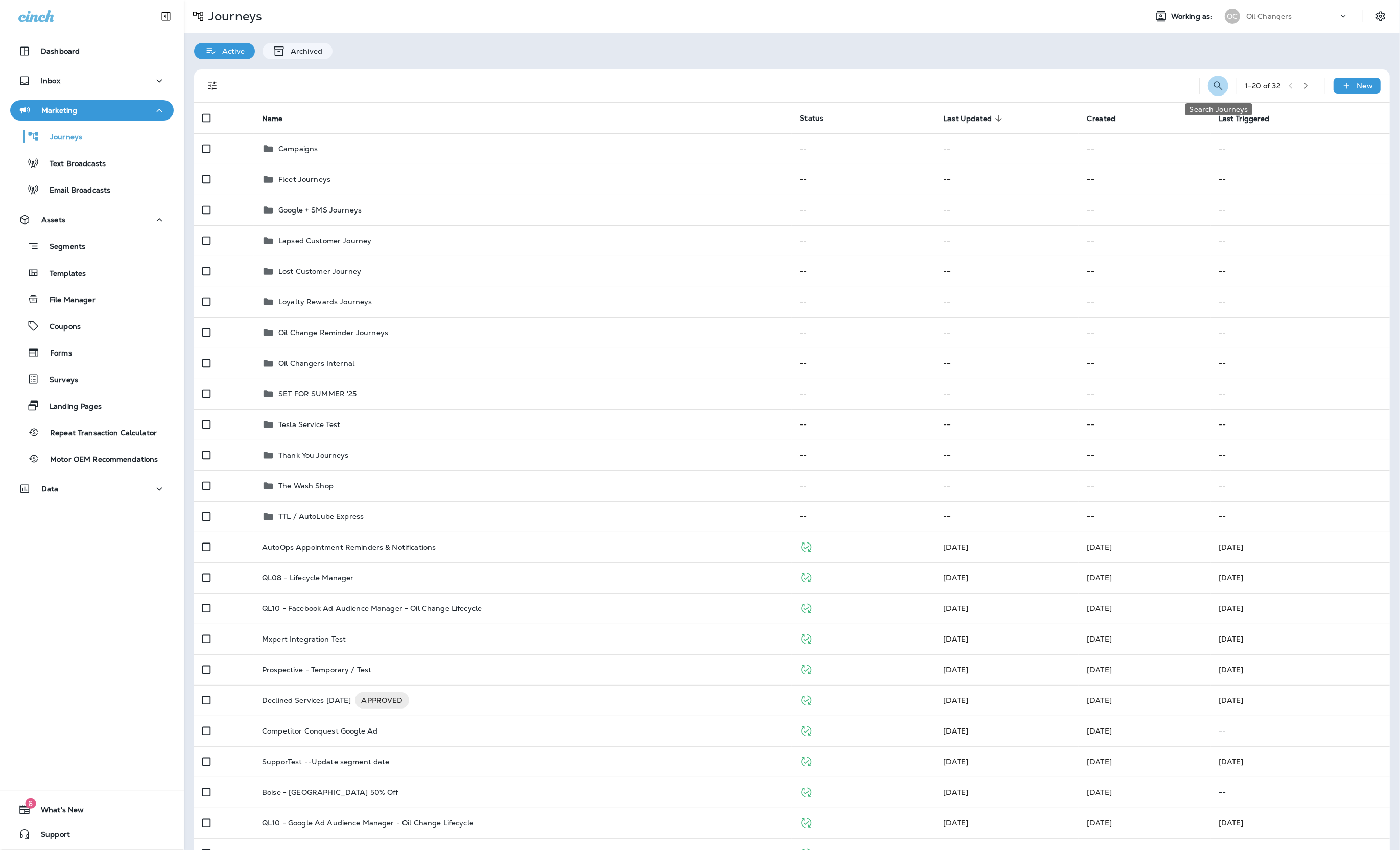
click at [1222, 92] on button "Search Journeys" at bounding box center [1218, 86] width 21 height 21
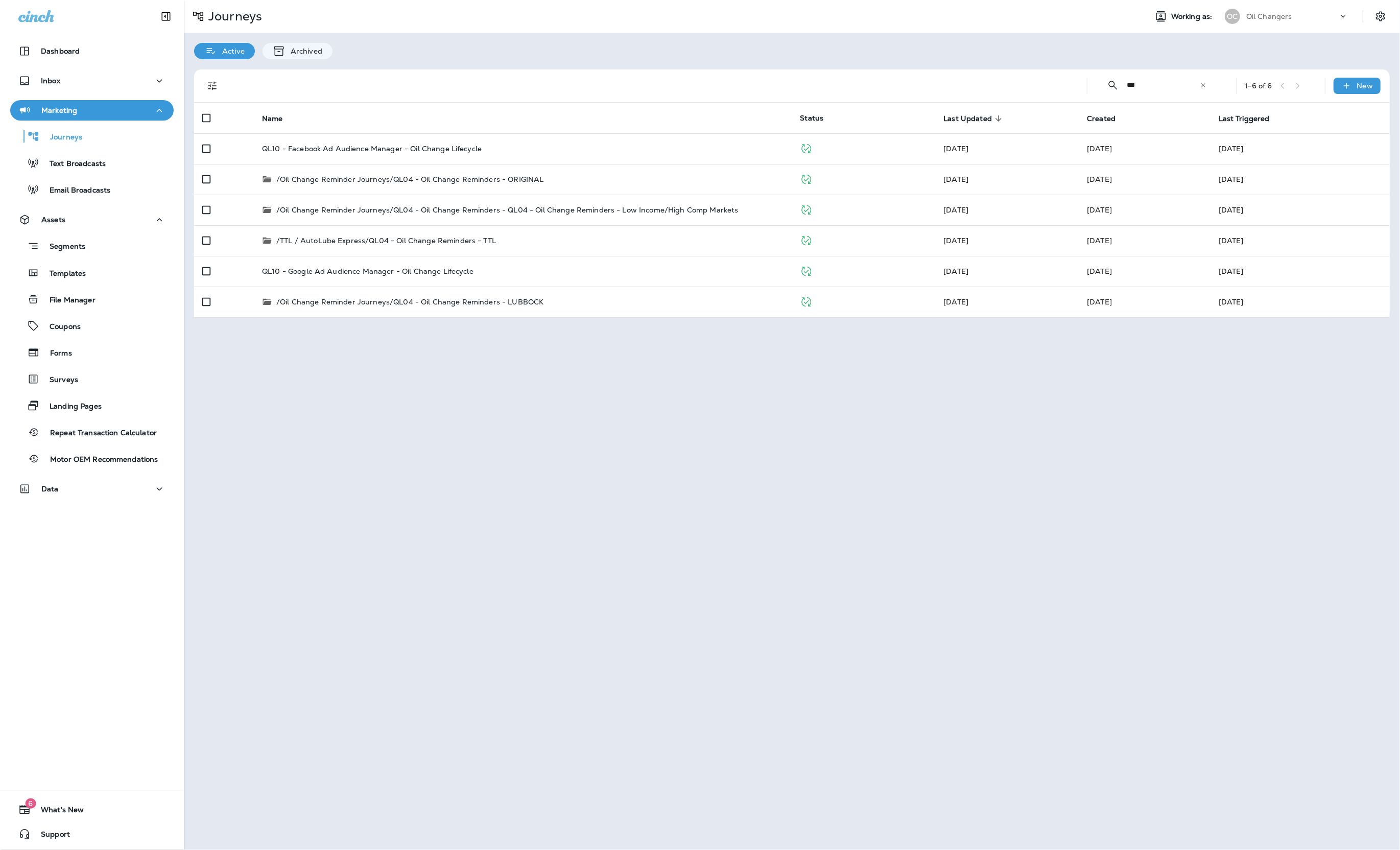
click at [1148, 89] on input "***" at bounding box center [1163, 85] width 73 height 27
type input "***"
click at [535, 281] on td "QL10 - Google Ad Audience Manager - Oil Change Lifecycle" at bounding box center [523, 271] width 538 height 31
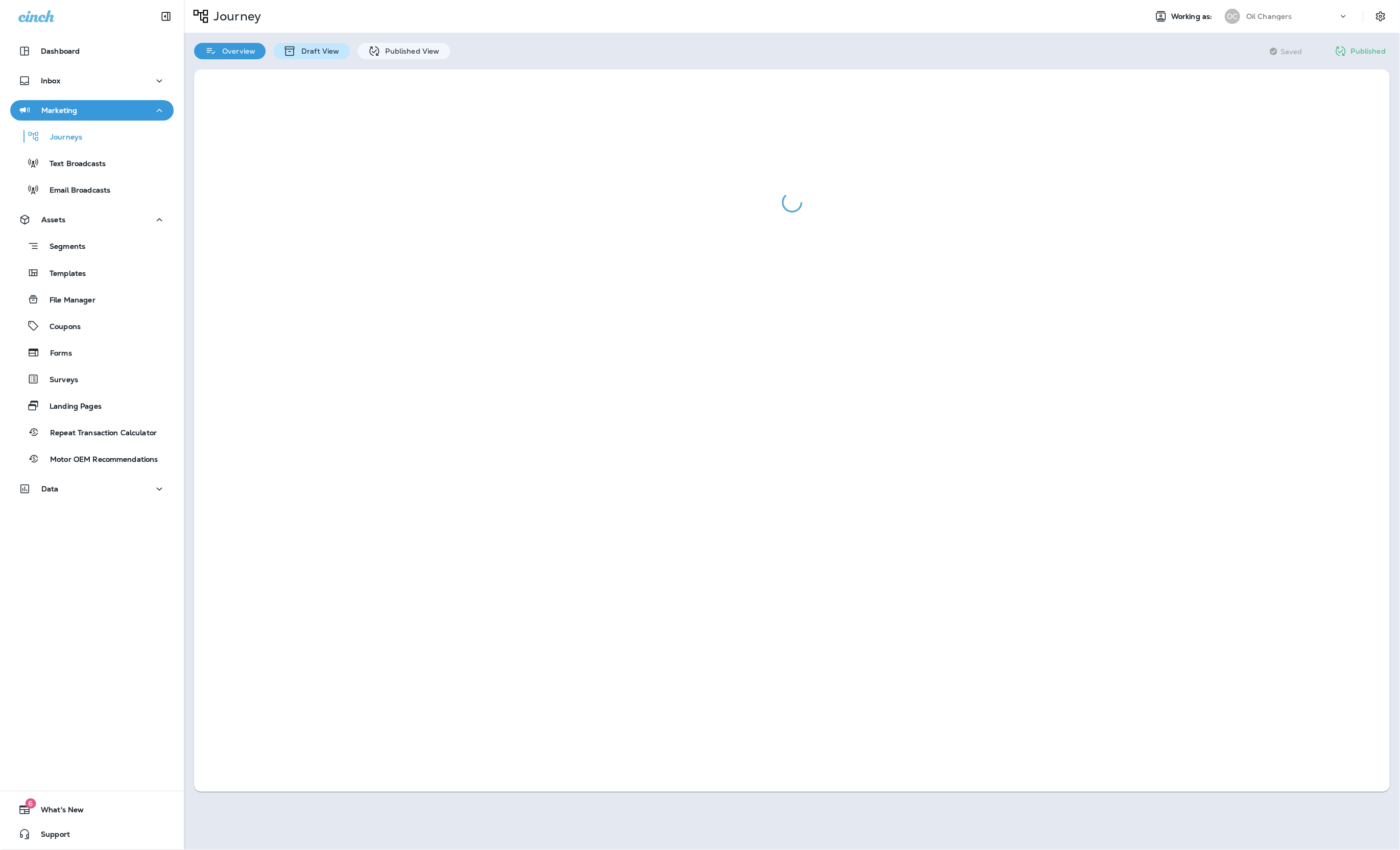
click at [319, 54] on p "Draft View" at bounding box center [317, 51] width 43 height 8
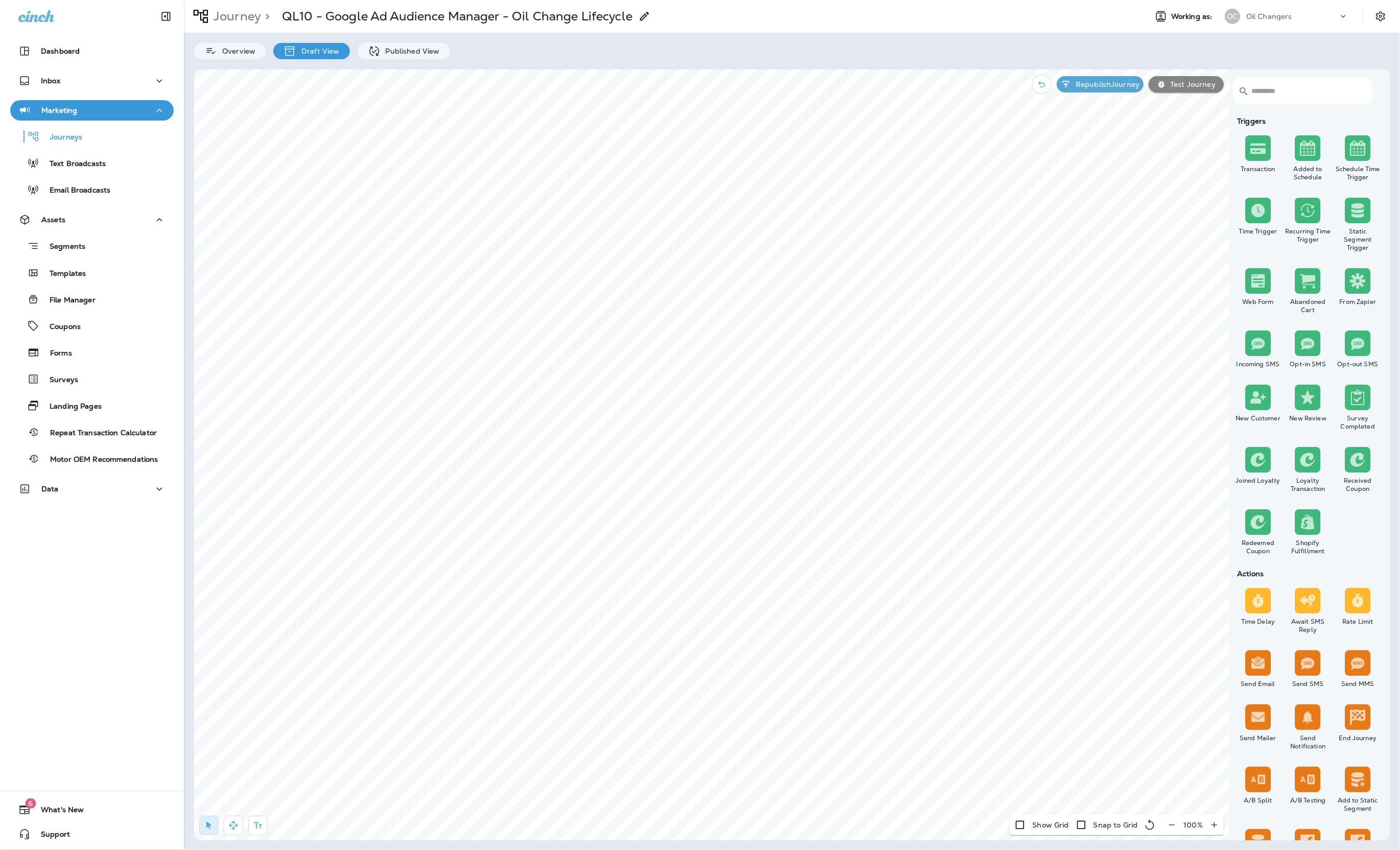
click at [1313, 92] on input "text" at bounding box center [1306, 91] width 110 height 27
click at [1289, 93] on input "text" at bounding box center [1306, 91] width 110 height 27
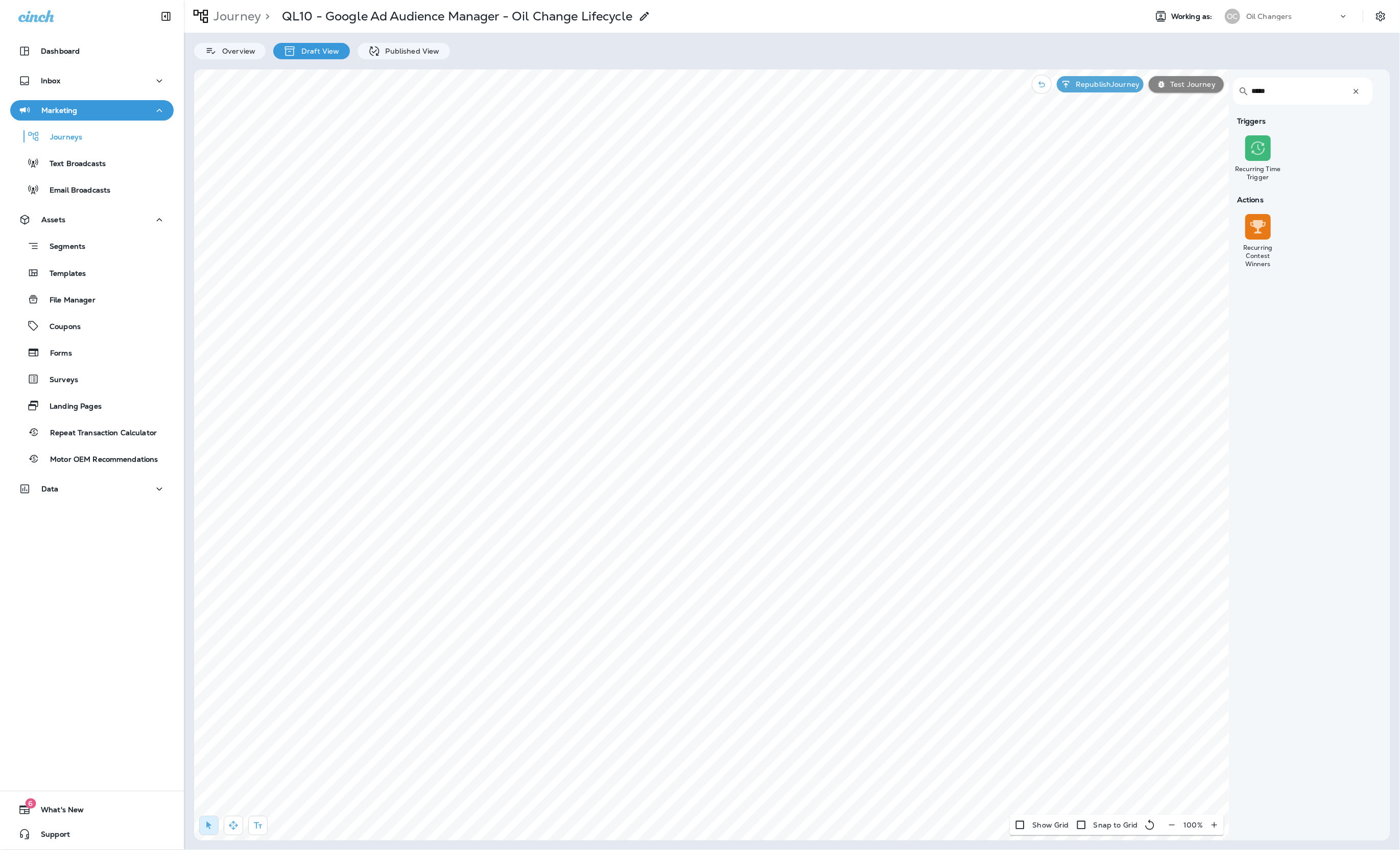
type input "*****"
click at [685, 353] on div "Static Segment ​ ​ Segment Type: Static Segment Inclusion: None Start Date [DAT…" at bounding box center [688, 479] width 178 height 308
click at [690, 341] on input "text" at bounding box center [680, 339] width 120 height 18
click at [680, 363] on span "All Customers - Default (Copy)" at bounding box center [679, 366] width 110 height 8
type input "**********"
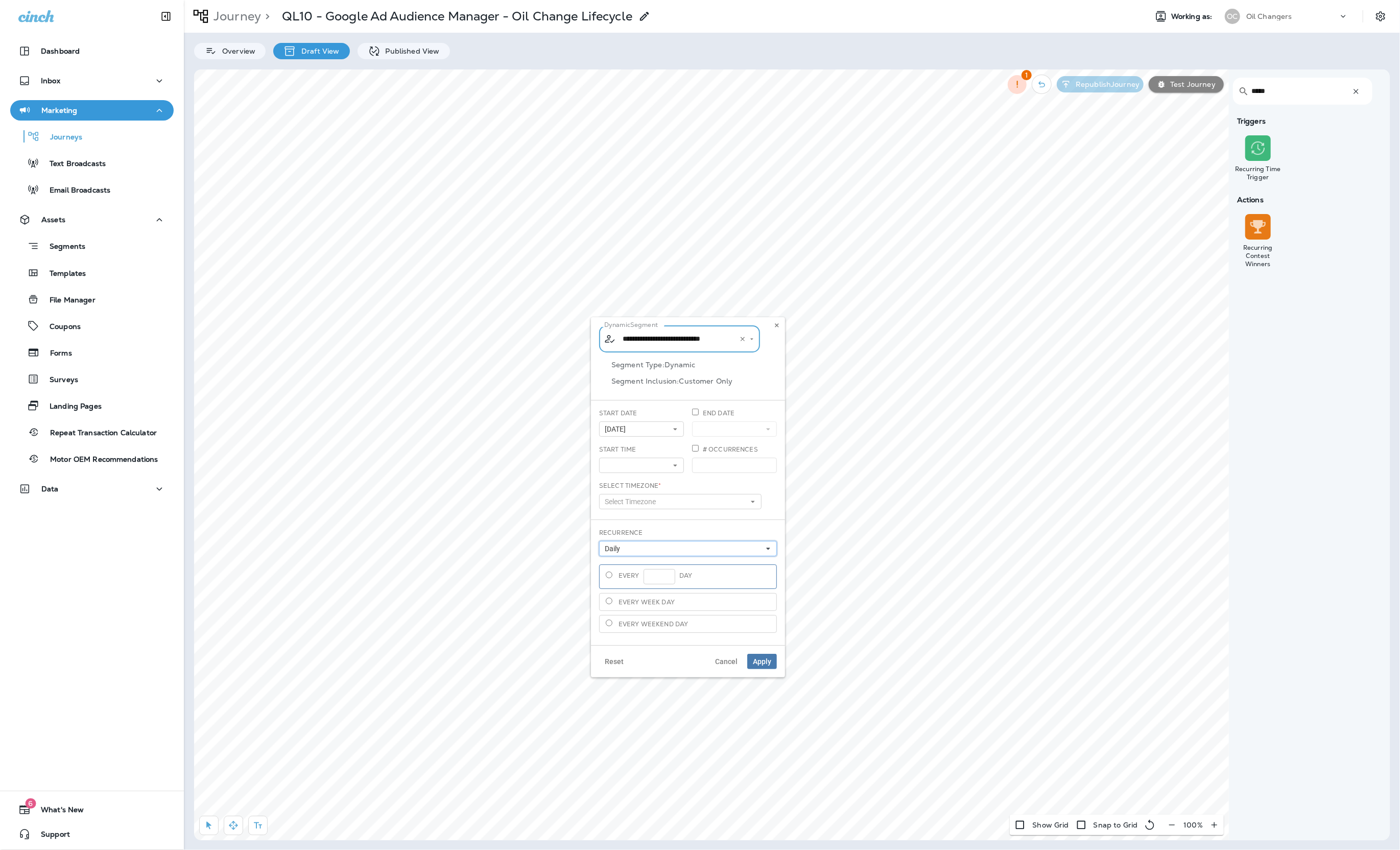
click at [679, 545] on button "Daily" at bounding box center [688, 549] width 178 height 15
click at [667, 574] on div "Weekly" at bounding box center [688, 577] width 169 height 8
click at [636, 561] on div "Daily" at bounding box center [688, 565] width 169 height 8
click at [648, 395] on div "Segment Type: Dynamic Segment Inclusion: Customer Only" at bounding box center [688, 379] width 178 height 37
click at [646, 437] on div "Start Date [DATE] « ‹ [DATE] › » Mon Tue Wed Thu Fri Sat Sun 1 2 3 4 5 6 7 8 9 …" at bounding box center [641, 426] width 93 height 36
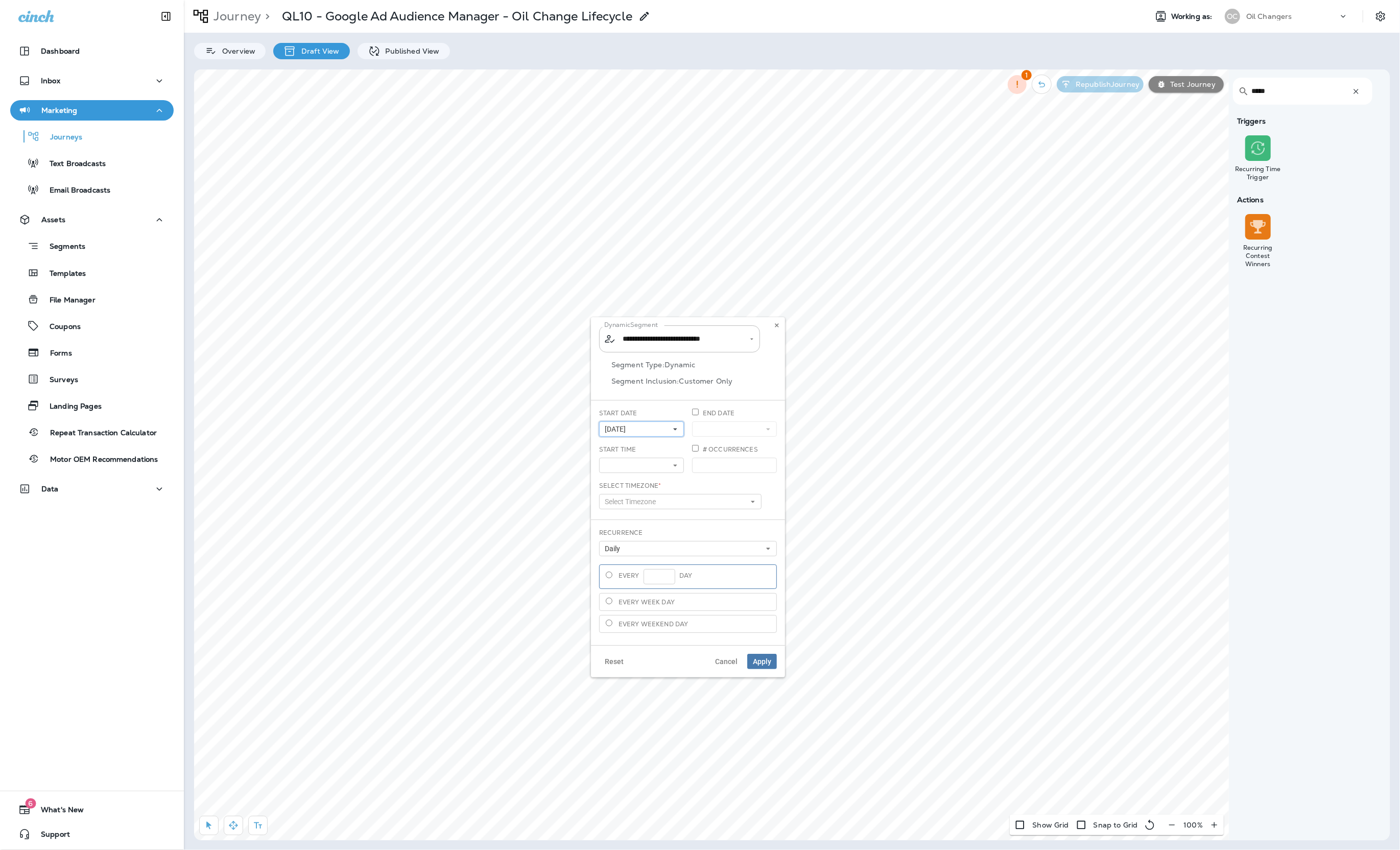
click at [649, 434] on button "[DATE]" at bounding box center [642, 429] width 85 height 15
click at [619, 533] on button "22" at bounding box center [613, 534] width 19 height 18
click at [657, 426] on button "[DATE]" at bounding box center [642, 429] width 85 height 15
click at [654, 419] on div "Start Date [DATE] « ‹ [DATE] › » Mon Tue Wed Thu Fri Sat Sun 1 2 3 4 5 6 7 8 9 …" at bounding box center [642, 422] width 85 height 28
click at [630, 466] on button at bounding box center [642, 465] width 85 height 15
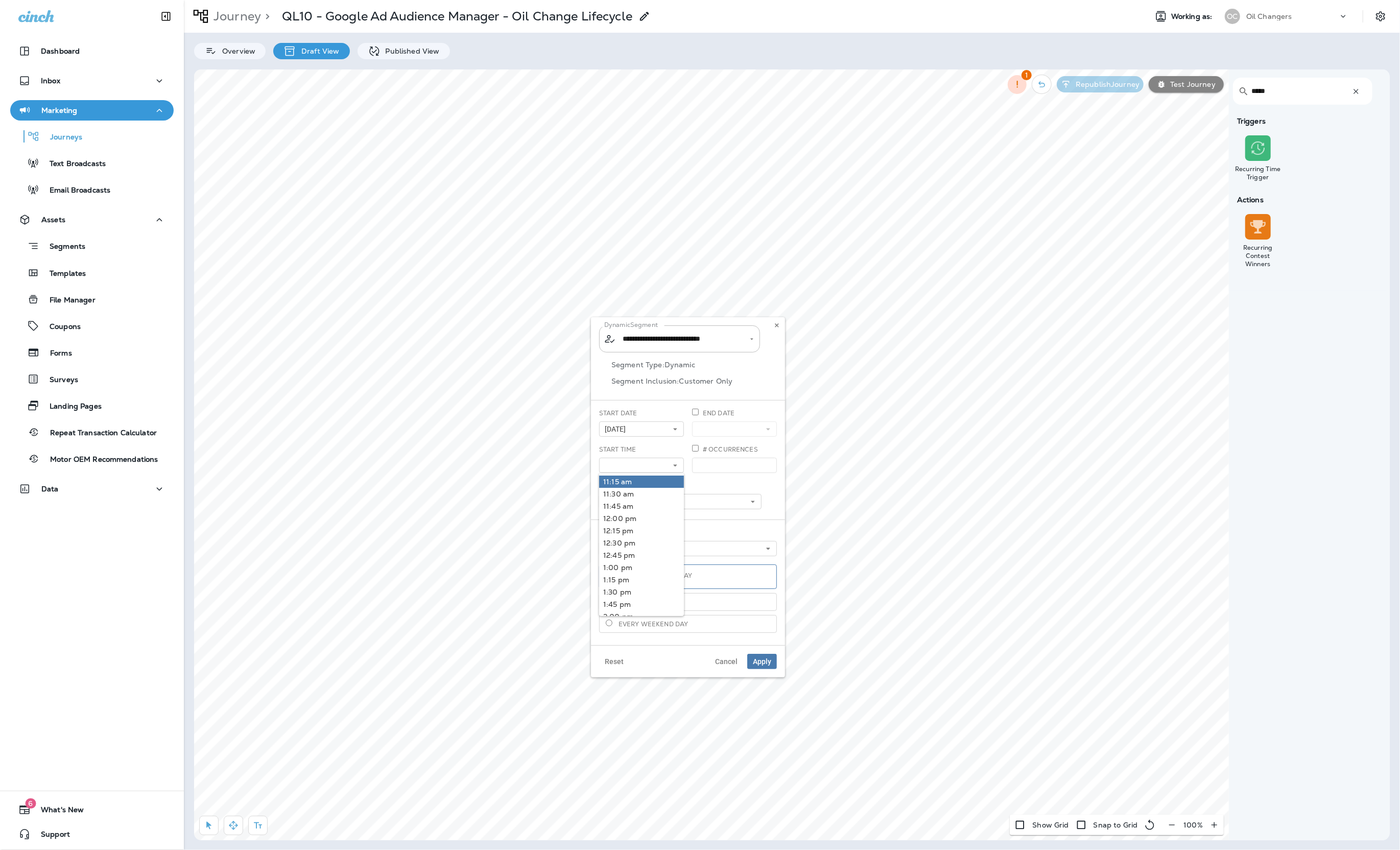
click at [624, 482] on link "11:15 am" at bounding box center [642, 481] width 85 height 12
click at [681, 413] on div "Start Date [DATE] « ‹ [DATE] › » Mon Tue Wed Thu Fri Sat Sun 1 2 3 4 5 6 7 8 9 …" at bounding box center [642, 422] width 85 height 28
click at [760, 664] on span "Apply" at bounding box center [762, 661] width 18 height 7
click at [714, 332] on input "text" at bounding box center [680, 339] width 120 height 18
type input "**********"
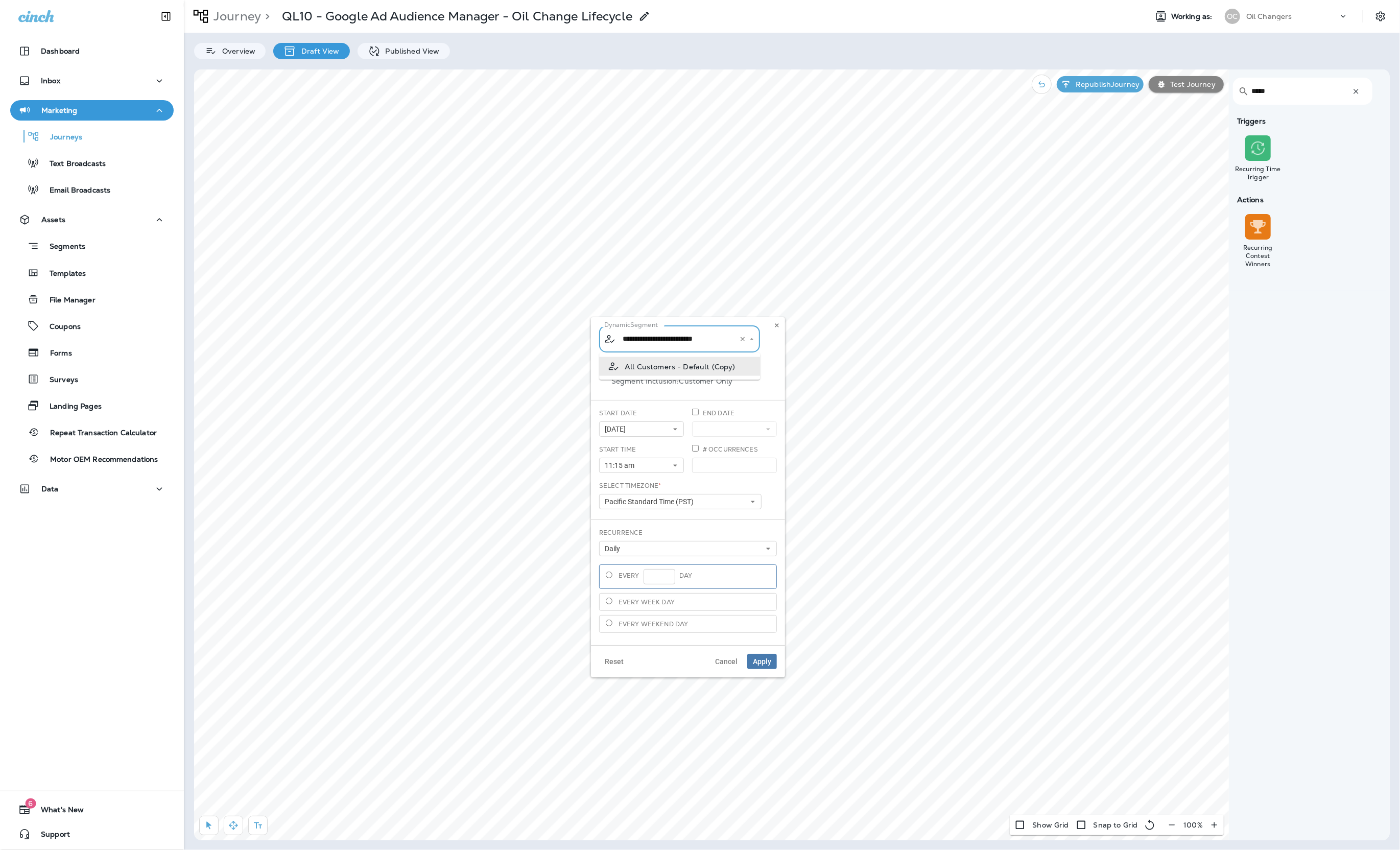
click at [742, 337] on icon "Clear" at bounding box center [742, 339] width 4 height 4
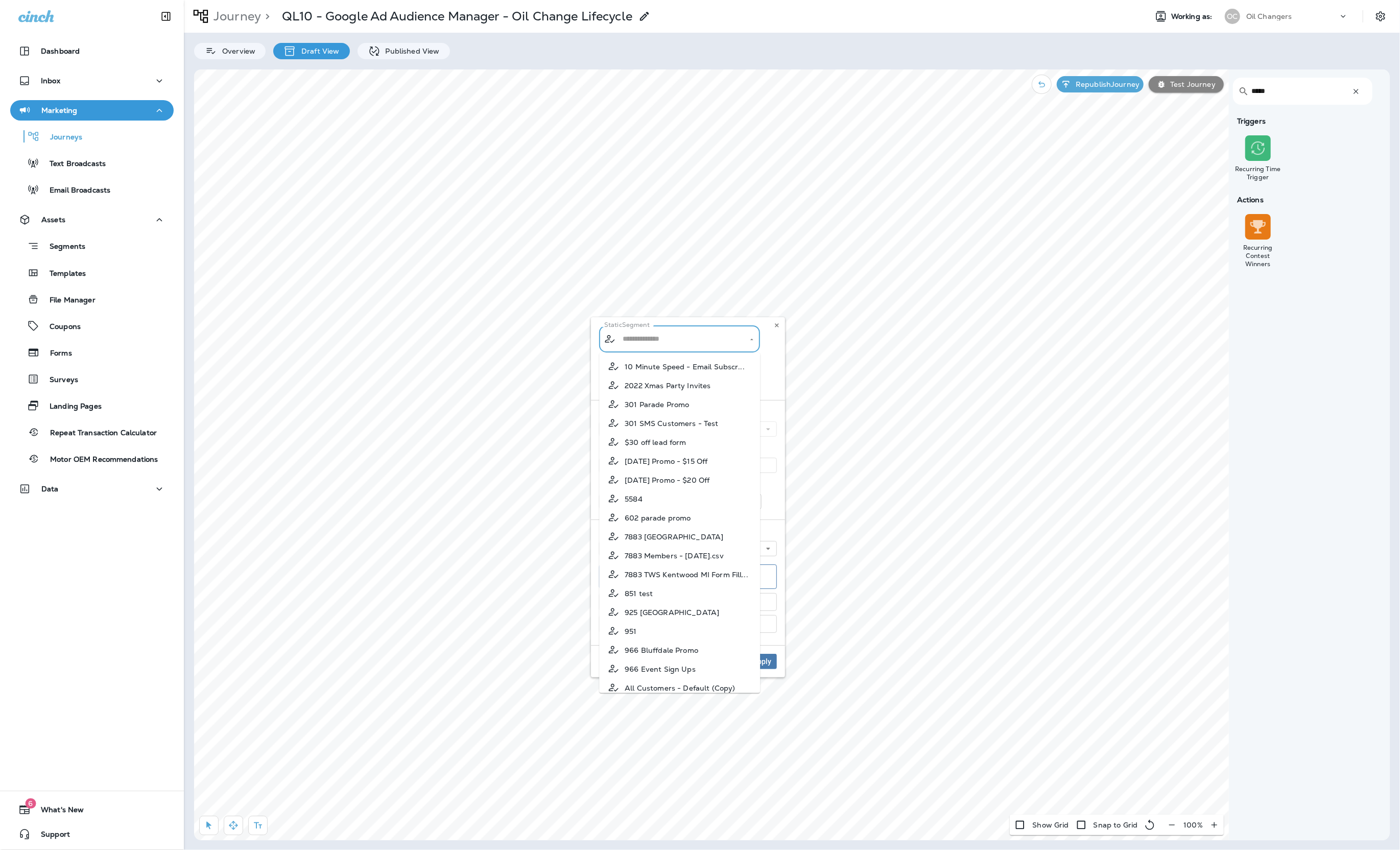
click at [697, 337] on input "text" at bounding box center [680, 339] width 120 height 18
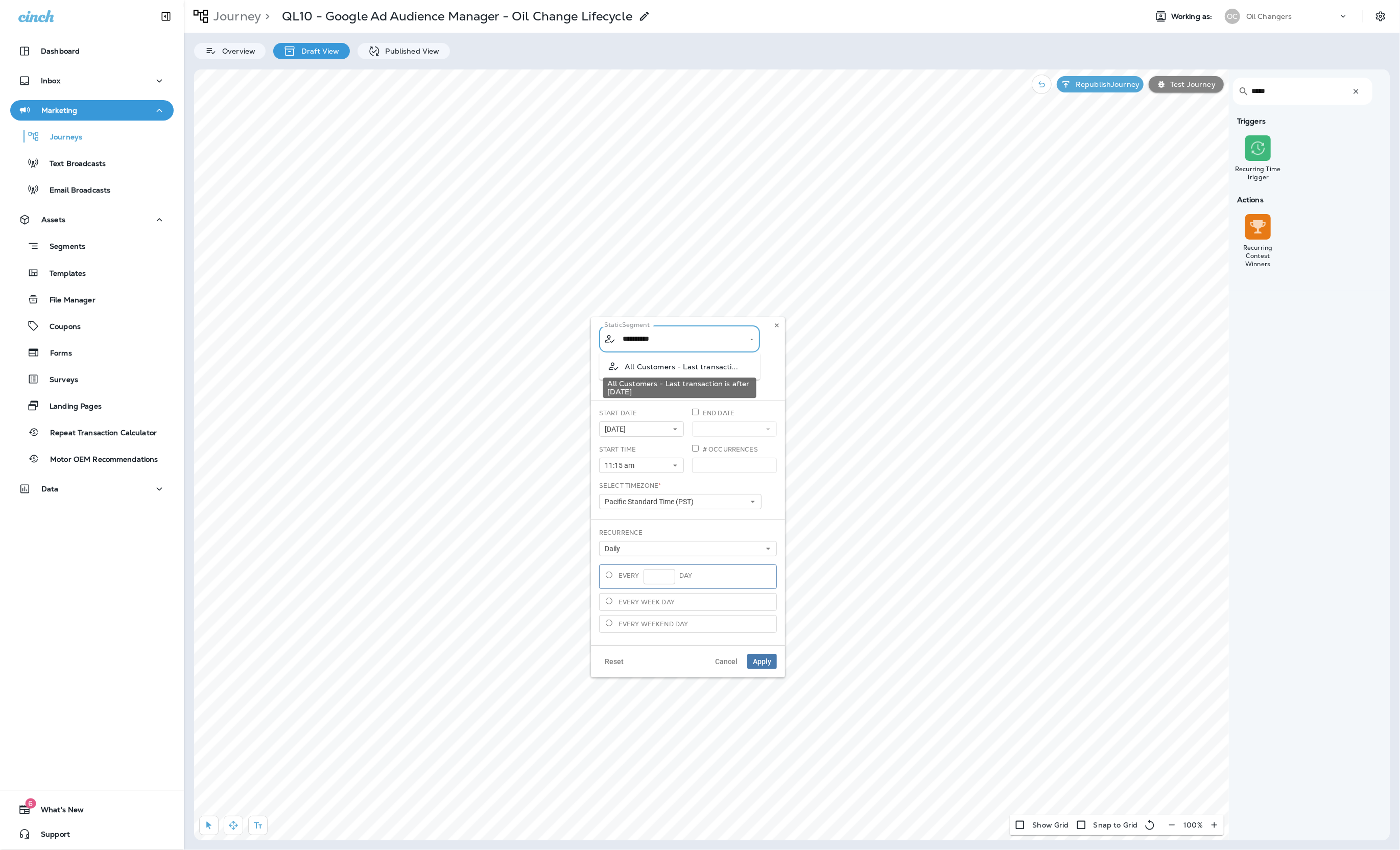
click at [710, 371] on div "All Customers - Last transaction is after [DATE]" at bounding box center [679, 384] width 155 height 29
click at [714, 339] on input "**********" at bounding box center [673, 339] width 107 height 18
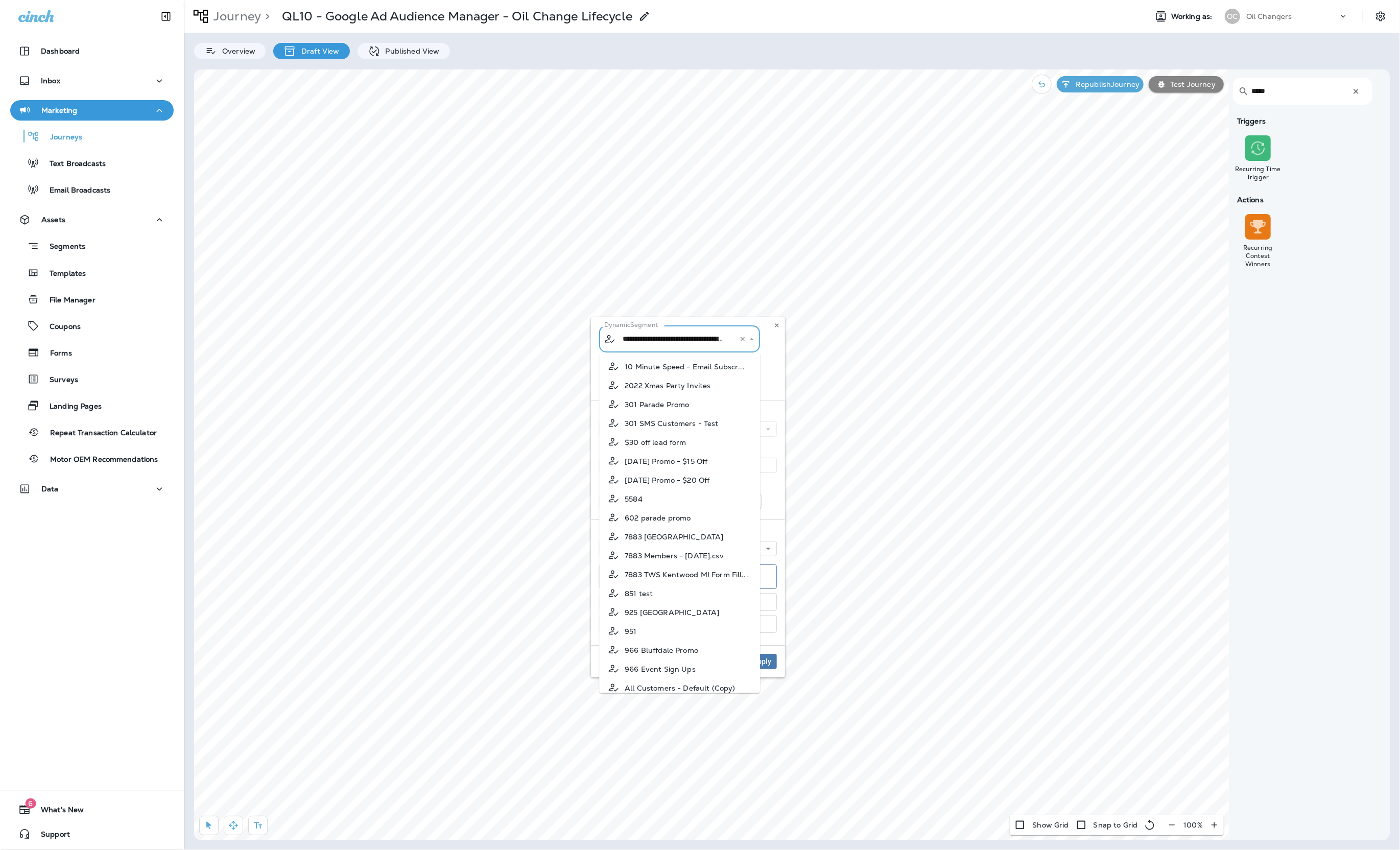
scroll to position [42, 0]
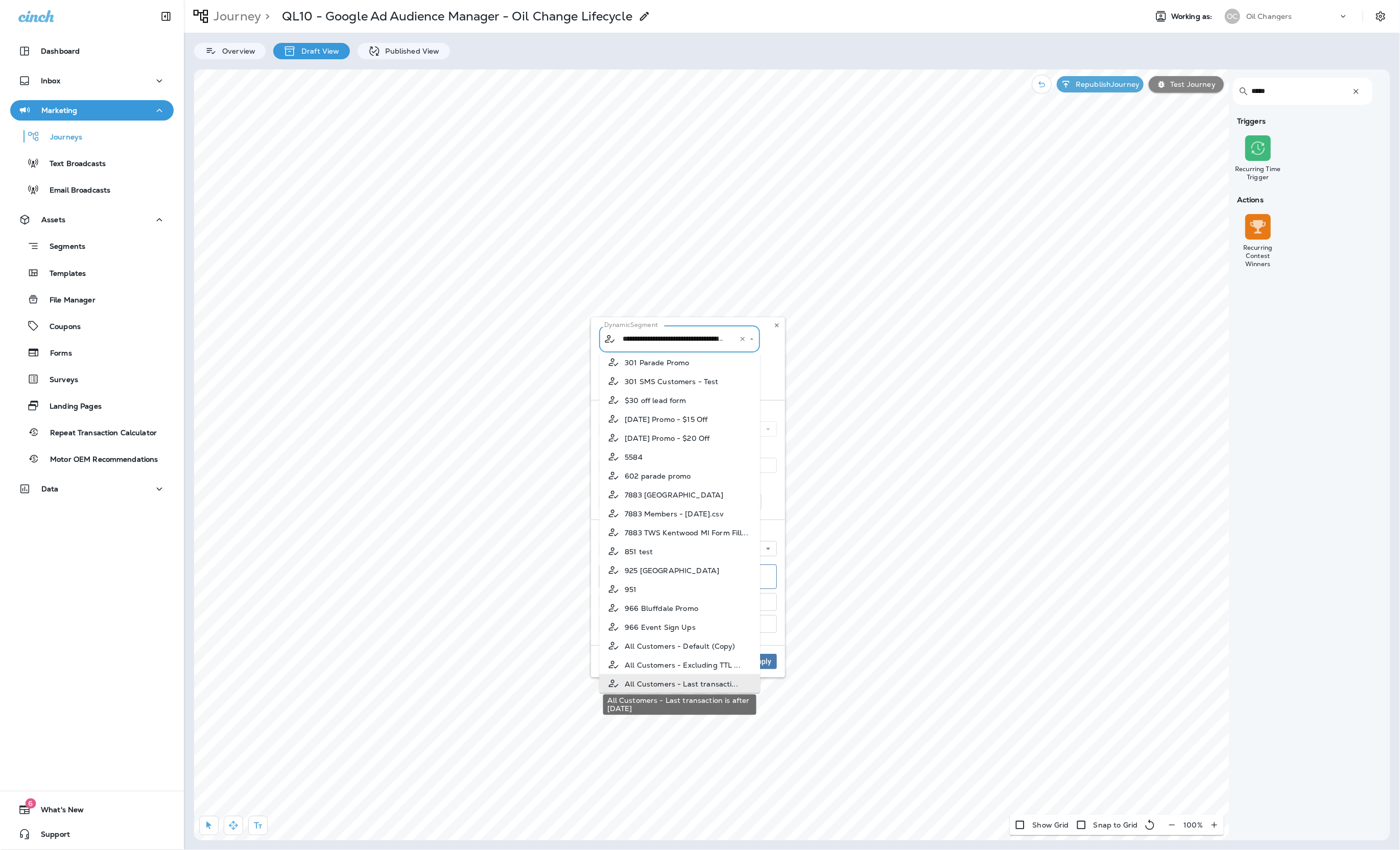
click at [734, 681] on span "All Customers - Last transacti..." at bounding box center [681, 684] width 113 height 8
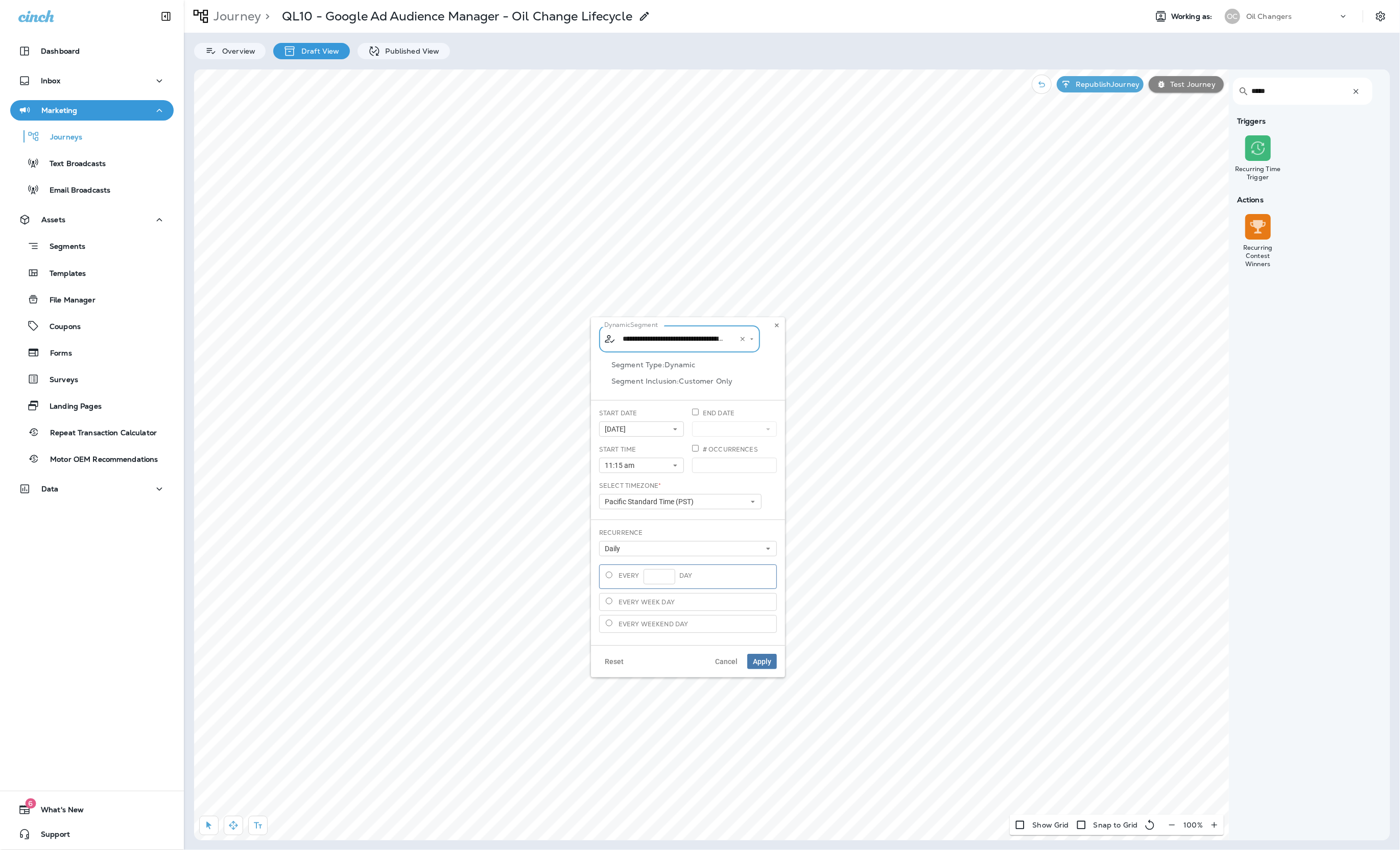
type input "**********"
click at [771, 666] on button "Apply" at bounding box center [762, 661] width 30 height 15
drag, startPoint x: 258, startPoint y: 824, endPoint x: 268, endPoint y: 815, distance: 13.5
click at [258, 824] on icon "button" at bounding box center [258, 825] width 10 height 10
click at [707, 376] on div "rdw-wrapper" at bounding box center [663, 371] width 178 height 22
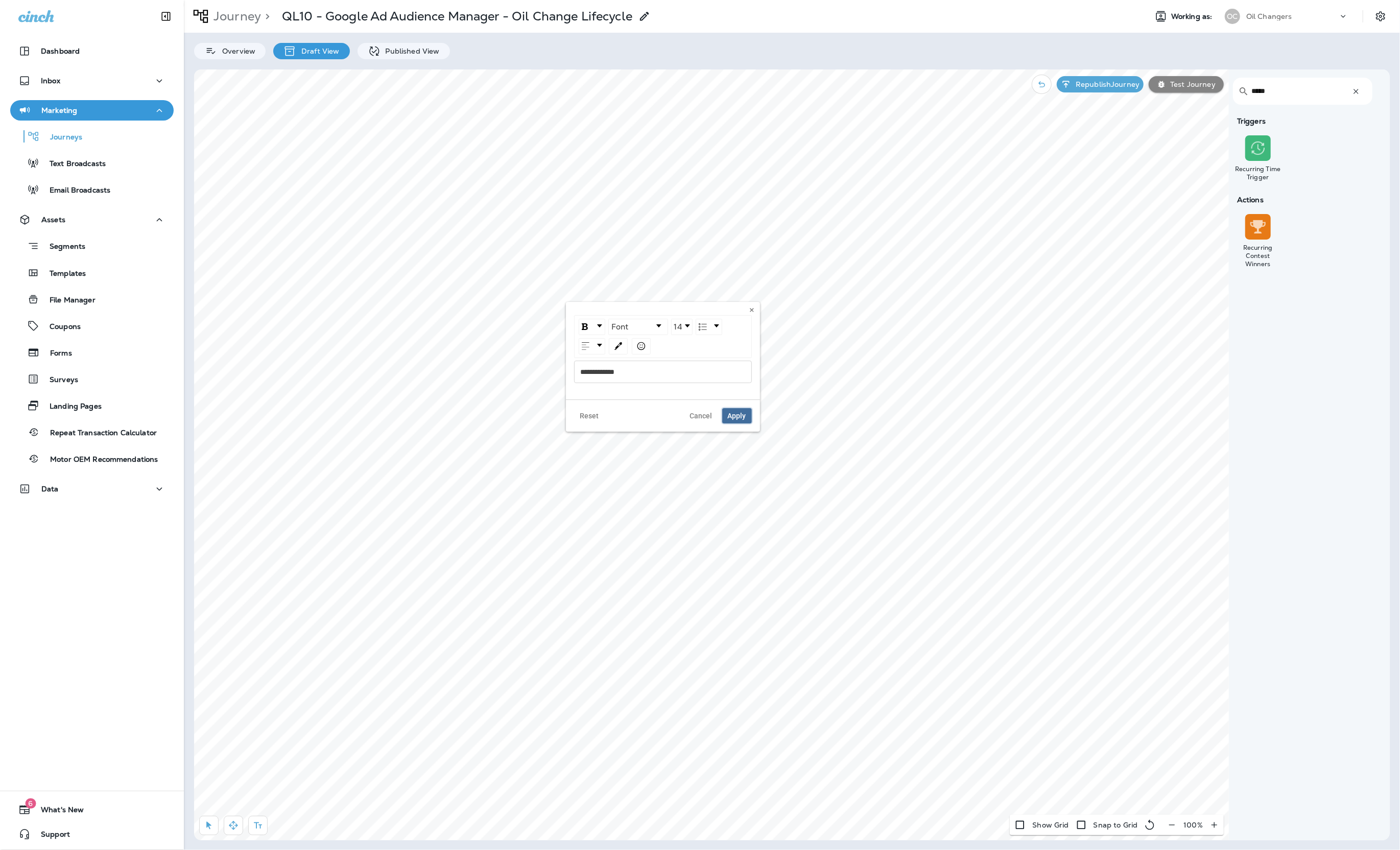
click at [732, 418] on span "Apply" at bounding box center [737, 416] width 18 height 7
click at [202, 825] on button "button" at bounding box center [209, 825] width 19 height 19
click at [1093, 85] on p "Republish Journey" at bounding box center [1105, 84] width 68 height 8
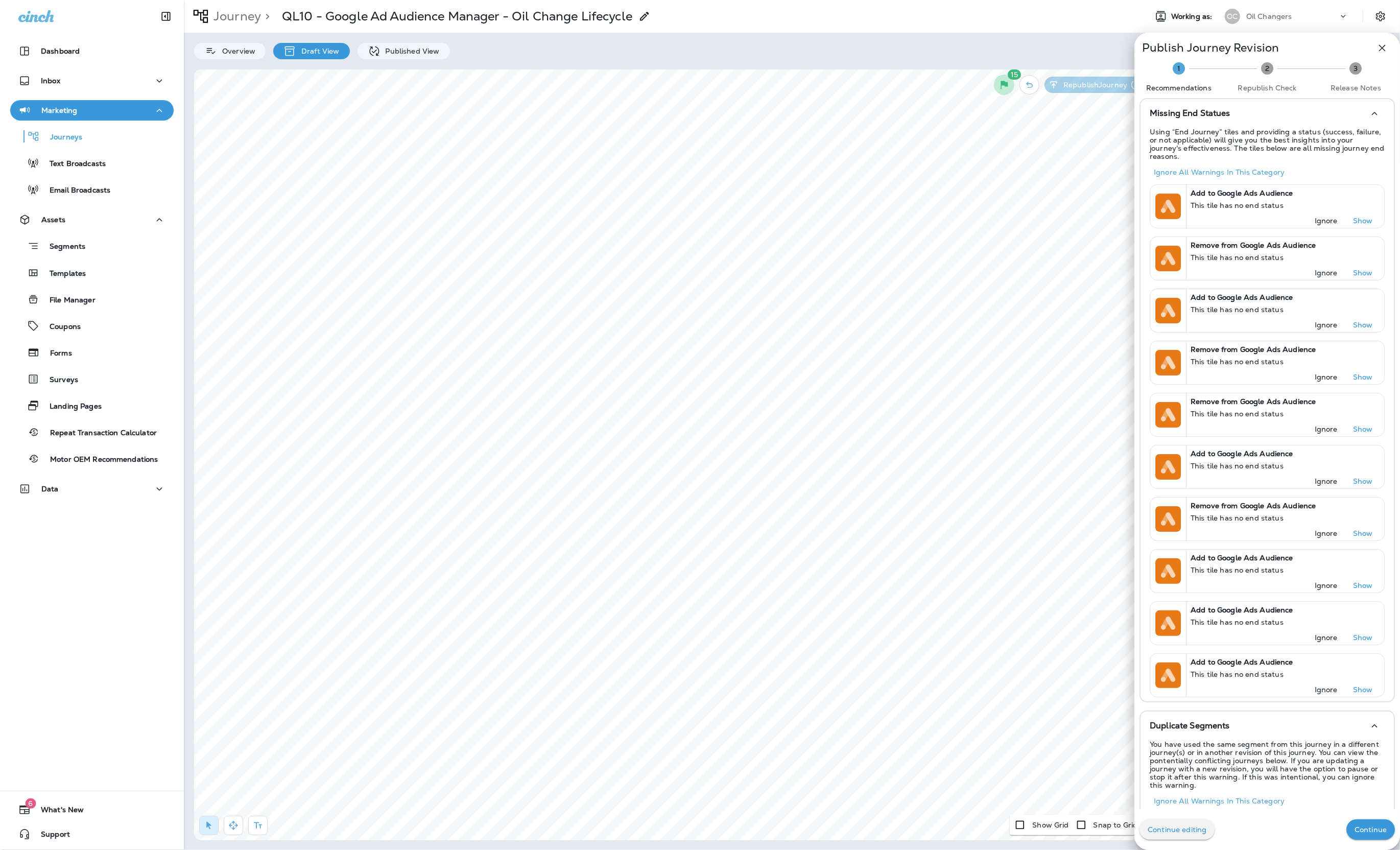
click at [1201, 834] on button "Continue editing" at bounding box center [1176, 829] width 75 height 21
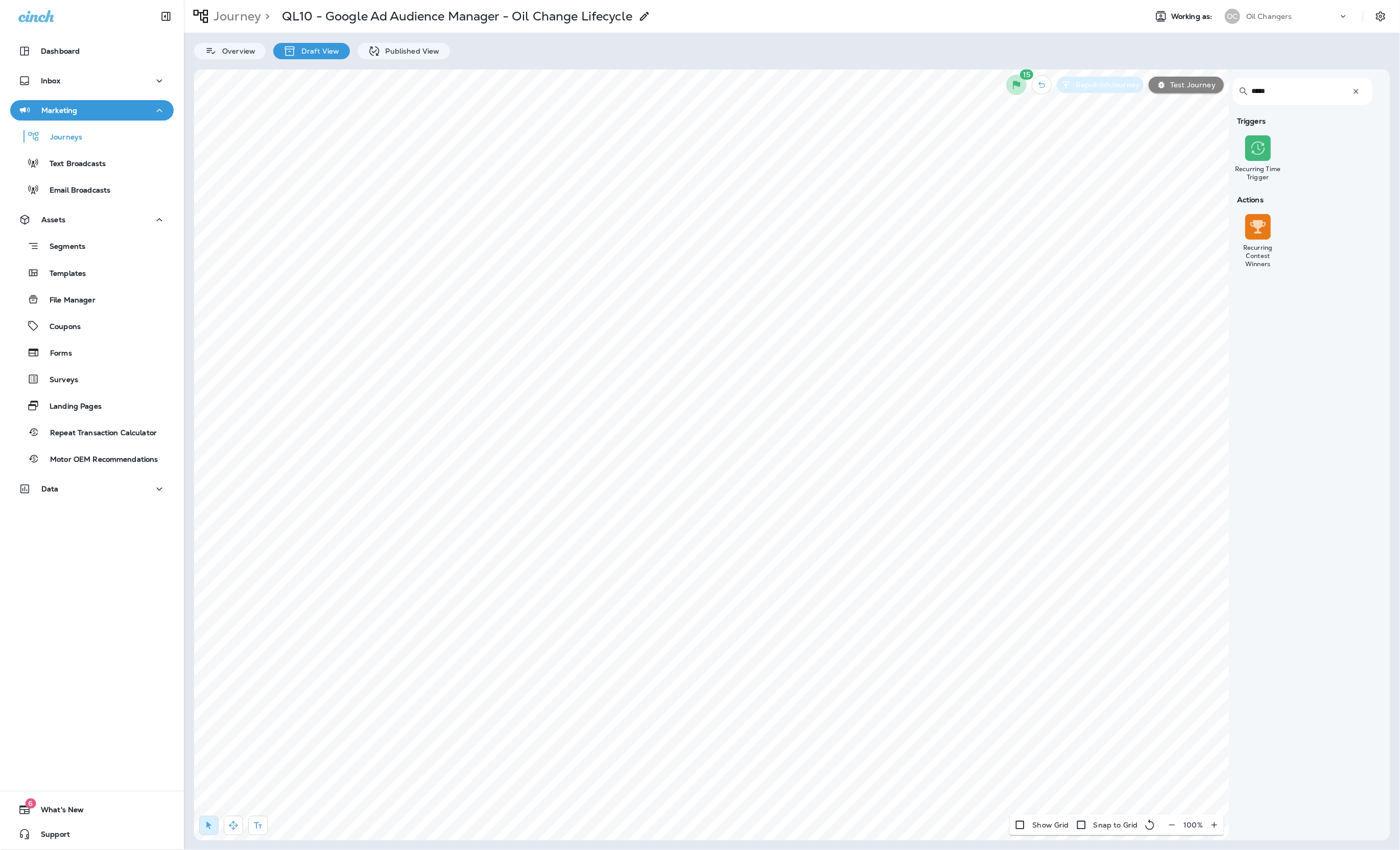
click at [1116, 87] on p "Republish Journey" at bounding box center [1105, 85] width 68 height 8
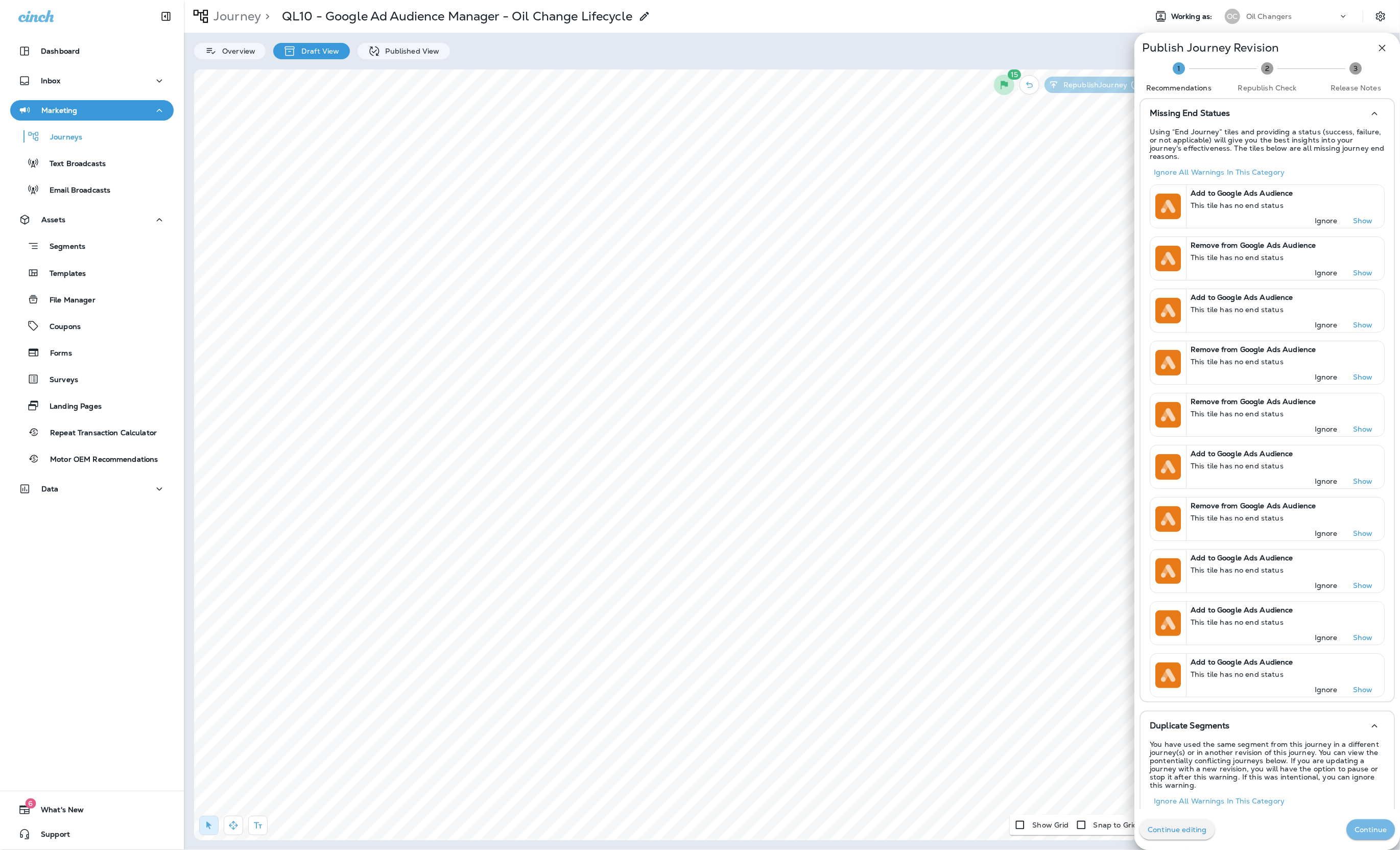
click at [1367, 823] on button "Continue" at bounding box center [1370, 829] width 49 height 21
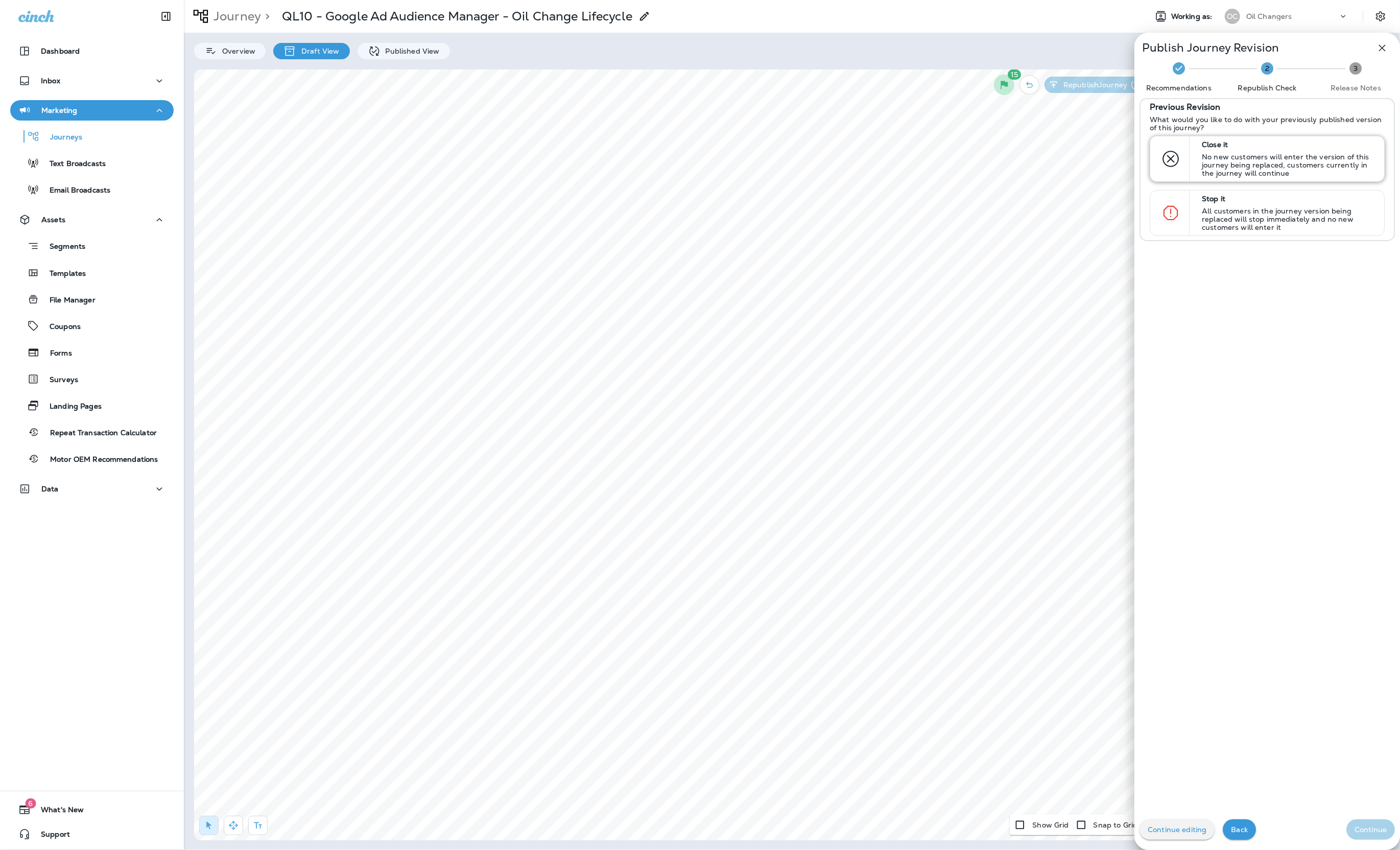
click at [1307, 156] on p "No new customers will enter the version of this journey being replaced, custome…" at bounding box center [1288, 165] width 173 height 25
click at [1359, 833] on p "Continue" at bounding box center [1370, 829] width 32 height 8
click at [1314, 201] on div "**********" at bounding box center [1267, 229] width 234 height 128
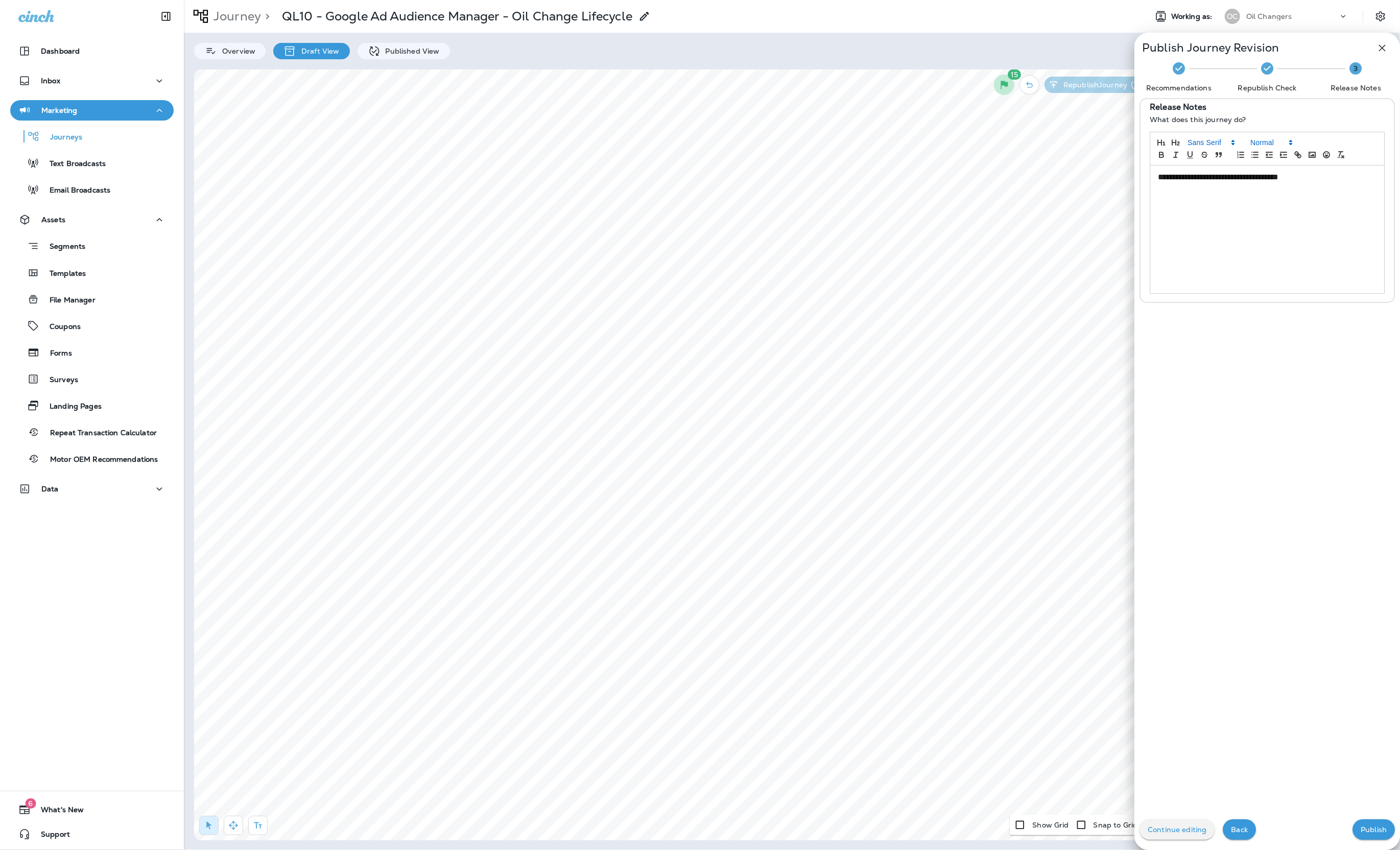
click at [1315, 190] on div "**********" at bounding box center [1267, 229] width 234 height 128
click at [1376, 833] on p "Publish" at bounding box center [1374, 829] width 26 height 8
